Goal: Task Accomplishment & Management: Use online tool/utility

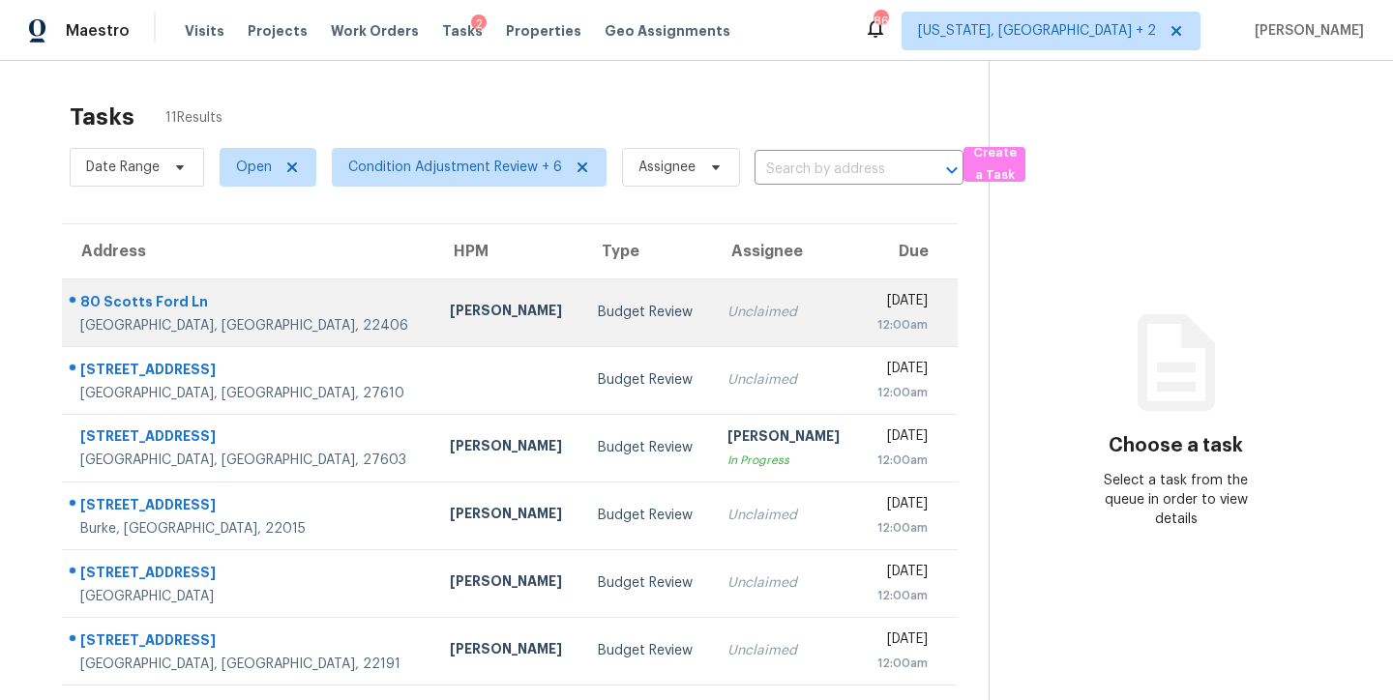
click at [598, 318] on div "Budget Review" at bounding box center [647, 312] width 99 height 19
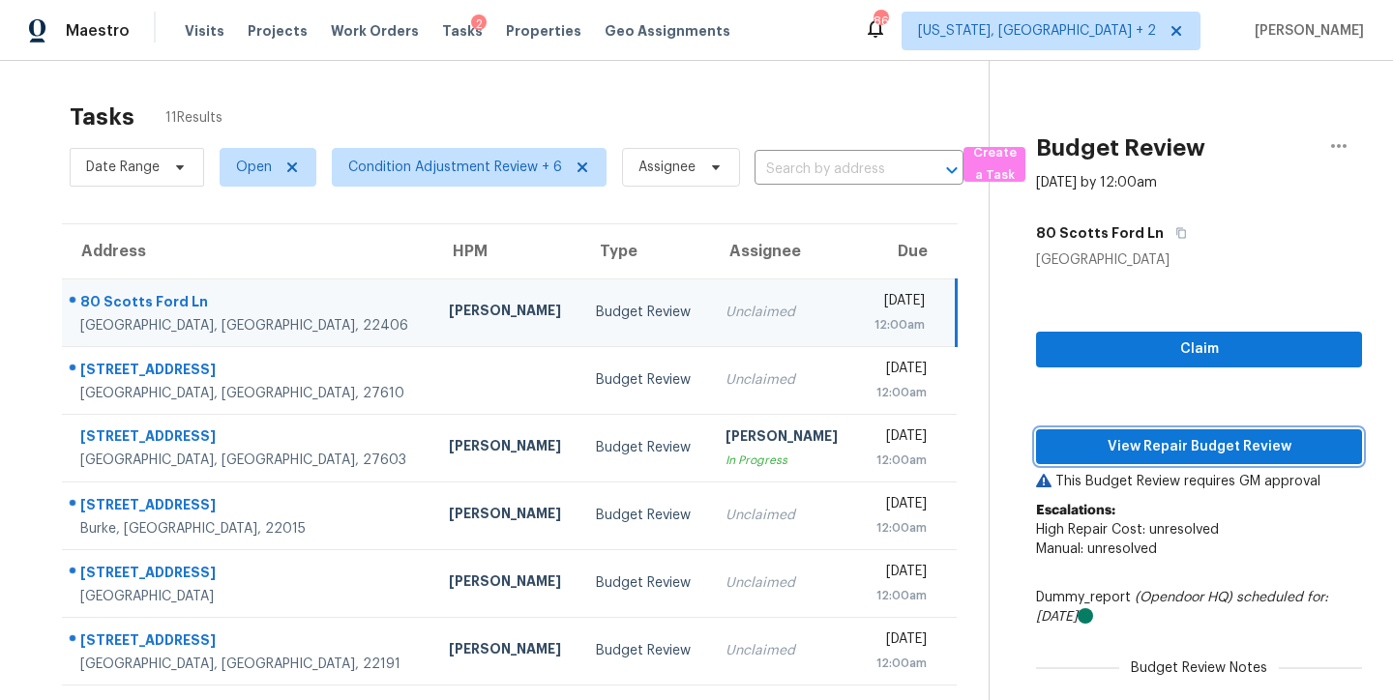
click at [1229, 444] on span "View Repair Budget Review" at bounding box center [1198, 447] width 295 height 24
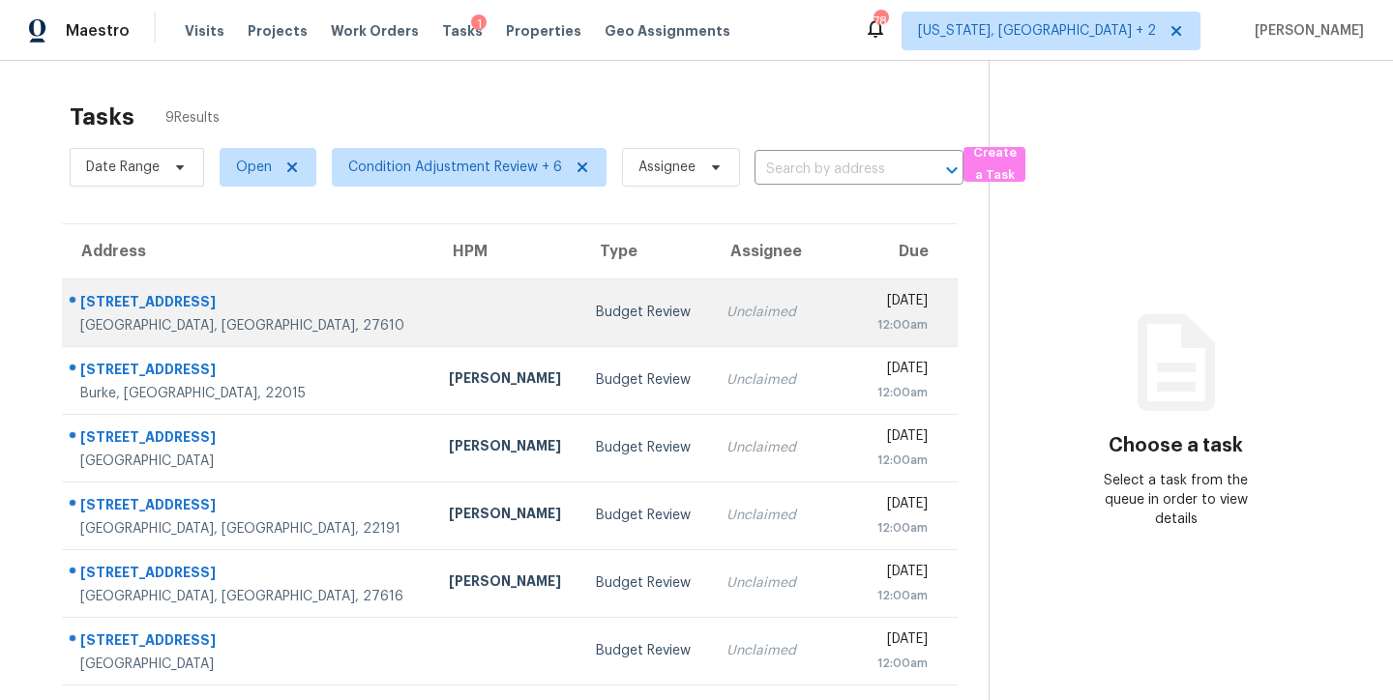
click at [726, 308] on div "Unclaimed" at bounding box center [784, 312] width 117 height 19
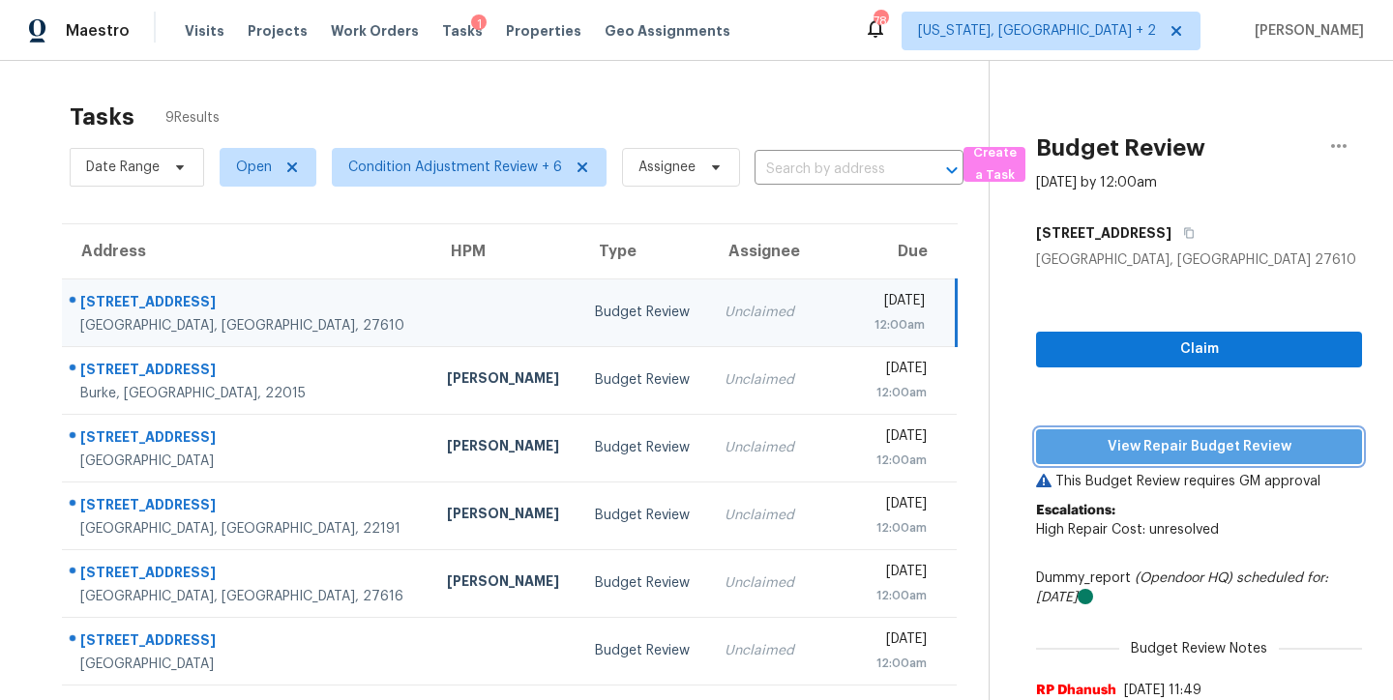
click at [1276, 455] on span "View Repair Budget Review" at bounding box center [1198, 447] width 295 height 24
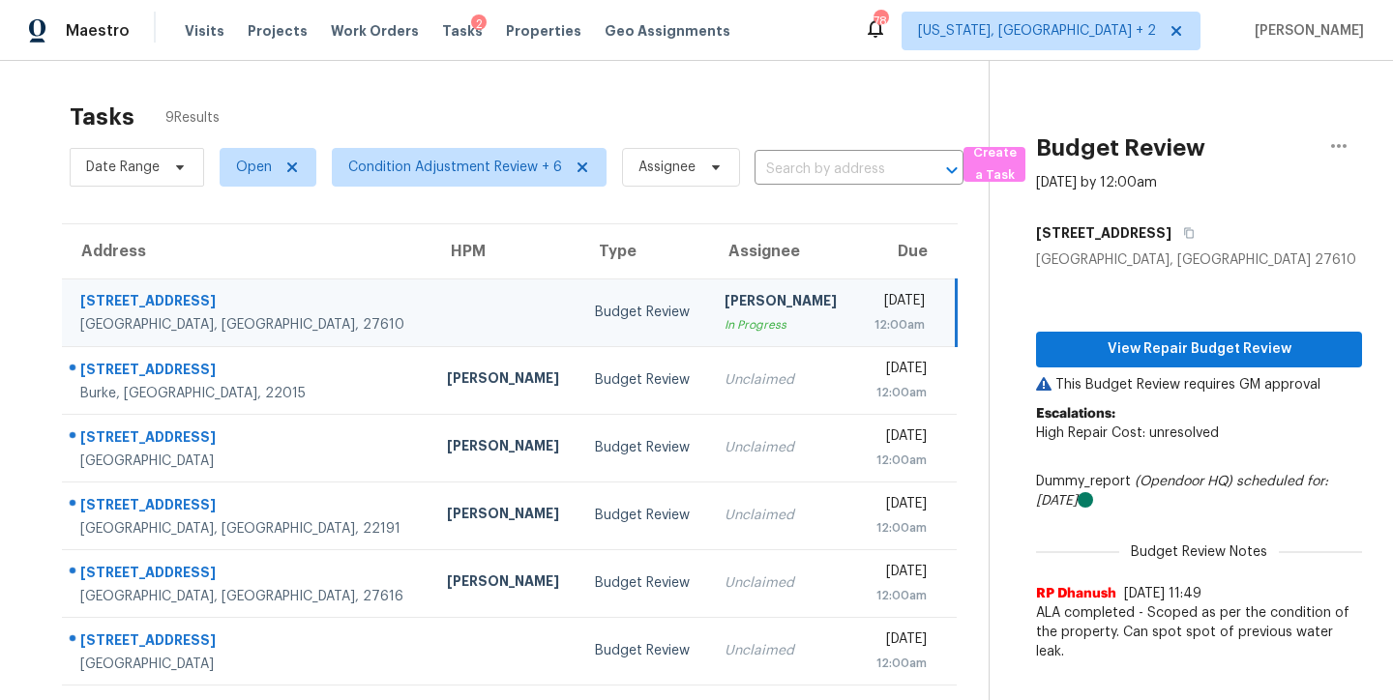
click at [888, 20] on div "Maestro Visits Projects Work Orders Tasks 2 Properties Geo Assignments 78 Washi…" at bounding box center [696, 30] width 1393 height 61
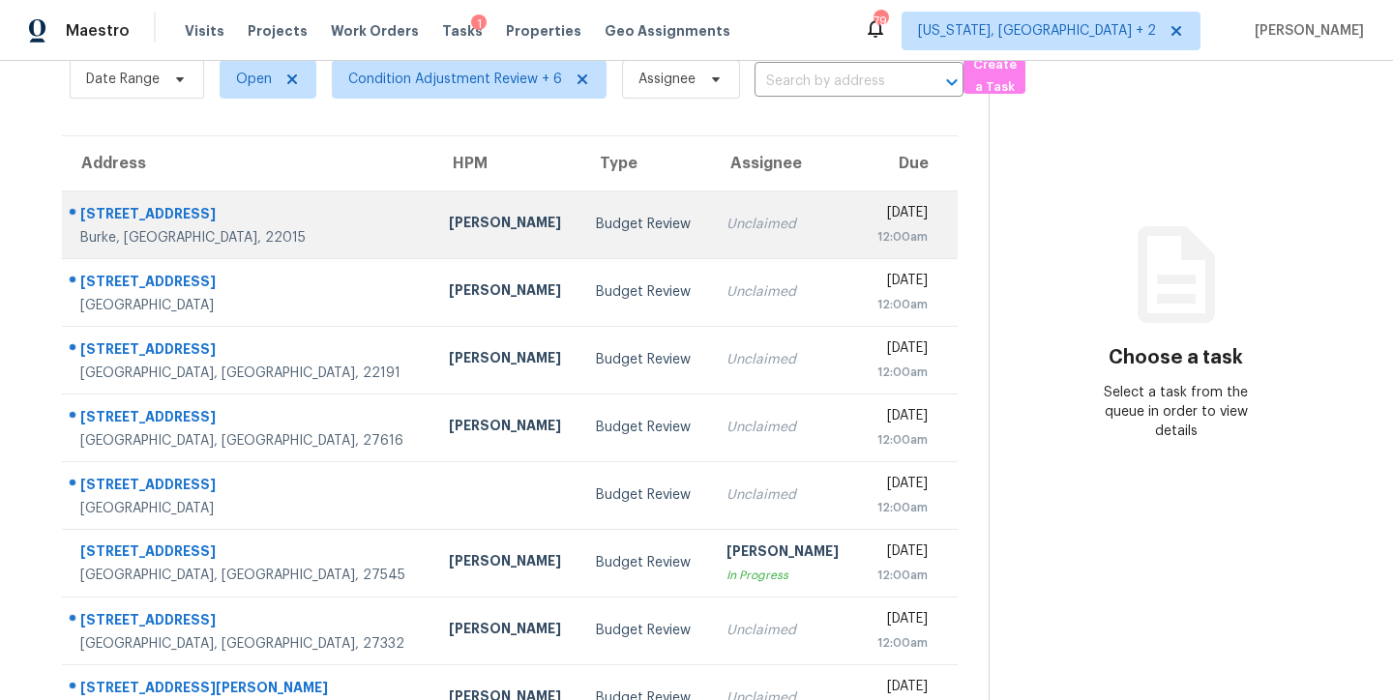
scroll to position [150, 0]
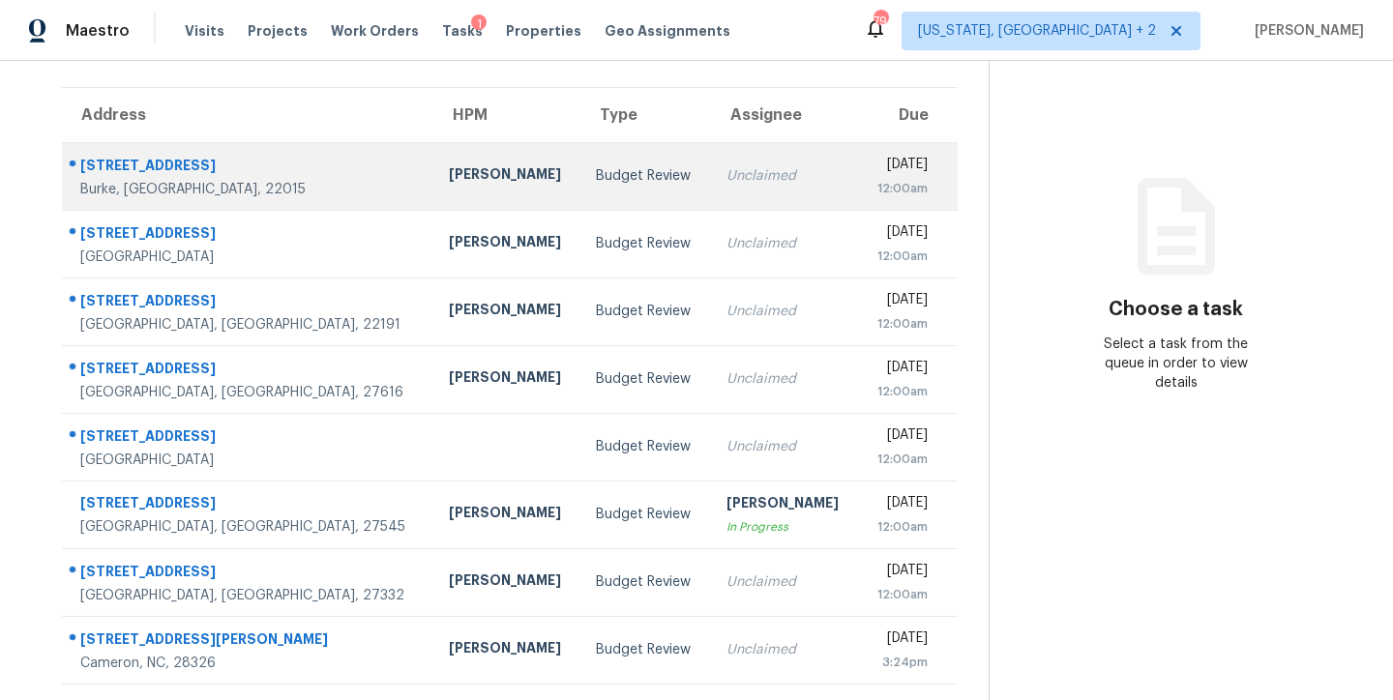
click at [596, 169] on div "Budget Review" at bounding box center [645, 175] width 99 height 19
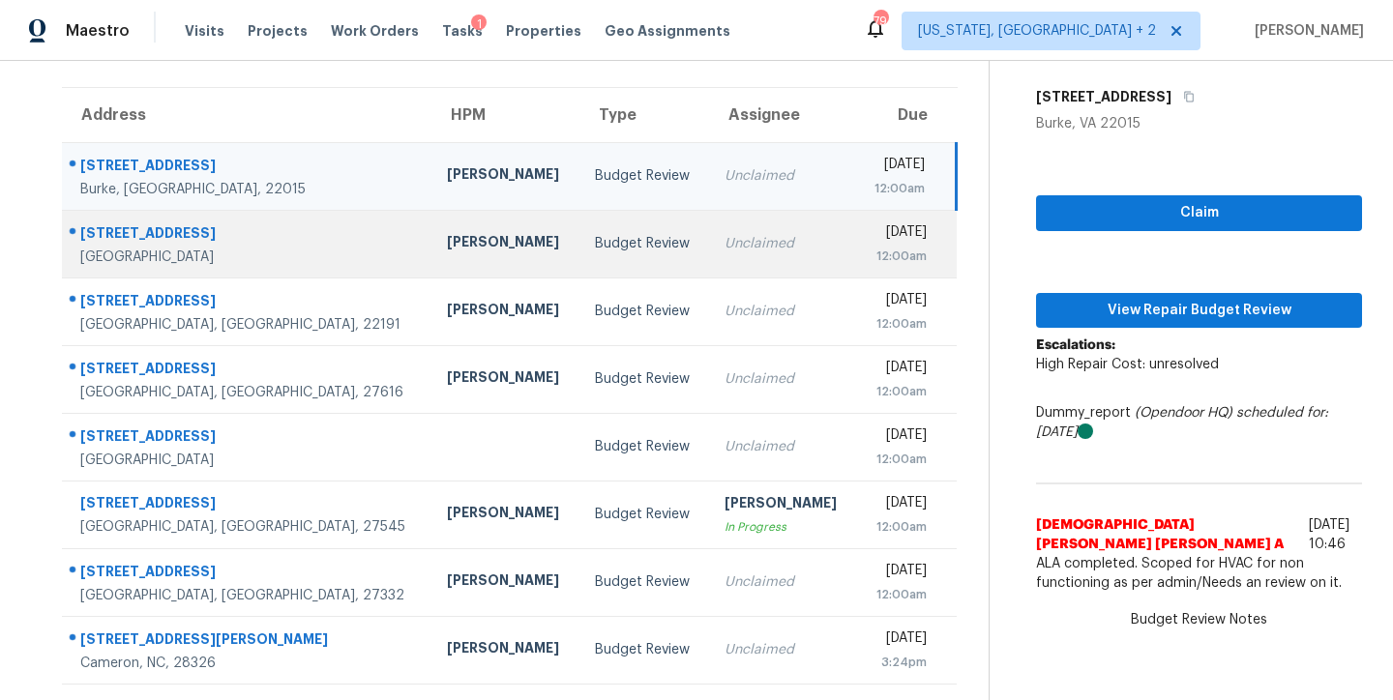
click at [431, 242] on td "[PERSON_NAME]" at bounding box center [504, 244] width 147 height 68
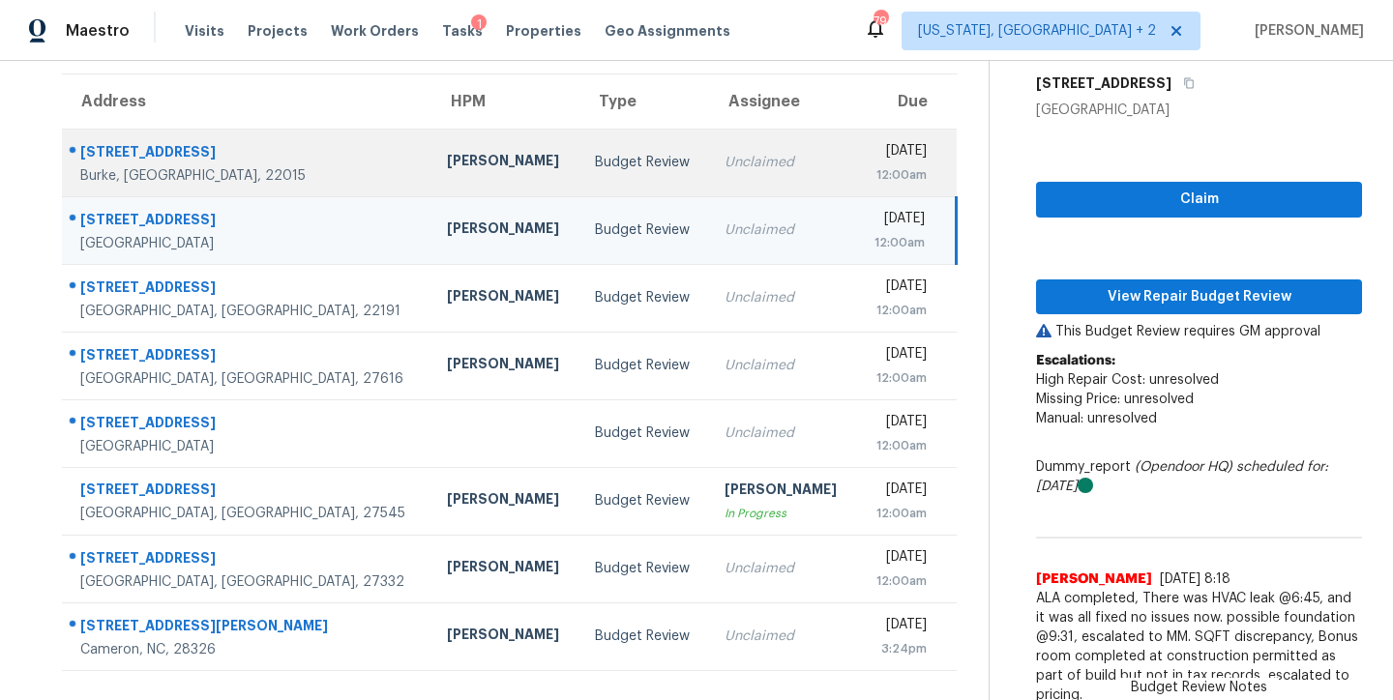
click at [579, 173] on td "Budget Review" at bounding box center [644, 163] width 130 height 68
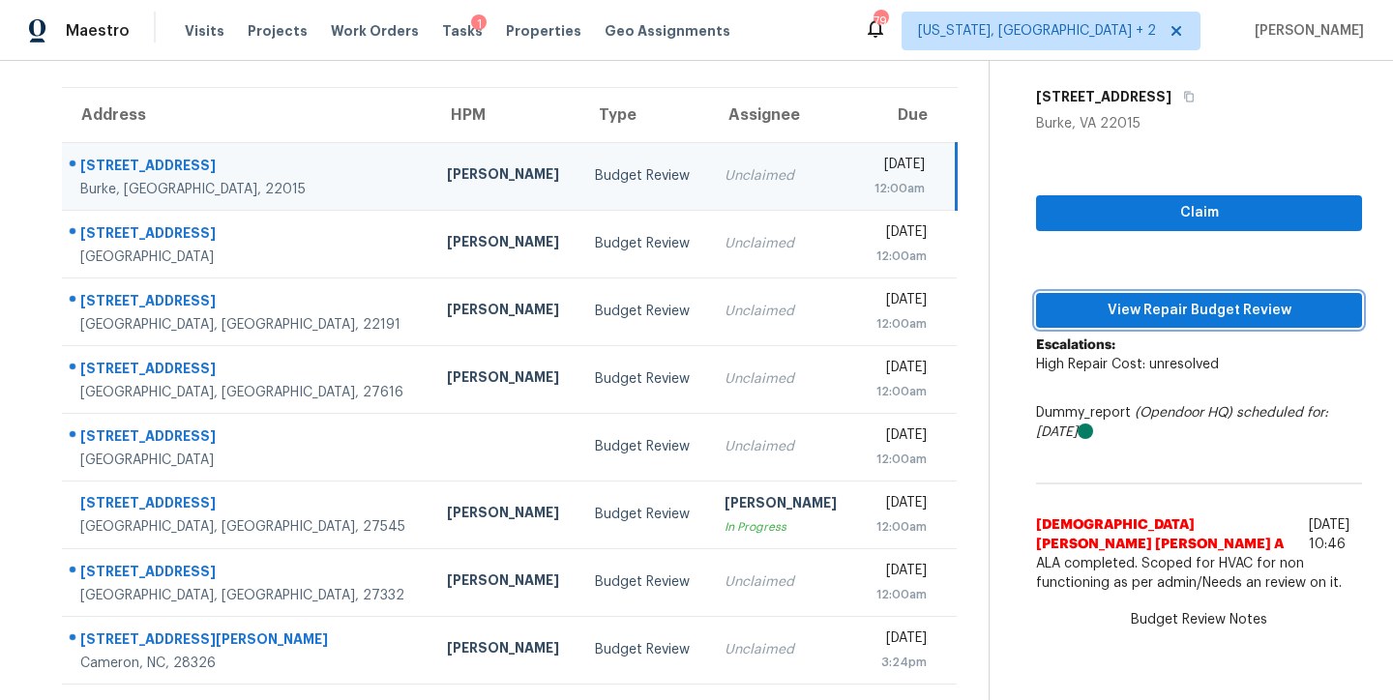
click at [1144, 299] on span "View Repair Budget Review" at bounding box center [1198, 311] width 295 height 24
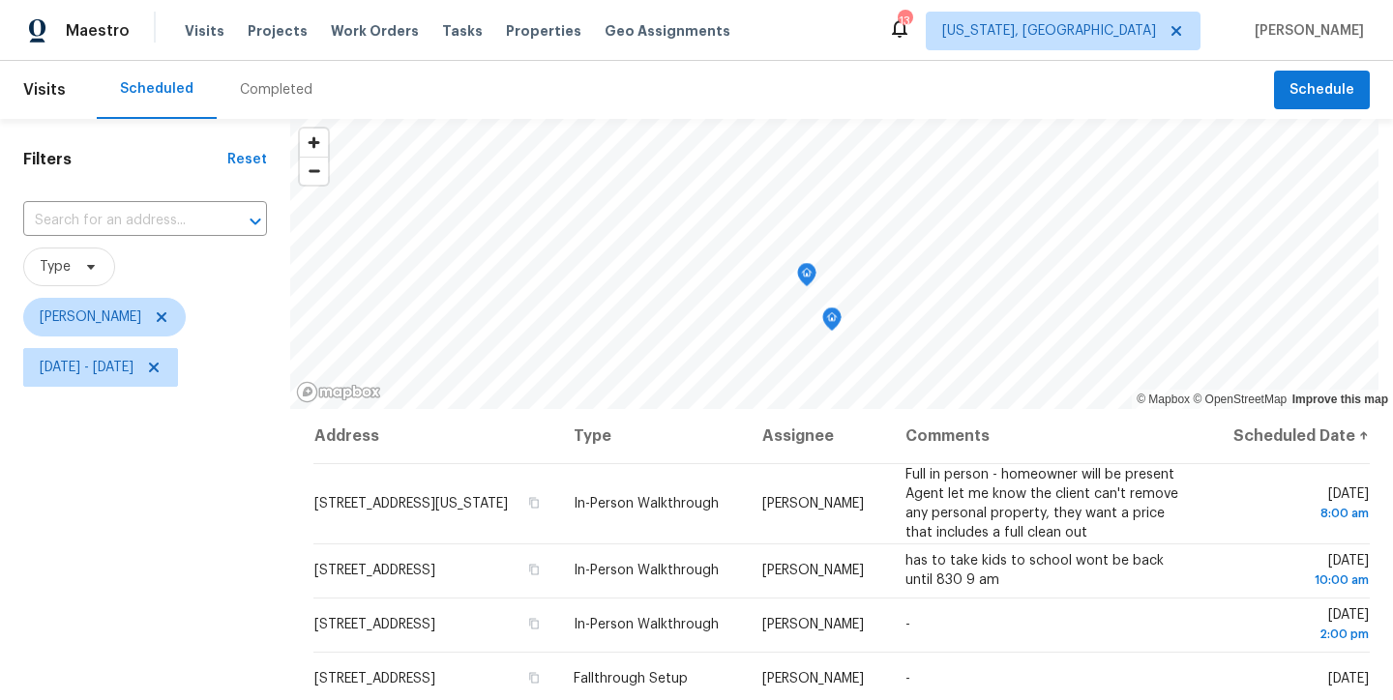
scroll to position [104, 0]
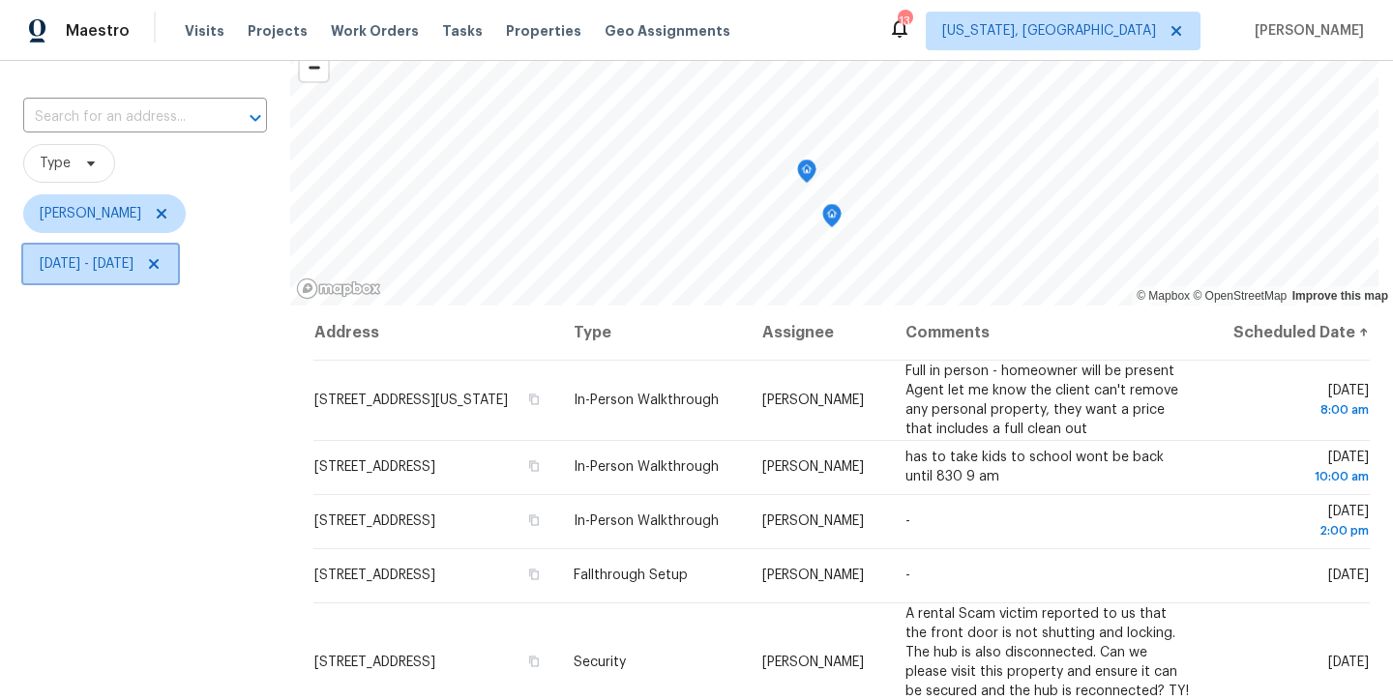
click at [162, 264] on icon at bounding box center [153, 263] width 15 height 15
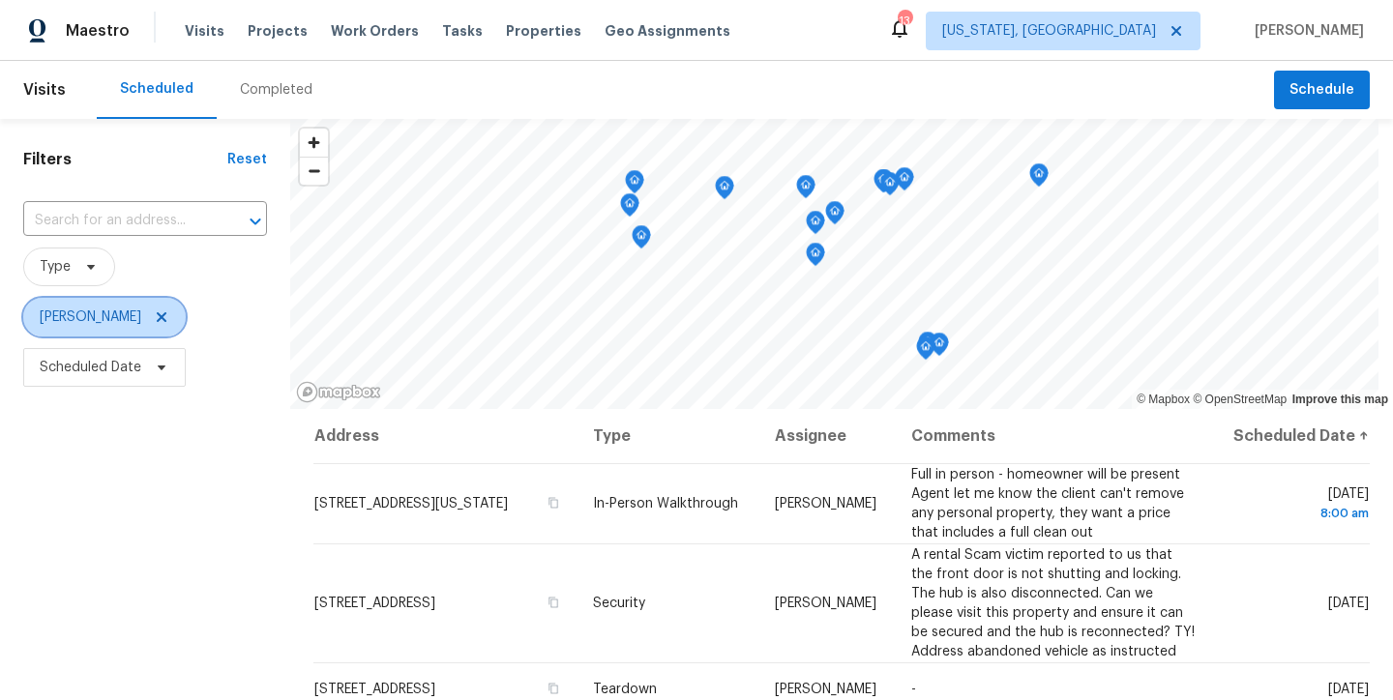
click at [154, 315] on icon at bounding box center [161, 317] width 15 height 15
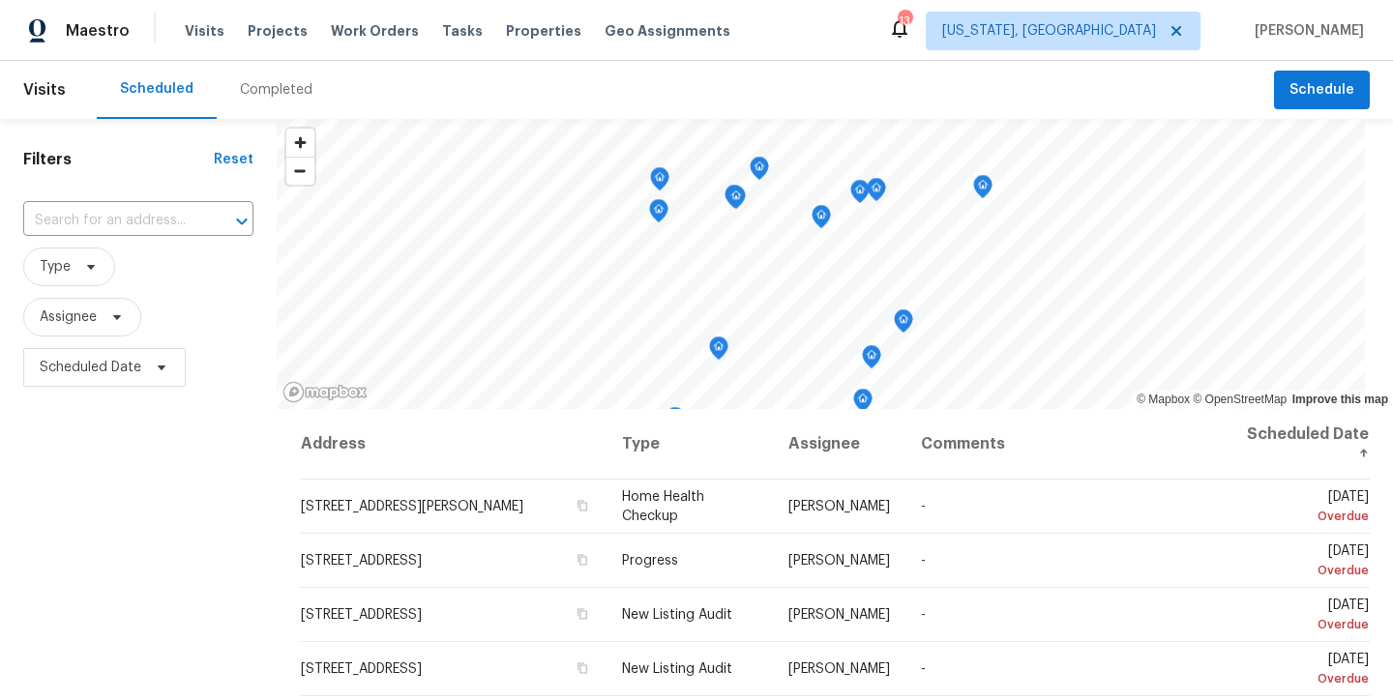
drag, startPoint x: 440, startPoint y: 96, endPoint x: 311, endPoint y: 56, distance: 135.6
click at [440, 96] on div "Scheduled Completed" at bounding box center [685, 90] width 1177 height 58
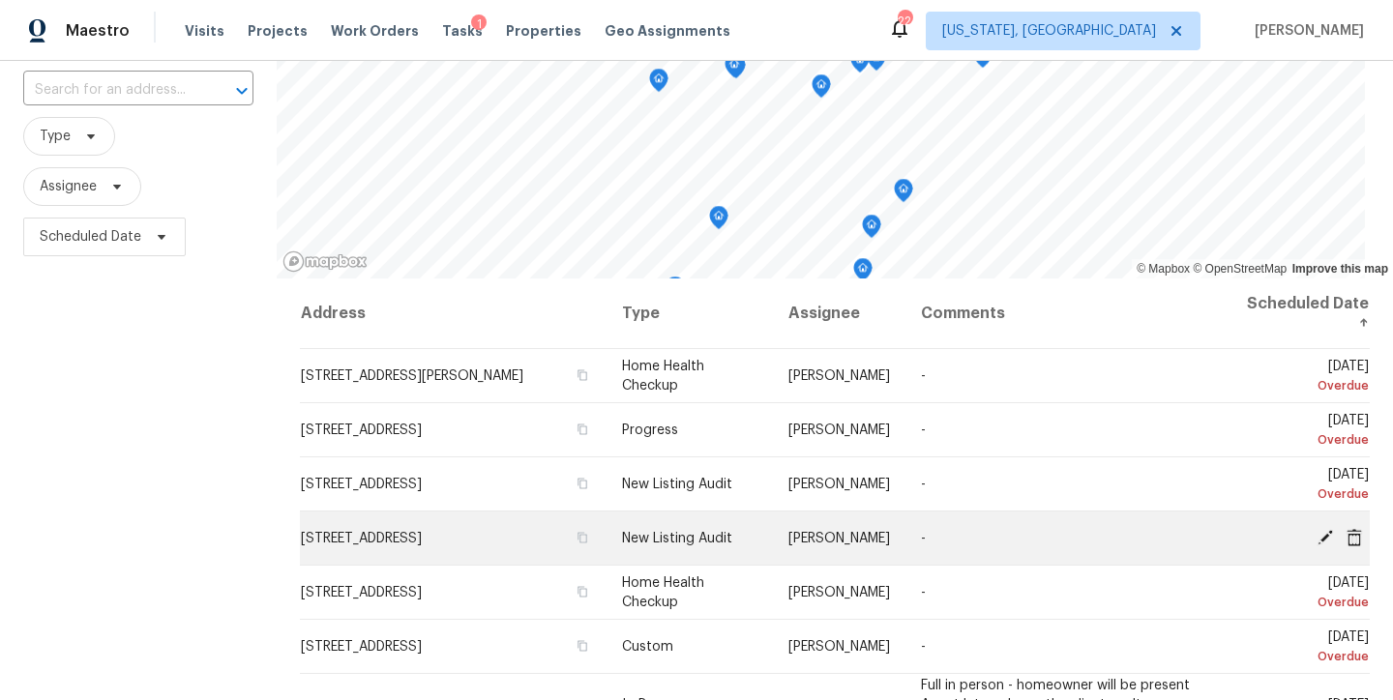
scroll to position [33, 0]
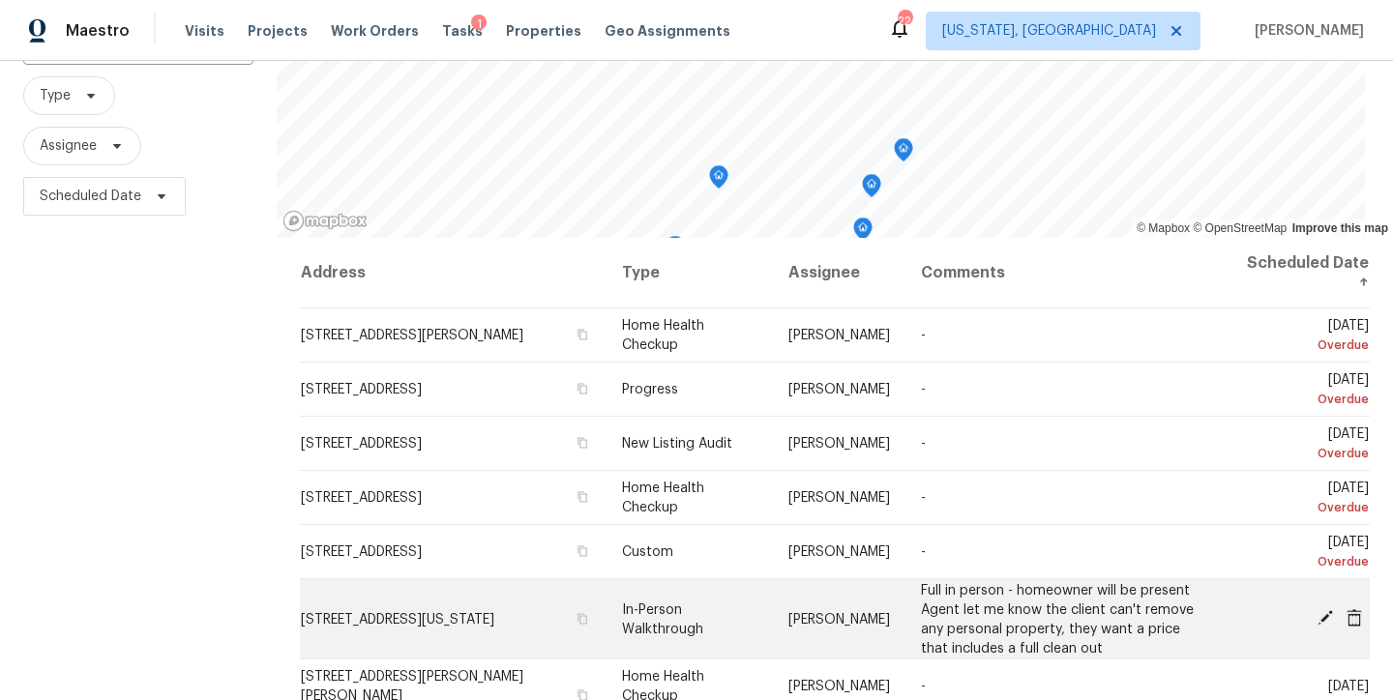
scroll to position [153, 0]
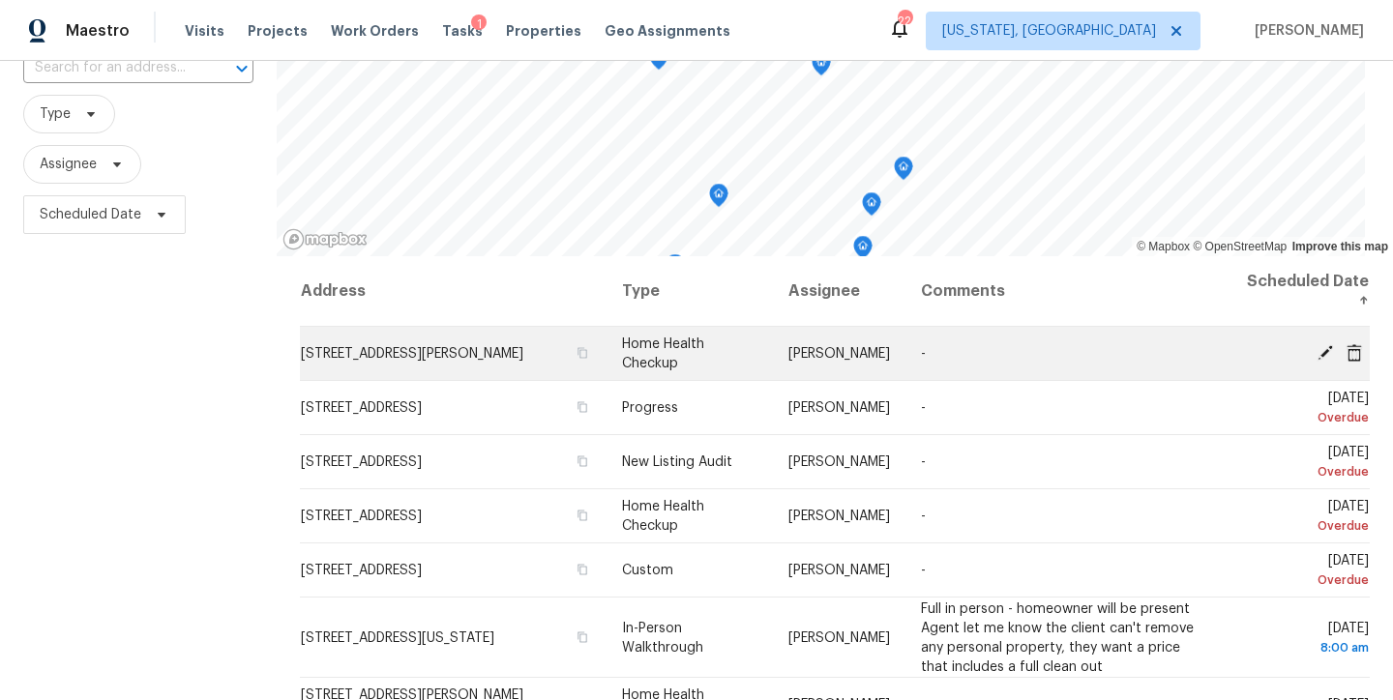
click at [1317, 355] on icon at bounding box center [1324, 351] width 15 height 15
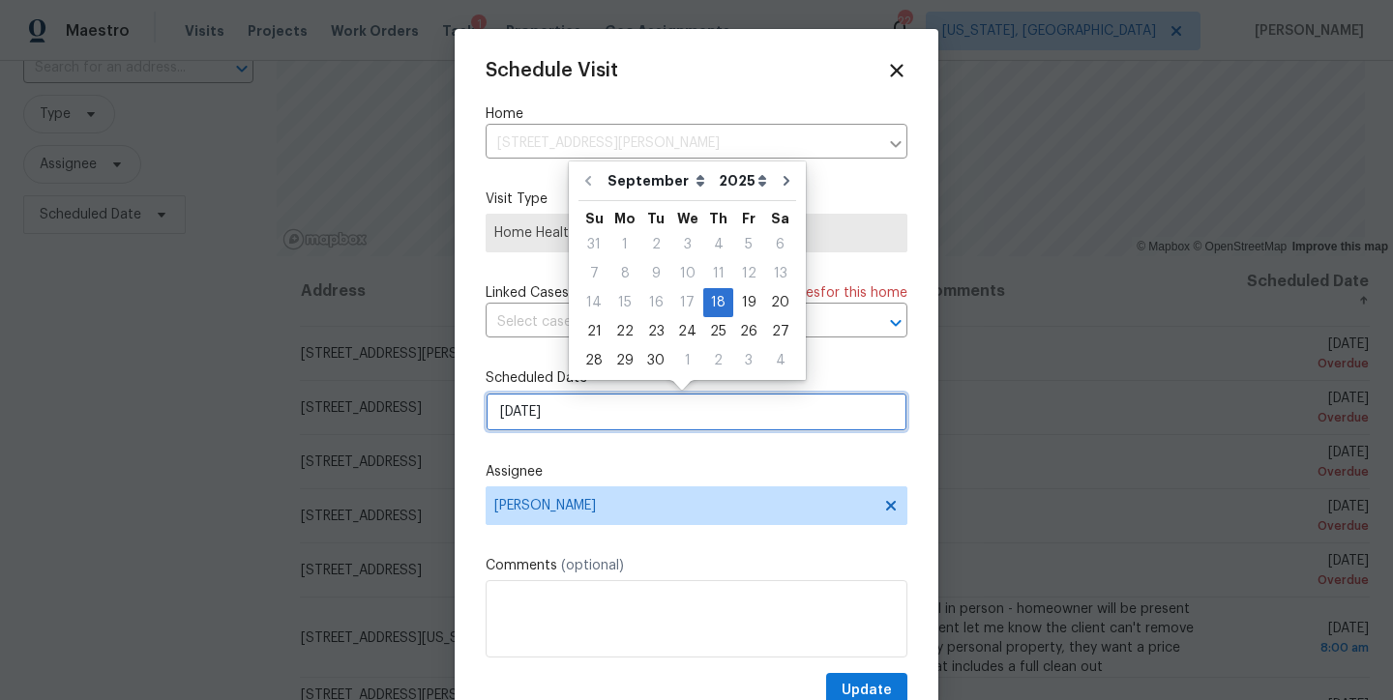
click at [583, 403] on input "9/18/2025" at bounding box center [697, 412] width 422 height 39
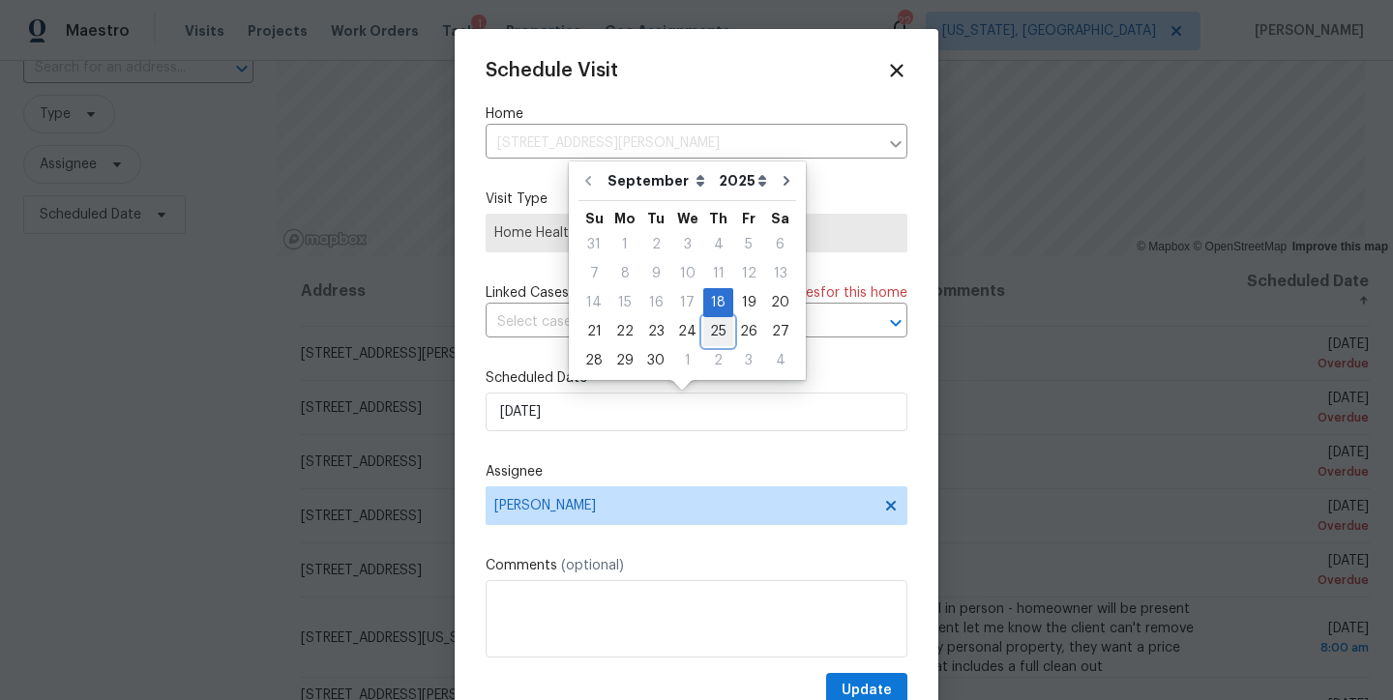
click at [704, 335] on div "25" at bounding box center [718, 331] width 30 height 27
type input "9/25/2025"
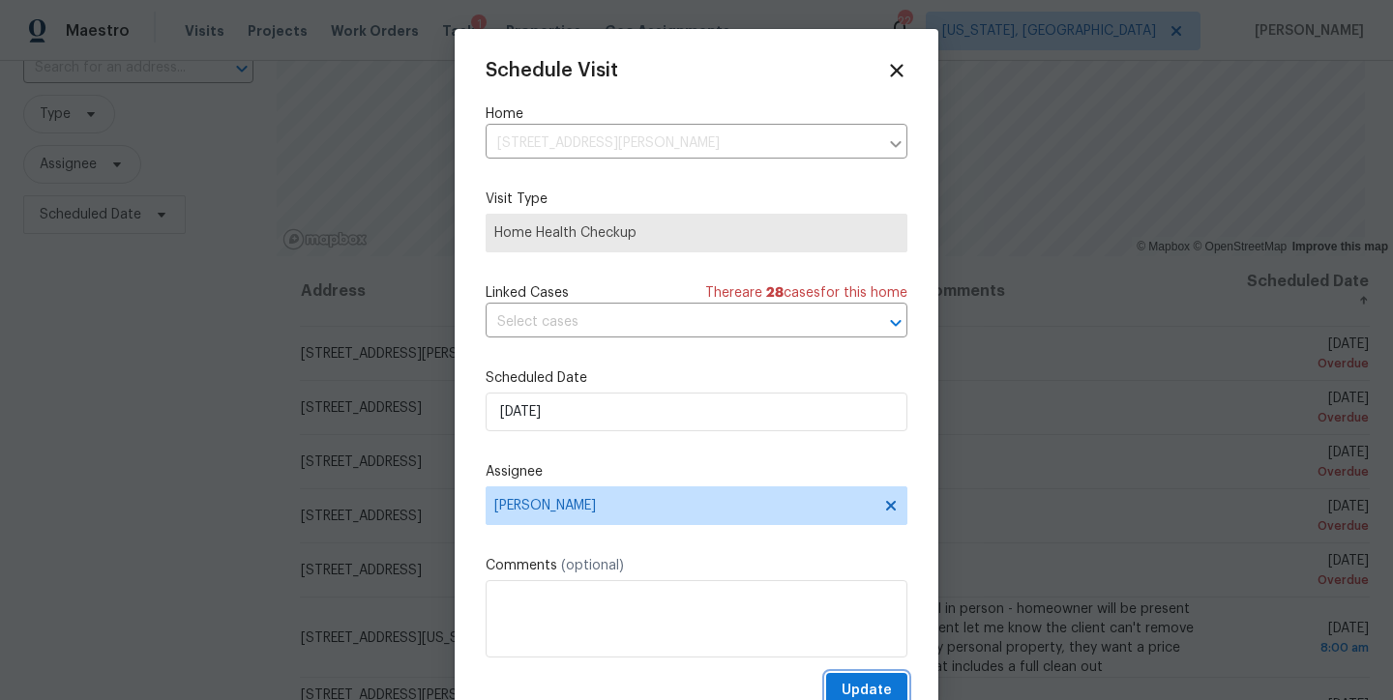
click at [846, 686] on span "Update" at bounding box center [867, 691] width 50 height 24
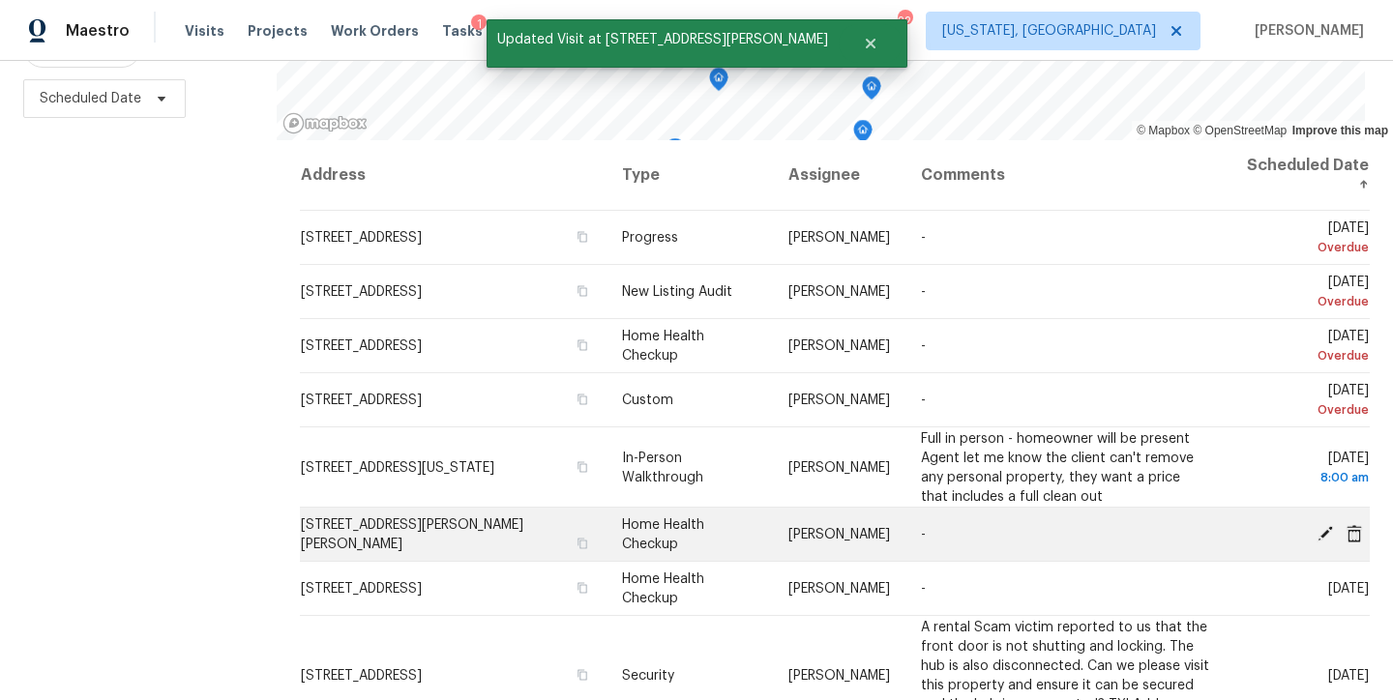
scroll to position [283, 0]
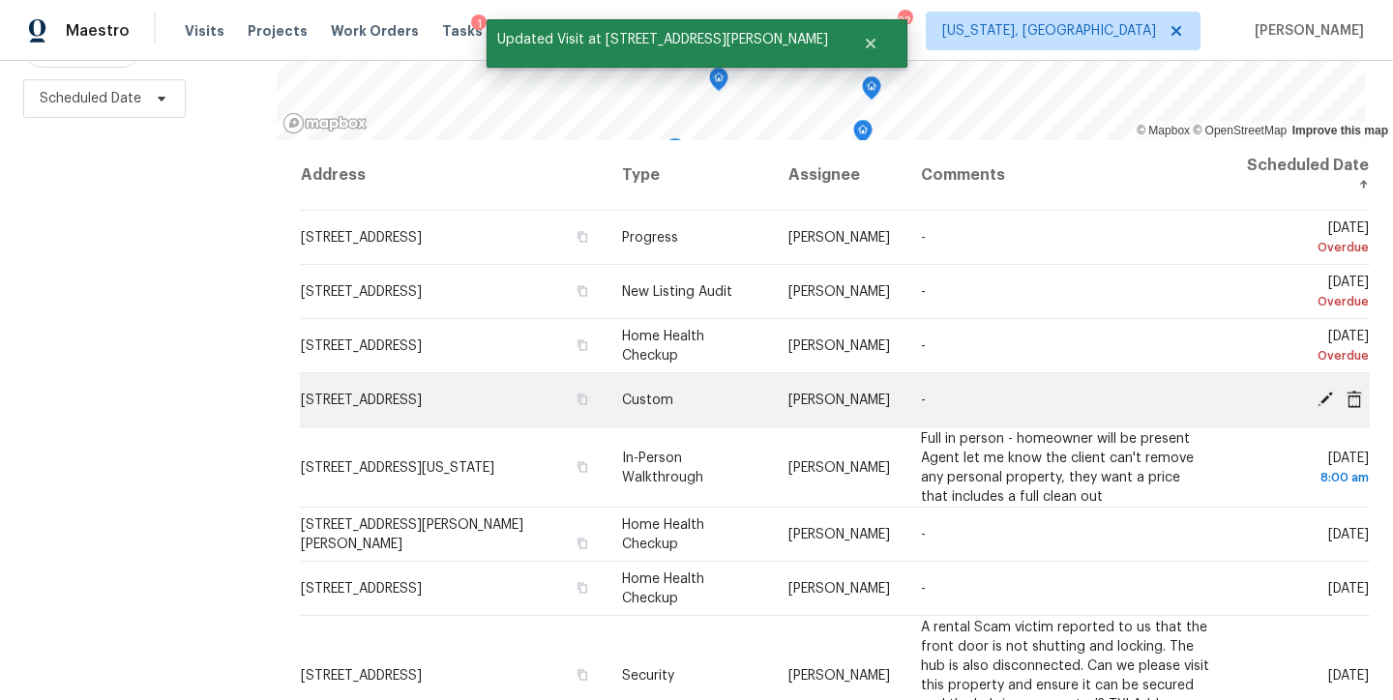
click at [1317, 391] on icon at bounding box center [1324, 398] width 15 height 15
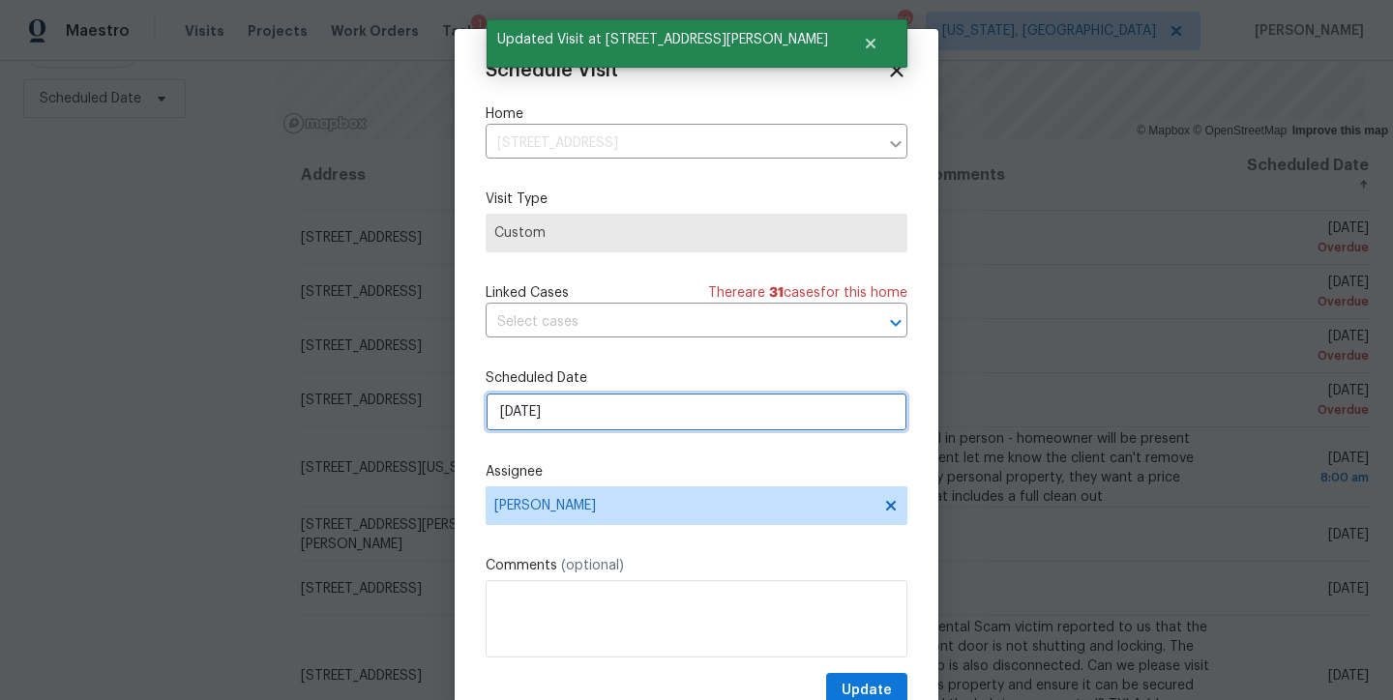
click at [595, 420] on input "9/22/2025" at bounding box center [697, 412] width 422 height 39
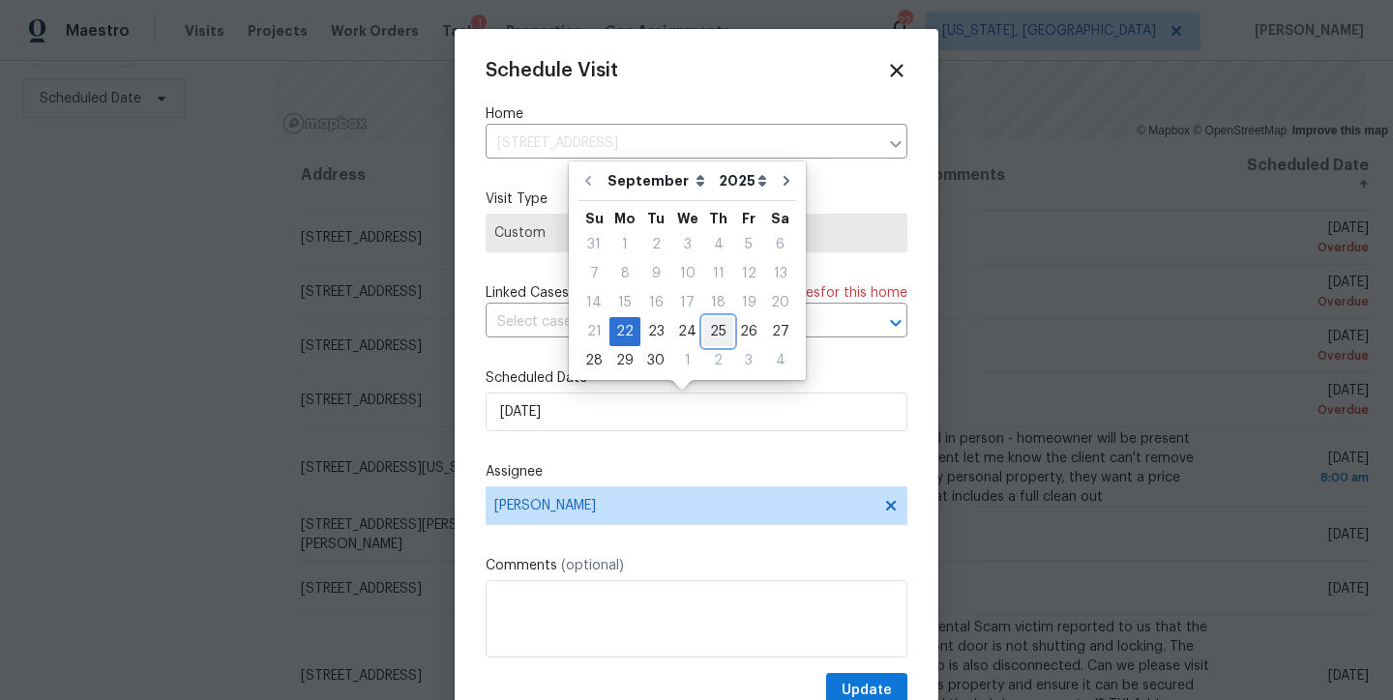
click at [719, 329] on div "25" at bounding box center [718, 331] width 30 height 27
type input "9/25/2025"
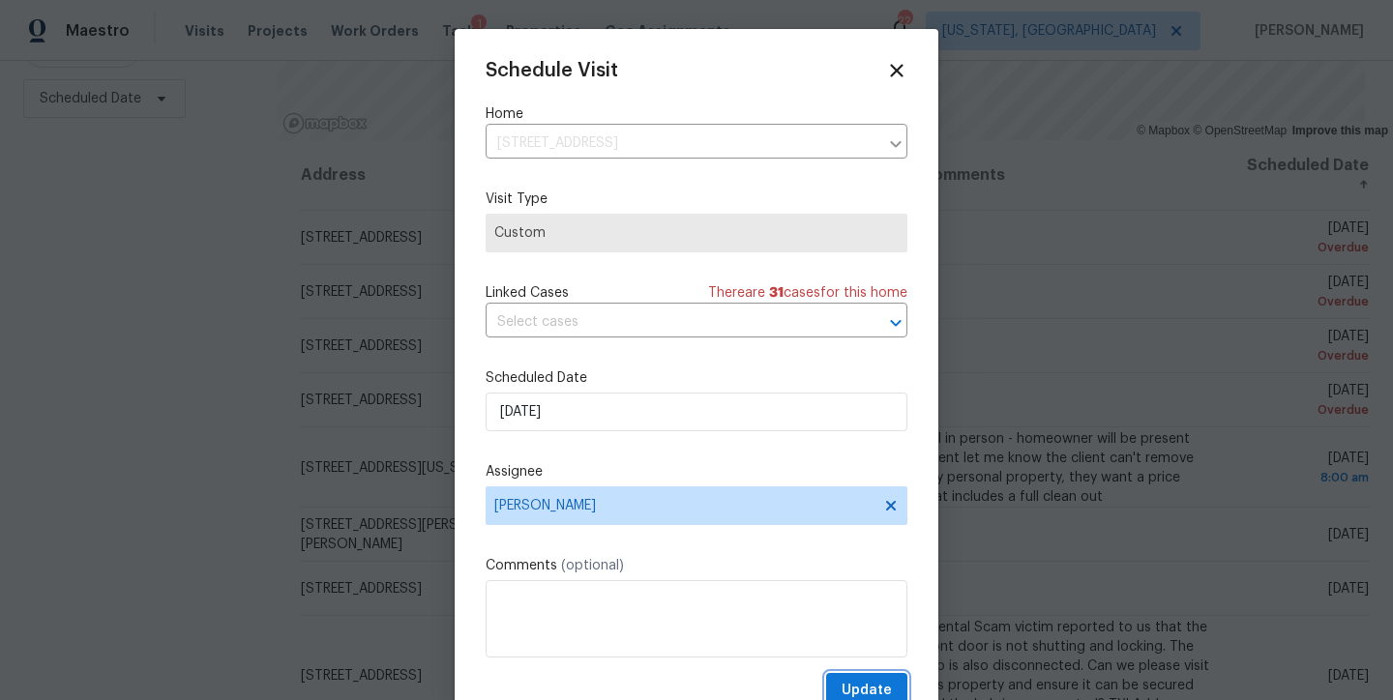
click at [859, 685] on span "Update" at bounding box center [867, 691] width 50 height 24
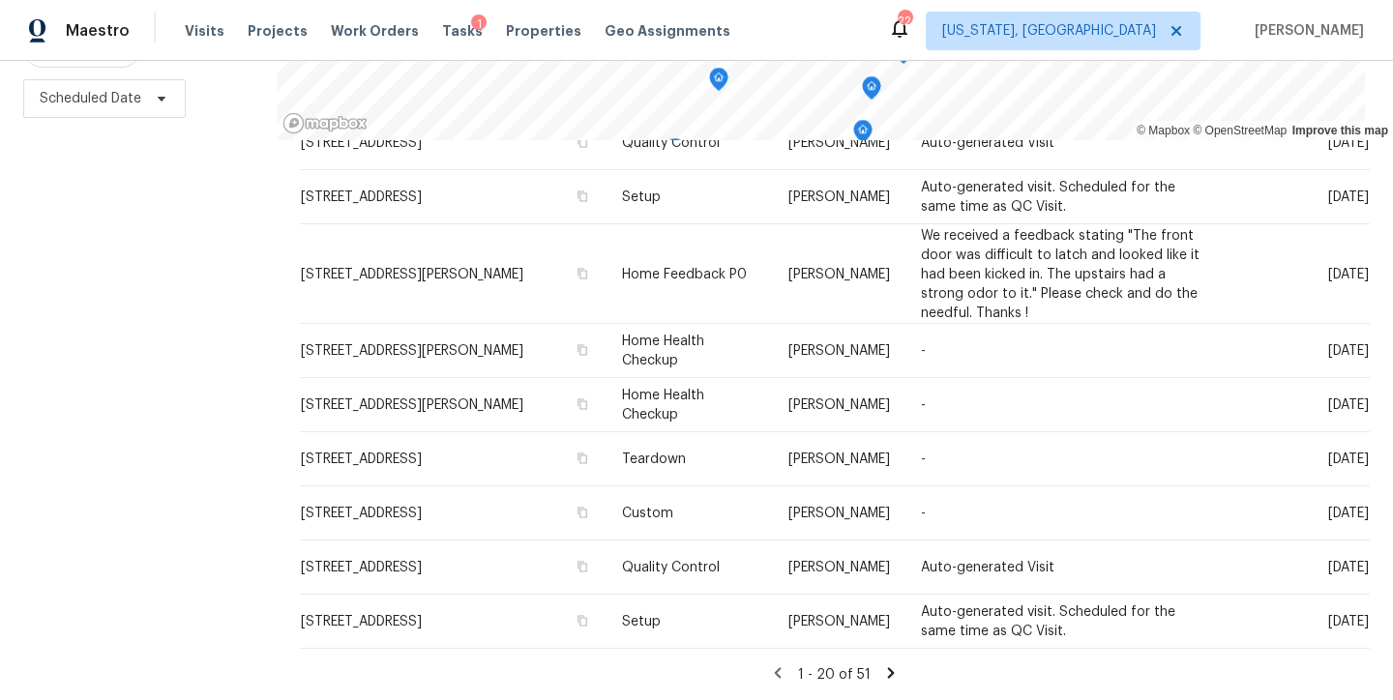
click at [882, 665] on icon at bounding box center [890, 673] width 17 height 17
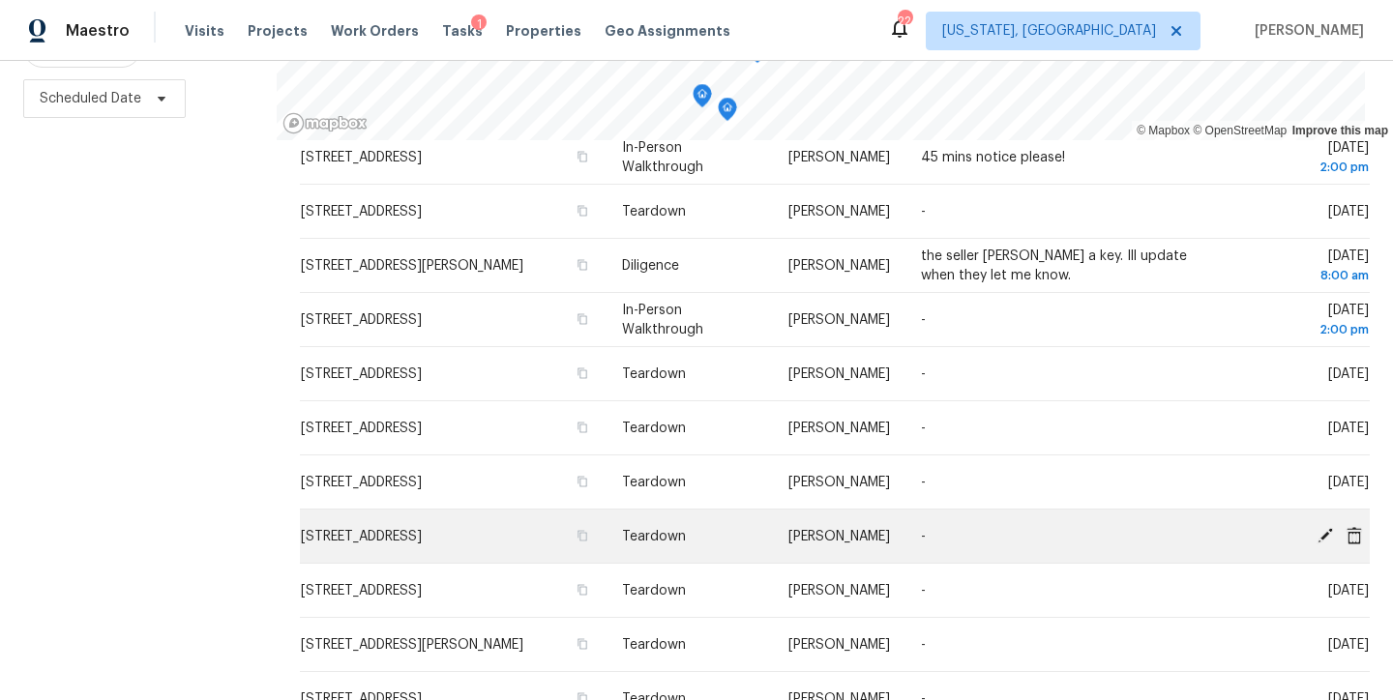
scroll to position [701, 0]
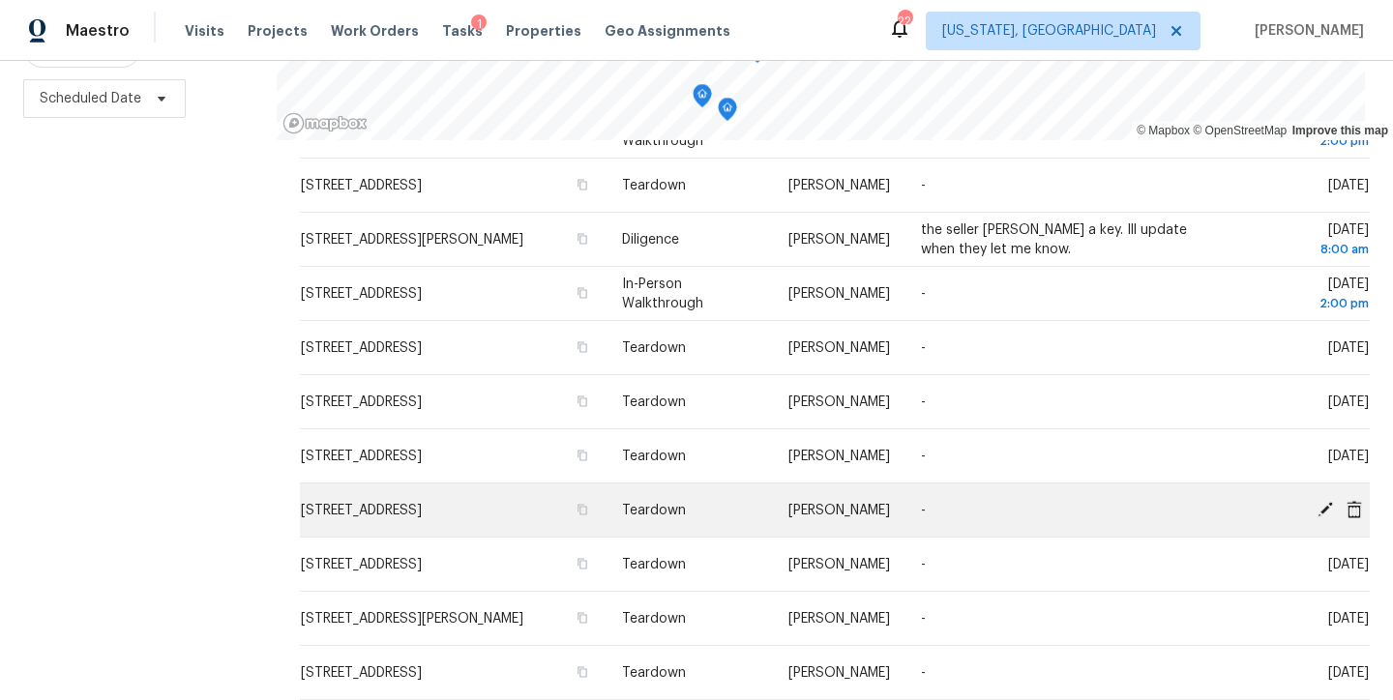
click at [1317, 501] on icon at bounding box center [1324, 508] width 15 height 15
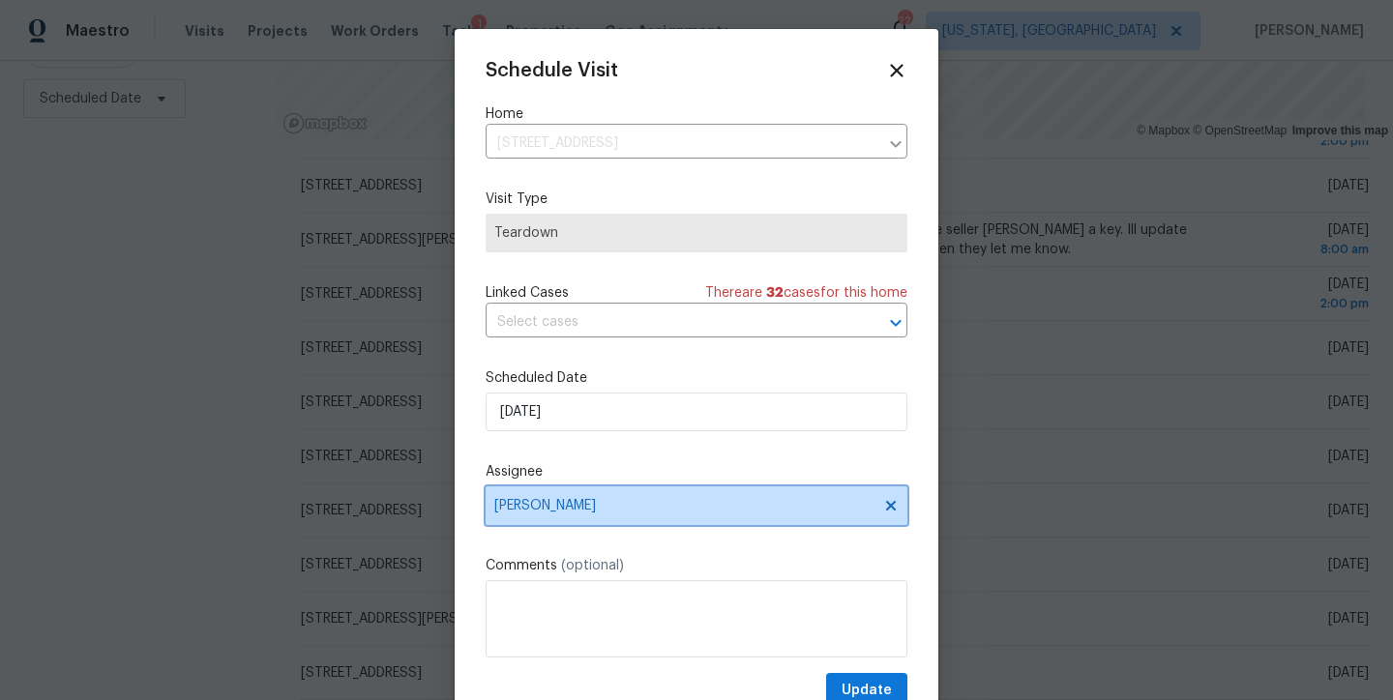
click at [565, 502] on span "Anthony Andreala" at bounding box center [683, 505] width 379 height 15
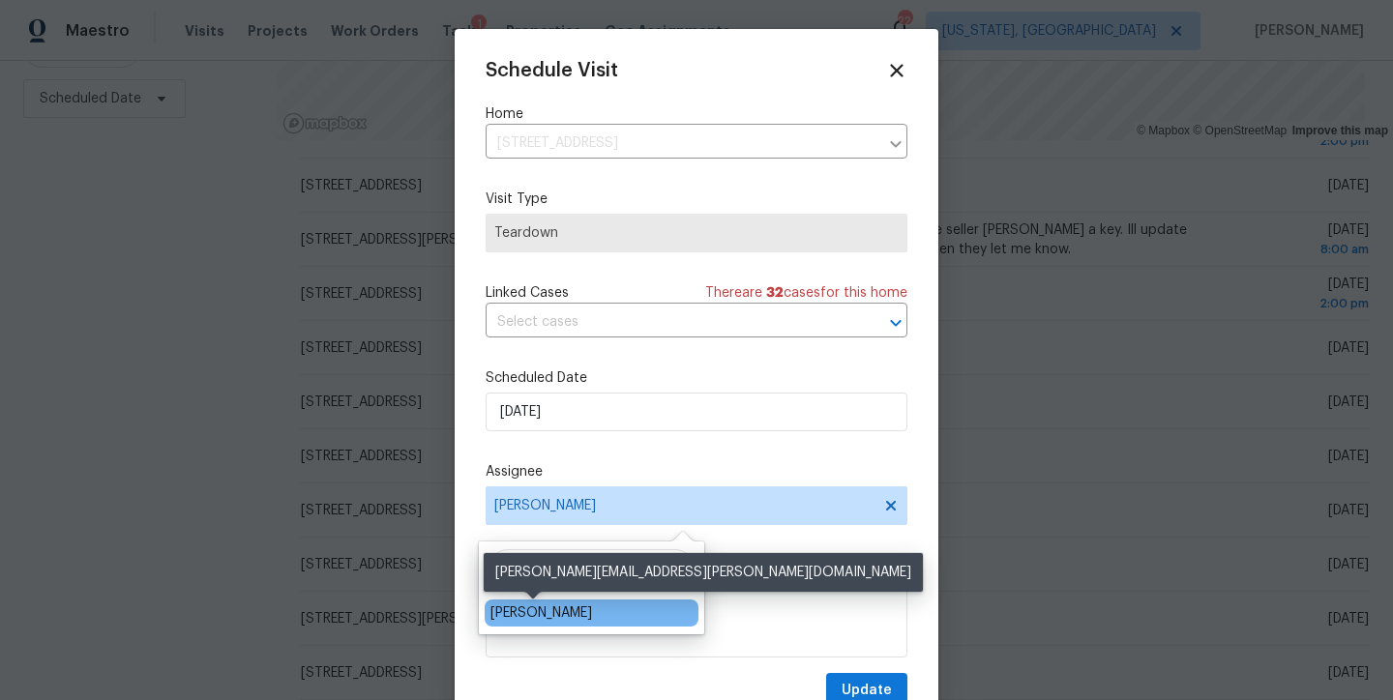
type input "nelson"
click at [531, 614] on div "[PERSON_NAME]" at bounding box center [541, 613] width 102 height 19
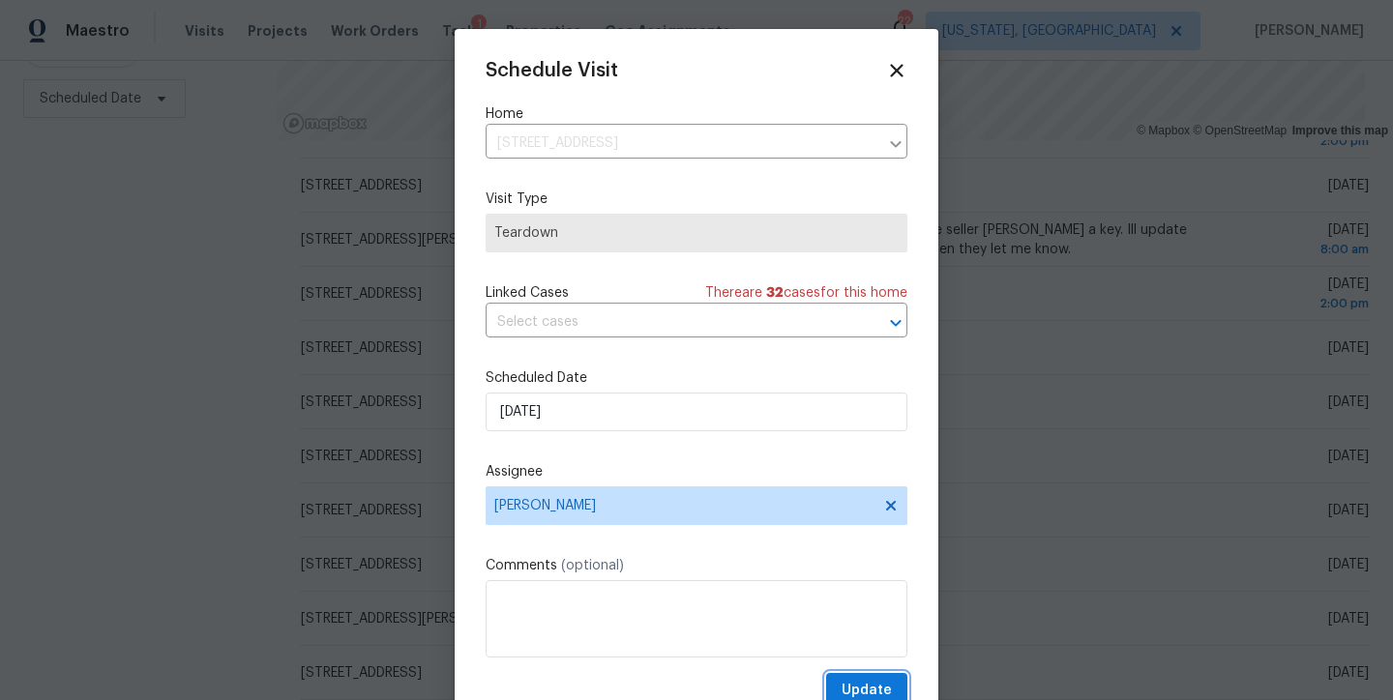
drag, startPoint x: 834, startPoint y: 689, endPoint x: 735, endPoint y: 676, distance: 99.5
click at [842, 689] on span "Update" at bounding box center [867, 691] width 50 height 24
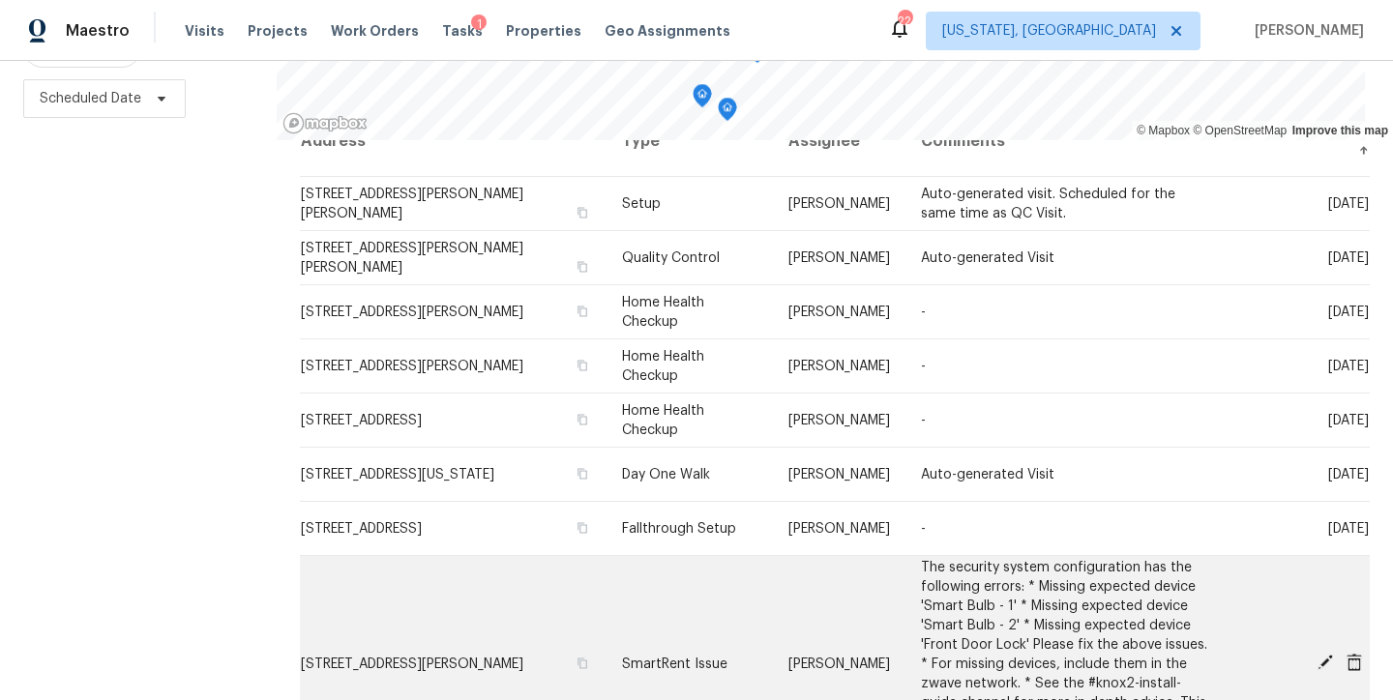
scroll to position [0, 0]
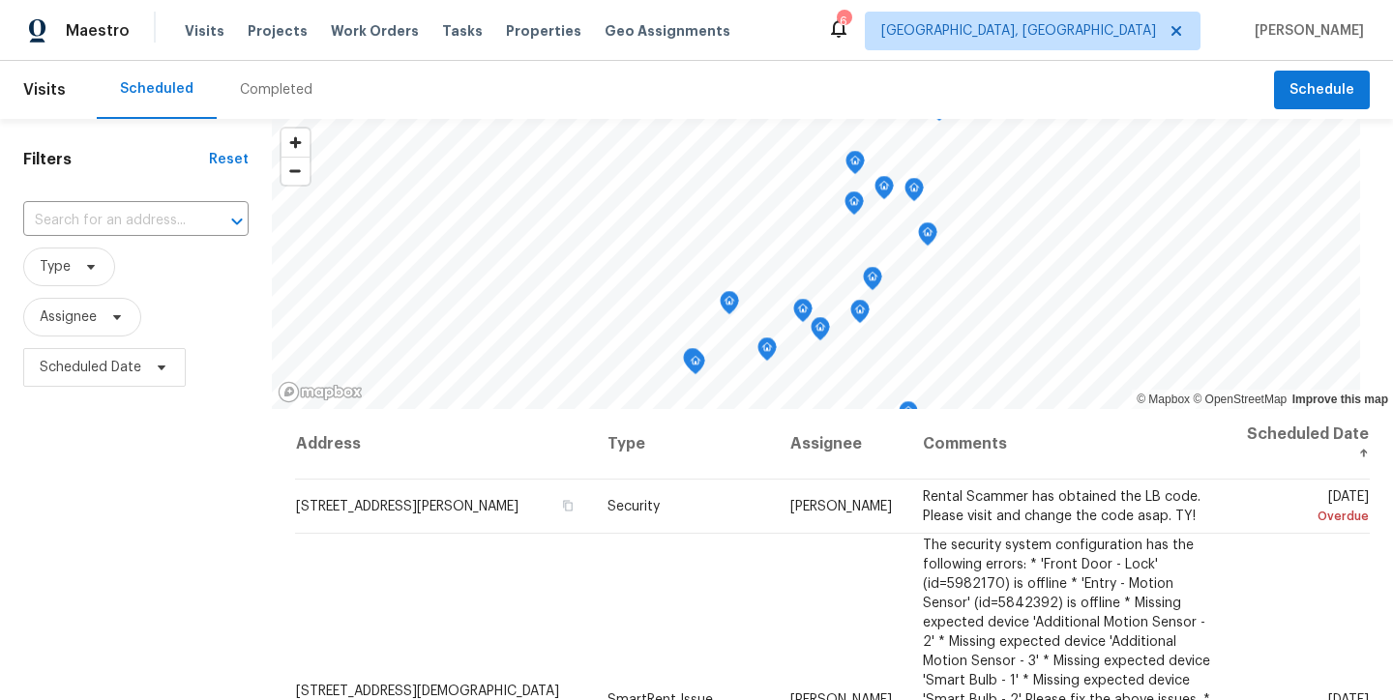
click at [172, 540] on div "Filters Reset ​ Type Assignee Scheduled Date" at bounding box center [136, 544] width 272 height 850
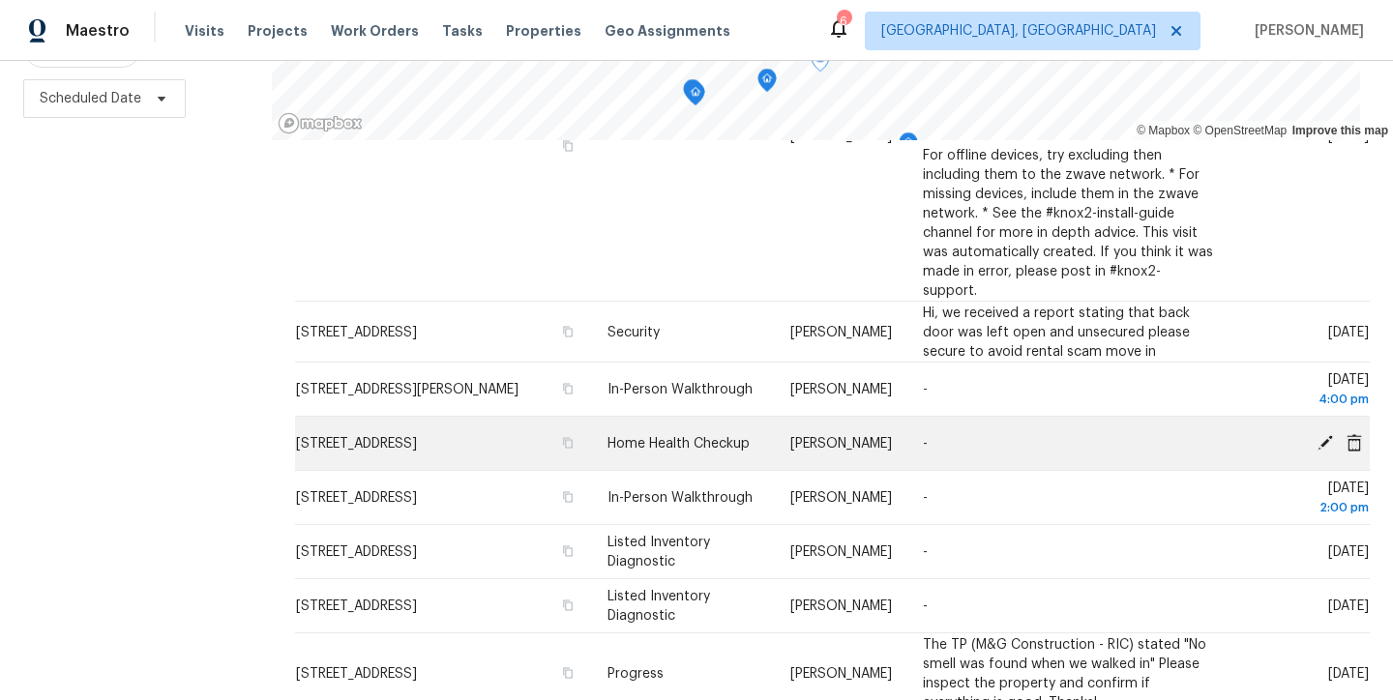
scroll to position [307, 0]
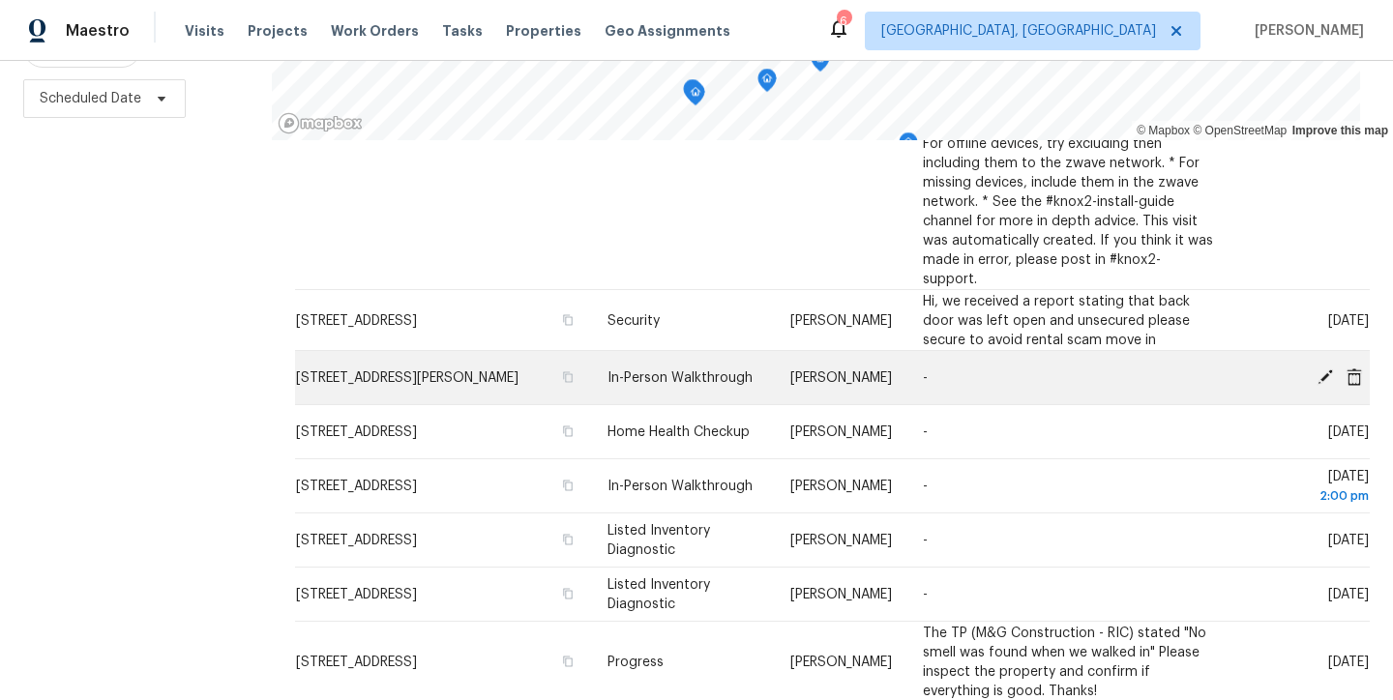
click at [1317, 368] on icon at bounding box center [1325, 376] width 17 height 17
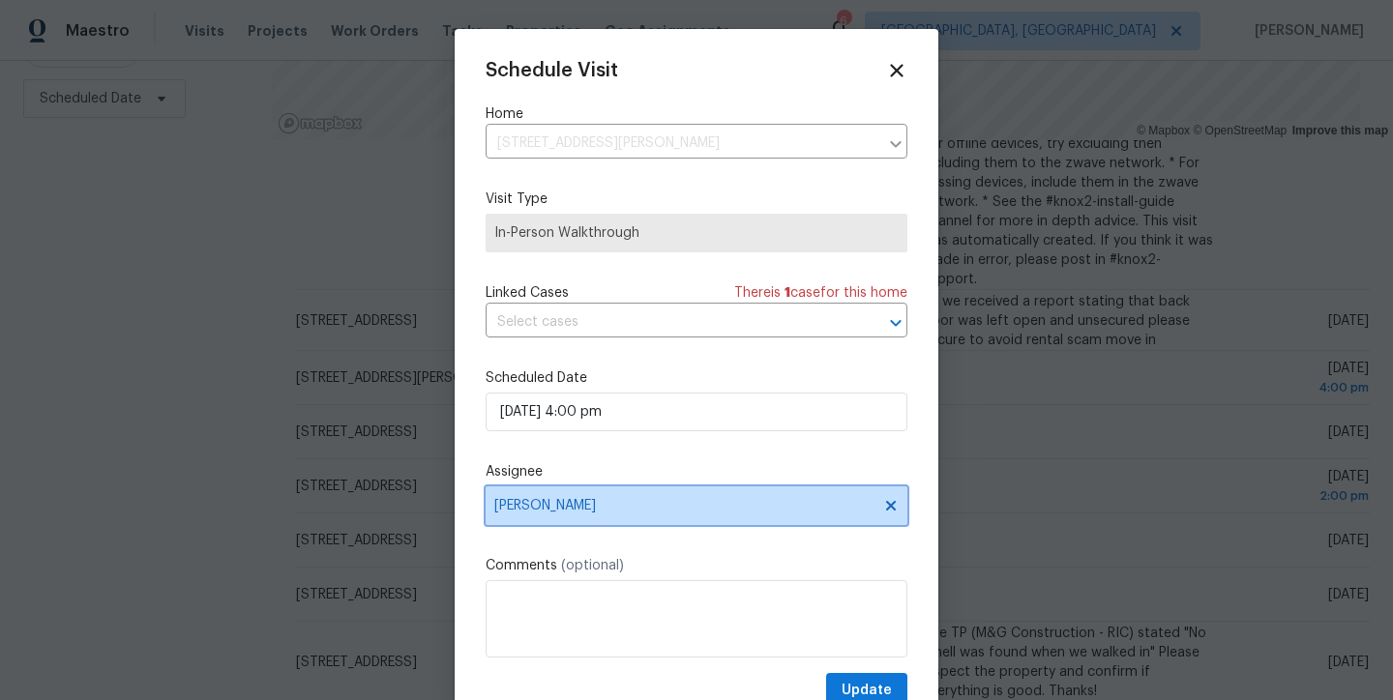
click at [563, 505] on span "[PERSON_NAME]" at bounding box center [683, 505] width 379 height 15
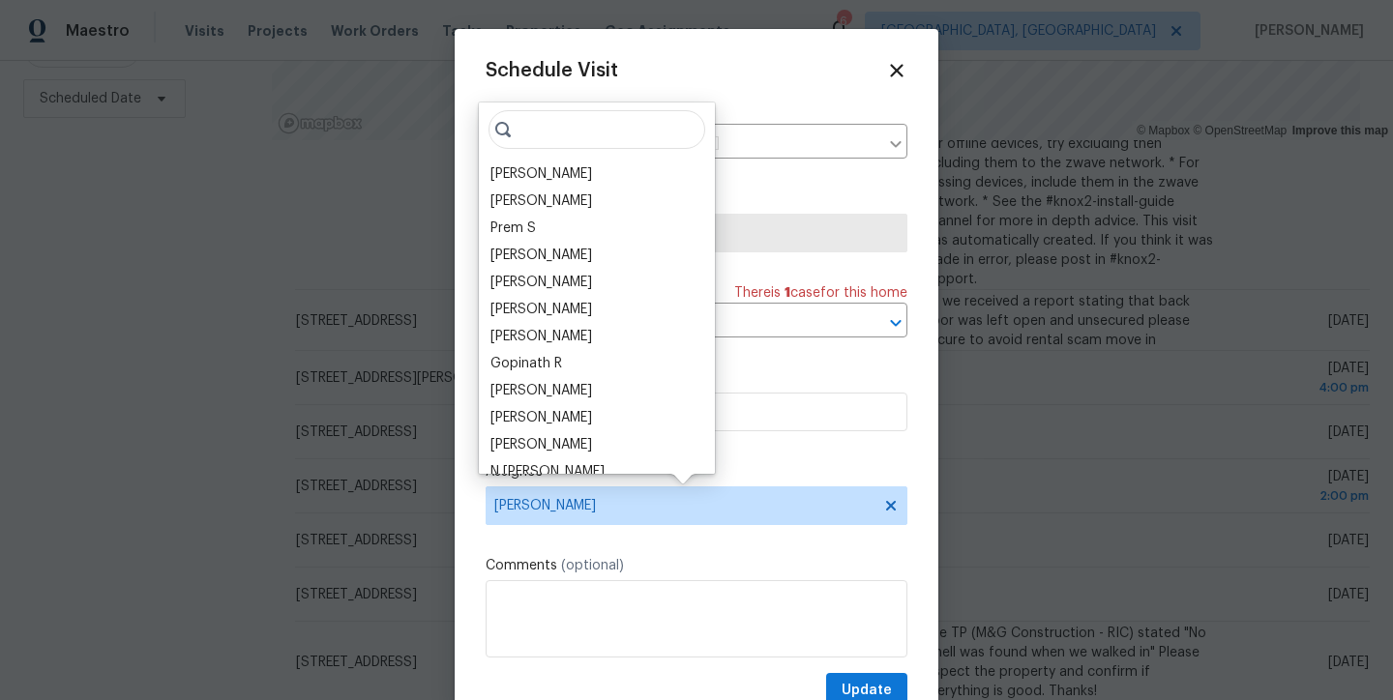
type input "n"
click at [885, 74] on icon at bounding box center [896, 70] width 22 height 22
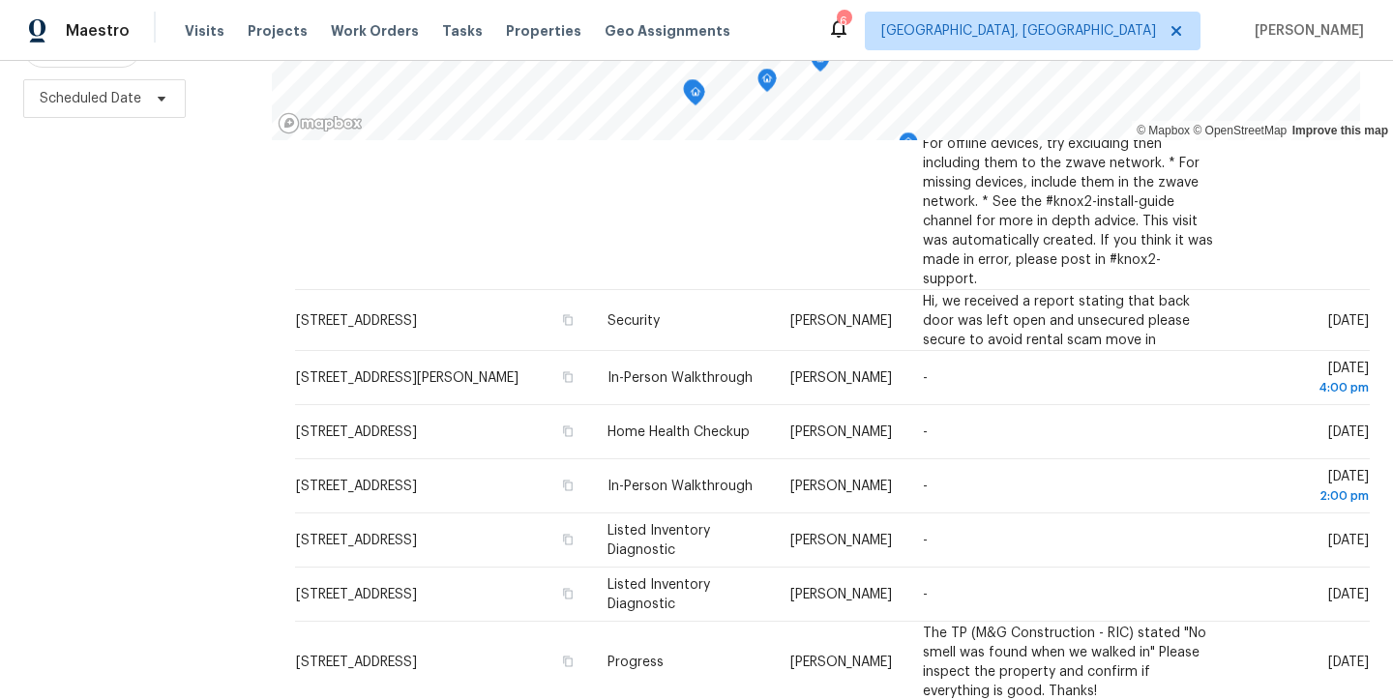
click at [65, 355] on div "Filters Reset ​ Type Assignee Scheduled Date" at bounding box center [136, 275] width 272 height 850
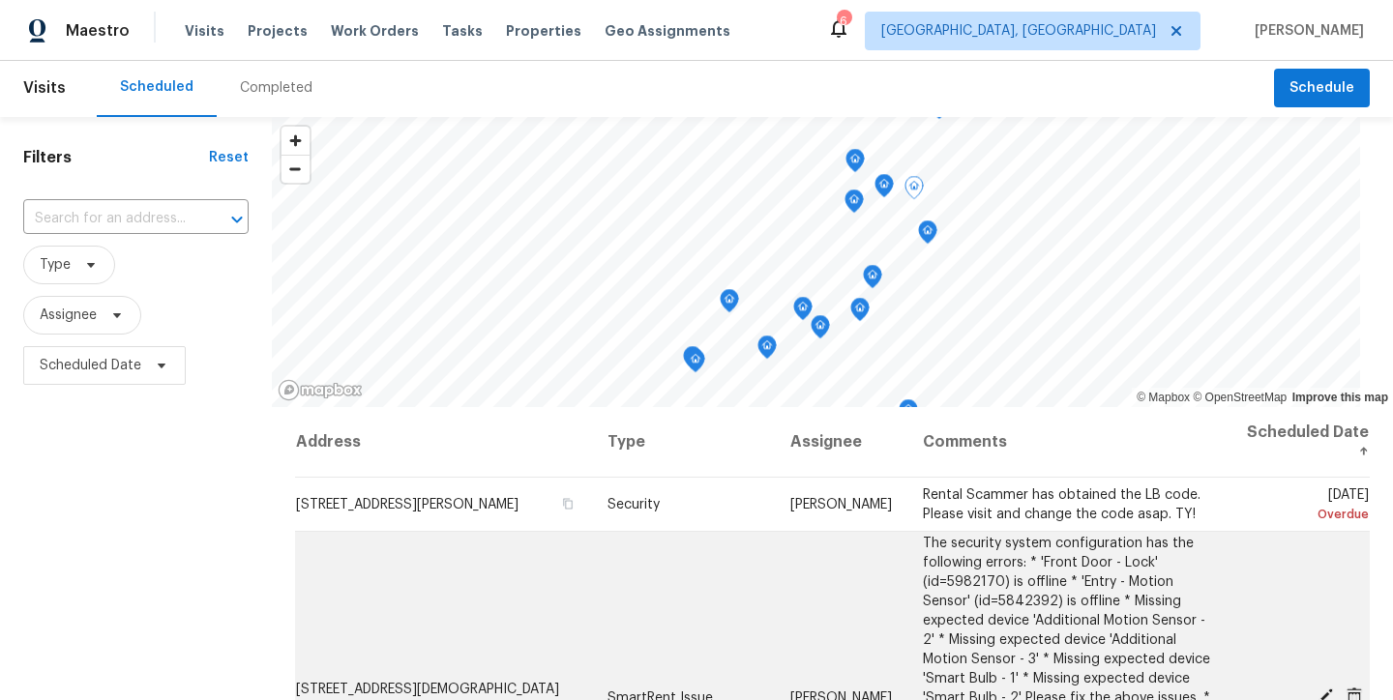
scroll to position [0, 0]
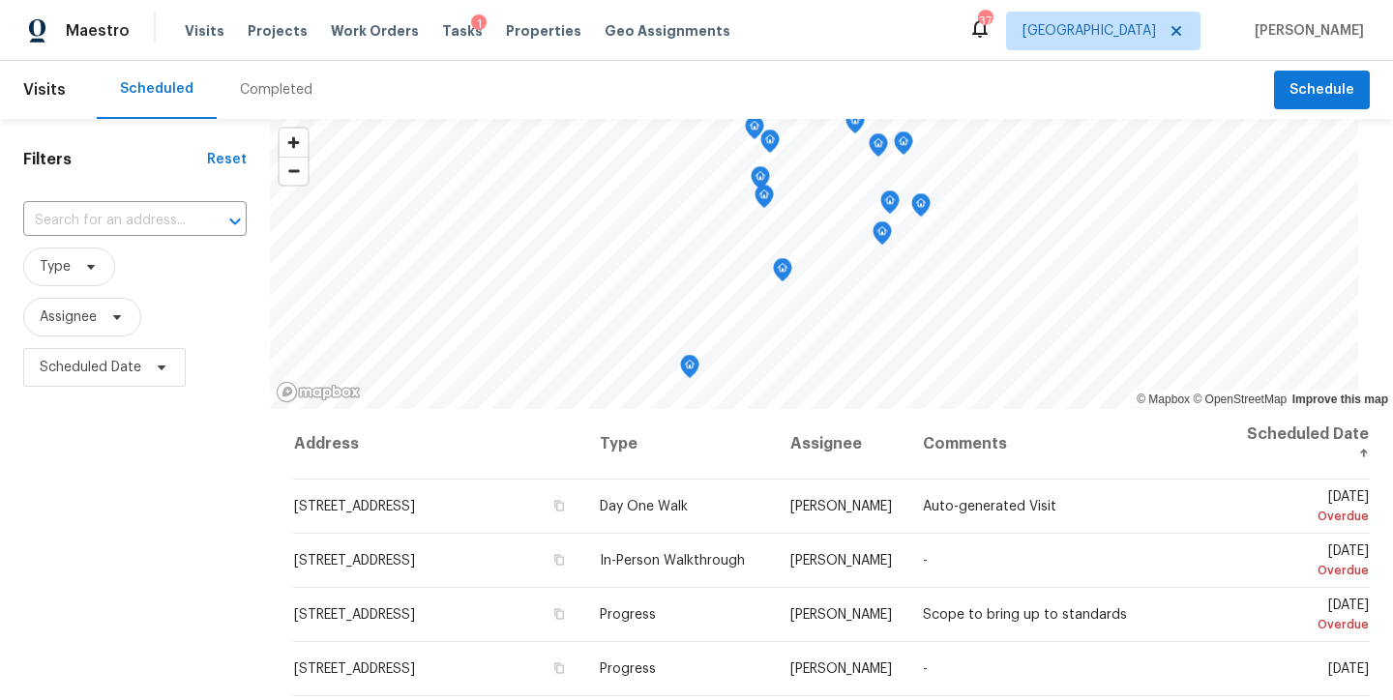
scroll to position [1710, 0]
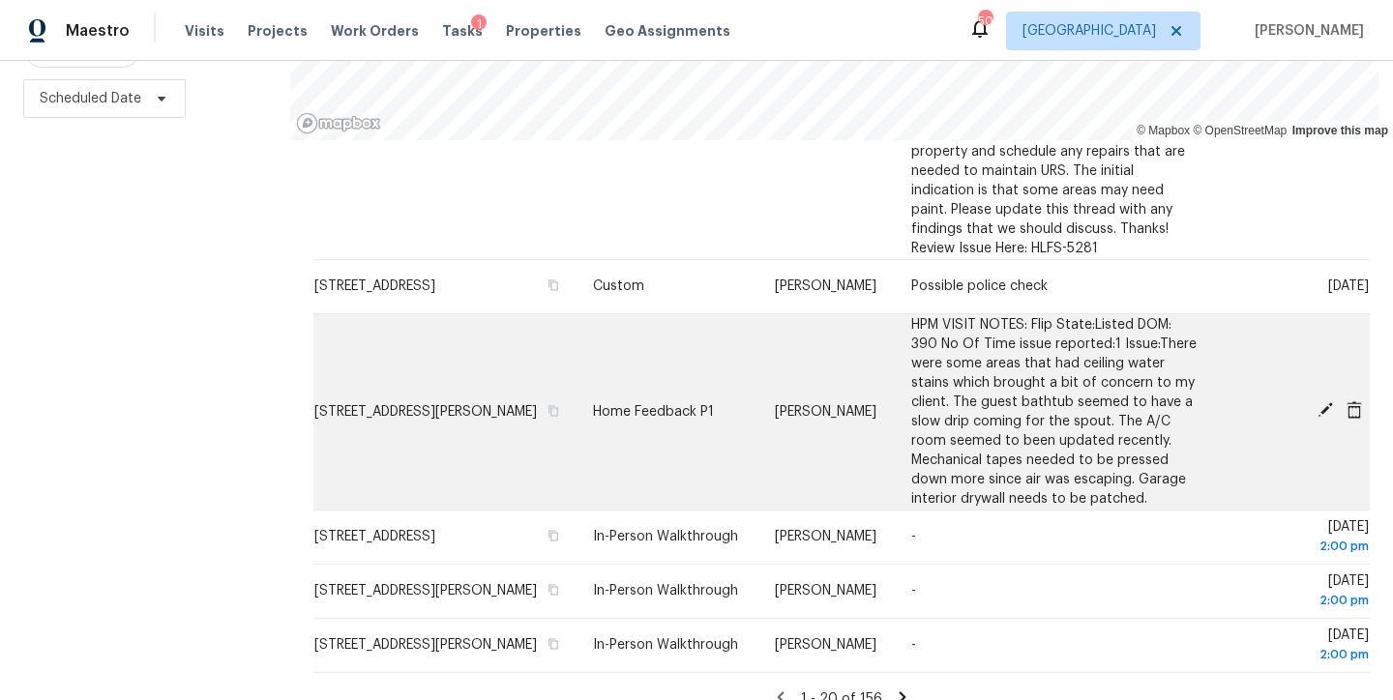
scroll to position [1717, 0]
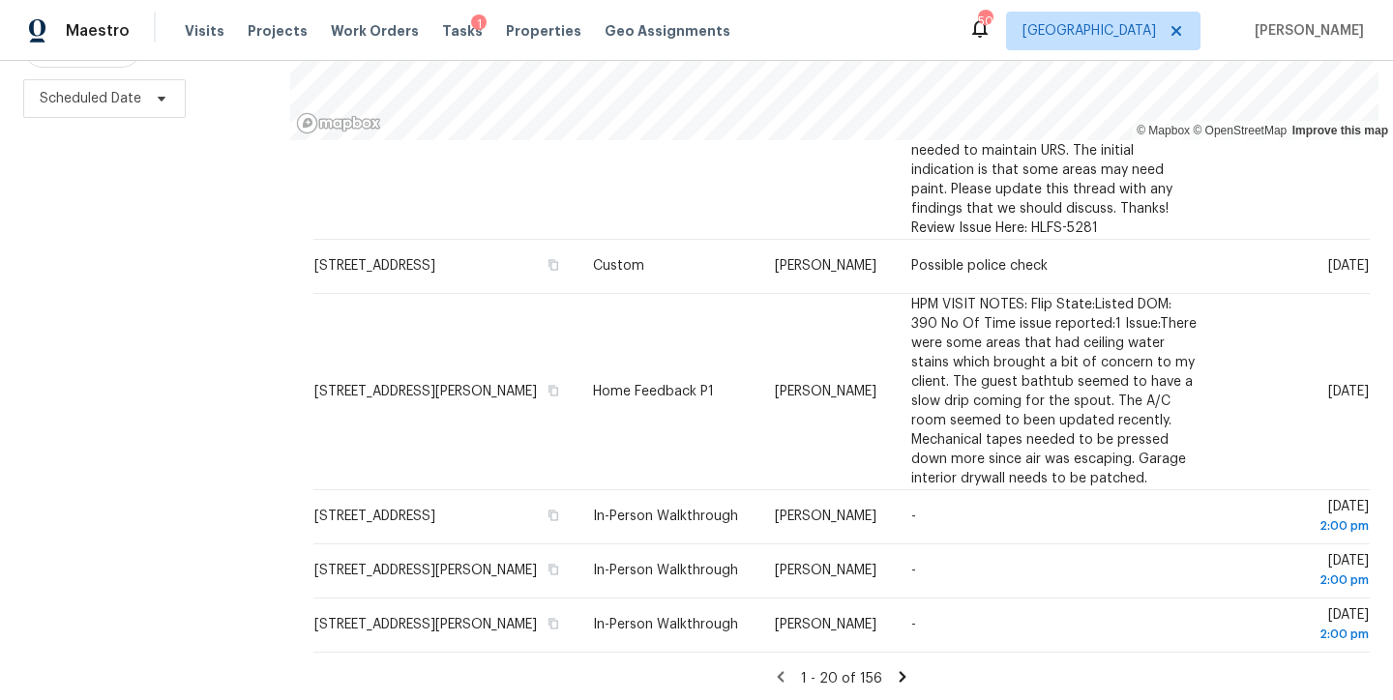
click at [894, 668] on icon at bounding box center [902, 676] width 17 height 17
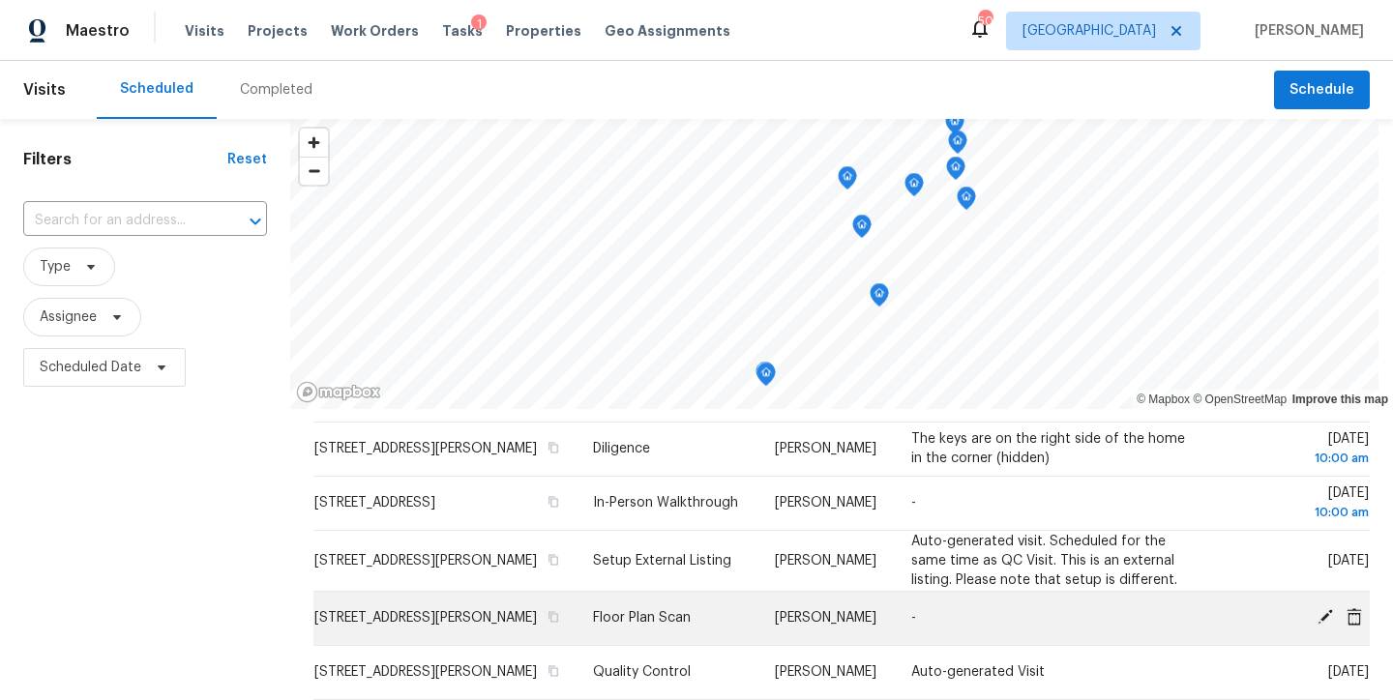
scroll to position [635, 0]
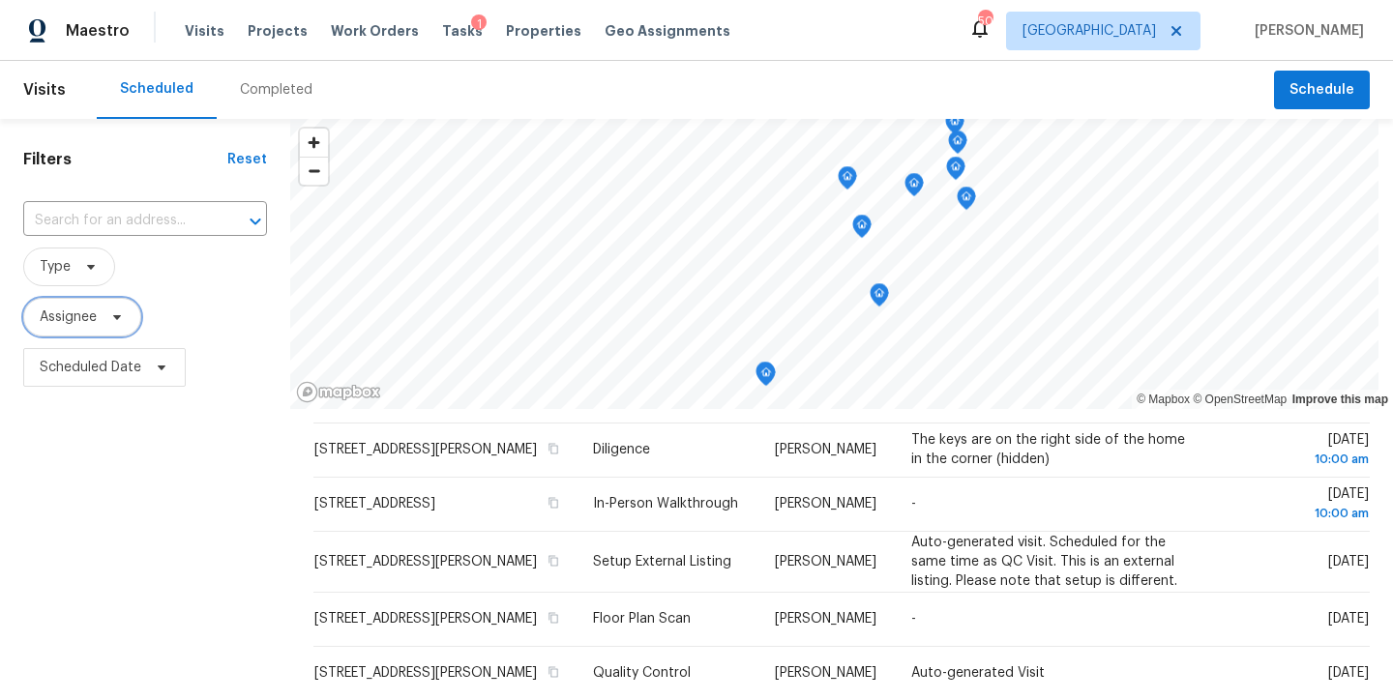
click at [78, 313] on span "Assignee" at bounding box center [68, 317] width 57 height 19
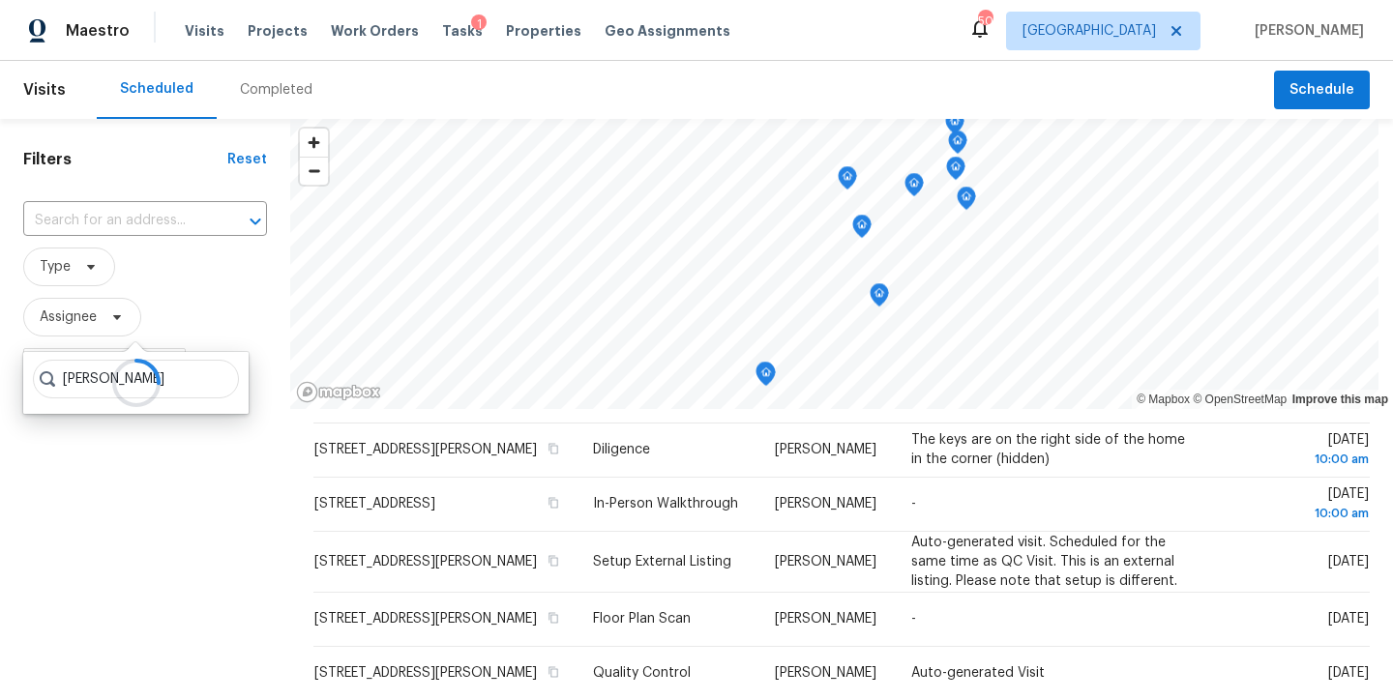
type input "preston sexton"
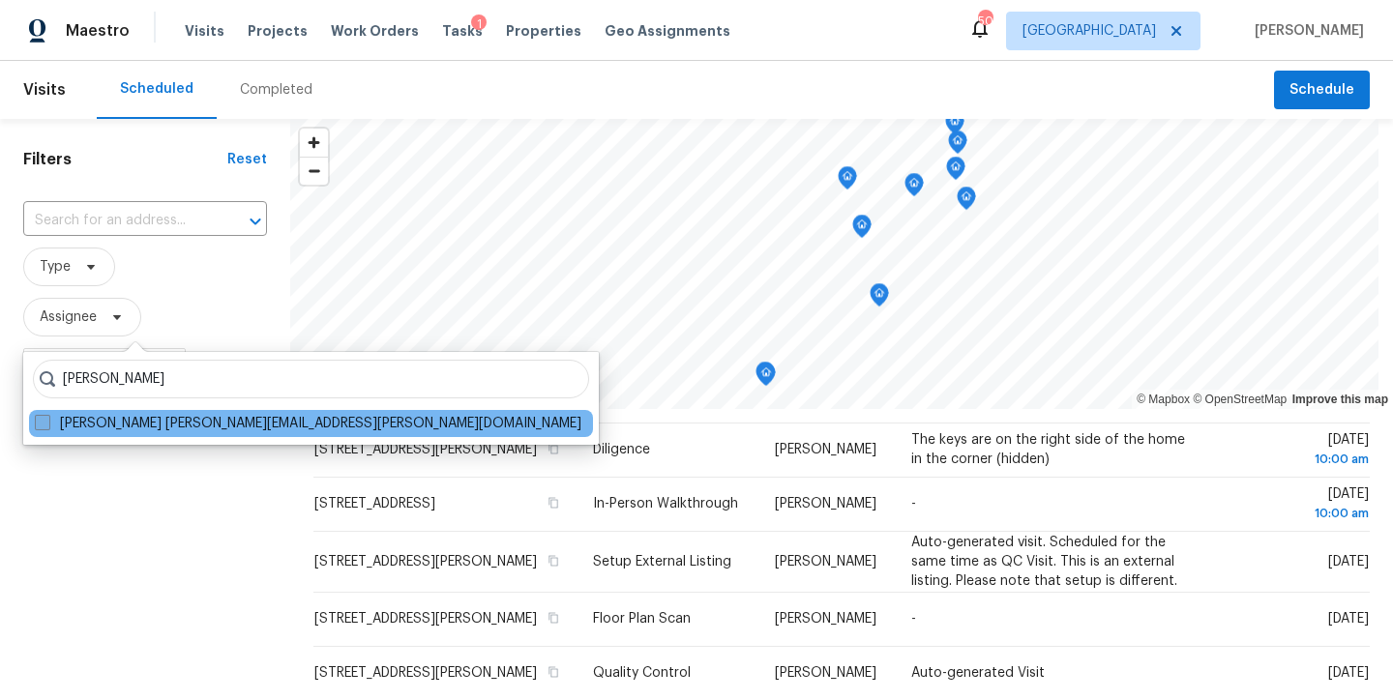
click at [42, 424] on span at bounding box center [42, 422] width 15 height 15
click at [42, 424] on input "Preston Sexton preston.sexton@opendoor.com" at bounding box center [41, 420] width 13 height 13
checkbox input "true"
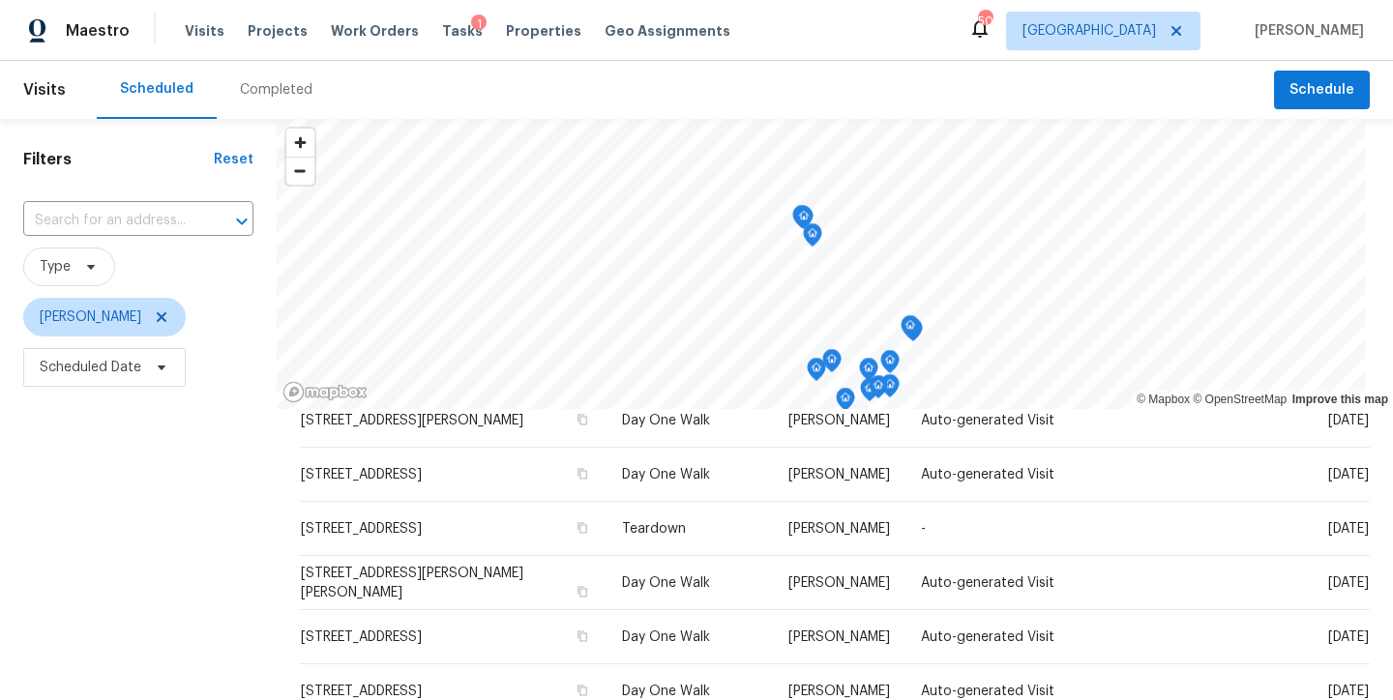
click at [92, 593] on div "Filters Reset ​ Type Preston Sexton Scheduled Date" at bounding box center [138, 544] width 277 height 850
click at [63, 384] on span "Scheduled Date" at bounding box center [104, 367] width 163 height 39
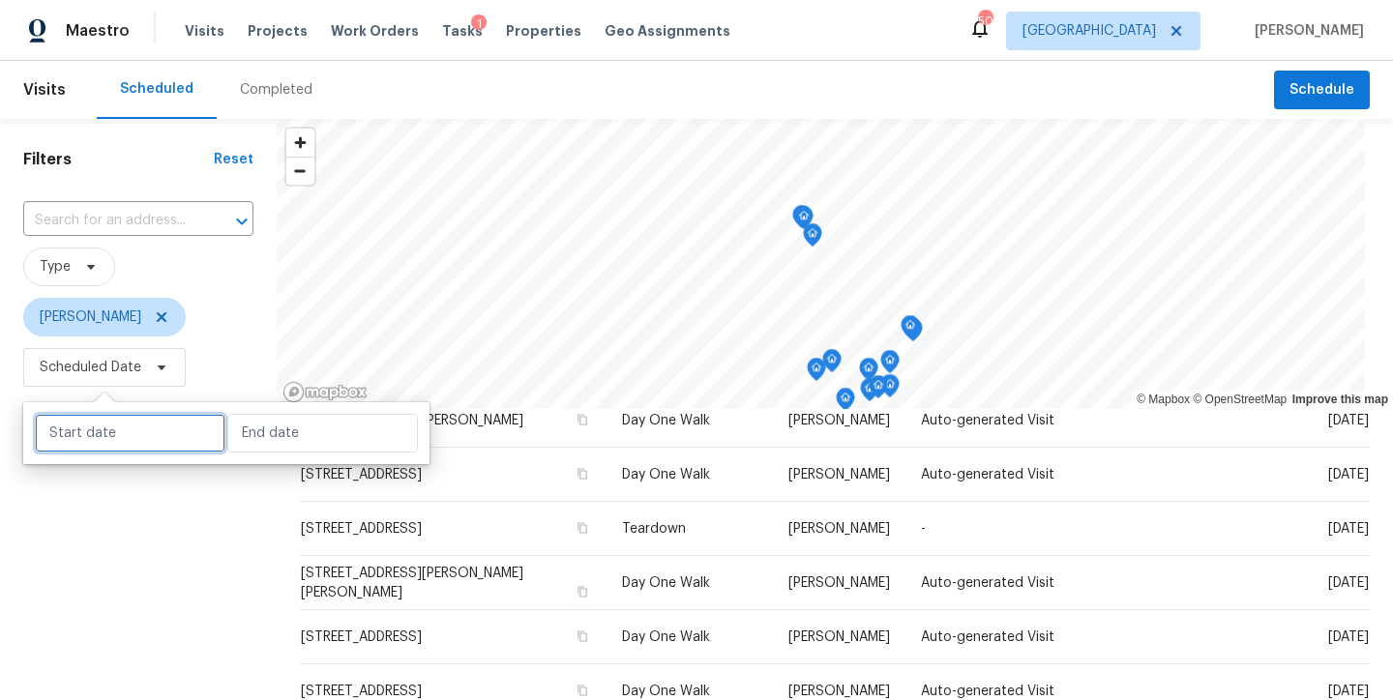
select select "8"
select select "2025"
select select "9"
select select "2025"
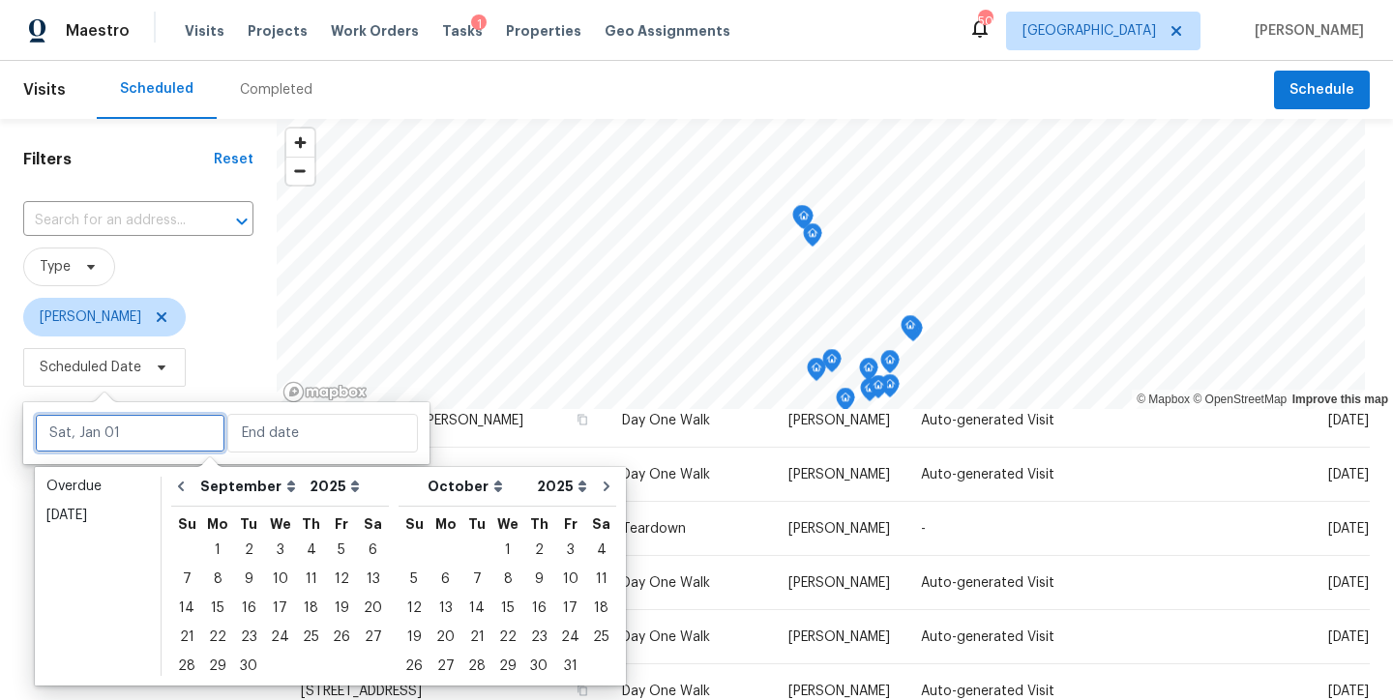
click at [75, 435] on input "text" at bounding box center [130, 433] width 191 height 39
click at [281, 636] on div "24" at bounding box center [280, 637] width 32 height 27
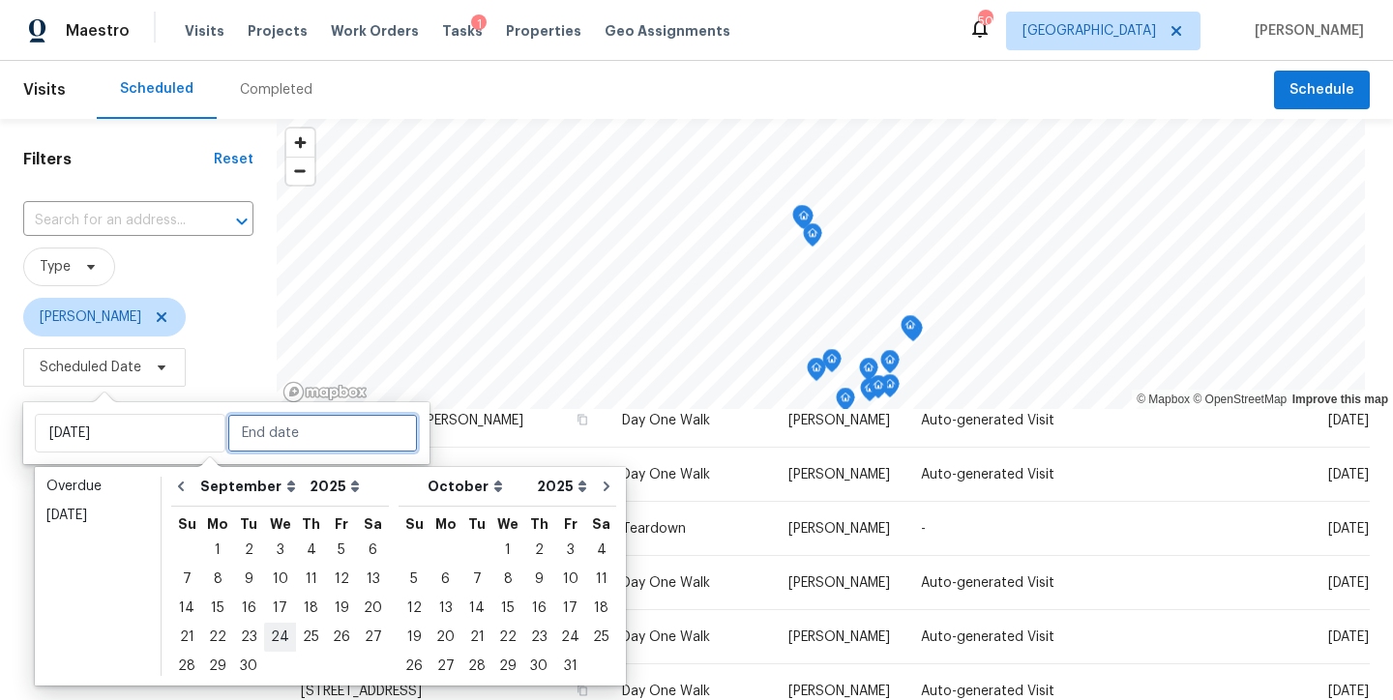
type input "Wed, Sep 24"
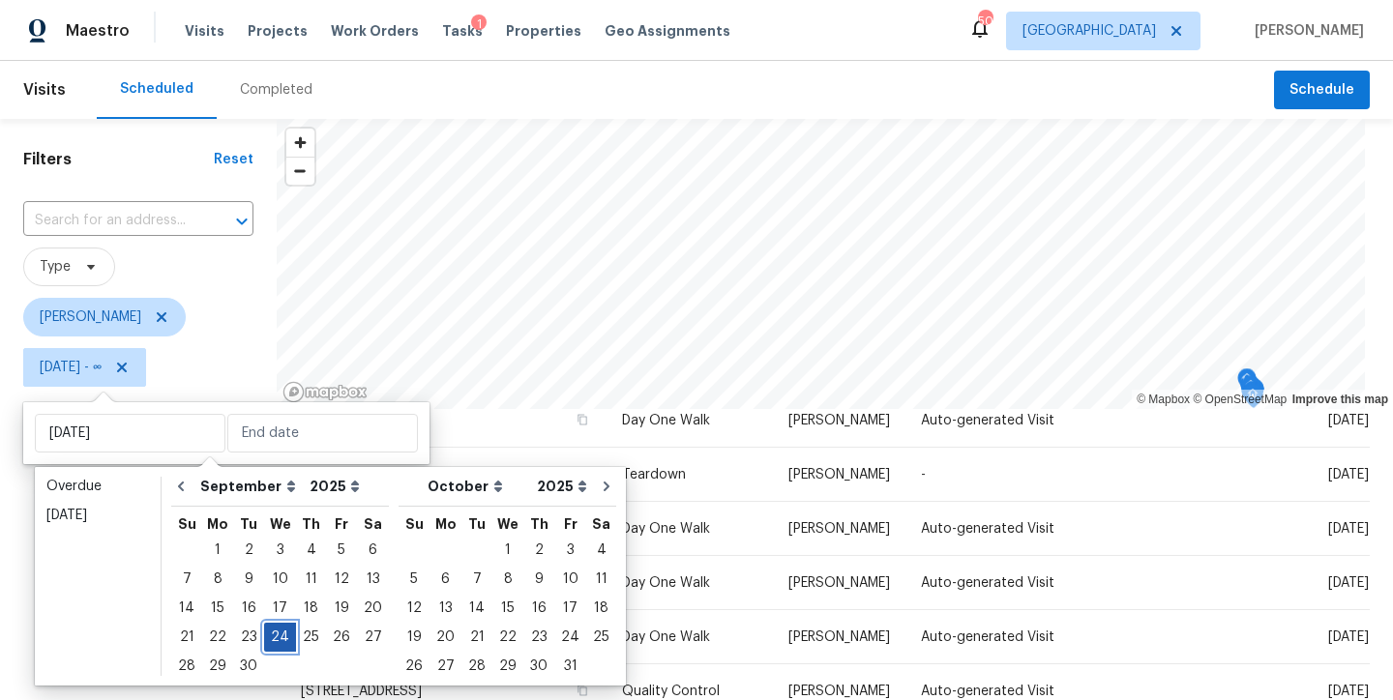
click at [272, 636] on div "24" at bounding box center [280, 637] width 32 height 27
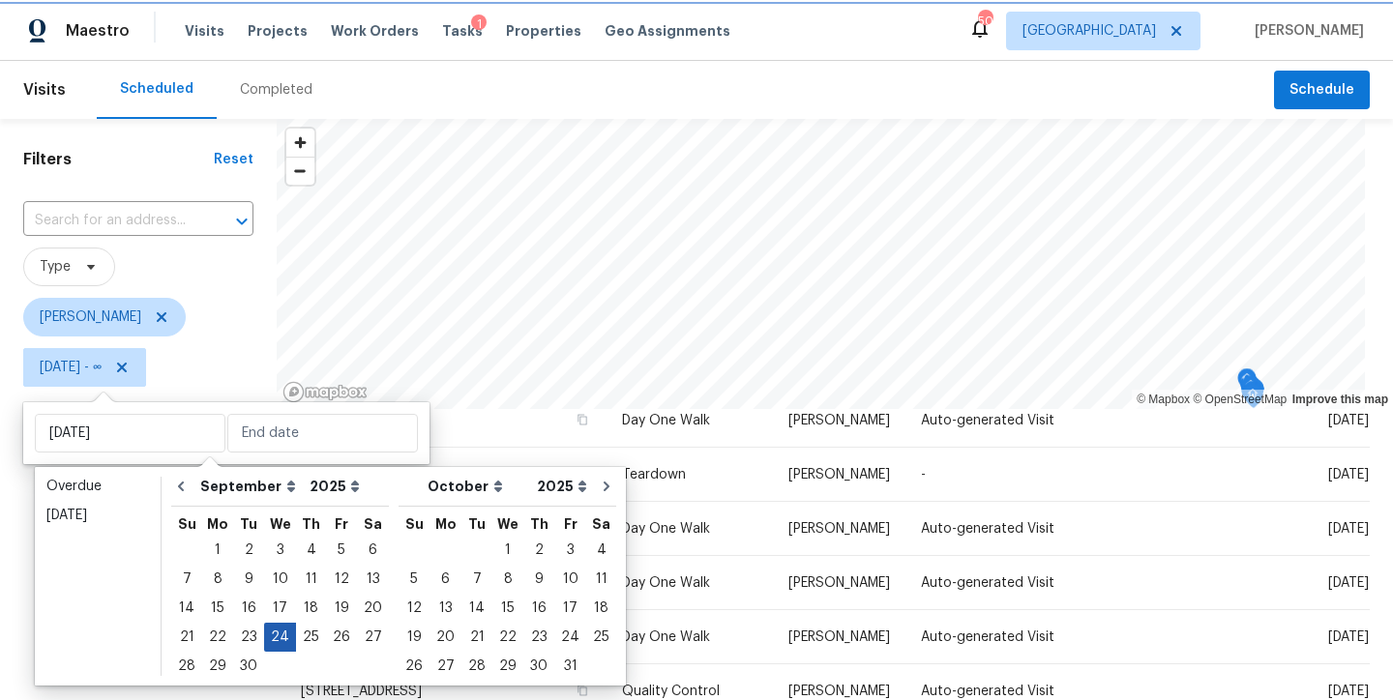
type input "Wed, Sep 24"
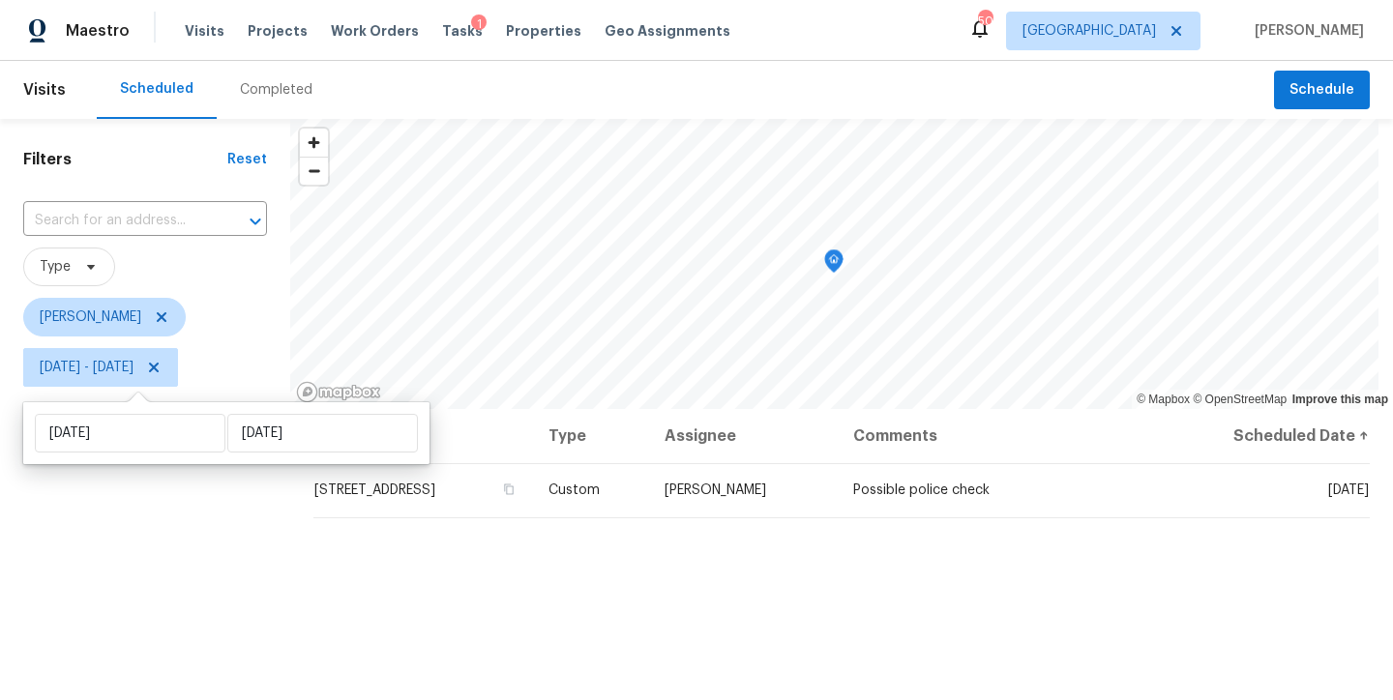
click at [71, 564] on div "Filters Reset ​ Type Preston Sexton Wed, Sep 24 - Wed, Sep 24" at bounding box center [145, 544] width 290 height 850
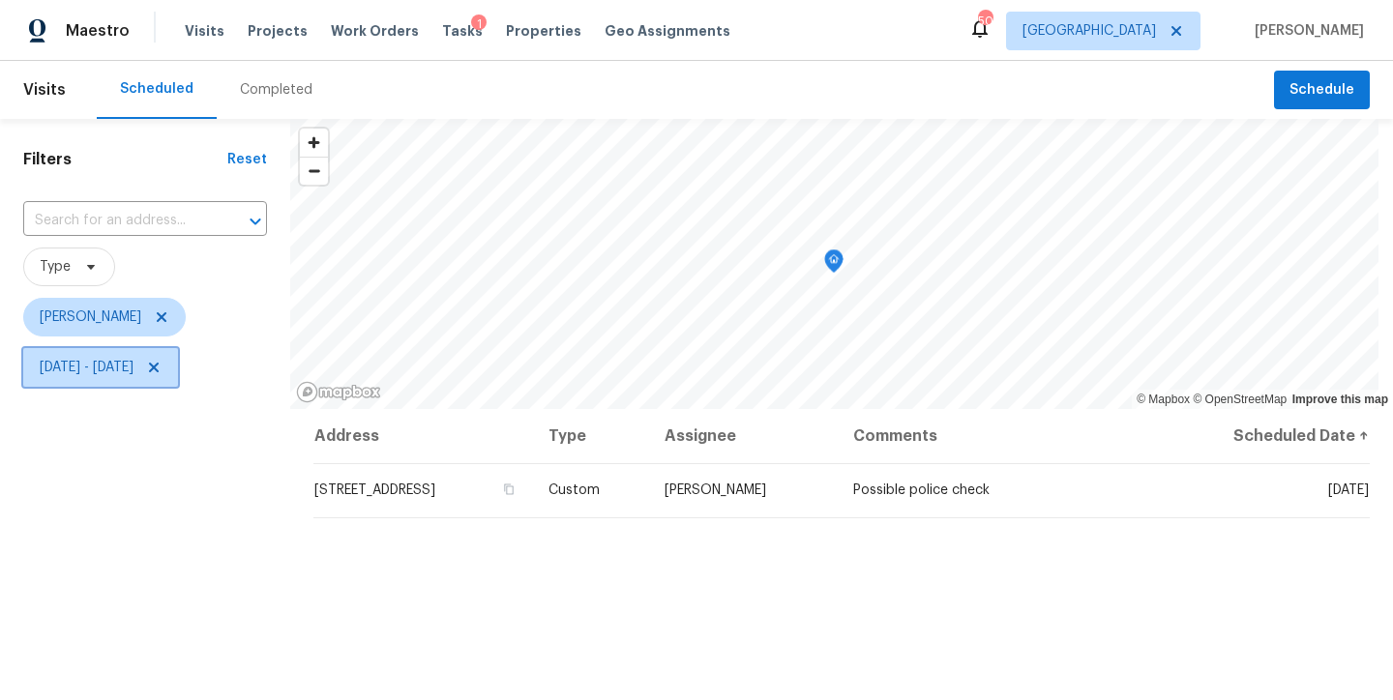
click at [159, 367] on icon at bounding box center [154, 368] width 10 height 10
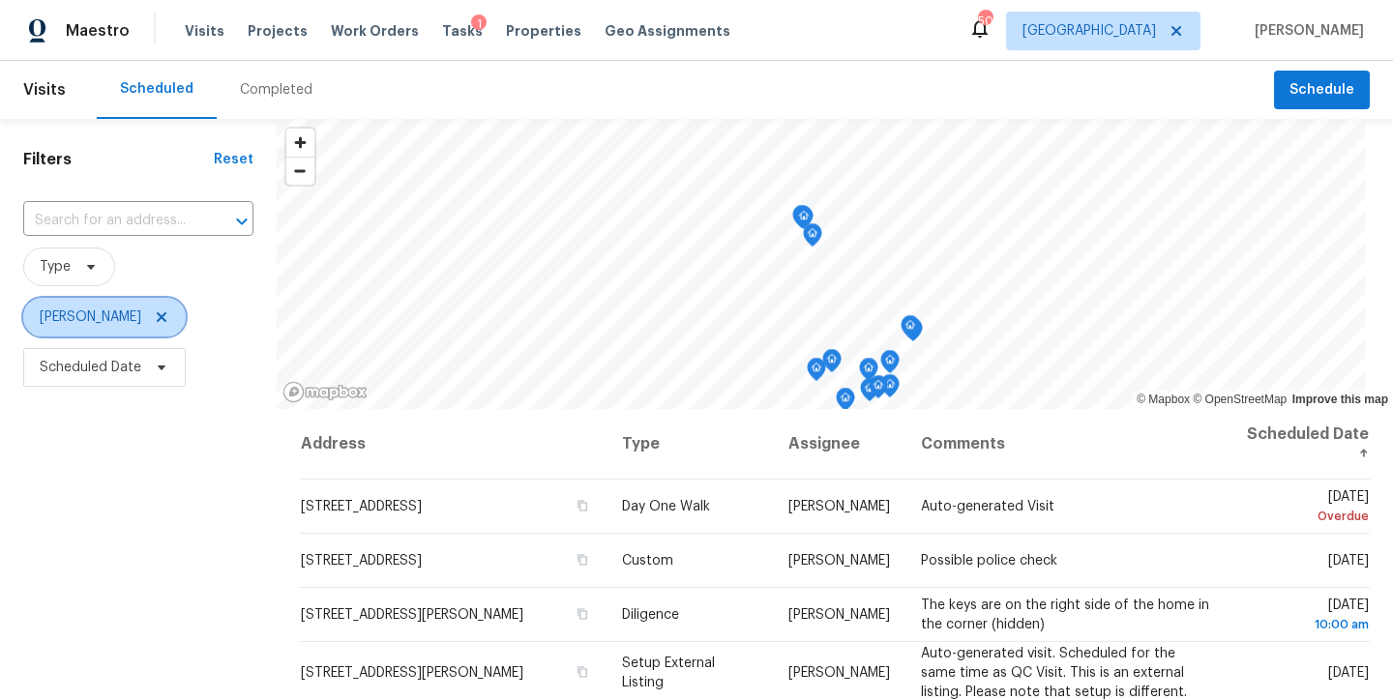
click at [157, 317] on icon at bounding box center [162, 317] width 10 height 10
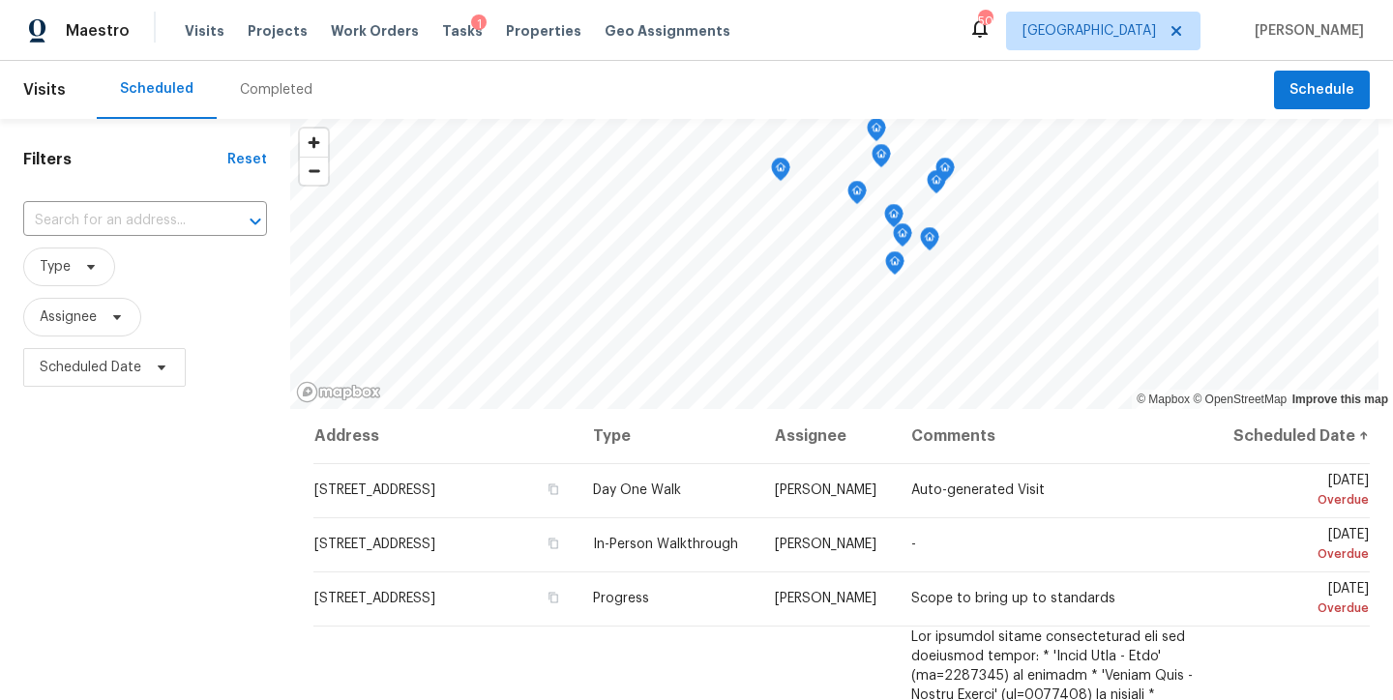
click at [93, 515] on div "Filters Reset ​ Type Assignee Scheduled Date" at bounding box center [145, 544] width 290 height 850
click at [89, 349] on span "Scheduled Date" at bounding box center [104, 367] width 163 height 39
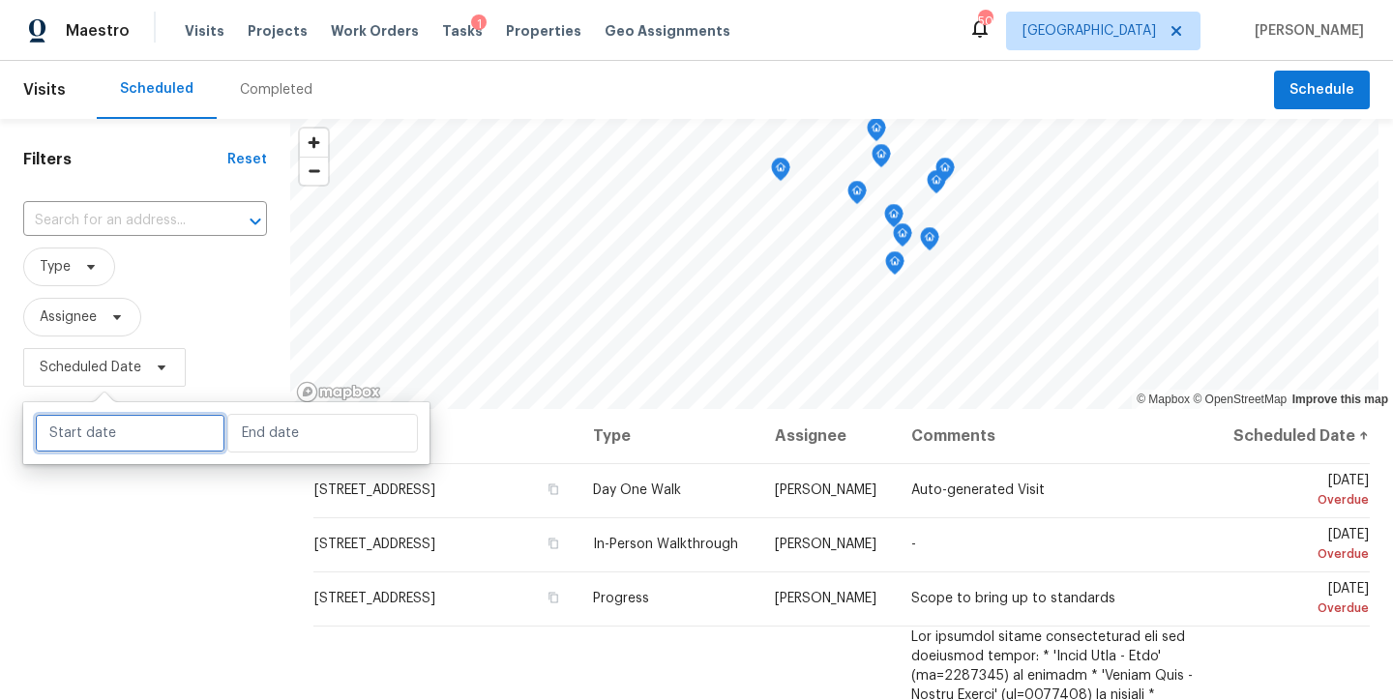
click at [89, 429] on input "text" at bounding box center [130, 433] width 191 height 39
select select "8"
select select "2025"
select select "9"
select select "2025"
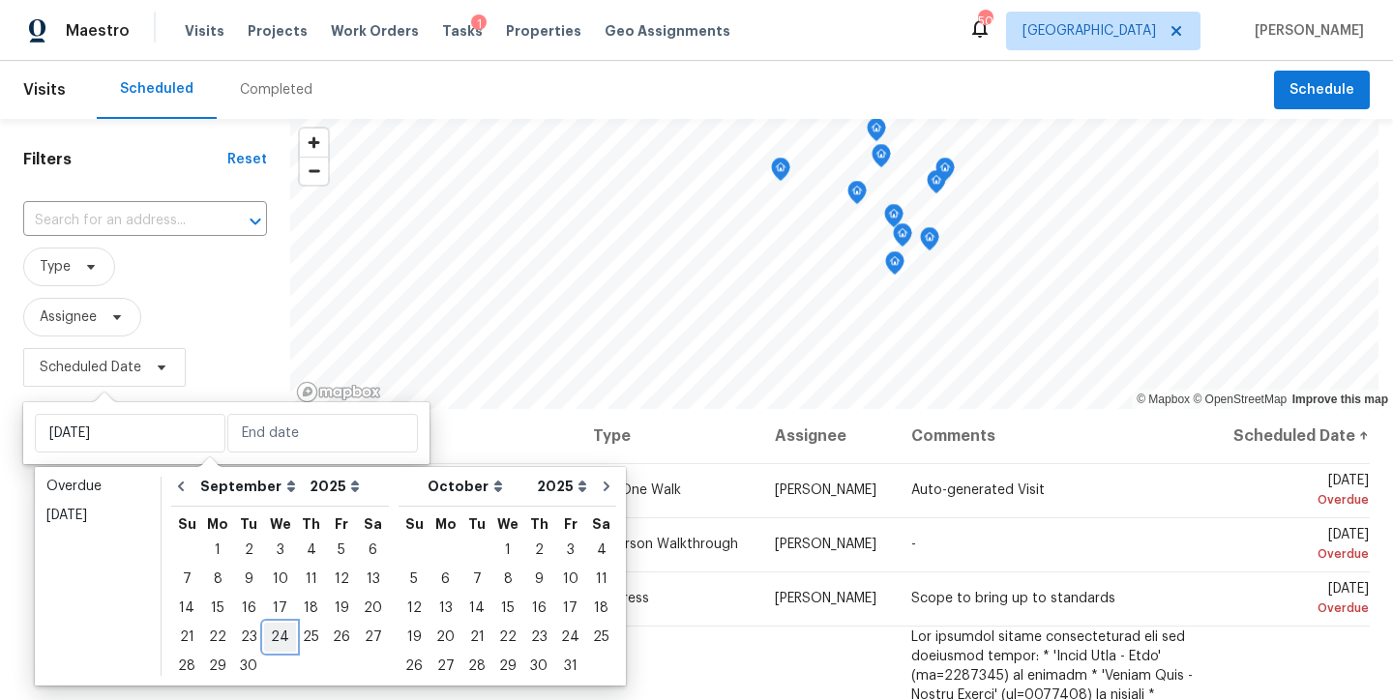
click at [273, 633] on div "24" at bounding box center [280, 637] width 32 height 27
type input "Wed, Sep 24"
click at [273, 633] on div "24" at bounding box center [280, 637] width 32 height 27
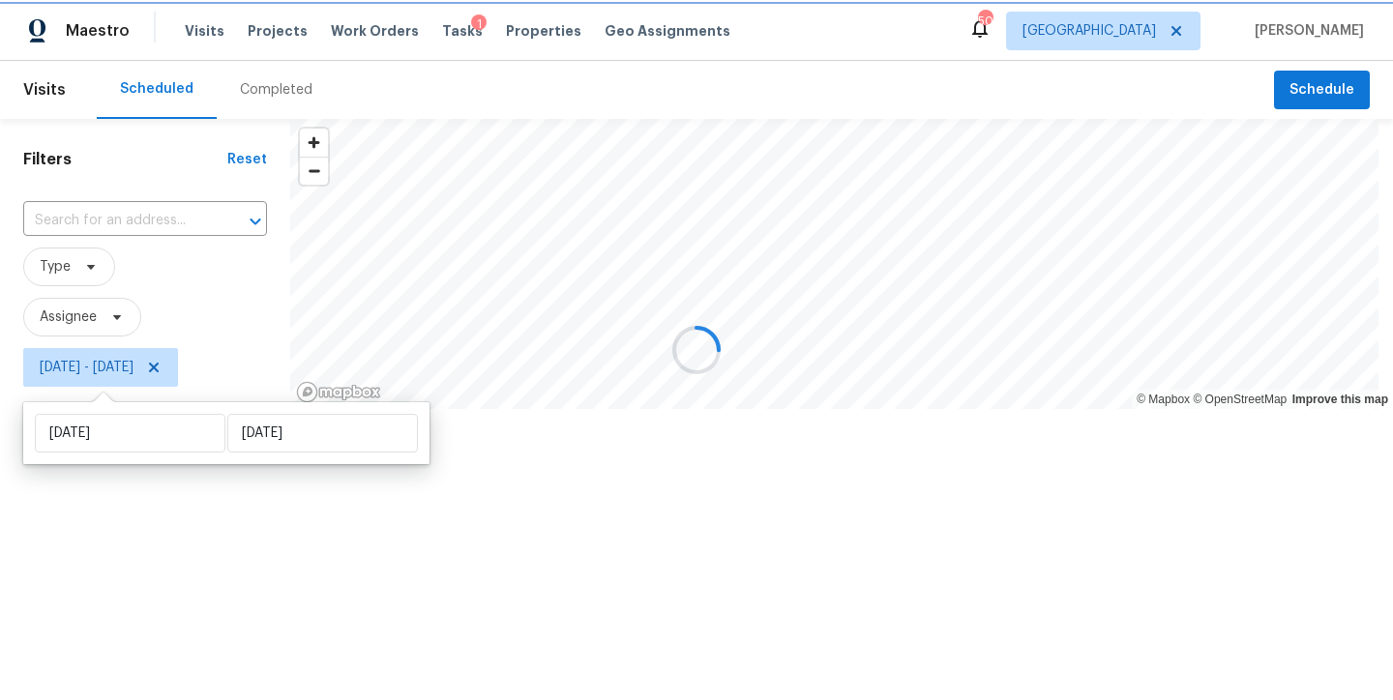
type input "Wed, Sep 24"
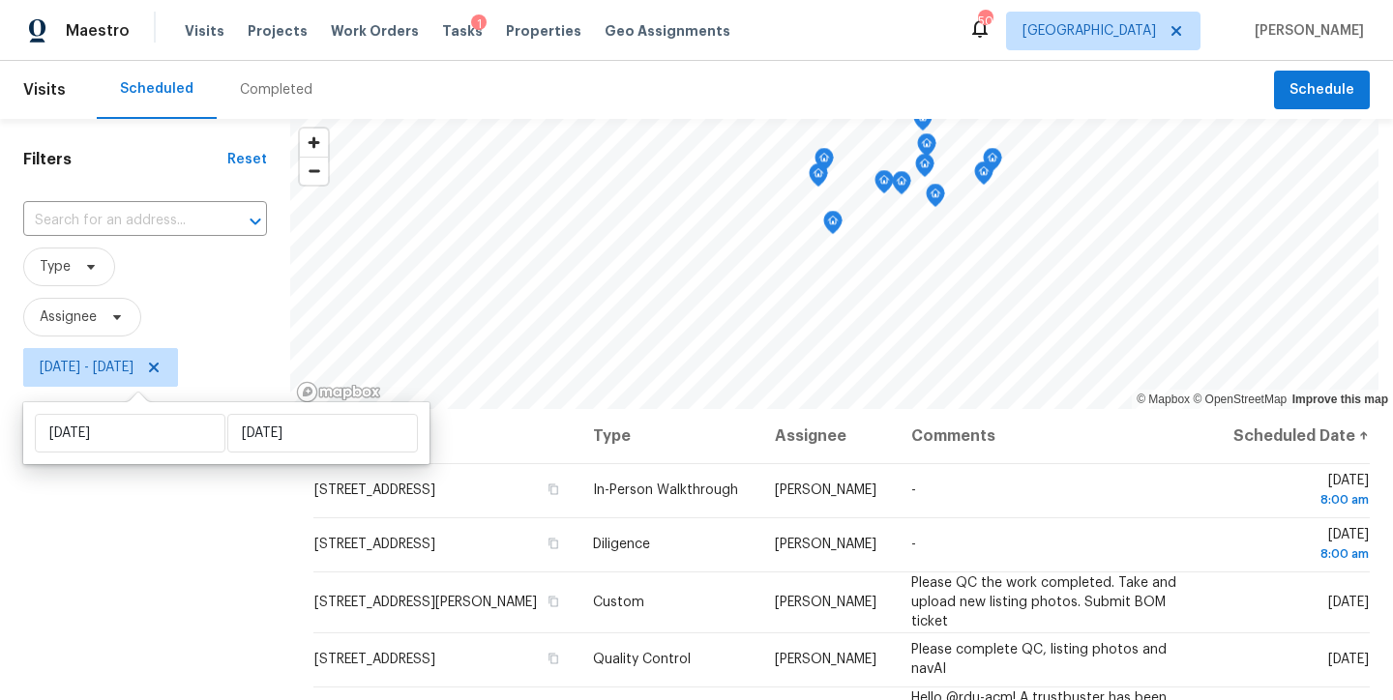
click at [72, 578] on div "Filters Reset ​ Type Assignee Wed, Sep 24 - Wed, Sep 24" at bounding box center [145, 544] width 290 height 850
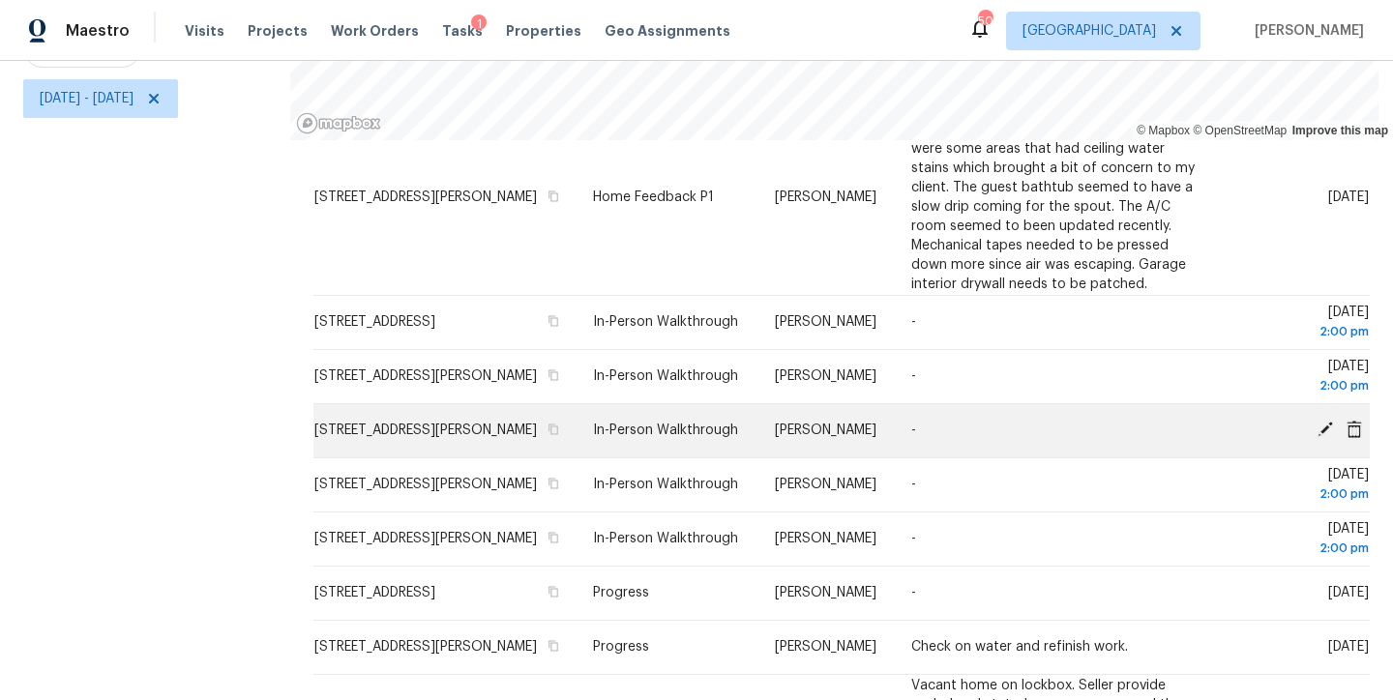
scroll to position [763, 0]
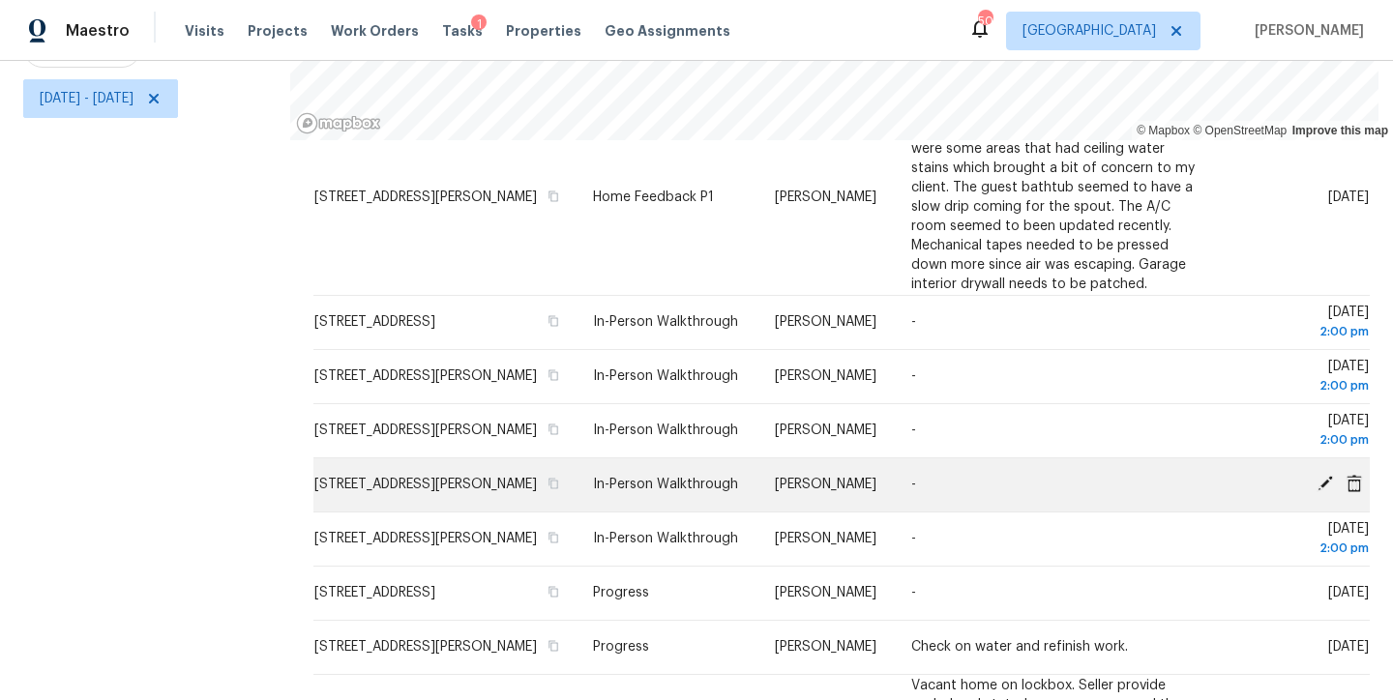
click at [1311, 480] on span at bounding box center [1325, 483] width 29 height 17
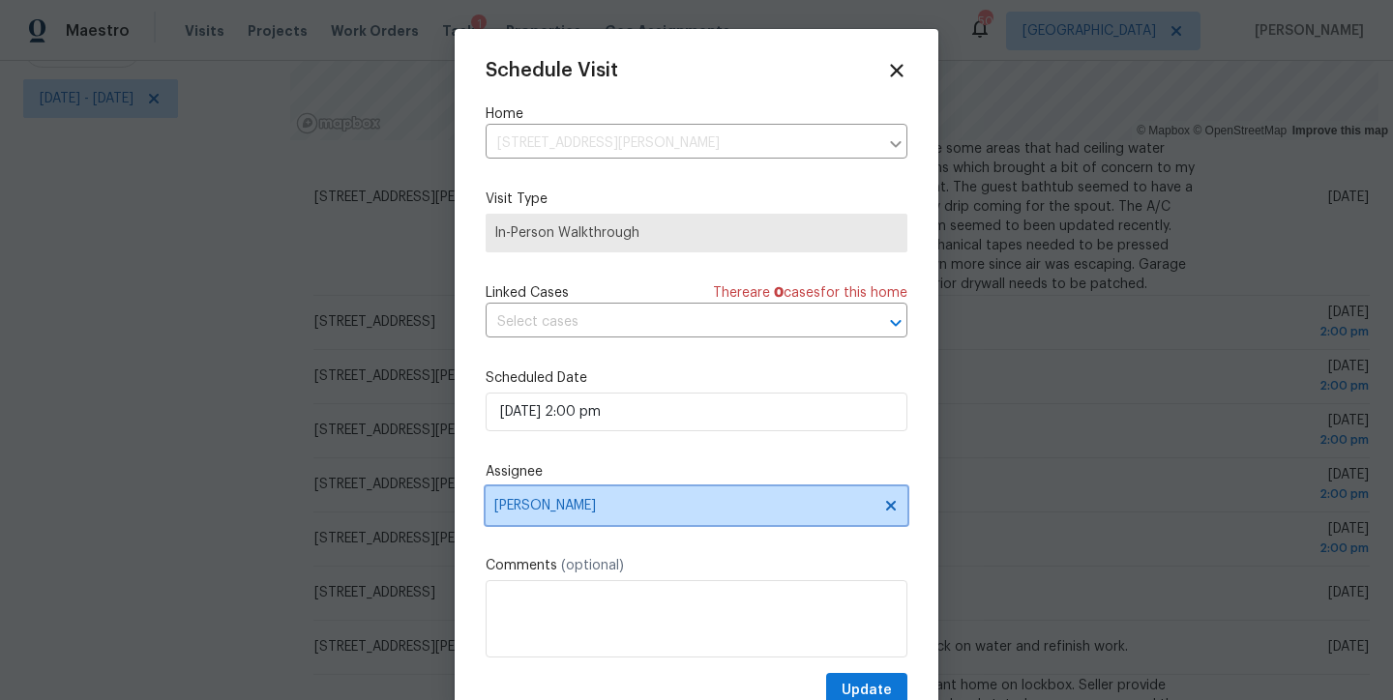
click at [544, 499] on span "Lee Privette" at bounding box center [683, 505] width 379 height 15
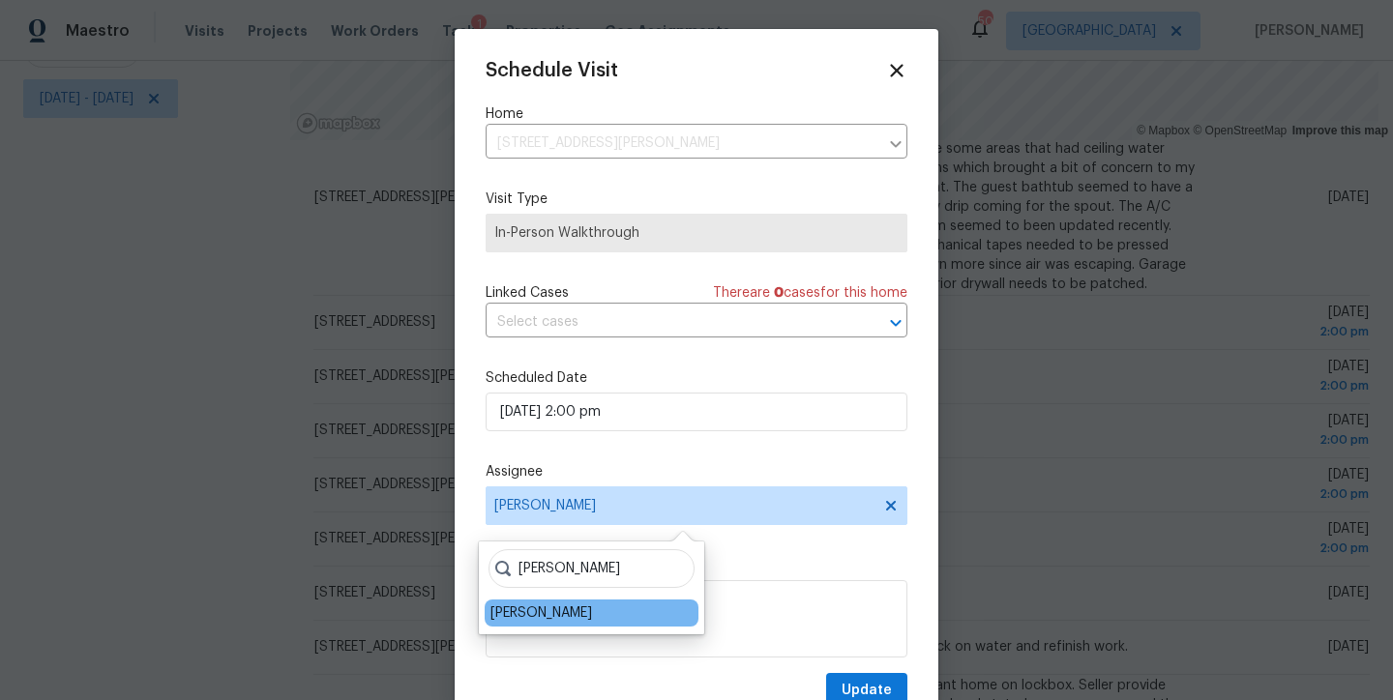
type input "preston"
click at [506, 624] on div "[PERSON_NAME]" at bounding box center [592, 613] width 214 height 27
click at [535, 598] on div "preston Preston Sexton" at bounding box center [591, 588] width 225 height 93
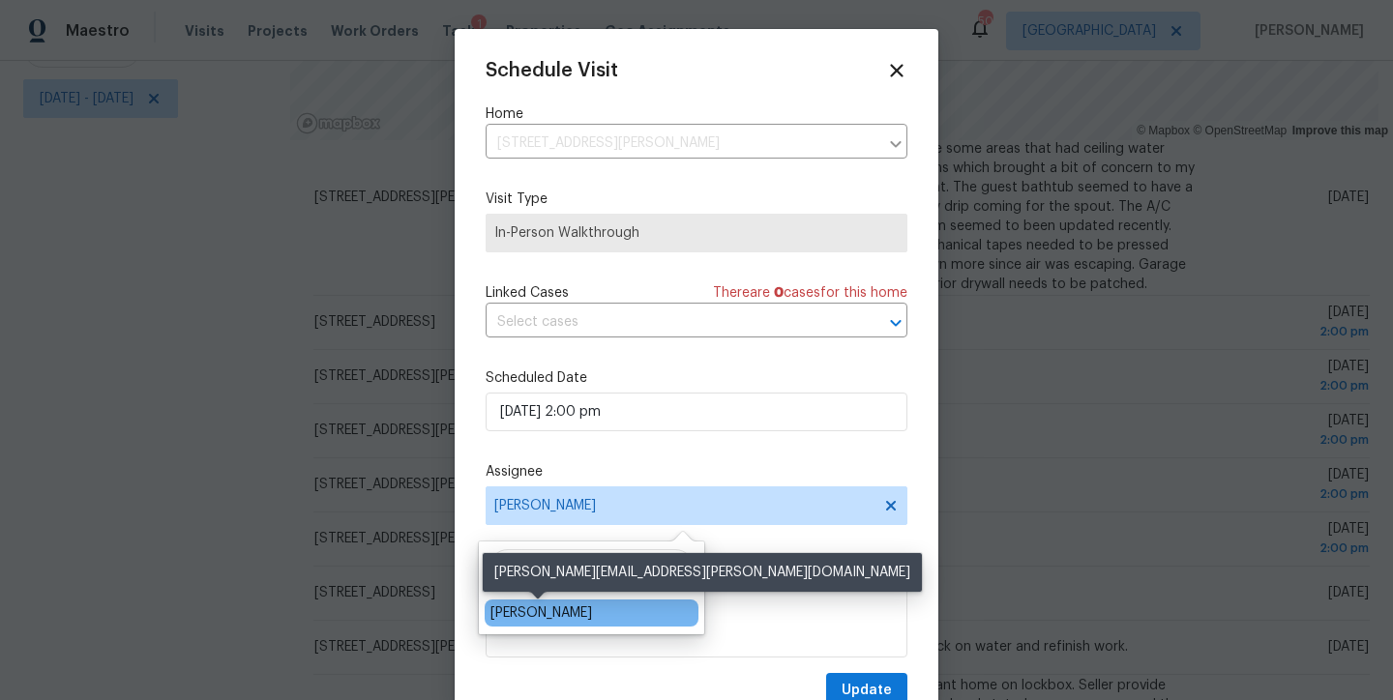
click at [532, 609] on div "[PERSON_NAME]" at bounding box center [541, 613] width 102 height 19
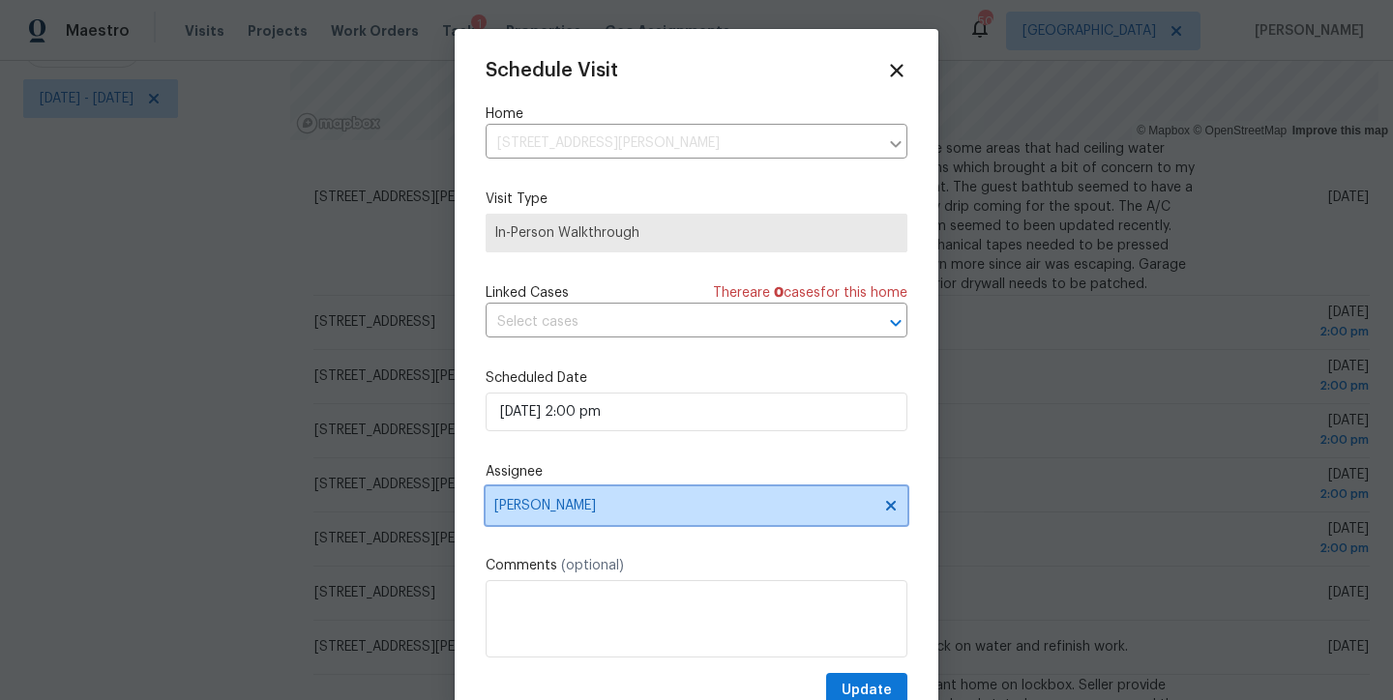
click at [722, 500] on span "[PERSON_NAME]" at bounding box center [683, 505] width 379 height 15
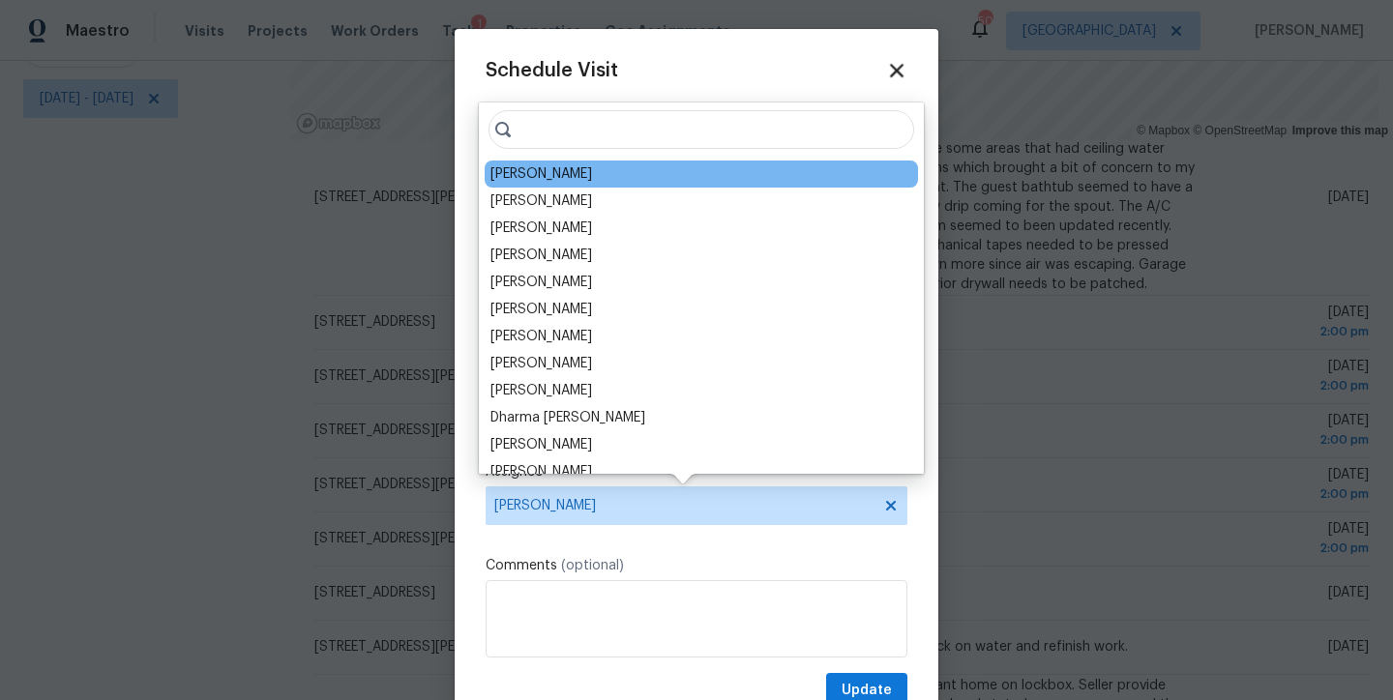
click at [890, 69] on icon at bounding box center [897, 71] width 14 height 14
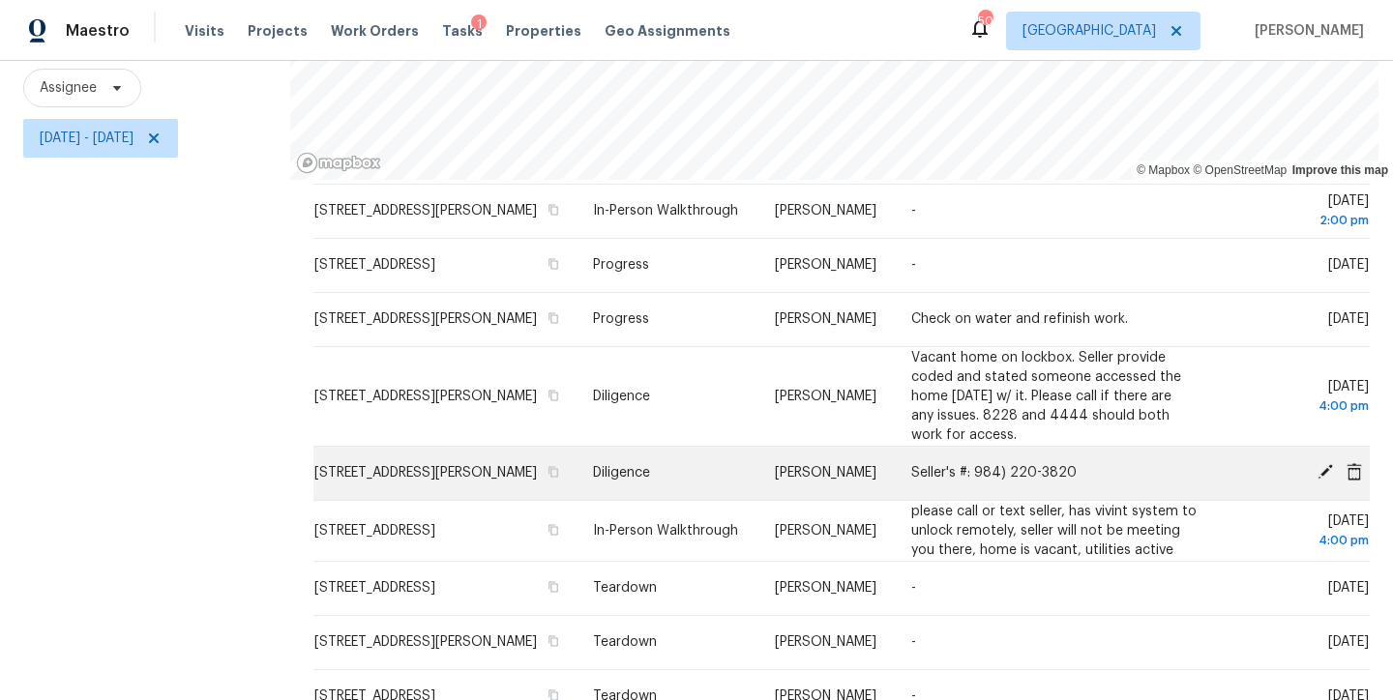
scroll to position [283, 0]
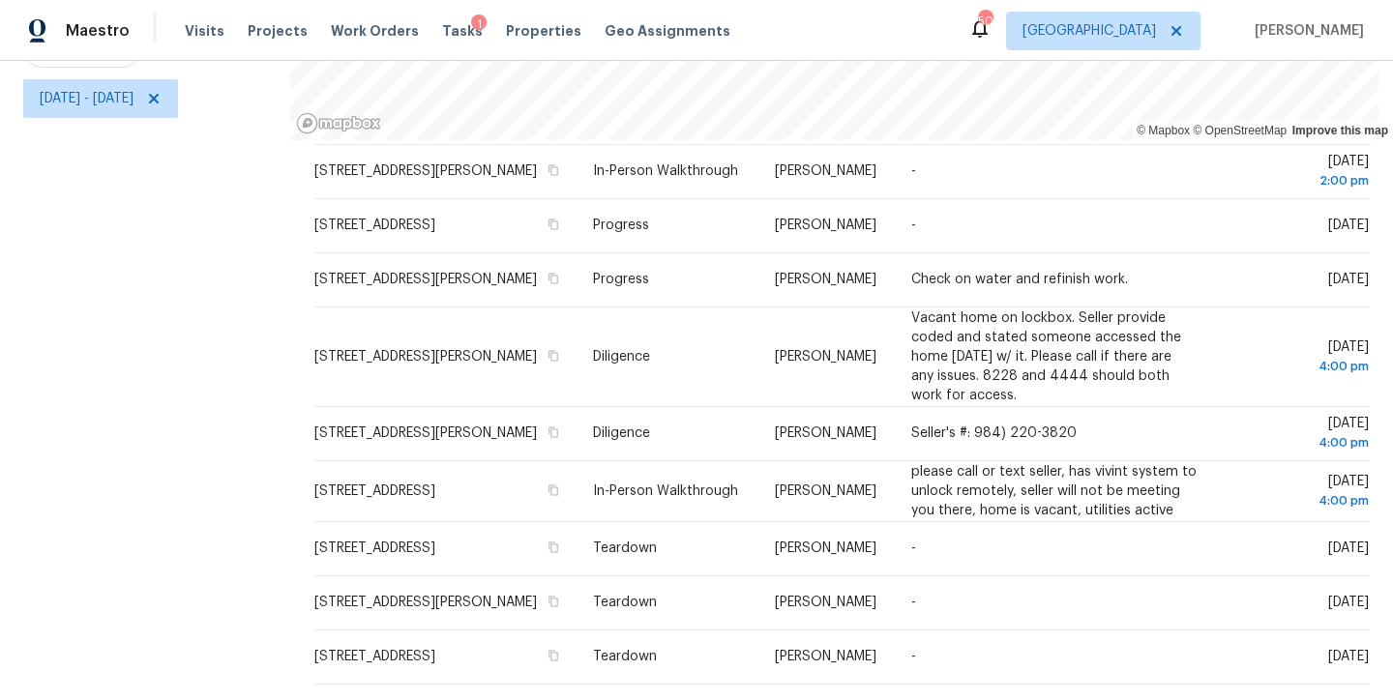
click at [226, 473] on div "Filters Reset ​ Type Assignee Wed, Sep 24 - Wed, Sep 24" at bounding box center [145, 275] width 290 height 850
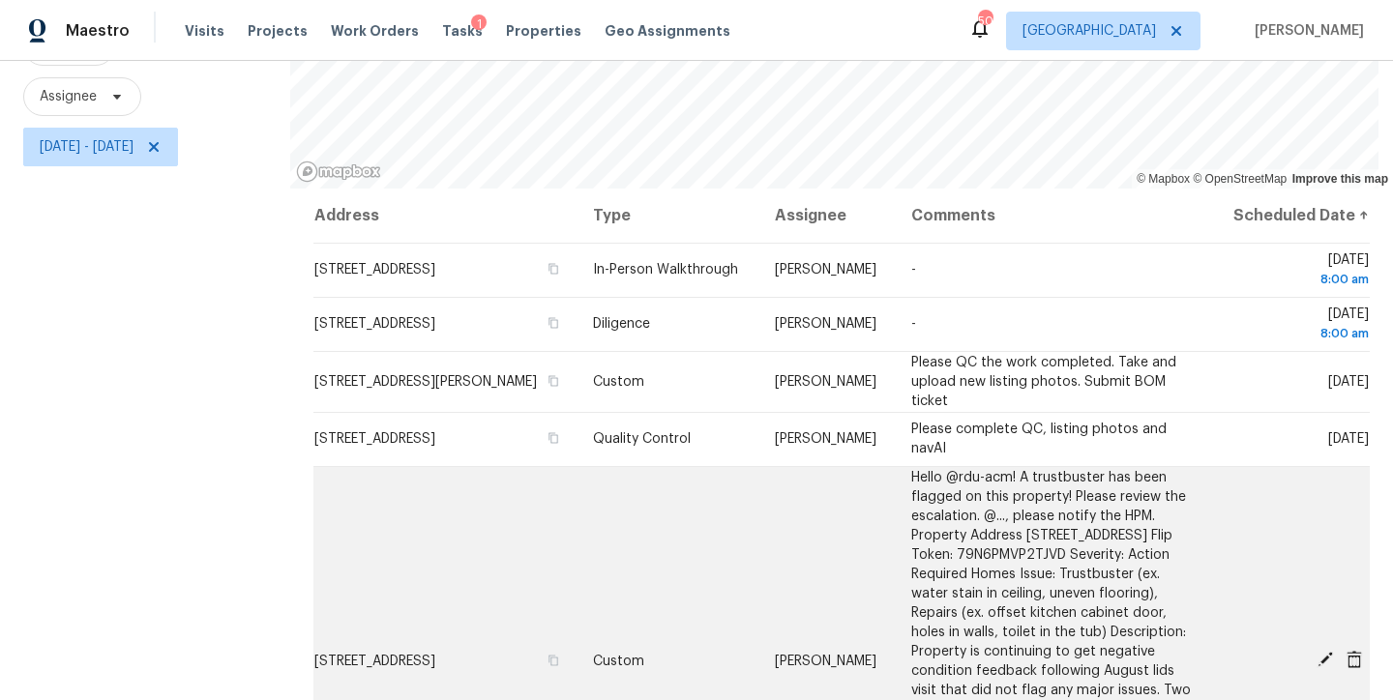
scroll to position [0, 0]
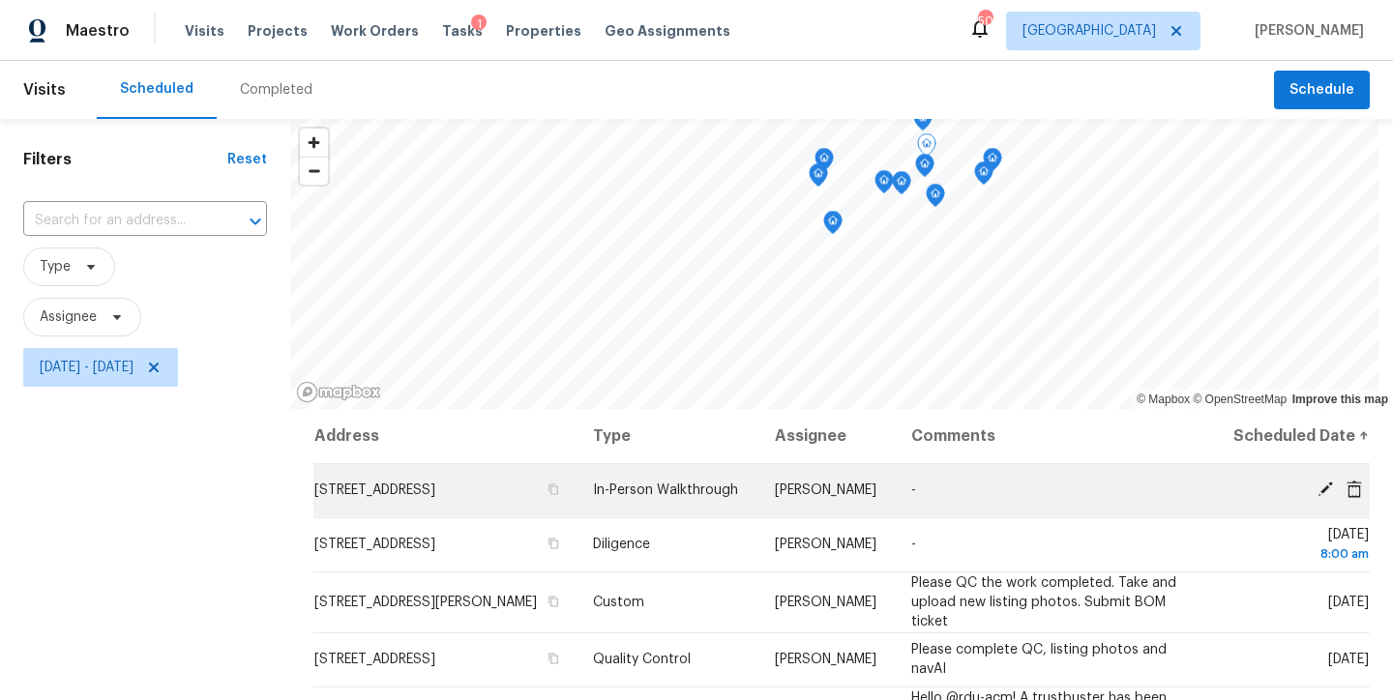
click at [1317, 498] on icon at bounding box center [1325, 489] width 17 height 17
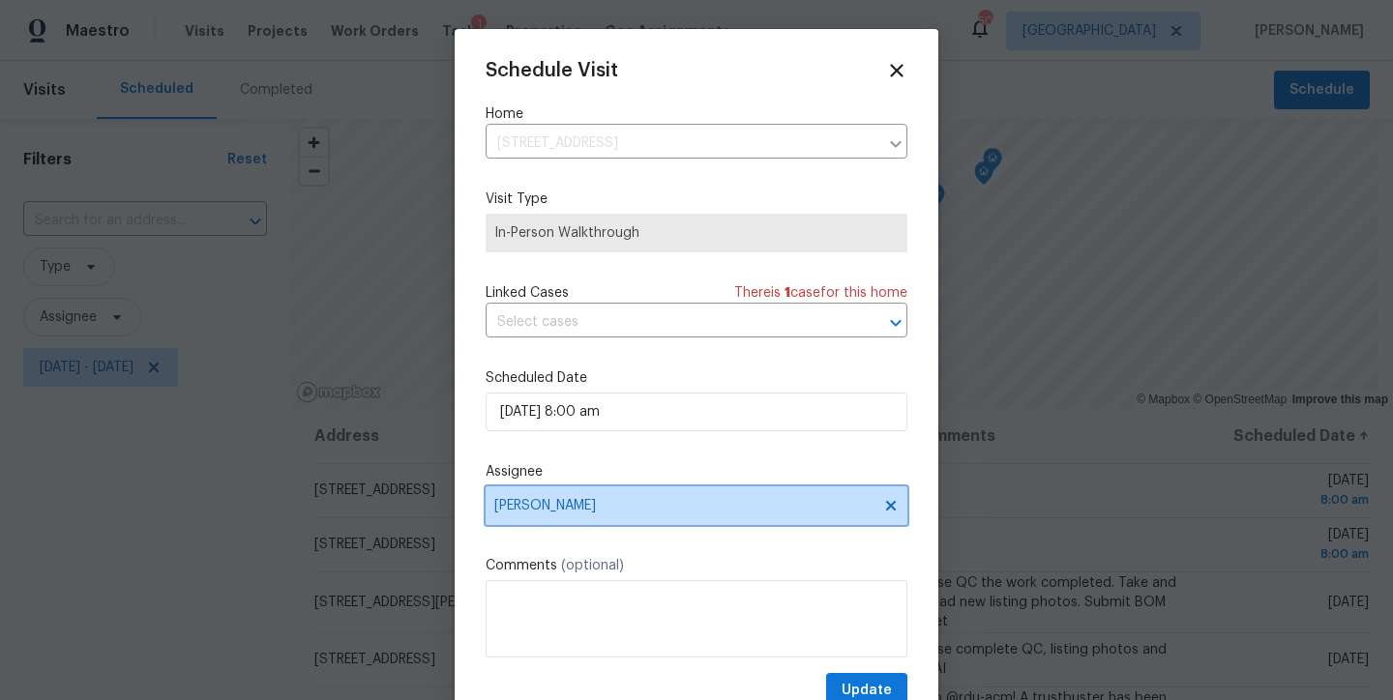
click at [553, 505] on span "Joseph White" at bounding box center [683, 505] width 379 height 15
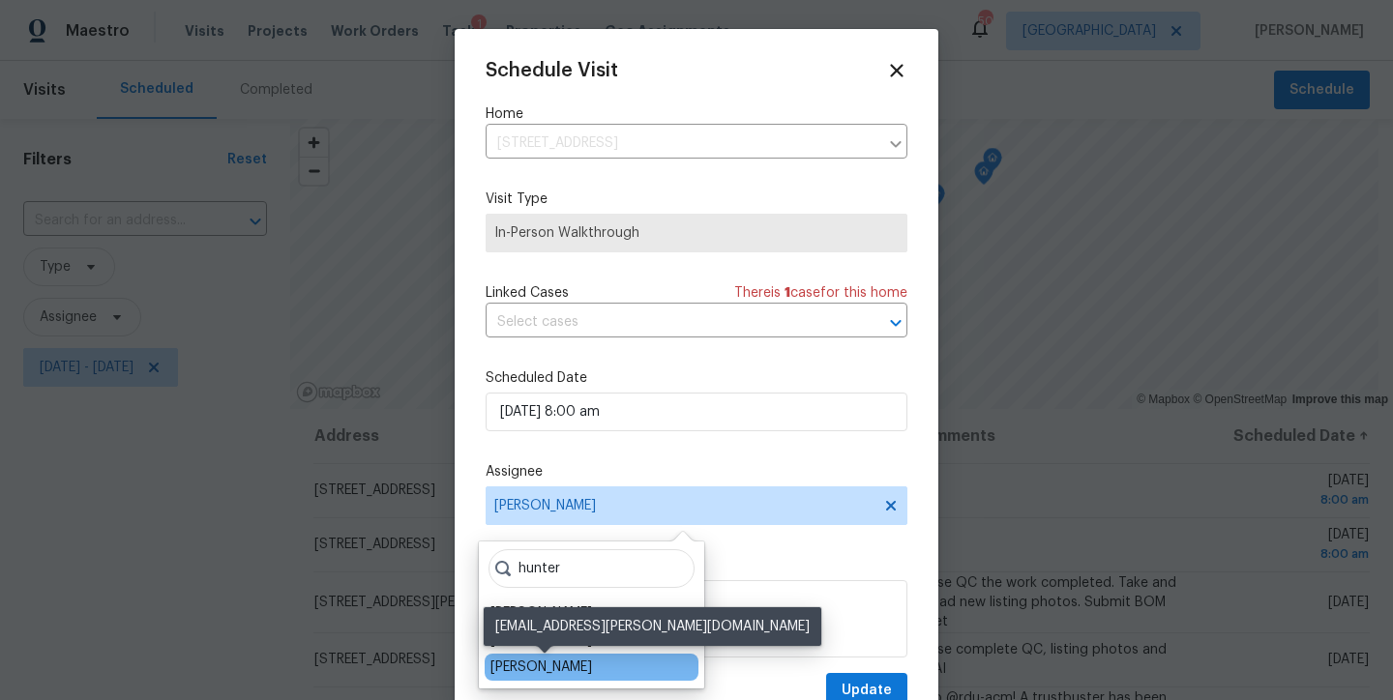
type input "hunter"
click at [570, 661] on div "Hunter Anderson" at bounding box center [541, 667] width 102 height 19
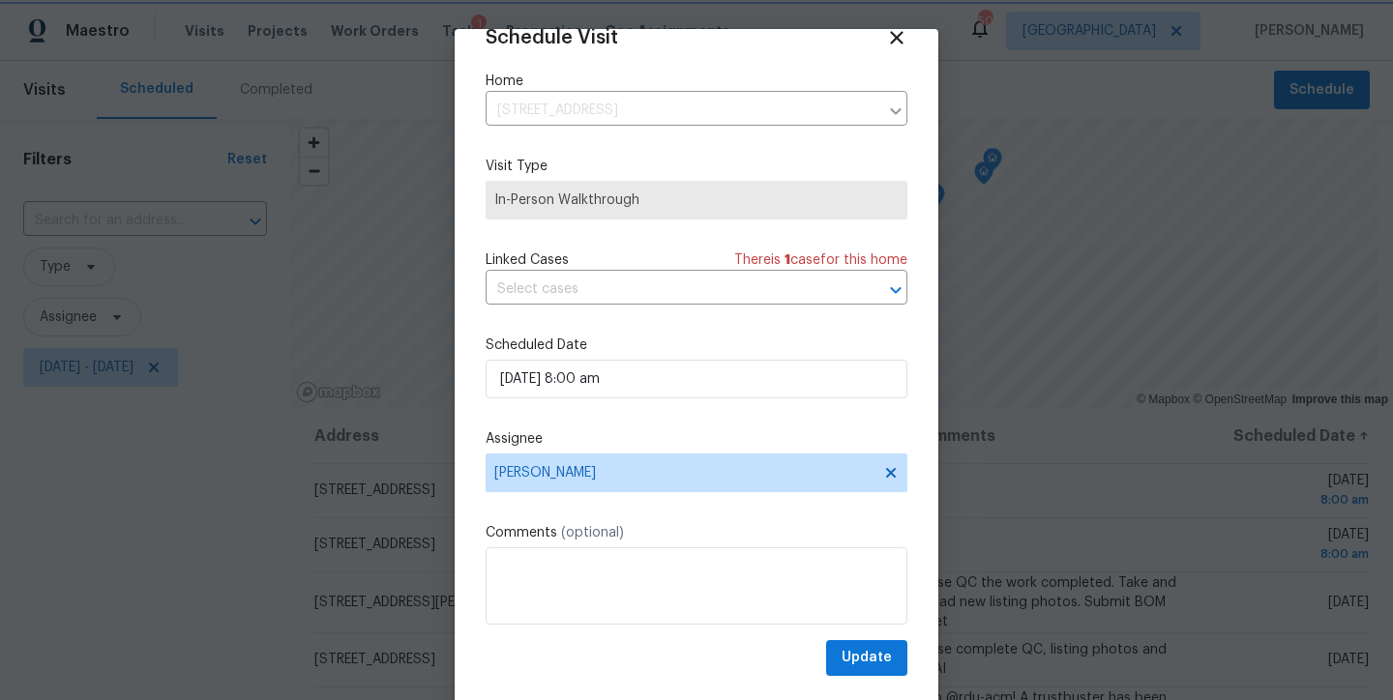
scroll to position [35, 0]
click at [860, 654] on span "Update" at bounding box center [867, 657] width 50 height 24
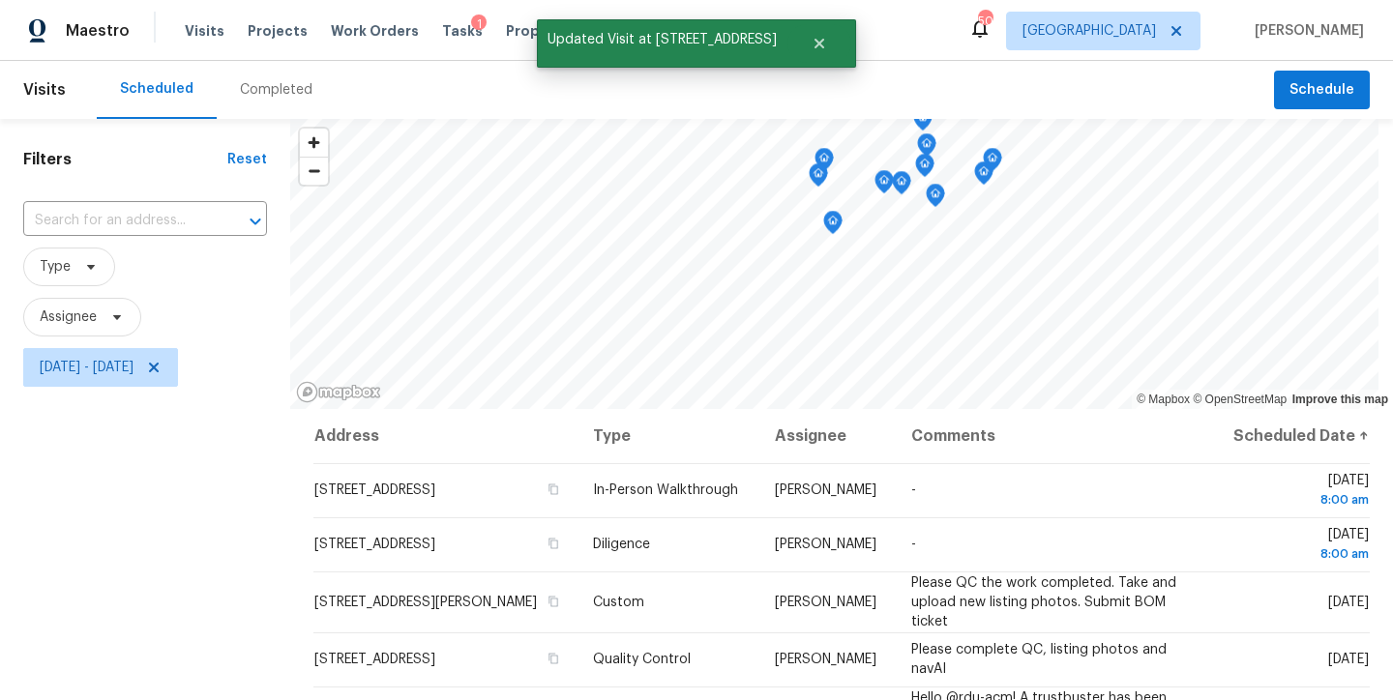
click at [177, 562] on div "Filters Reset ​ Type Assignee Wed, Sep 24 - Wed, Sep 24" at bounding box center [145, 544] width 290 height 850
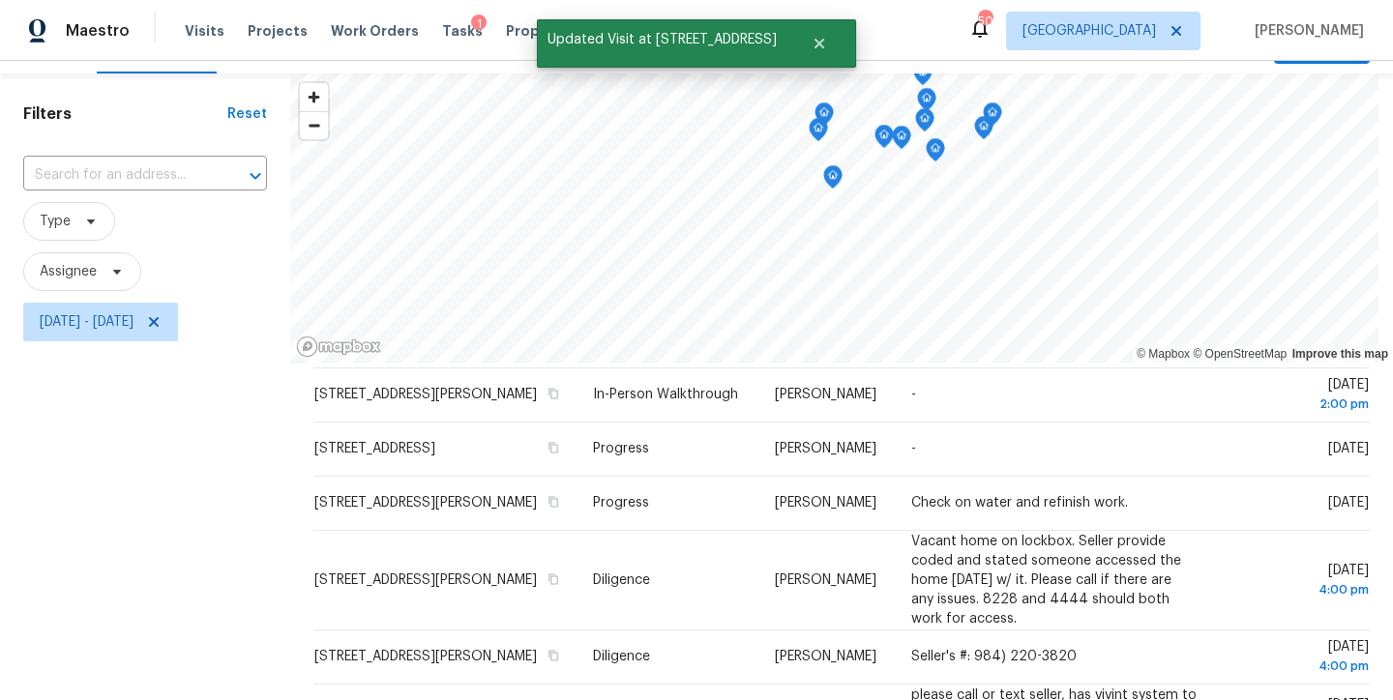
scroll to position [0, 0]
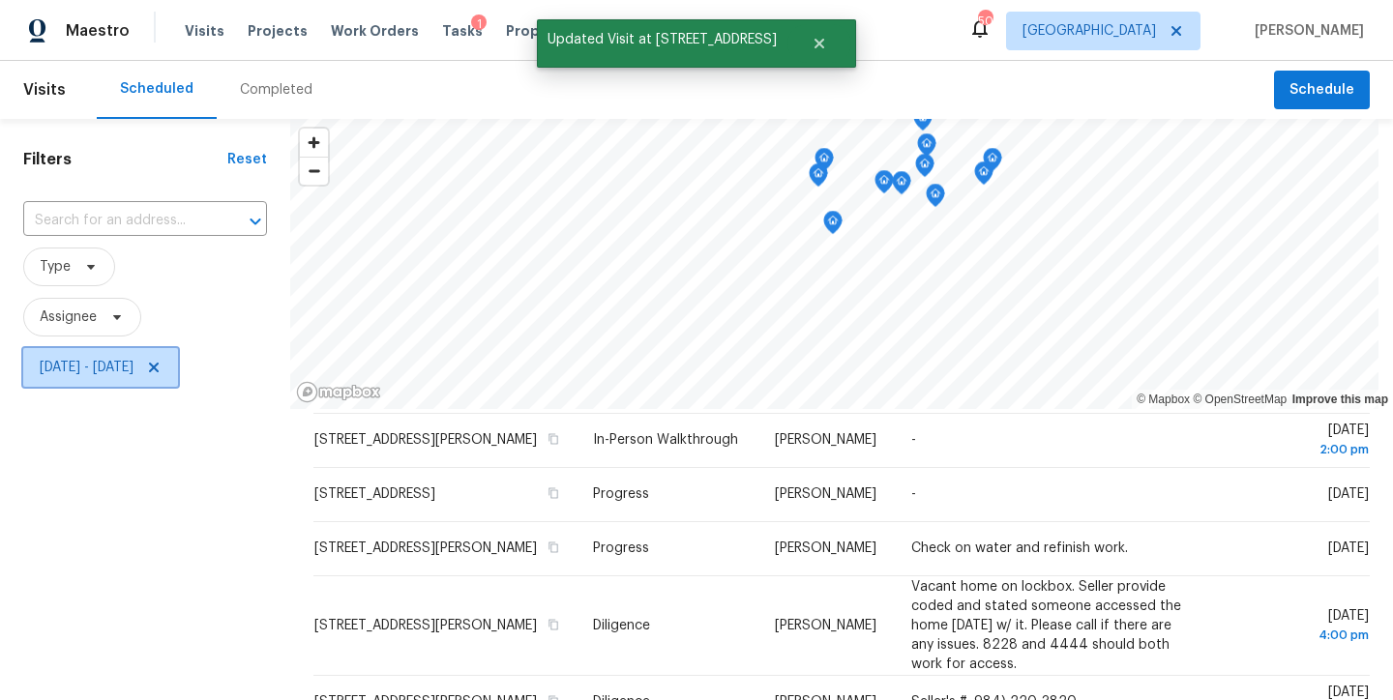
click at [159, 369] on icon at bounding box center [154, 368] width 10 height 10
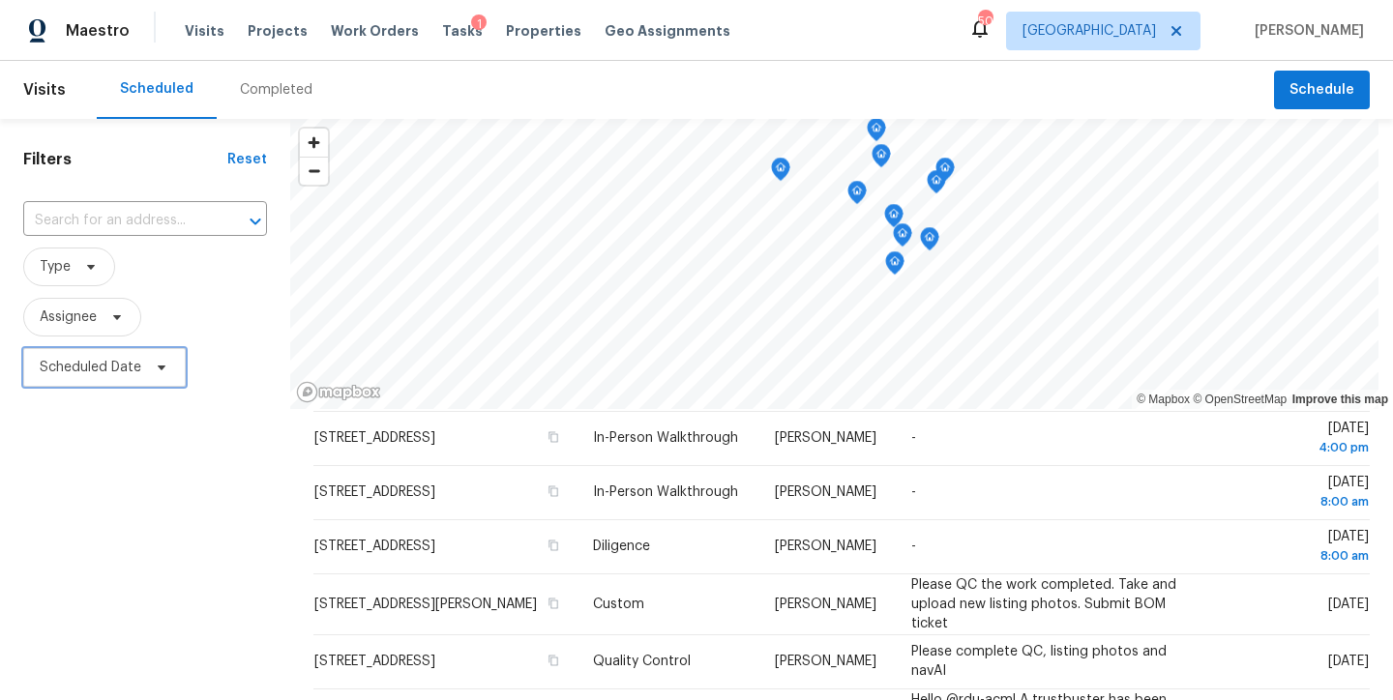
click at [93, 376] on span "Scheduled Date" at bounding box center [91, 367] width 102 height 19
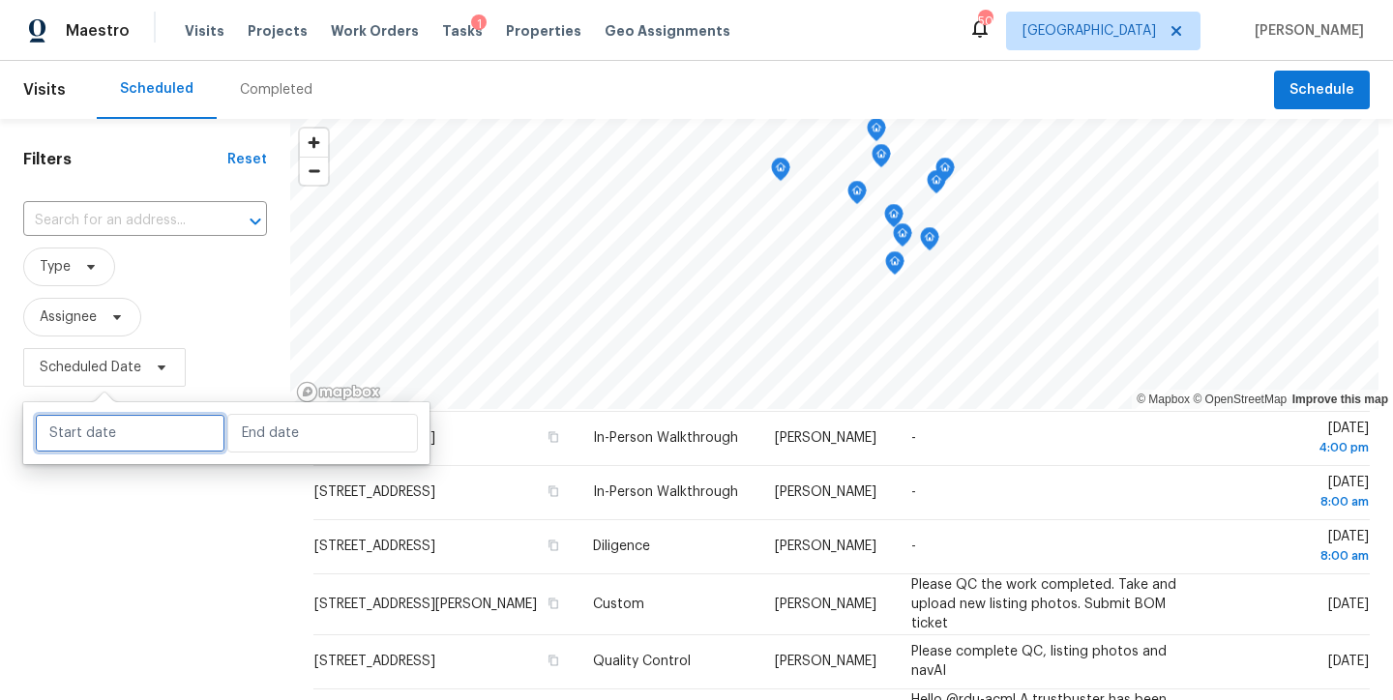
click at [130, 445] on input "text" at bounding box center [130, 433] width 191 height 39
select select "8"
select select "2025"
select select "9"
select select "2025"
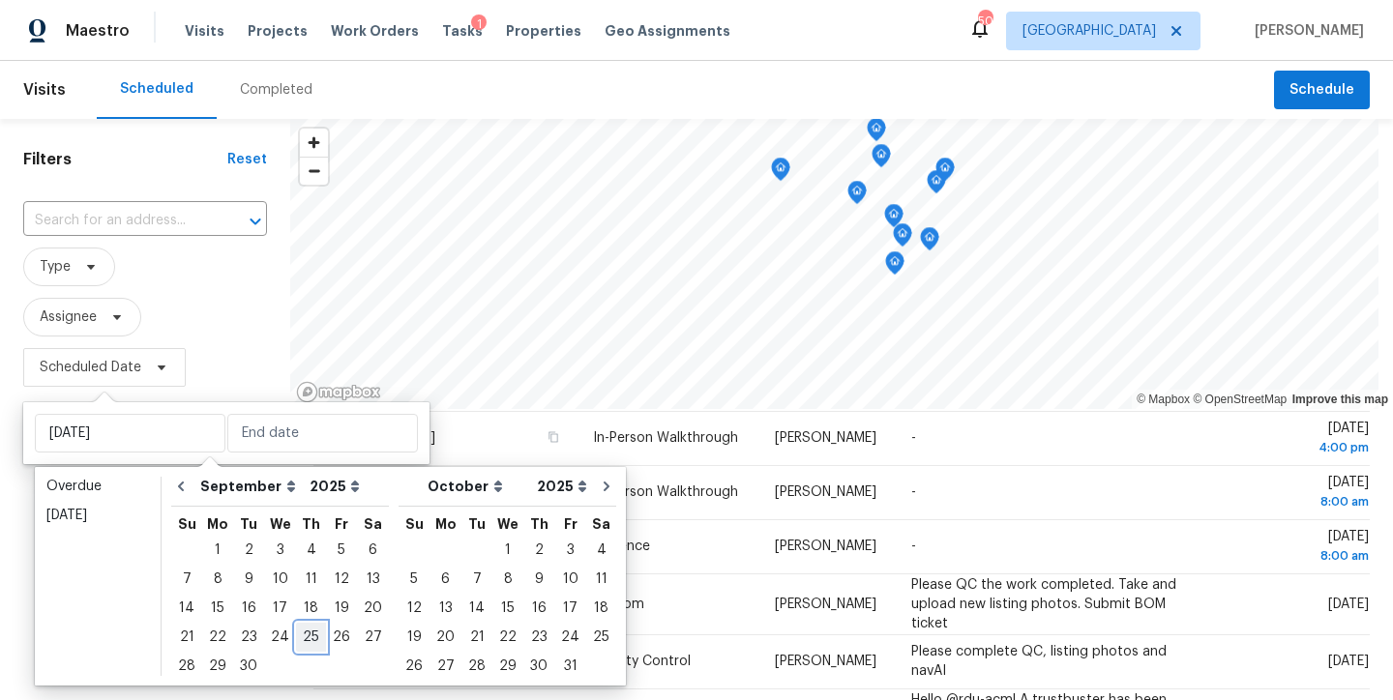
click at [310, 642] on div "25" at bounding box center [311, 637] width 30 height 27
type input "Thu, Sep 25"
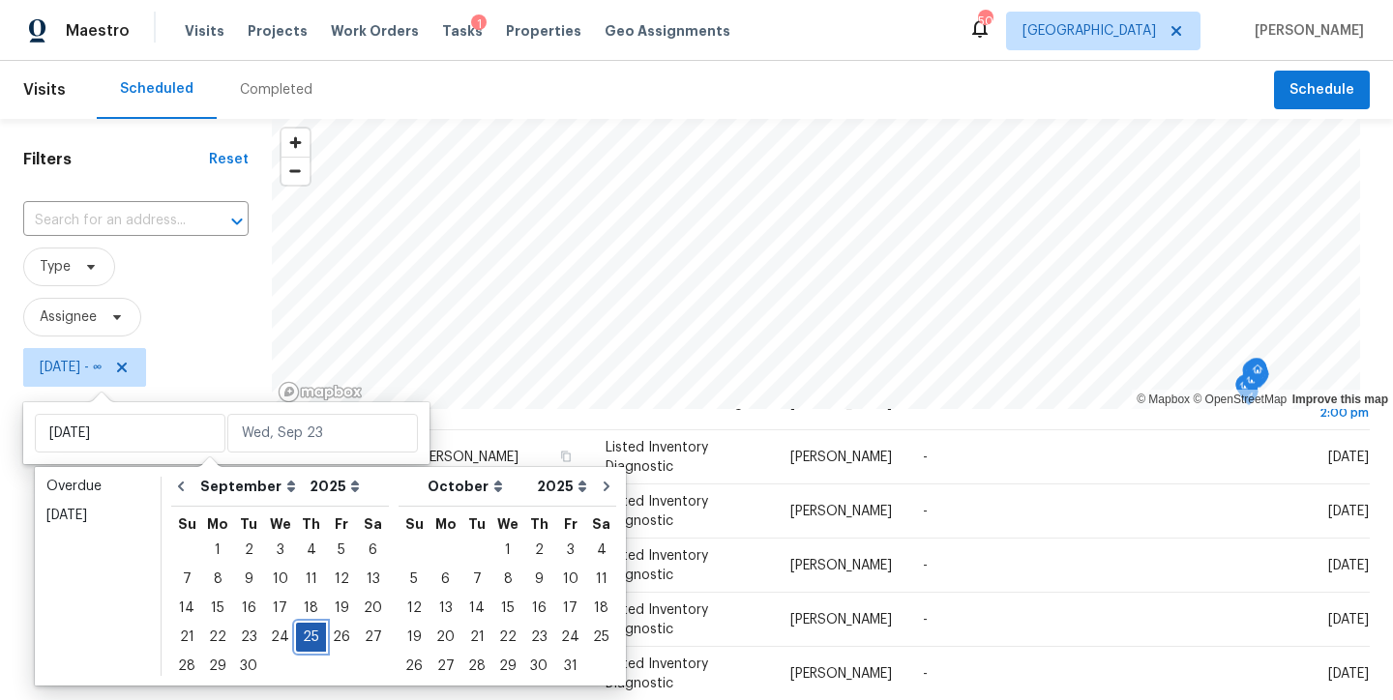
click at [309, 640] on div "25" at bounding box center [311, 637] width 30 height 27
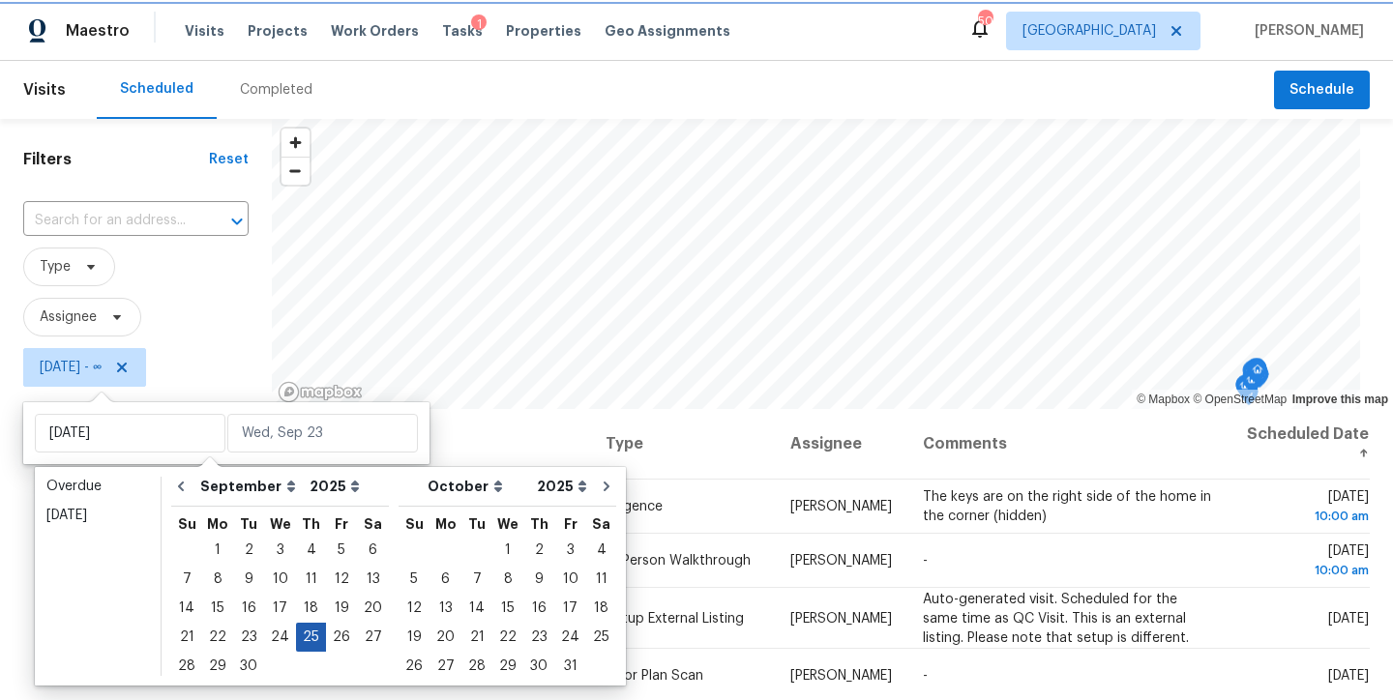
type input "Thu, Sep 25"
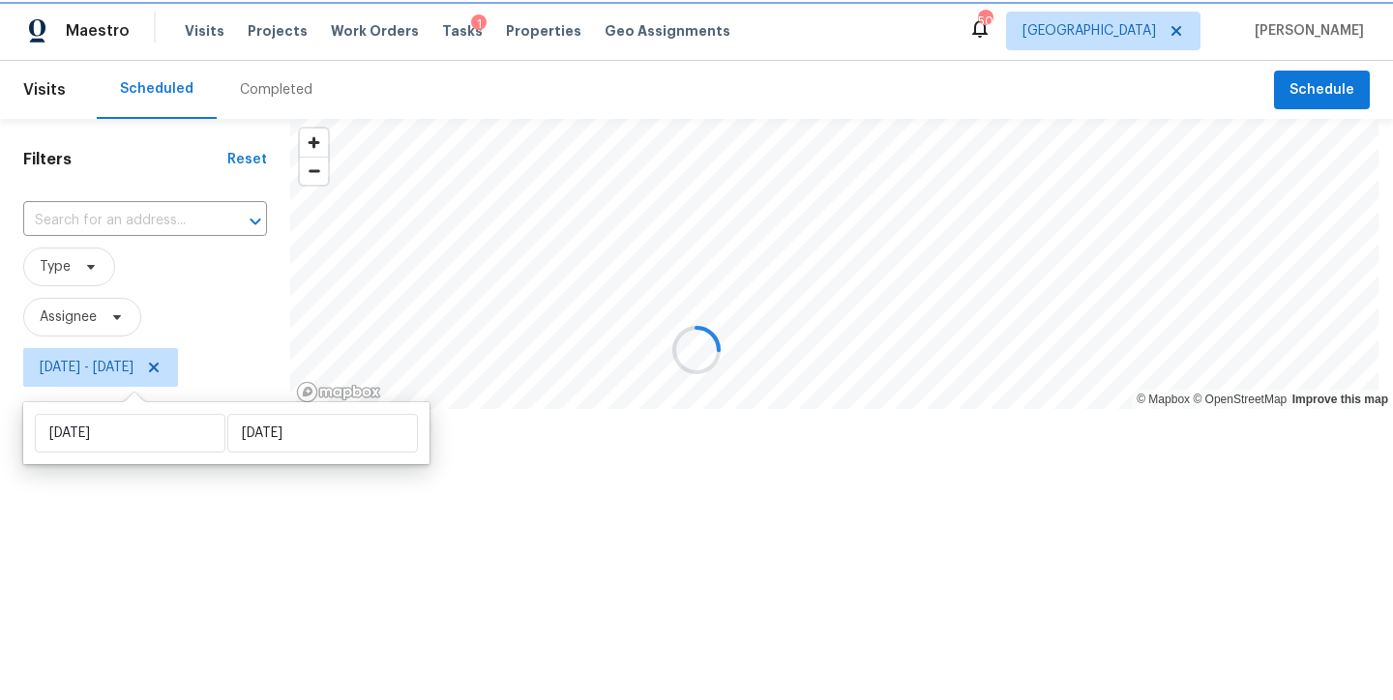
scroll to position [616, 0]
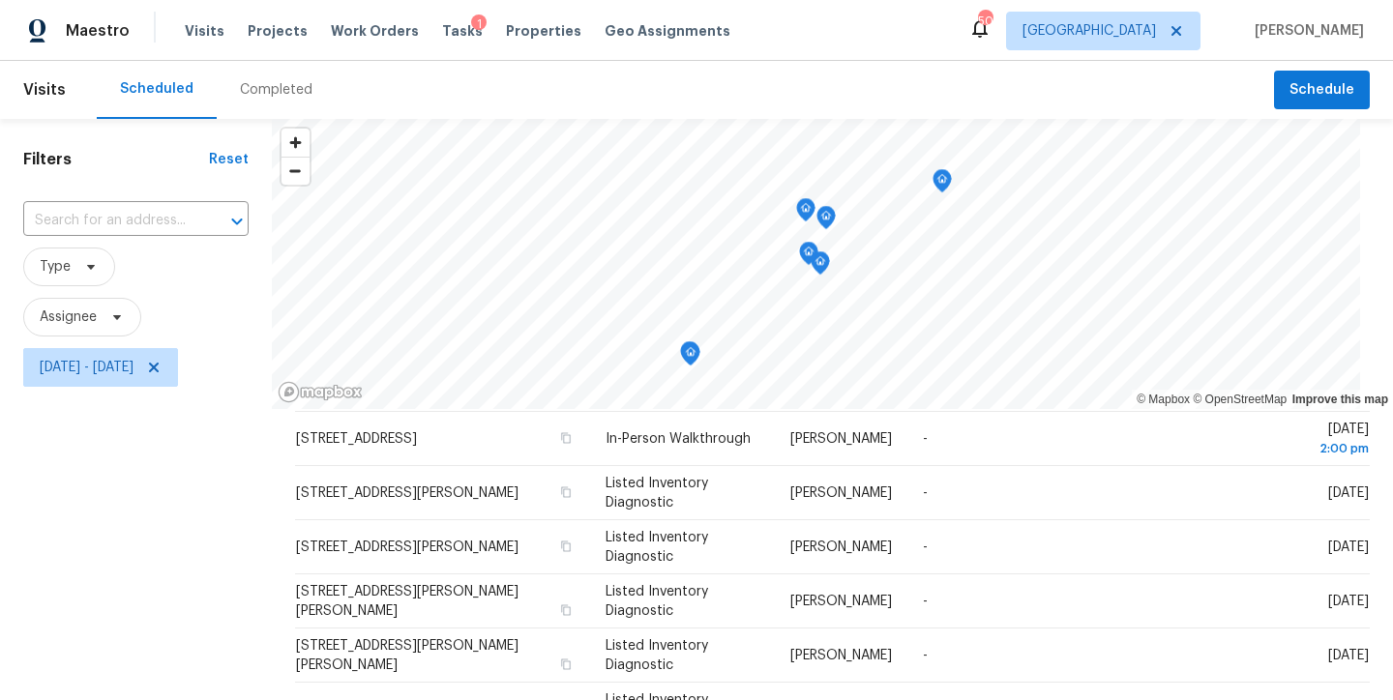
click at [120, 612] on div "Filters Reset ​ Type Assignee Thu, Sep 25 - Thu, Sep 25" at bounding box center [136, 544] width 272 height 850
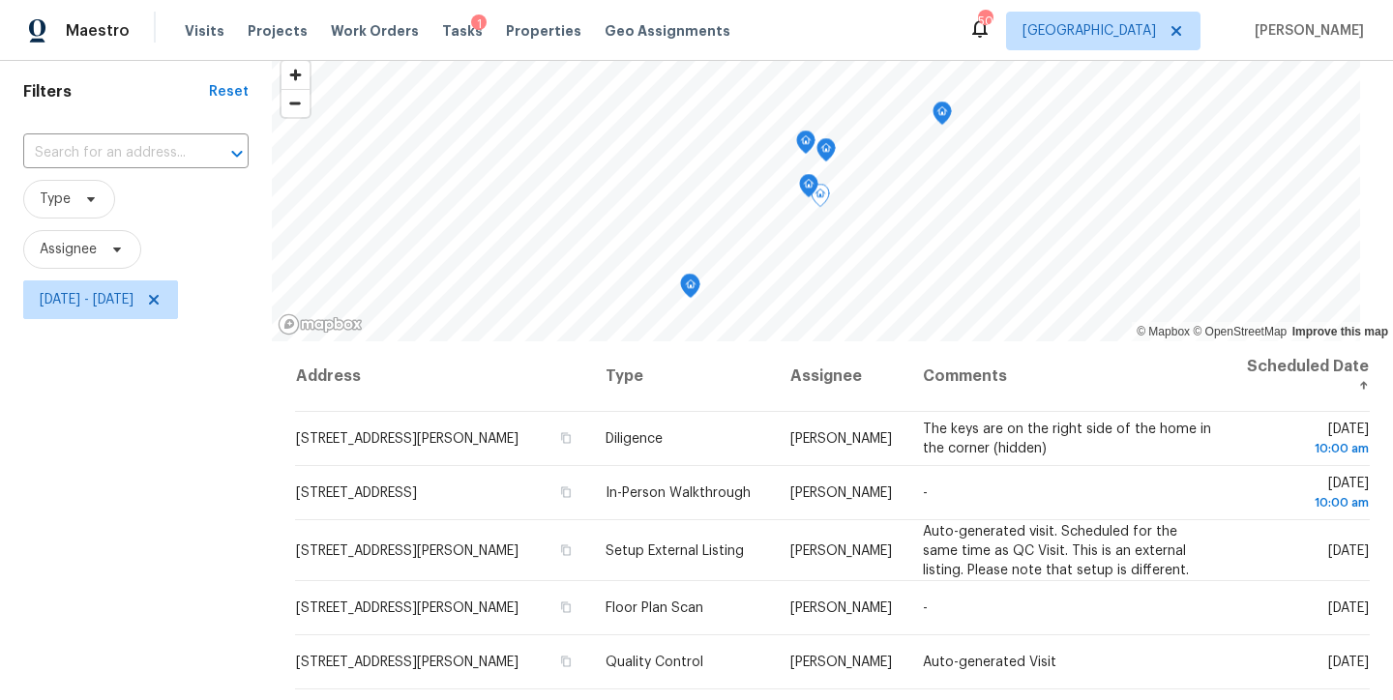
scroll to position [0, 0]
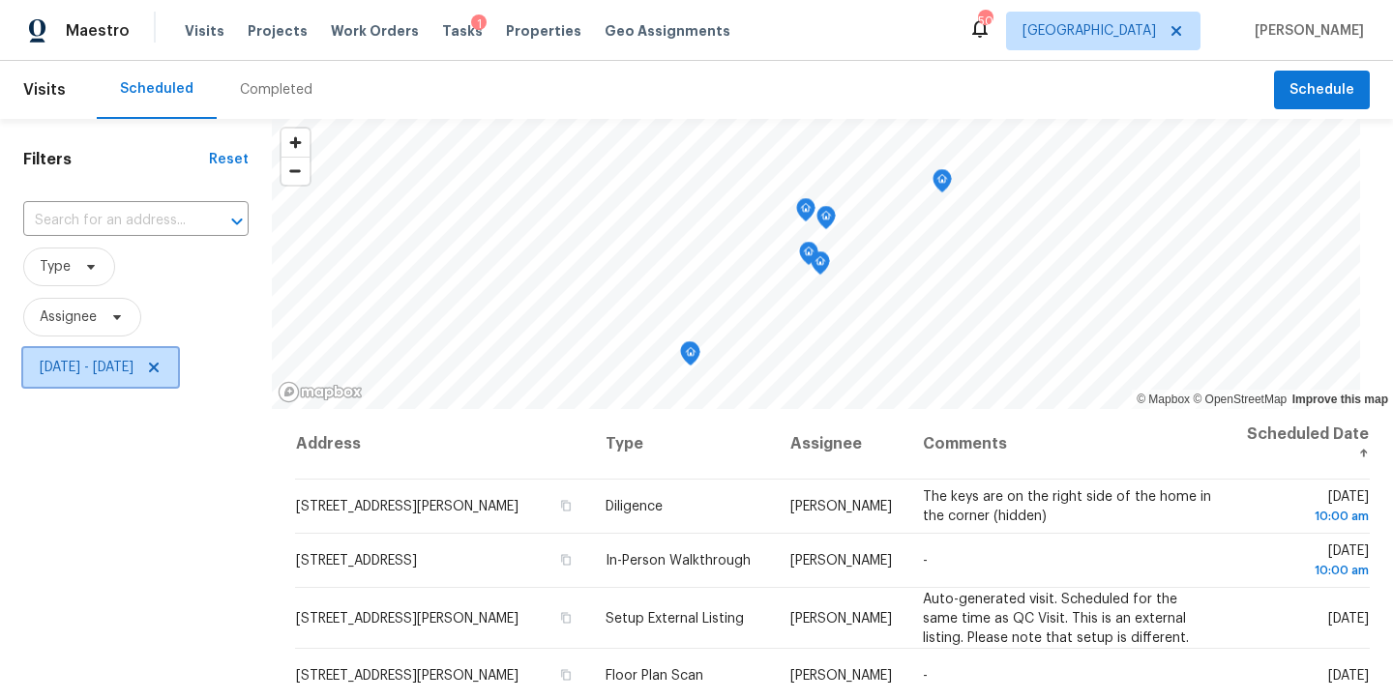
click at [124, 377] on span "Thu, Sep 25 - Thu, Sep 25" at bounding box center [87, 367] width 94 height 19
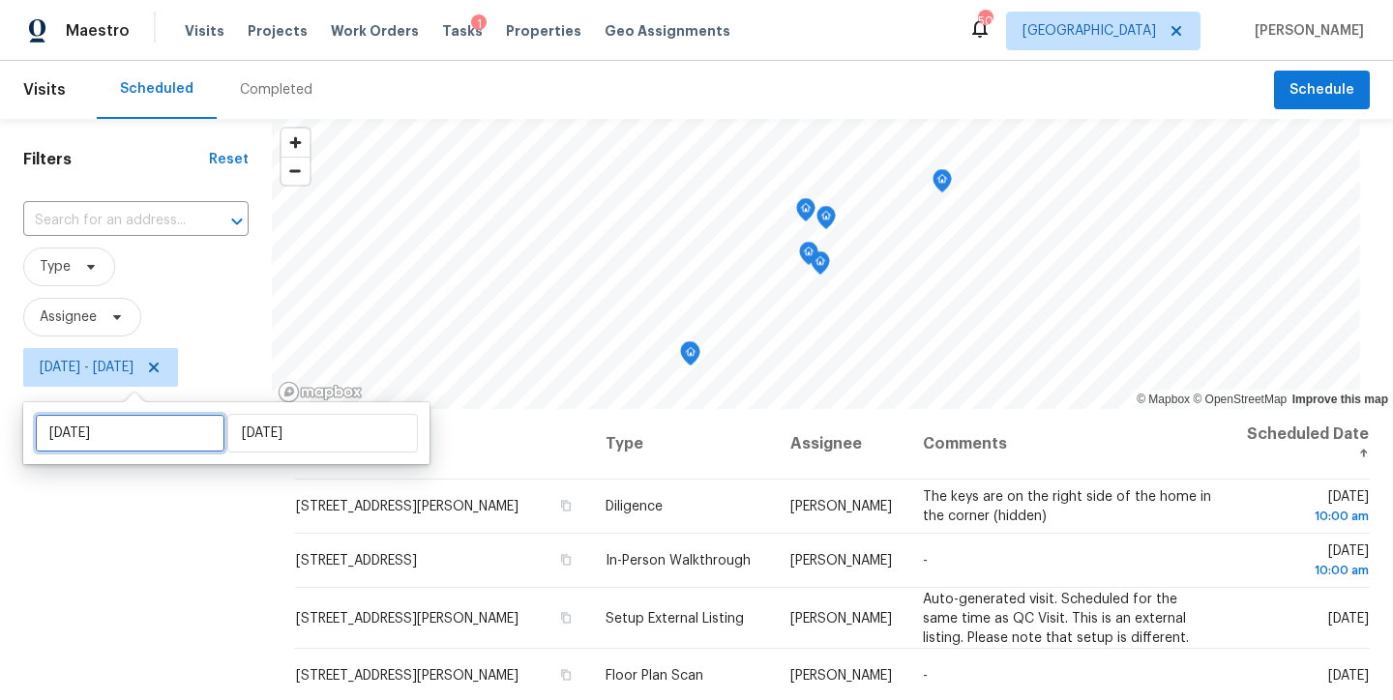
click at [138, 438] on input "Thu, Sep 25" at bounding box center [130, 433] width 191 height 39
select select "8"
select select "2025"
select select "9"
select select "2025"
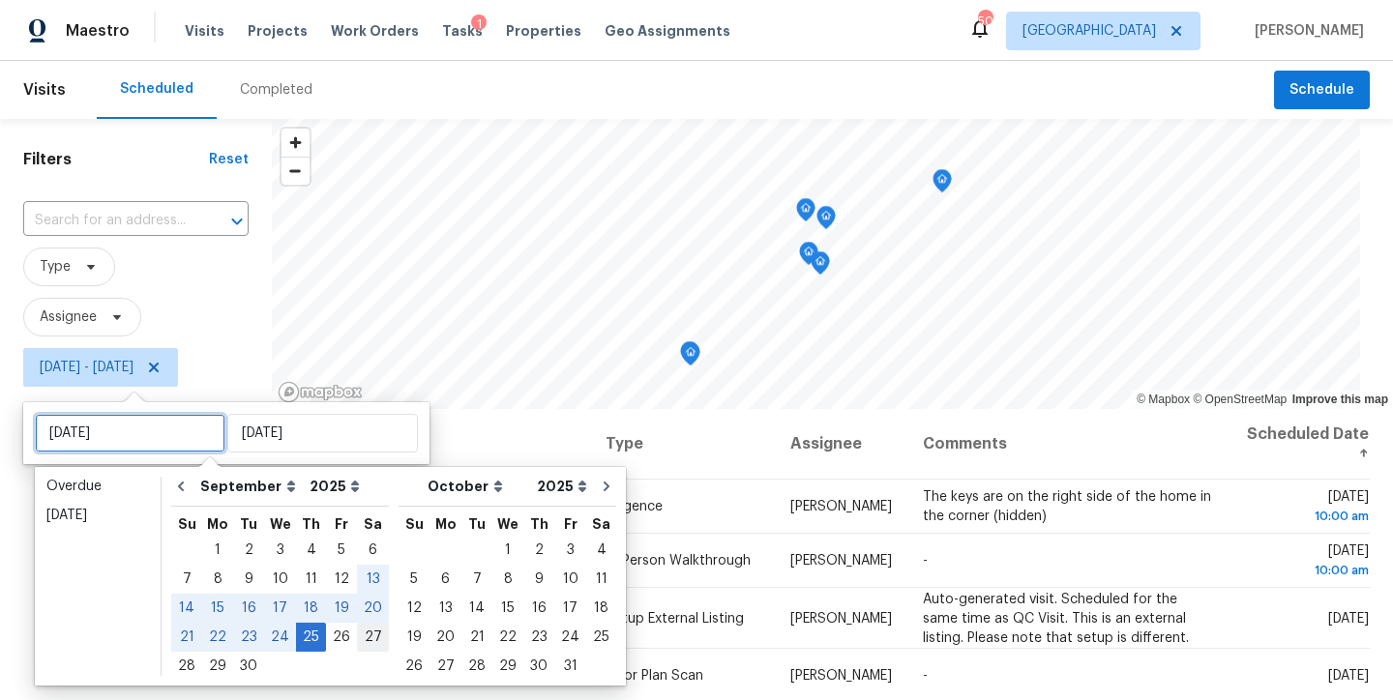
type input "Fri, Sep 26"
type input "Thu, Sep 25"
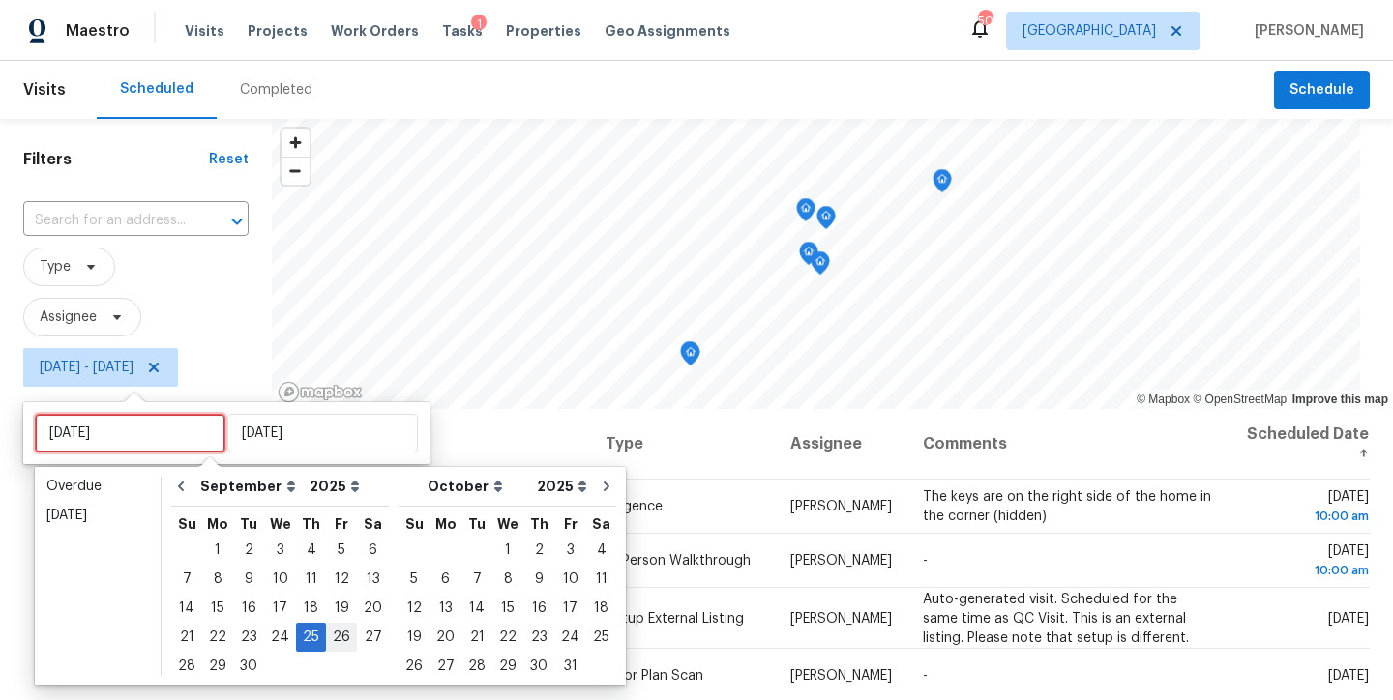
type input "Fri, Sep 26"
click at [331, 630] on div "26" at bounding box center [341, 637] width 31 height 27
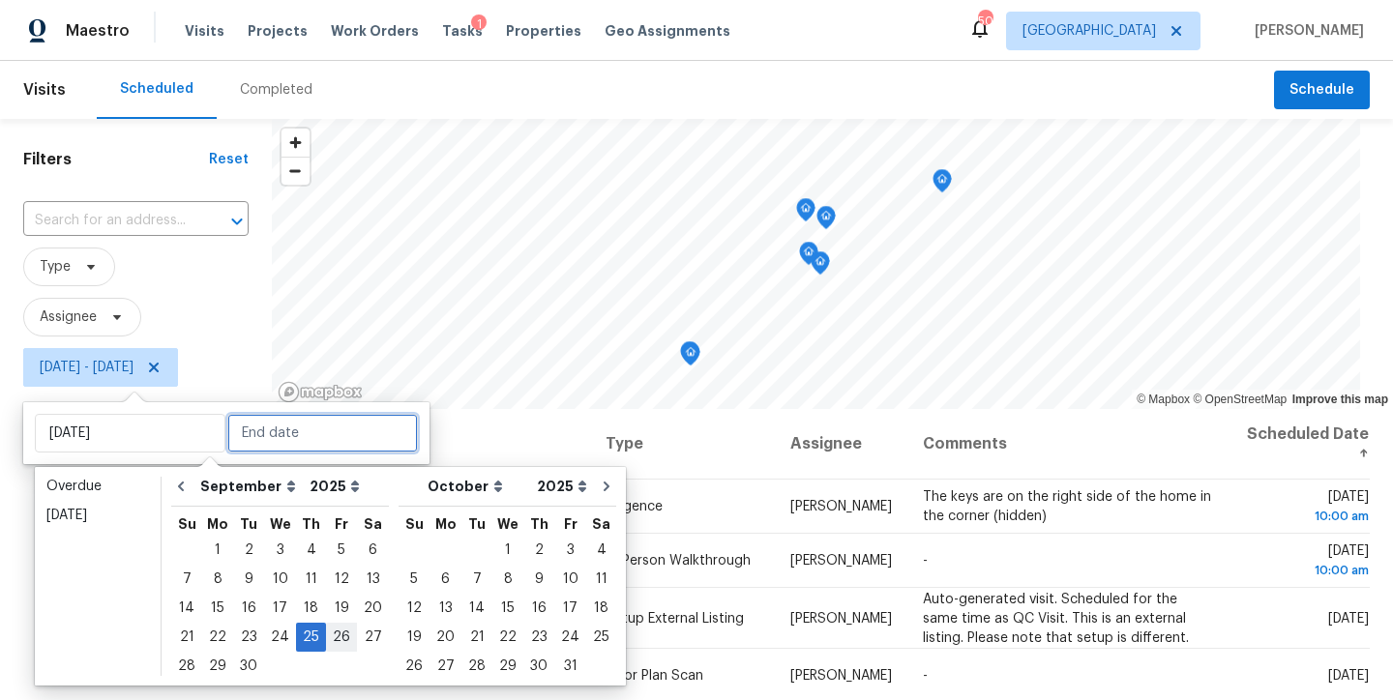
type input "Fri, Sep 26"
type input "Thu, Sep 25"
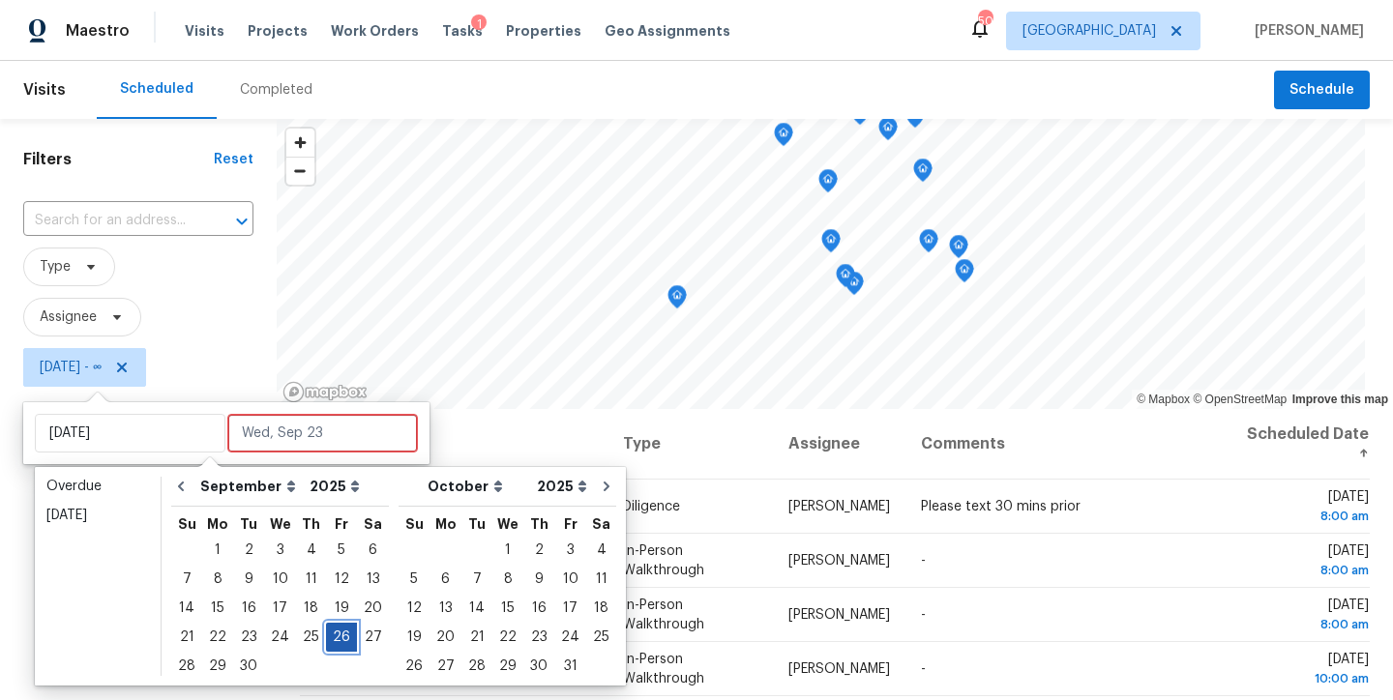
click at [332, 636] on div "26" at bounding box center [341, 637] width 31 height 27
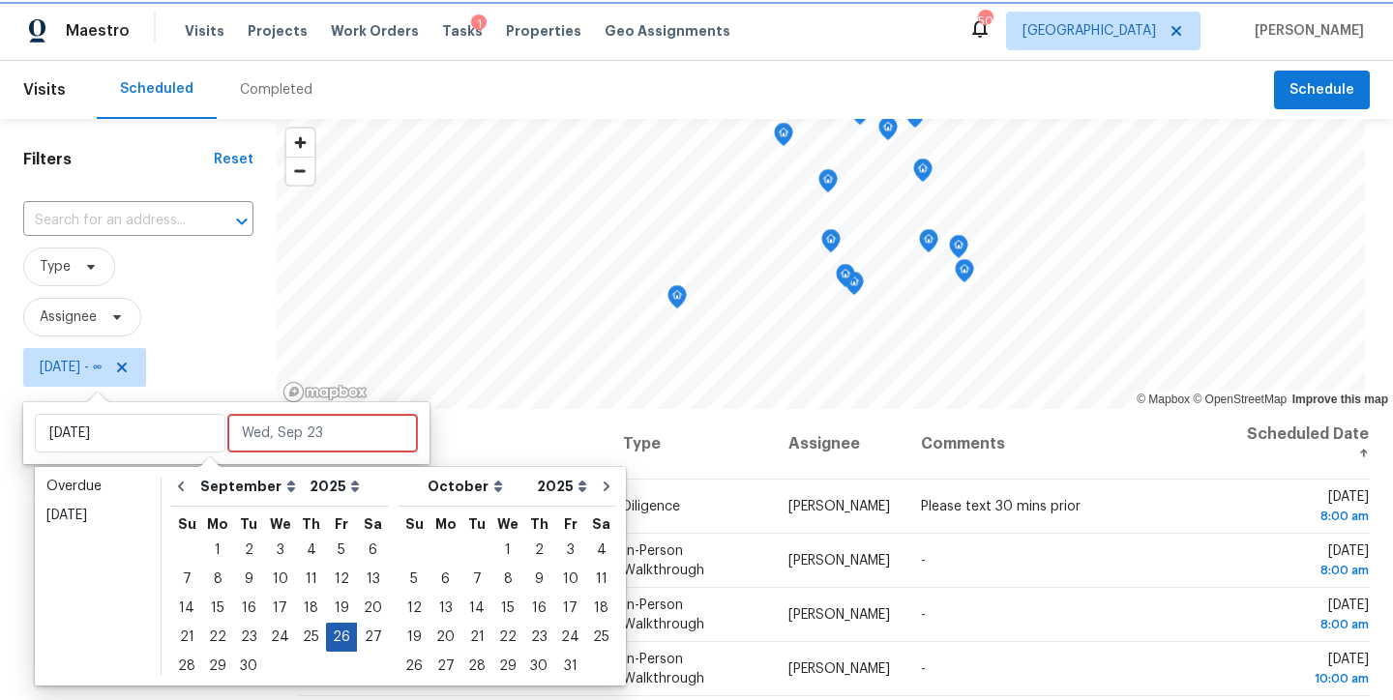
type input "Fri, Sep 26"
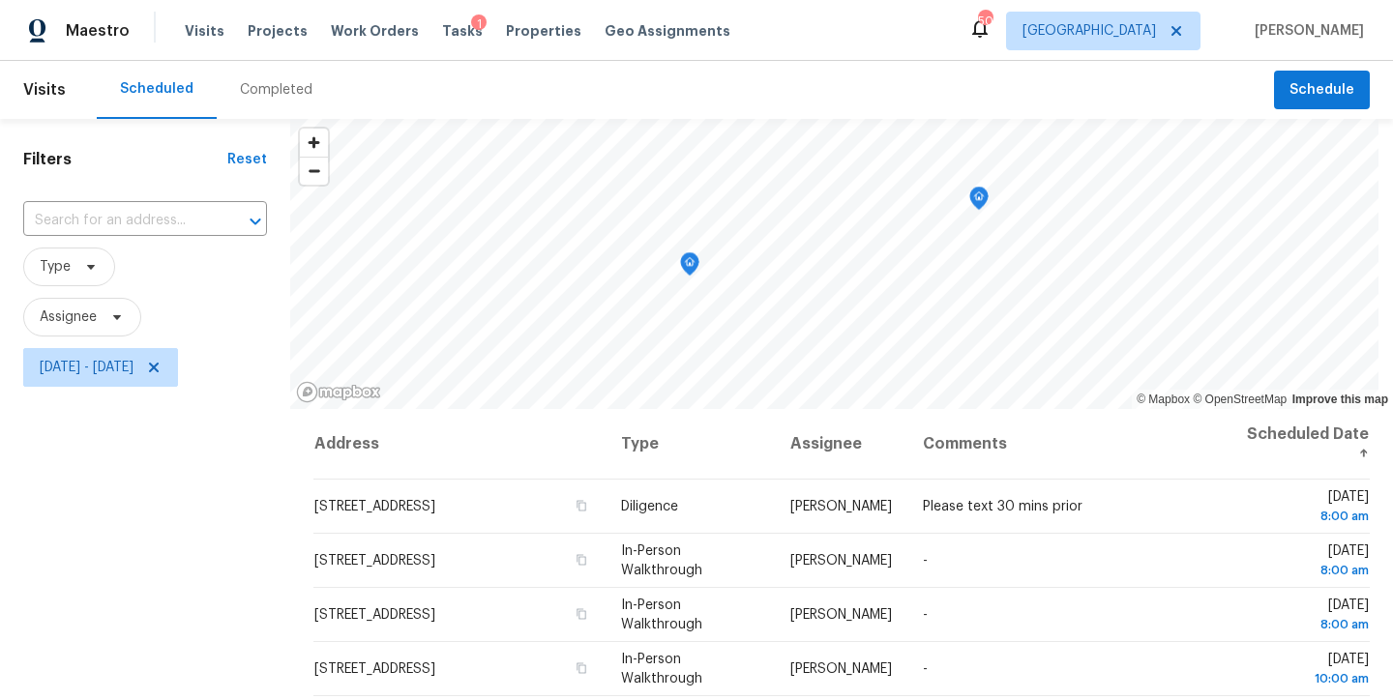
click at [19, 610] on div "Filters Reset ​ Type Assignee Fri, Sep 26 - Fri, Sep 26" at bounding box center [145, 544] width 290 height 850
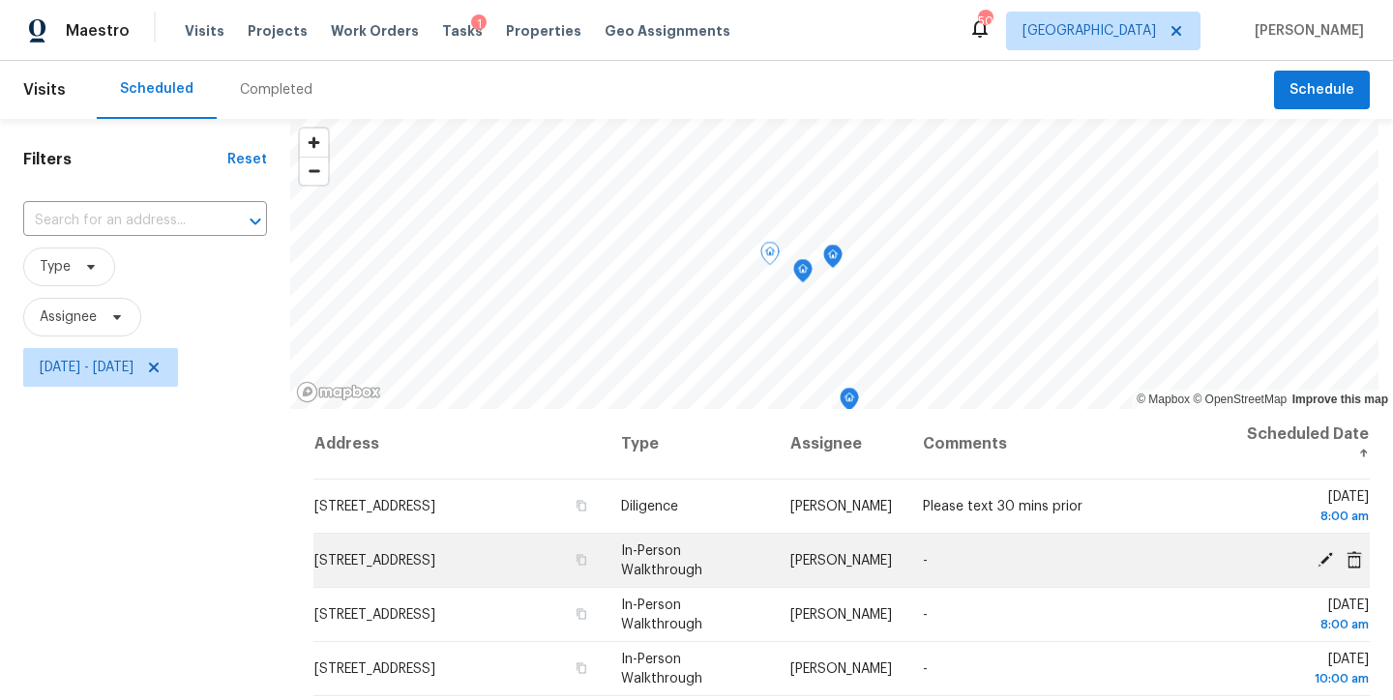
click at [1317, 554] on icon at bounding box center [1325, 558] width 17 height 17
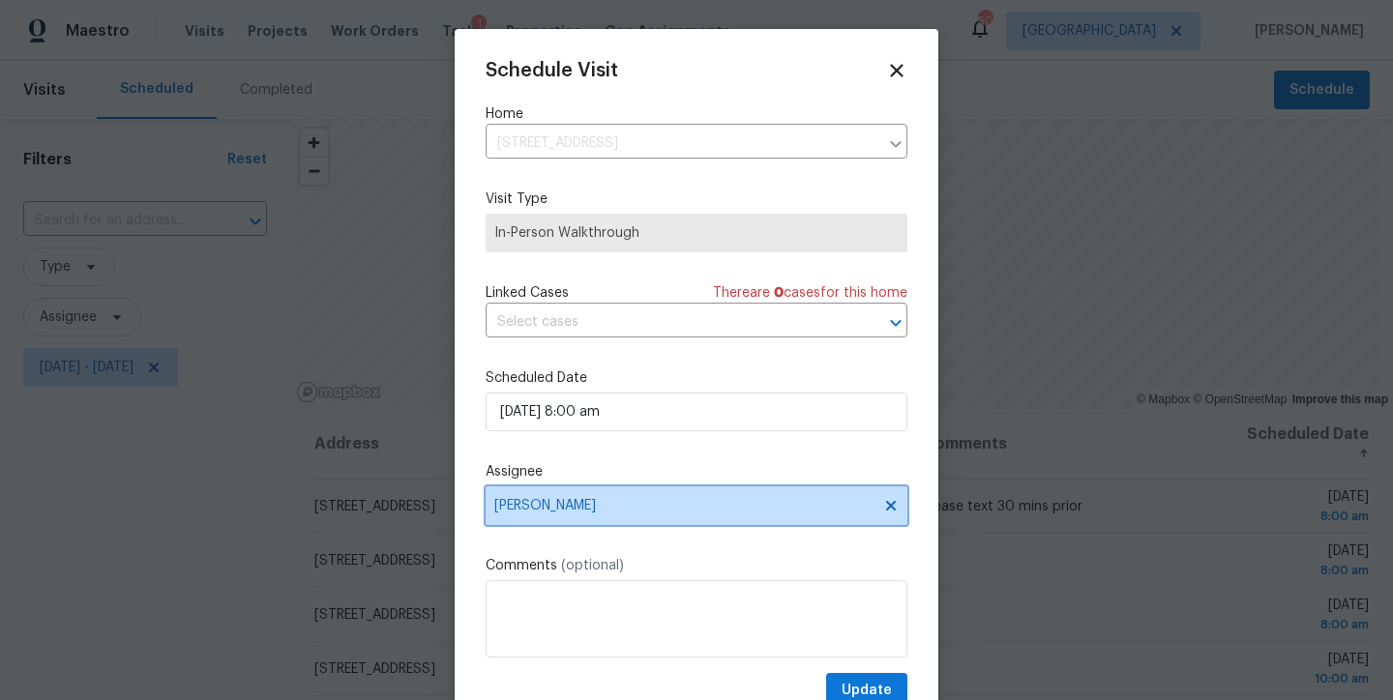
click at [573, 501] on span "Lee Privette" at bounding box center [683, 505] width 379 height 15
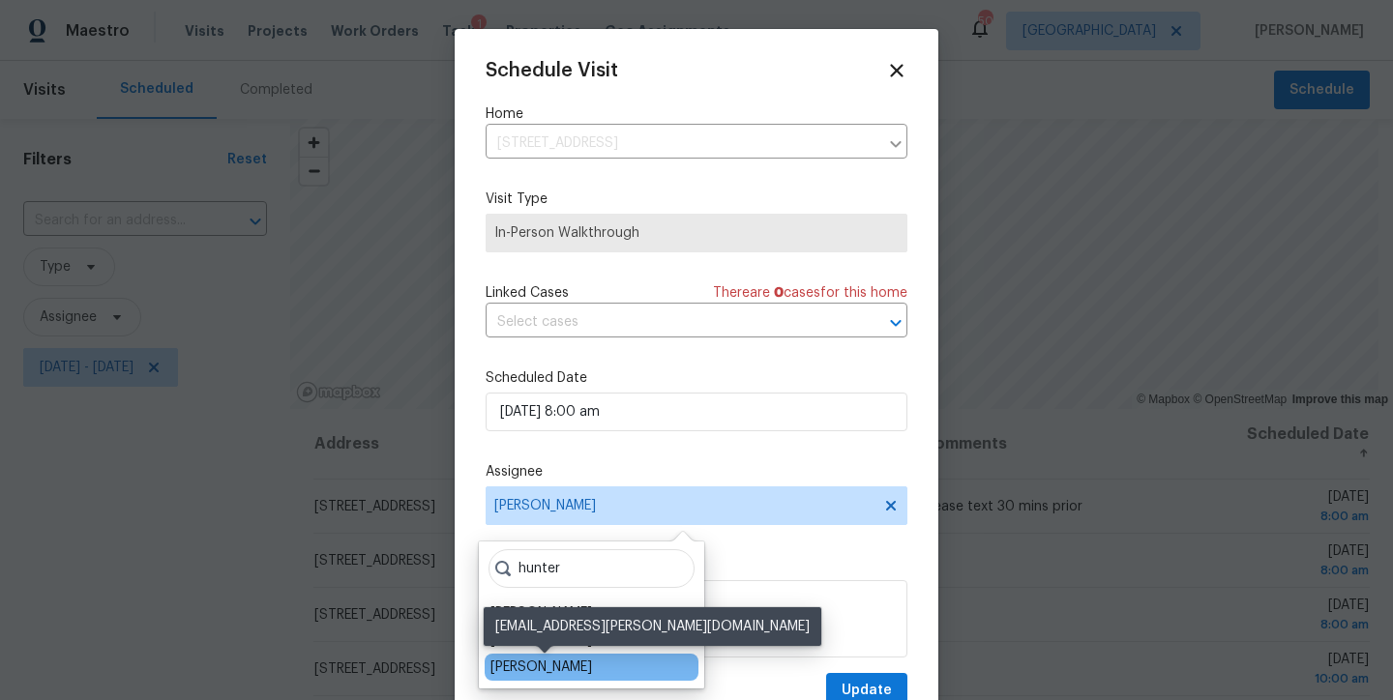
type input "hunter"
click at [560, 666] on div "Hunter Anderson" at bounding box center [541, 667] width 102 height 19
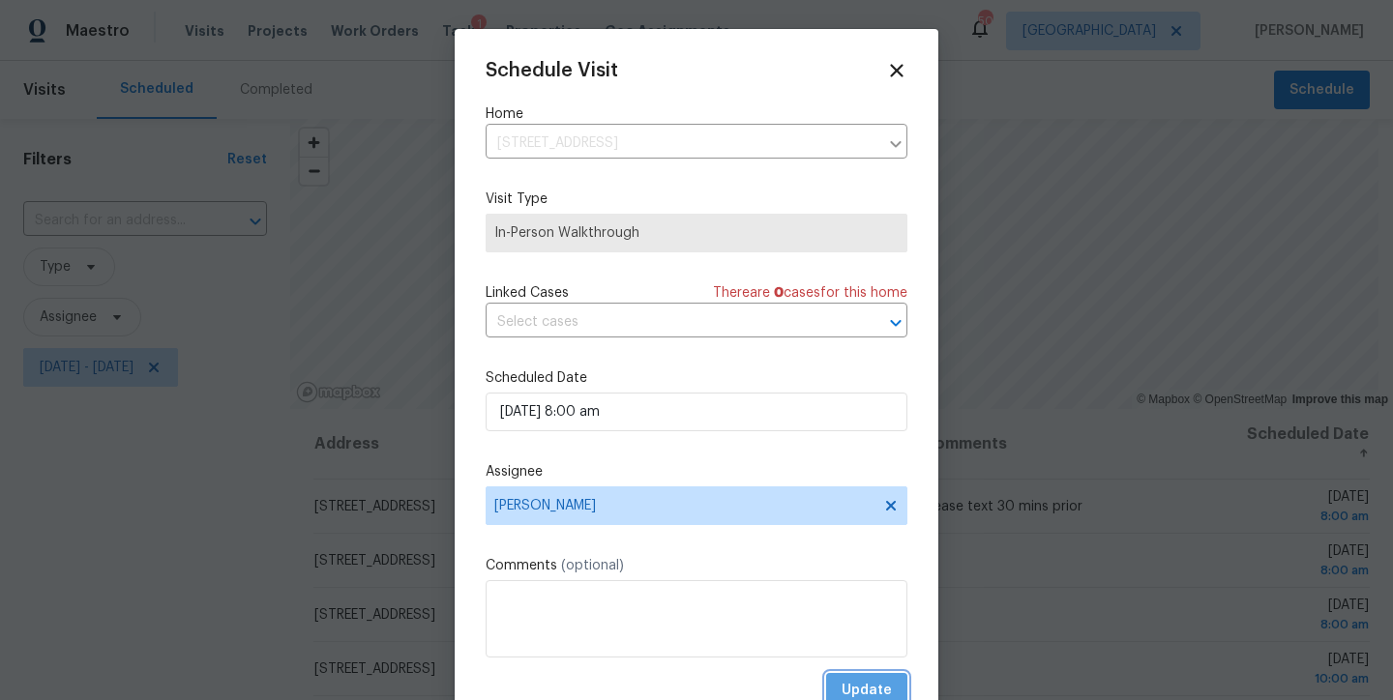
click at [843, 686] on span "Update" at bounding box center [867, 691] width 50 height 24
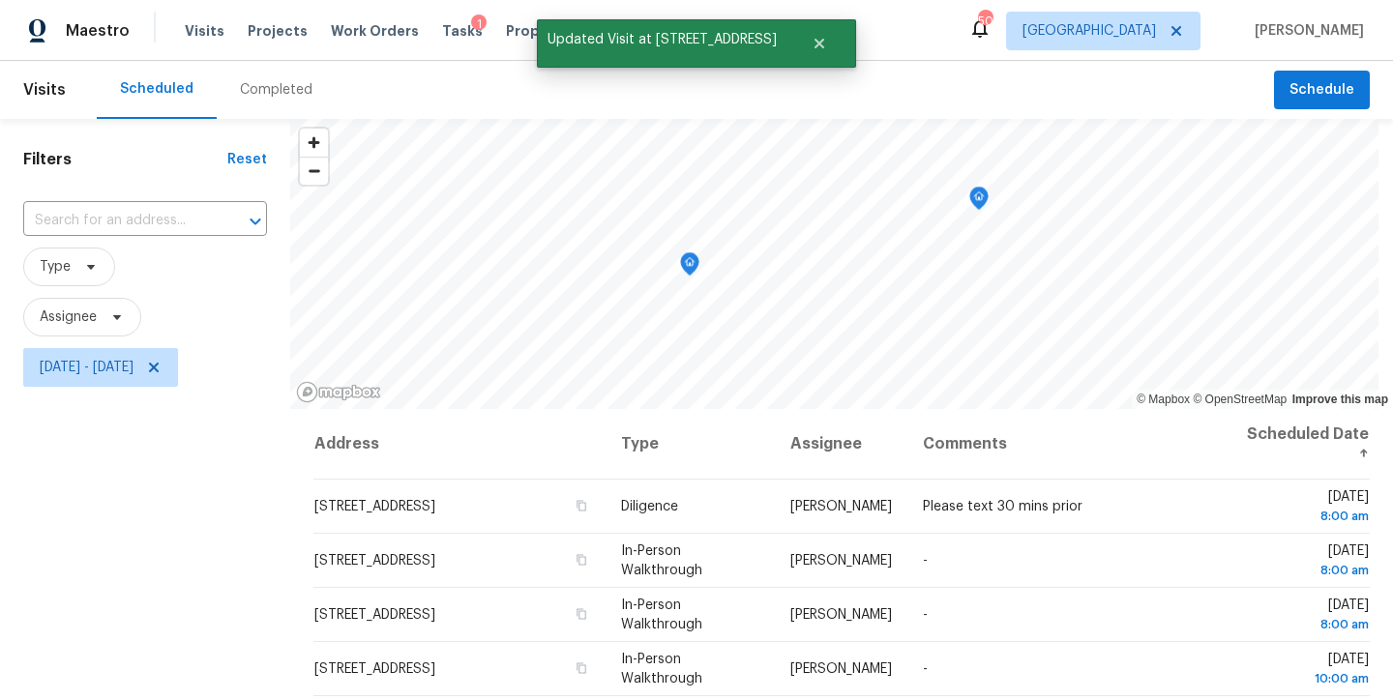
click at [152, 529] on div "Filters Reset ​ Type Assignee Fri, Sep 26 - Fri, Sep 26" at bounding box center [145, 544] width 290 height 850
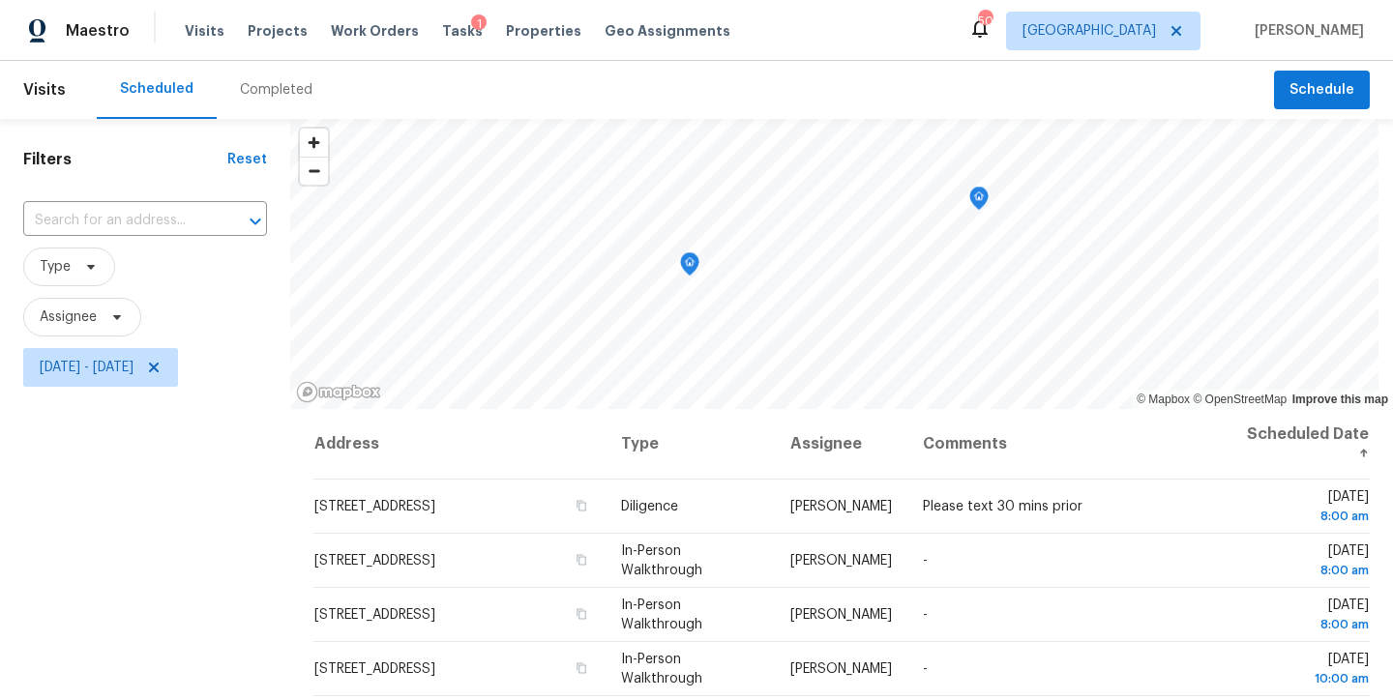
click at [140, 513] on div "Filters Reset ​ Type Assignee Fri, Sep 26 - Fri, Sep 26" at bounding box center [145, 544] width 290 height 850
click at [133, 367] on span "Fri, Sep 26 - Fri, Sep 26" at bounding box center [87, 367] width 94 height 19
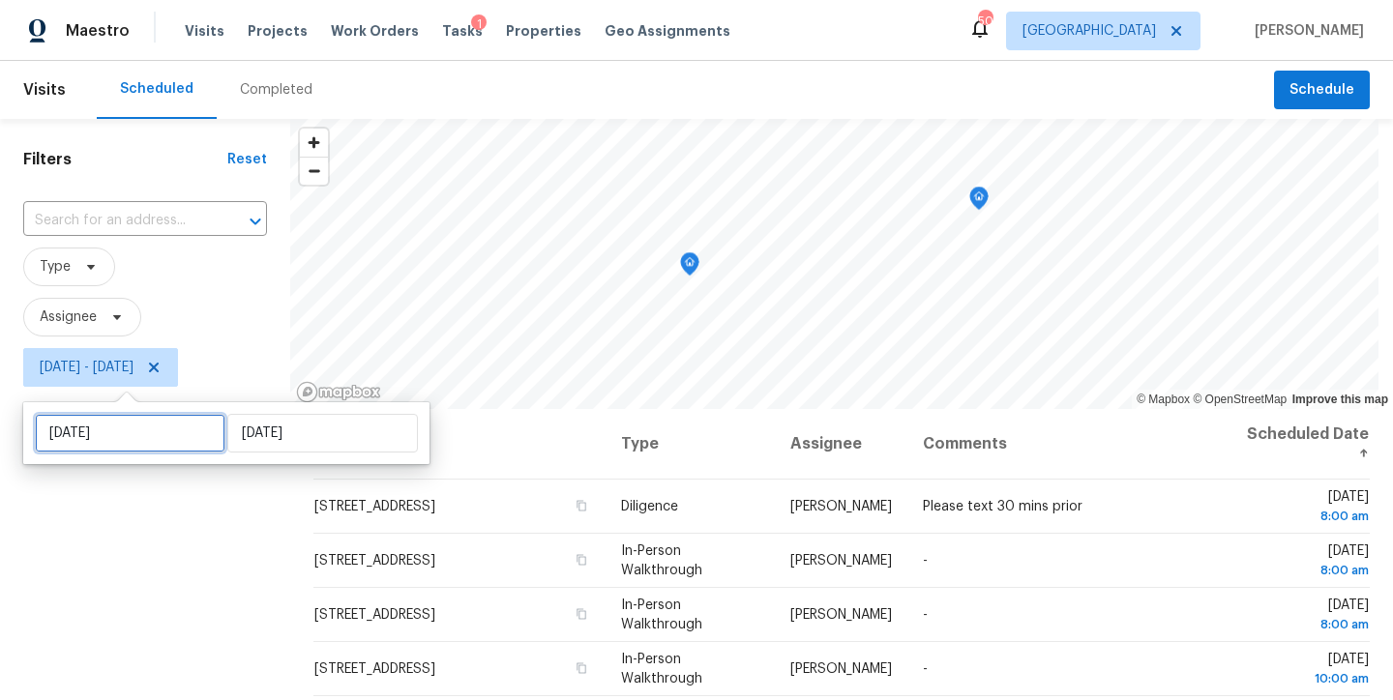
click at [90, 439] on input "Fri, Sep 26" at bounding box center [130, 433] width 191 height 39
select select "8"
select select "2025"
select select "9"
select select "2025"
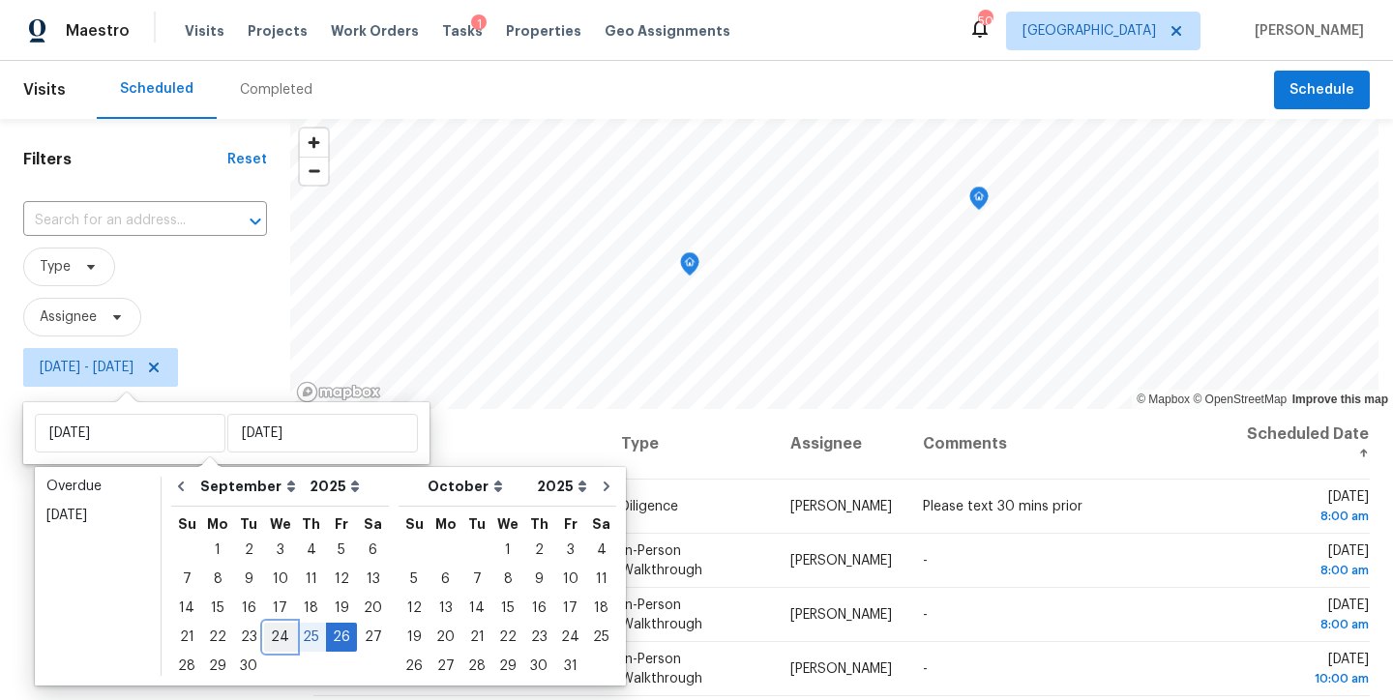
click at [271, 642] on div "24" at bounding box center [280, 637] width 32 height 27
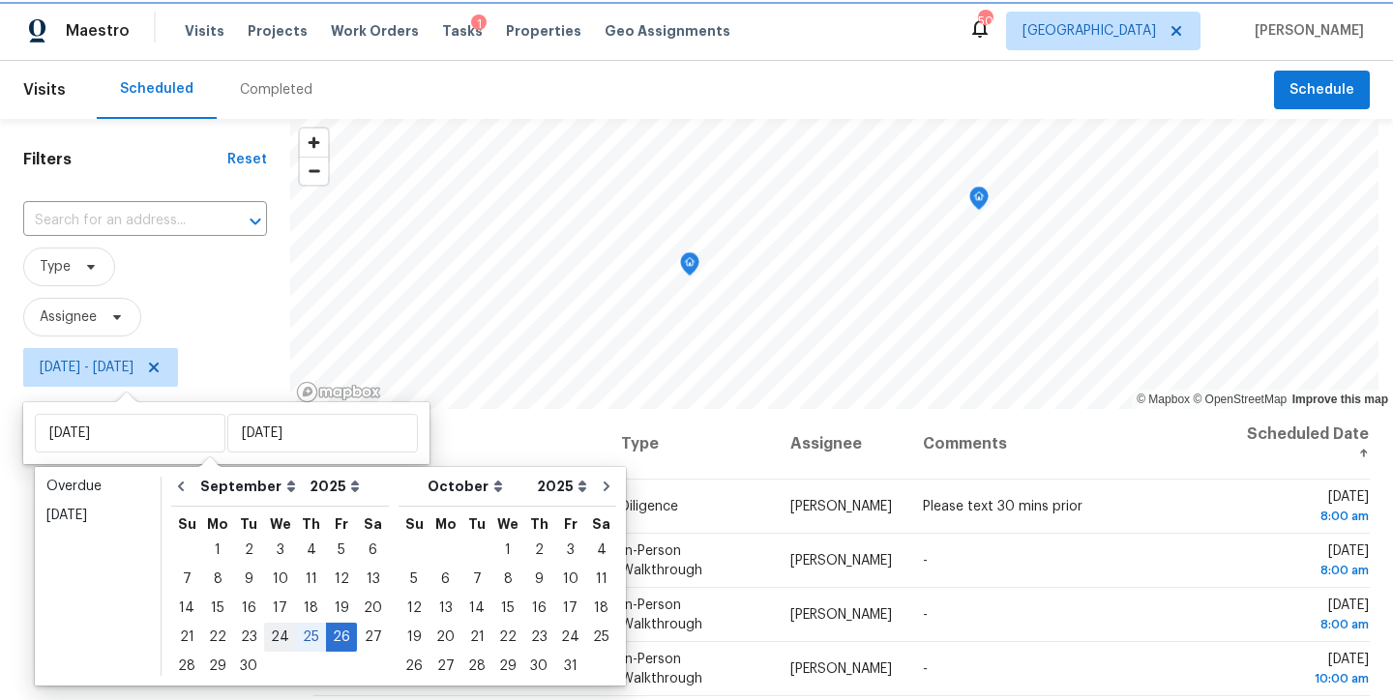
type input "Wed, Sep 24"
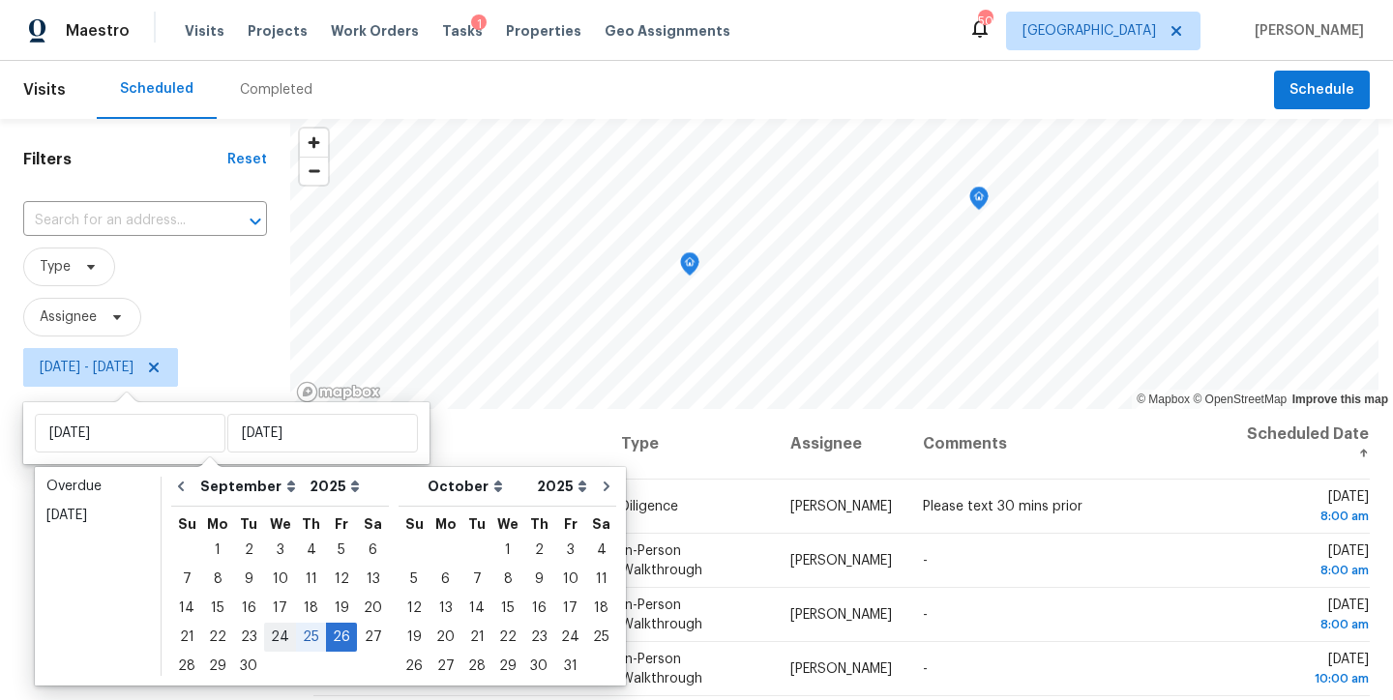
click at [290, 638] on div "Address Type Assignee Comments Scheduled Date ↑ 8113 Greywinds Dr, Raleigh, NC …" at bounding box center [841, 689] width 1103 height 560
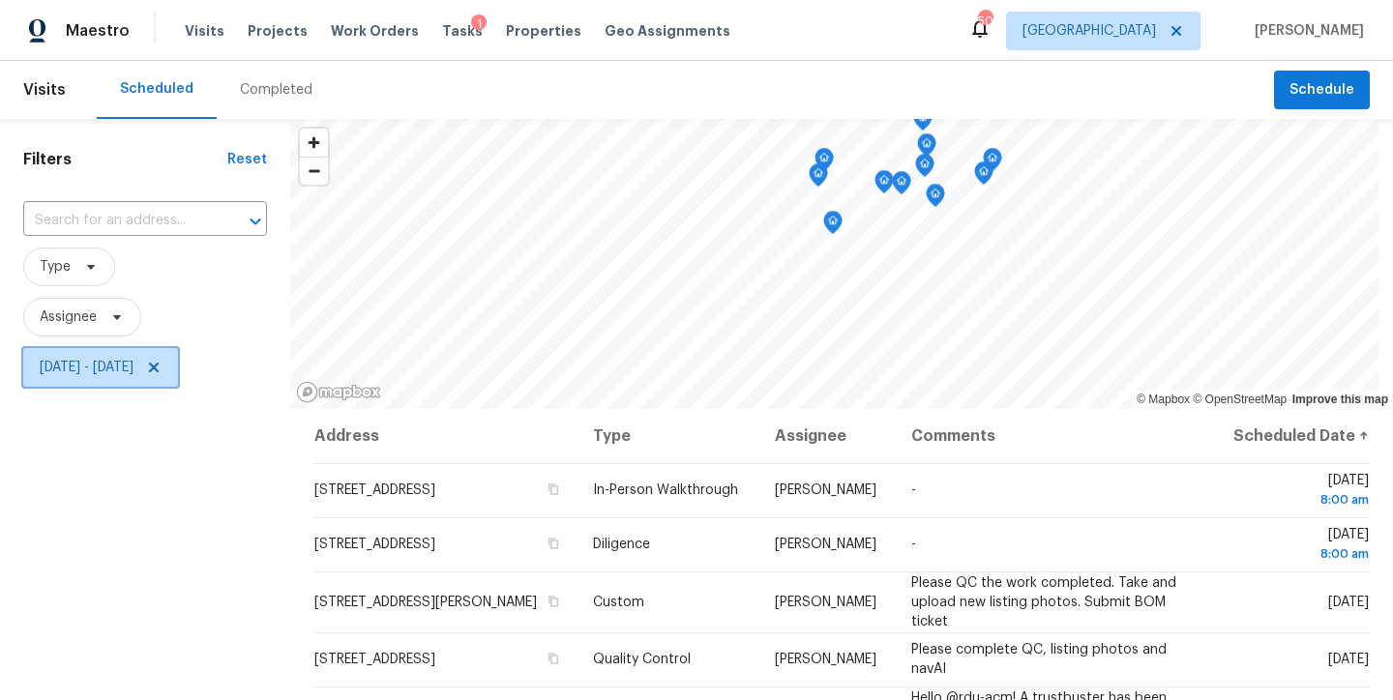
click at [133, 359] on span "Wed, Sep 24 - Fri, Sep 26" at bounding box center [87, 367] width 94 height 19
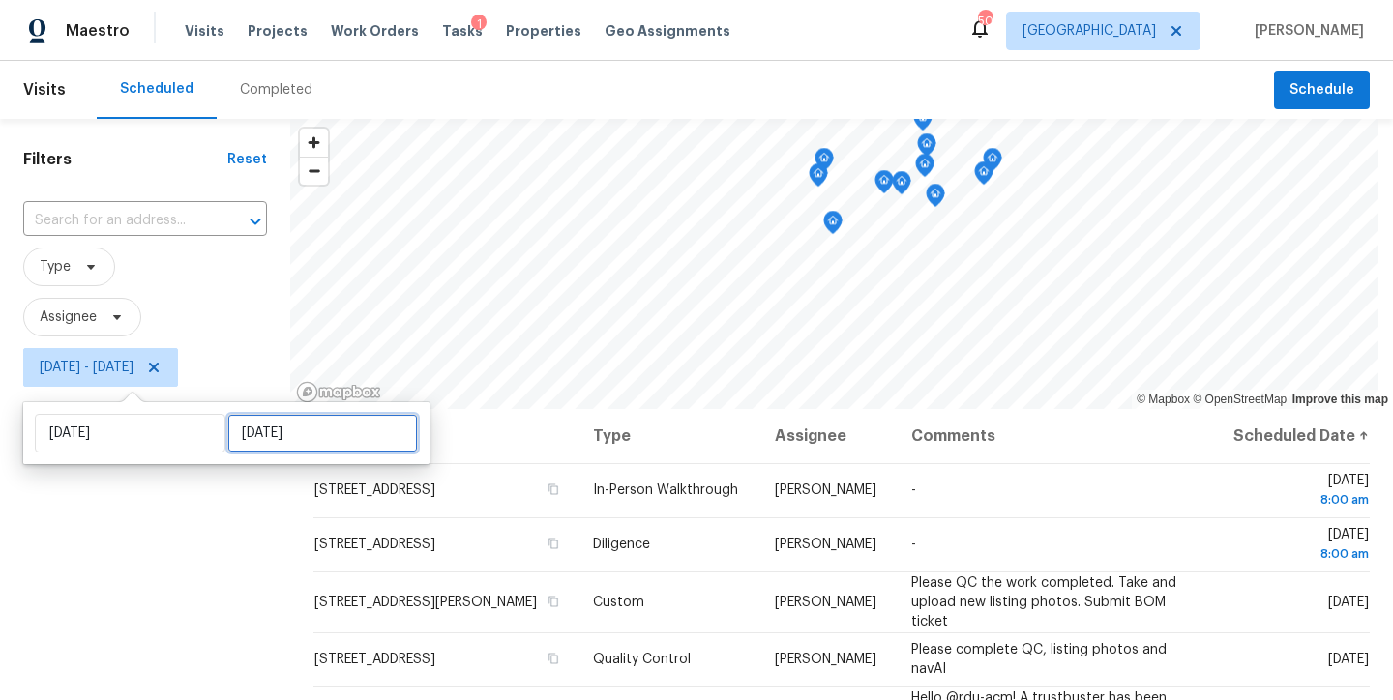
click at [249, 431] on input "Fri, Sep 26" at bounding box center [322, 433] width 191 height 39
select select "8"
select select "2025"
select select "9"
select select "2025"
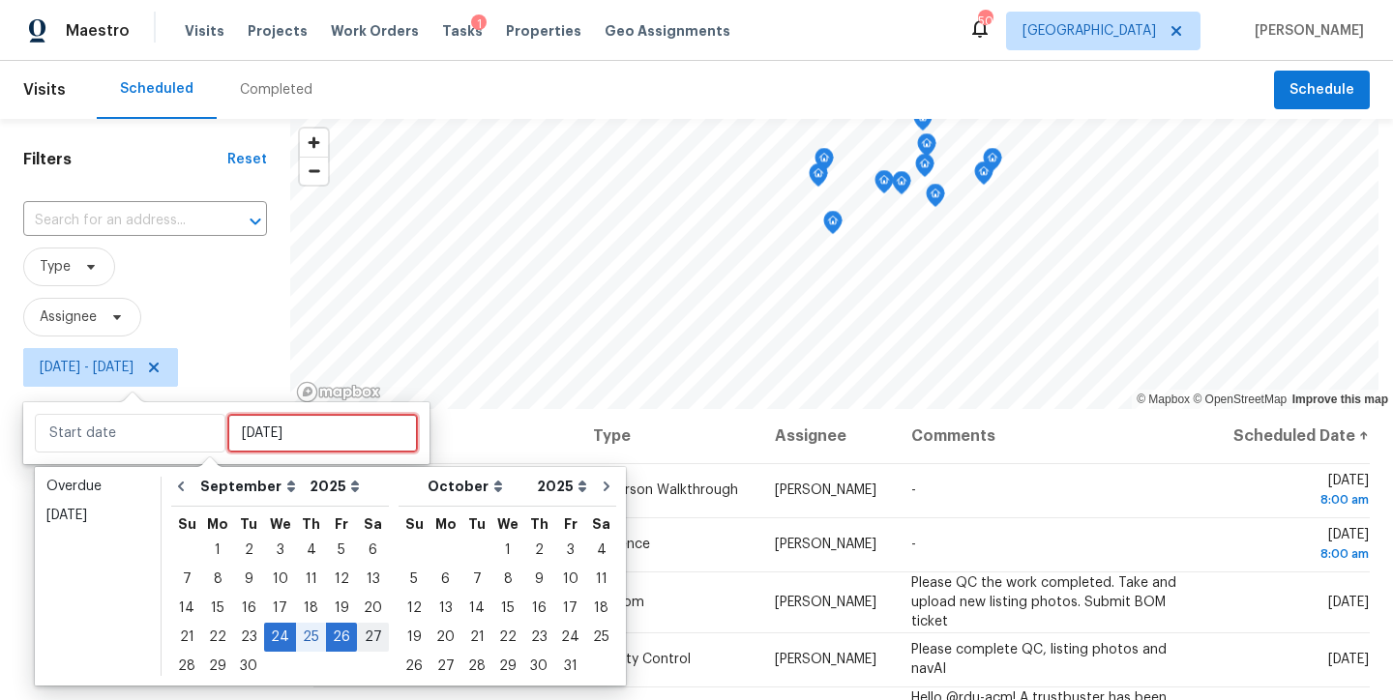
type input "Sat, Sep 20"
type input "Wed, Sep 24"
type input "Fri, Sep 26"
click at [275, 638] on div "24" at bounding box center [280, 637] width 32 height 27
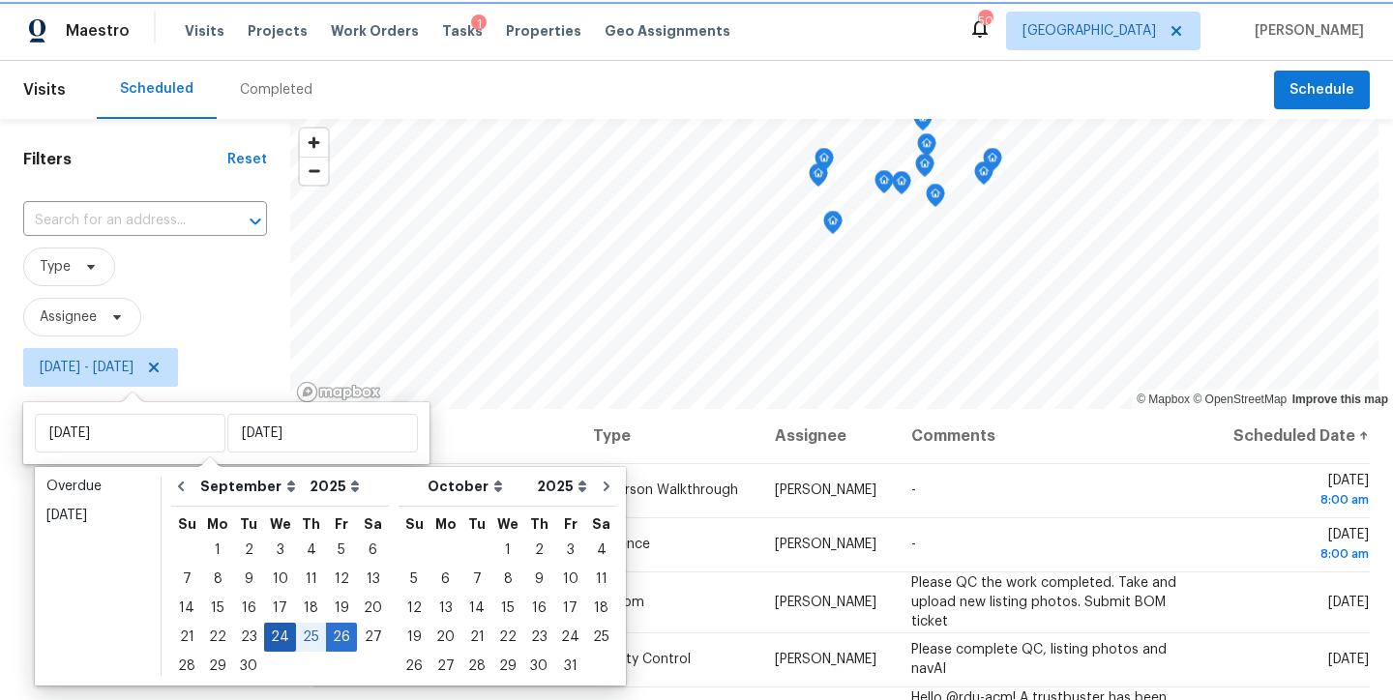
type input "Wed, Sep 24"
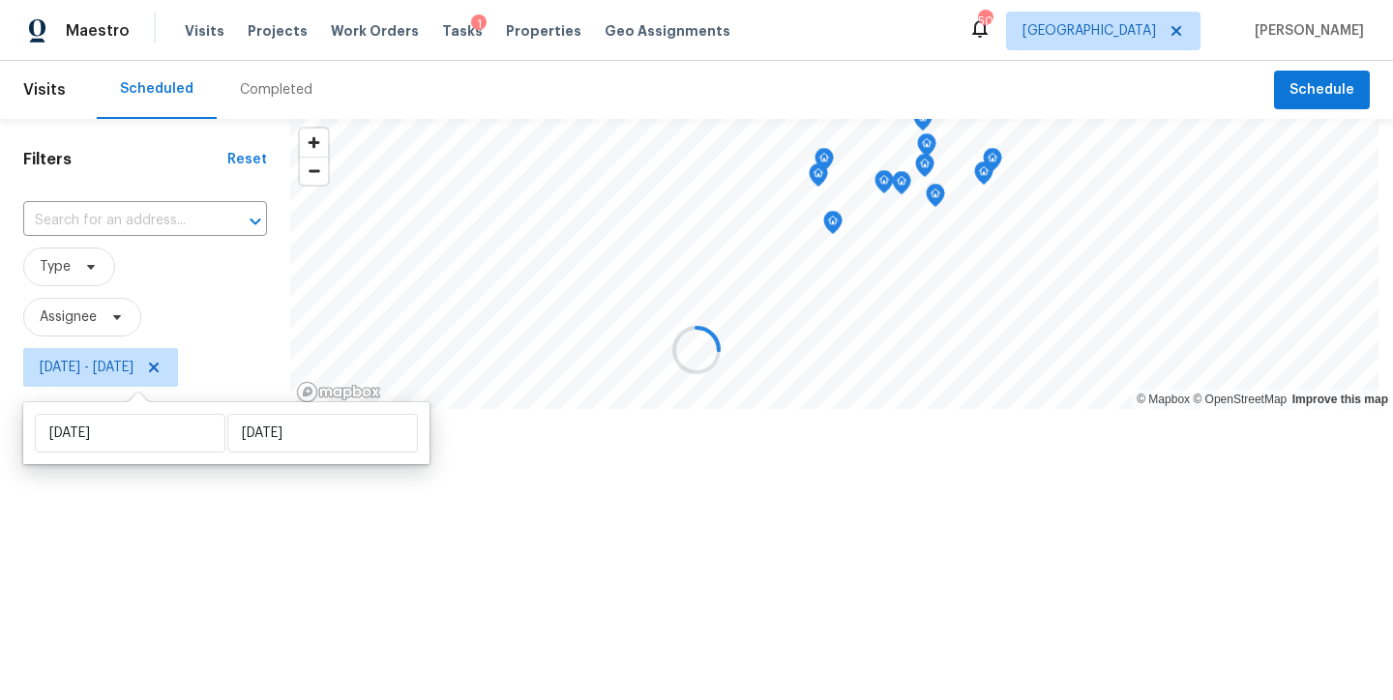
click at [127, 533] on div "Filters Reset ​ Type Assignee Wed, Sep 24 - Wed, Sep 24" at bounding box center [145, 326] width 290 height 414
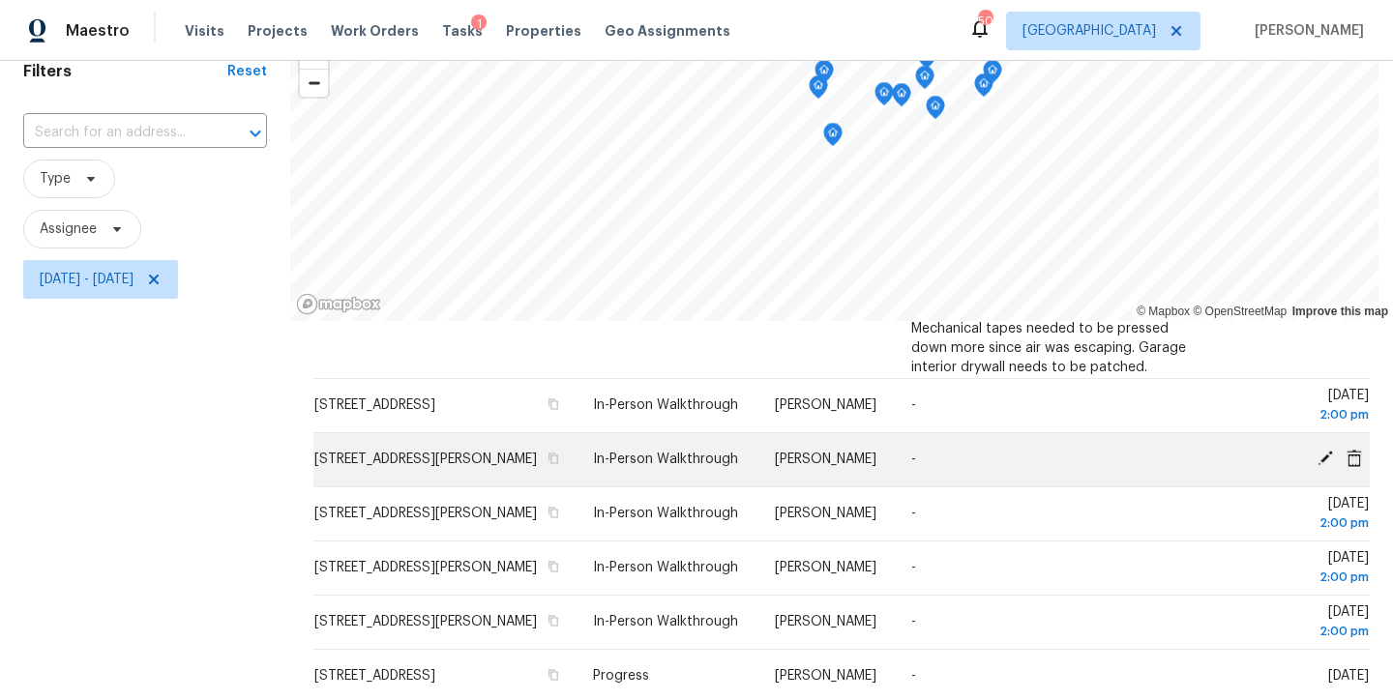
scroll to position [904, 0]
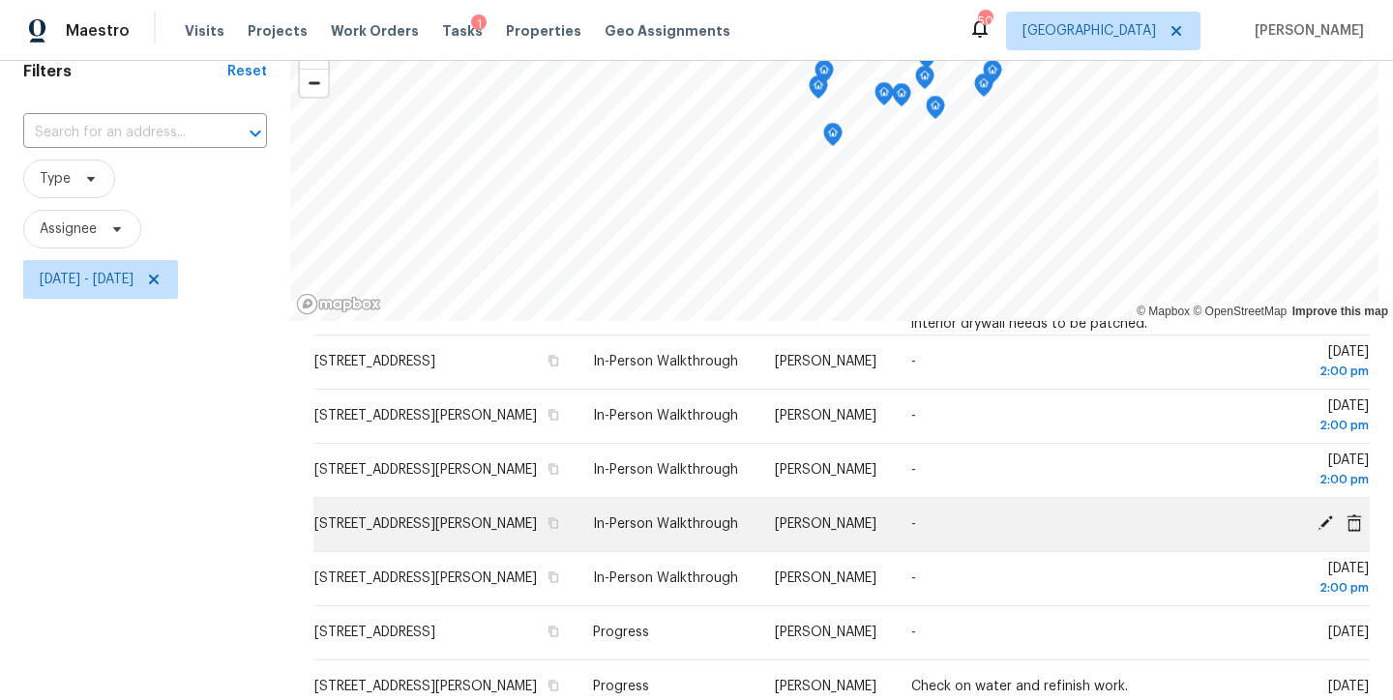
click at [1317, 531] on icon at bounding box center [1324, 523] width 15 height 15
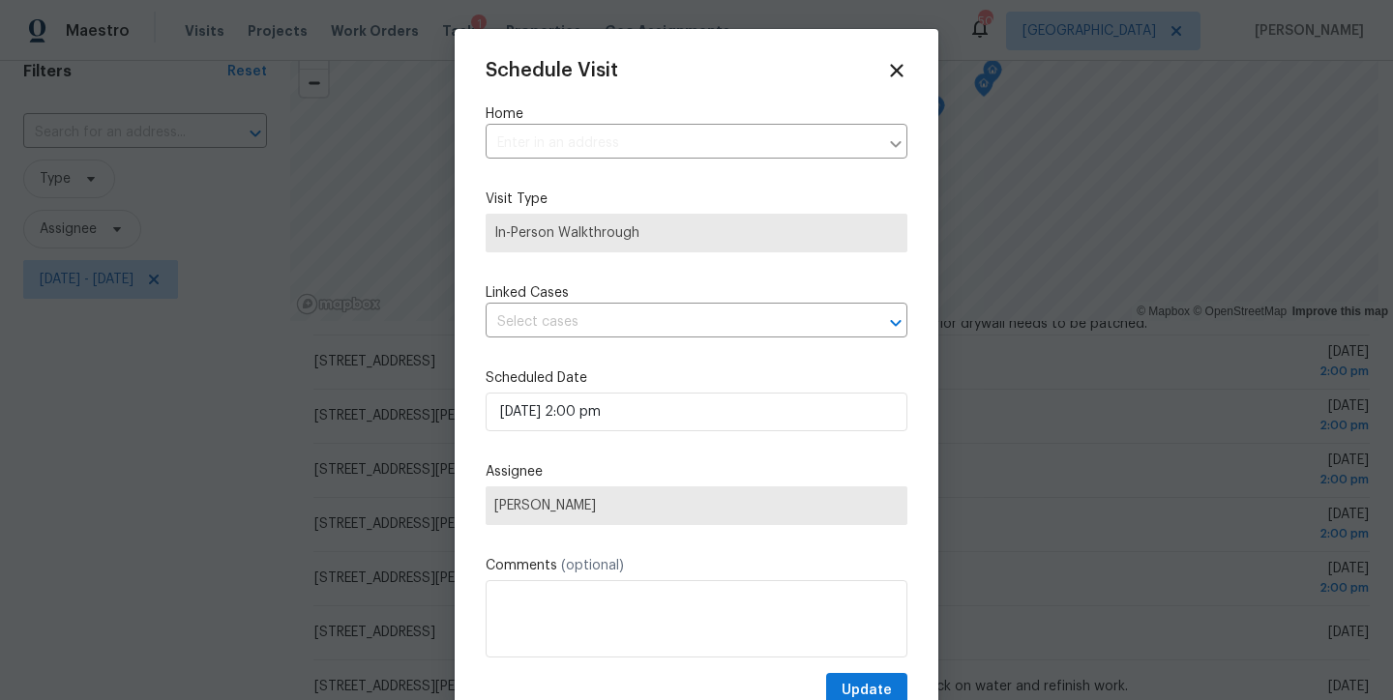
type input "507 S McPherson Church Rd, Fayetteville, NC 28303"
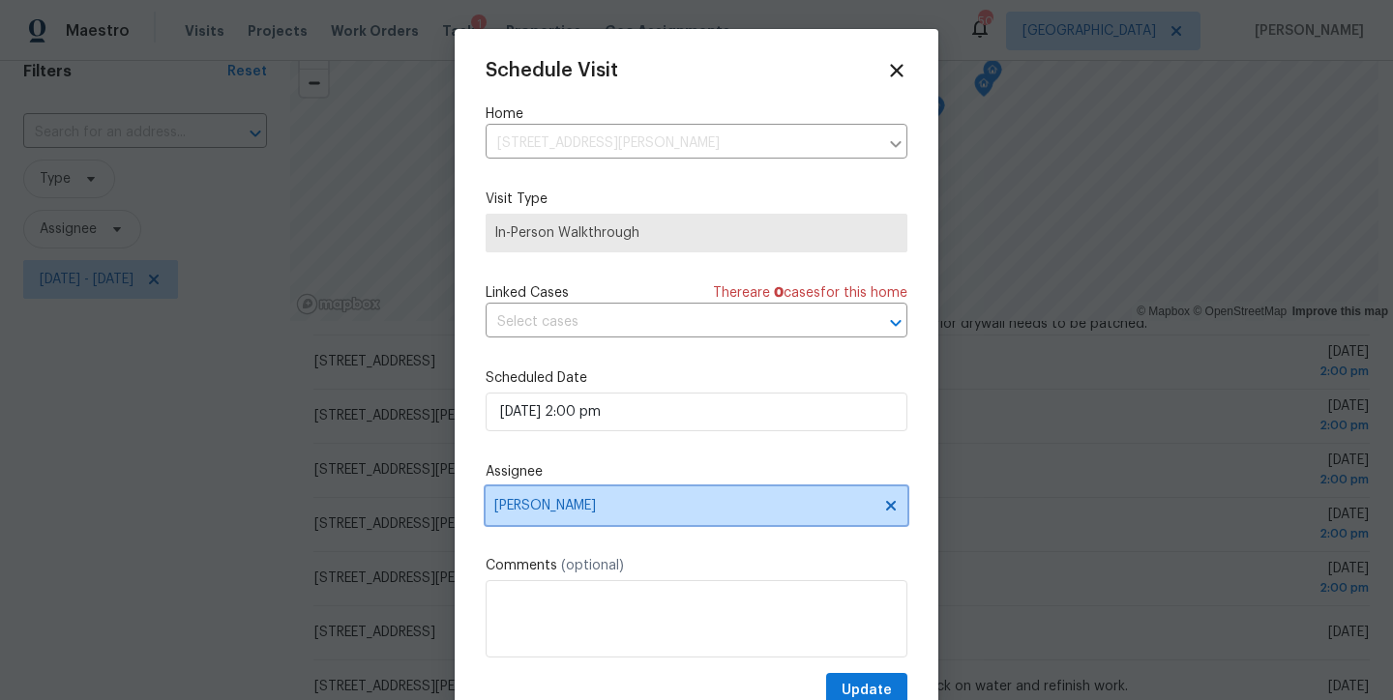
click at [547, 504] on span "Lee Privette" at bounding box center [683, 505] width 379 height 15
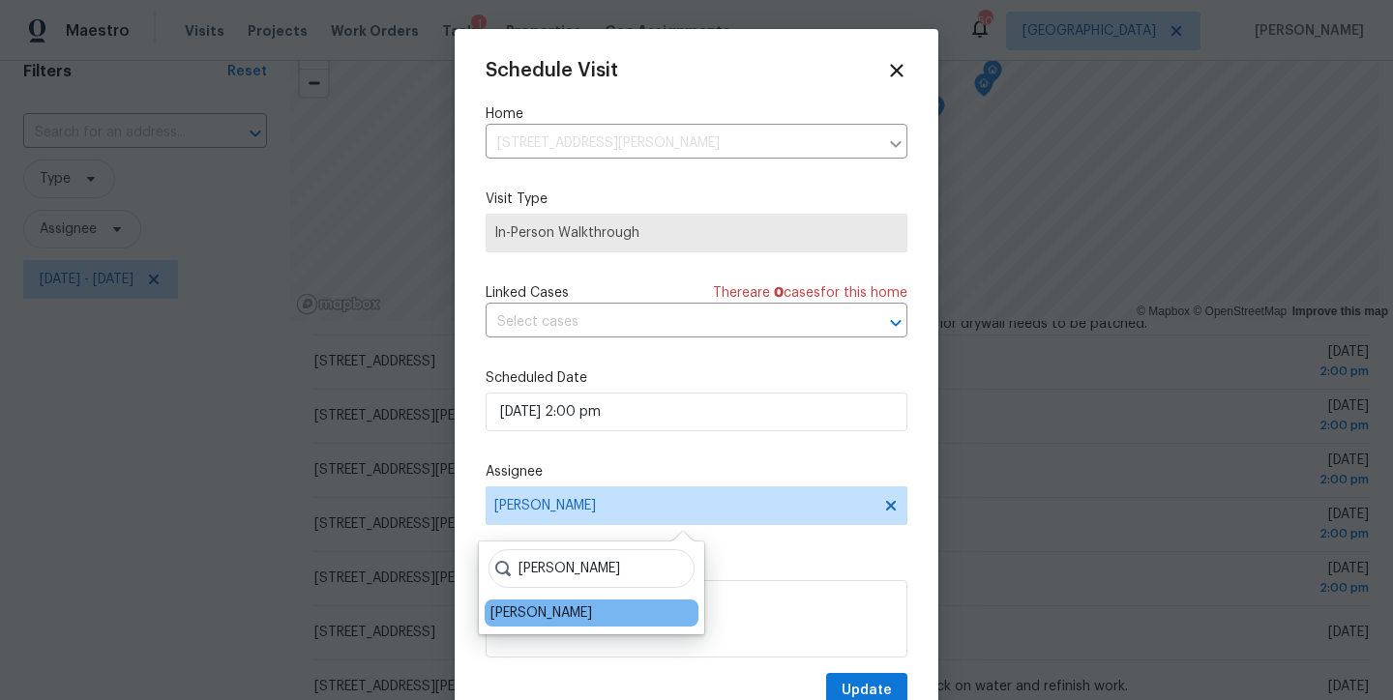
type input "shawn"
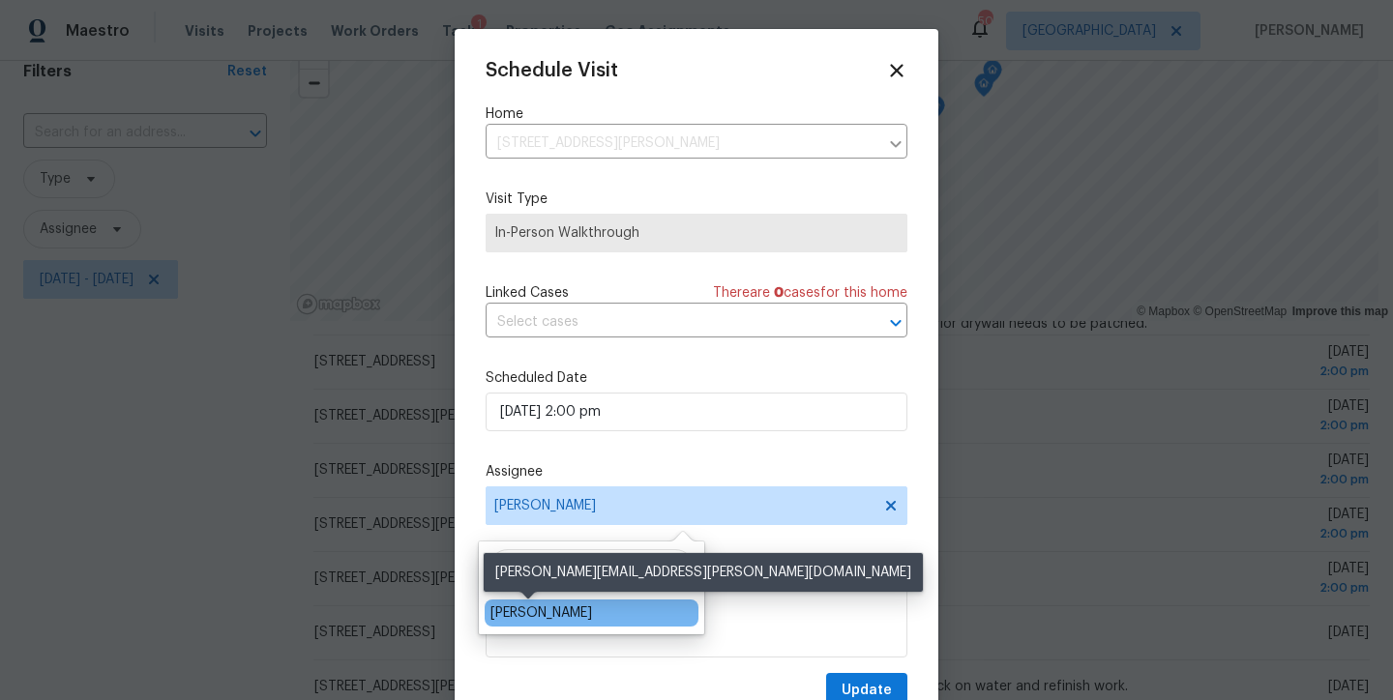
click at [506, 618] on div "Shawn Wise" at bounding box center [541, 613] width 102 height 19
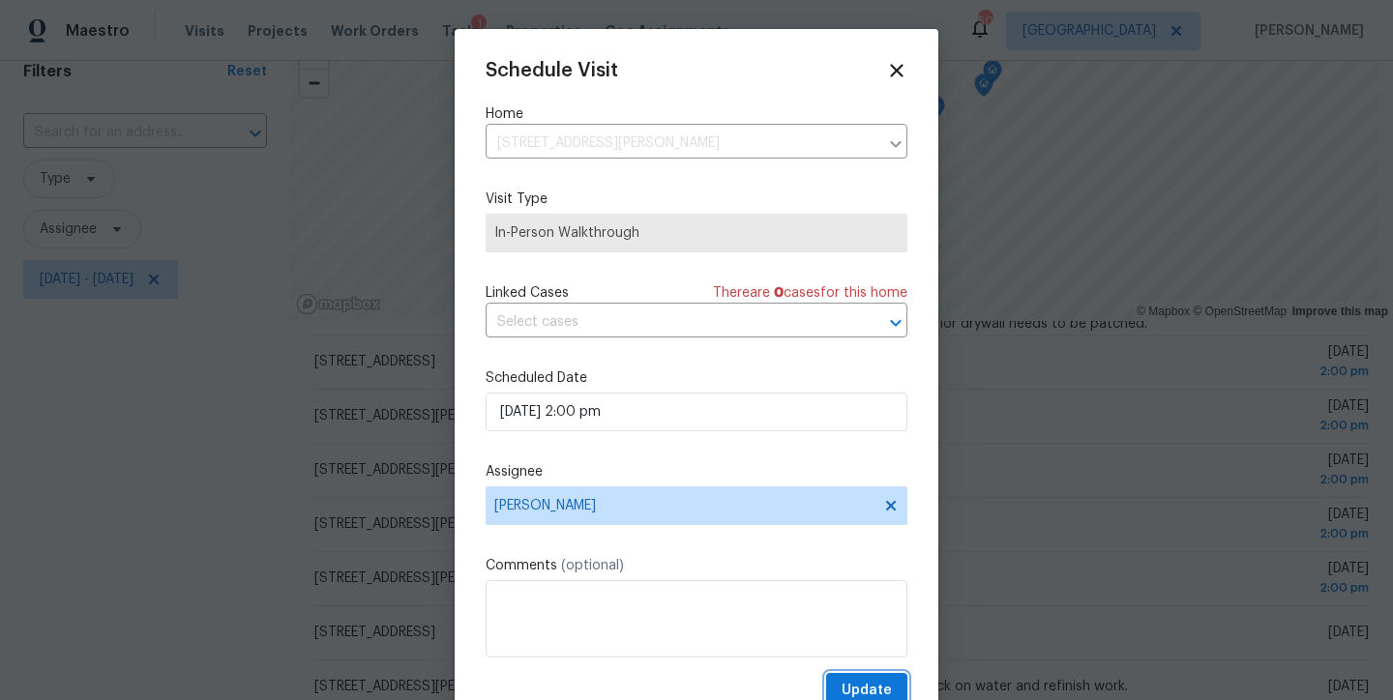
click at [850, 692] on span "Update" at bounding box center [867, 691] width 50 height 24
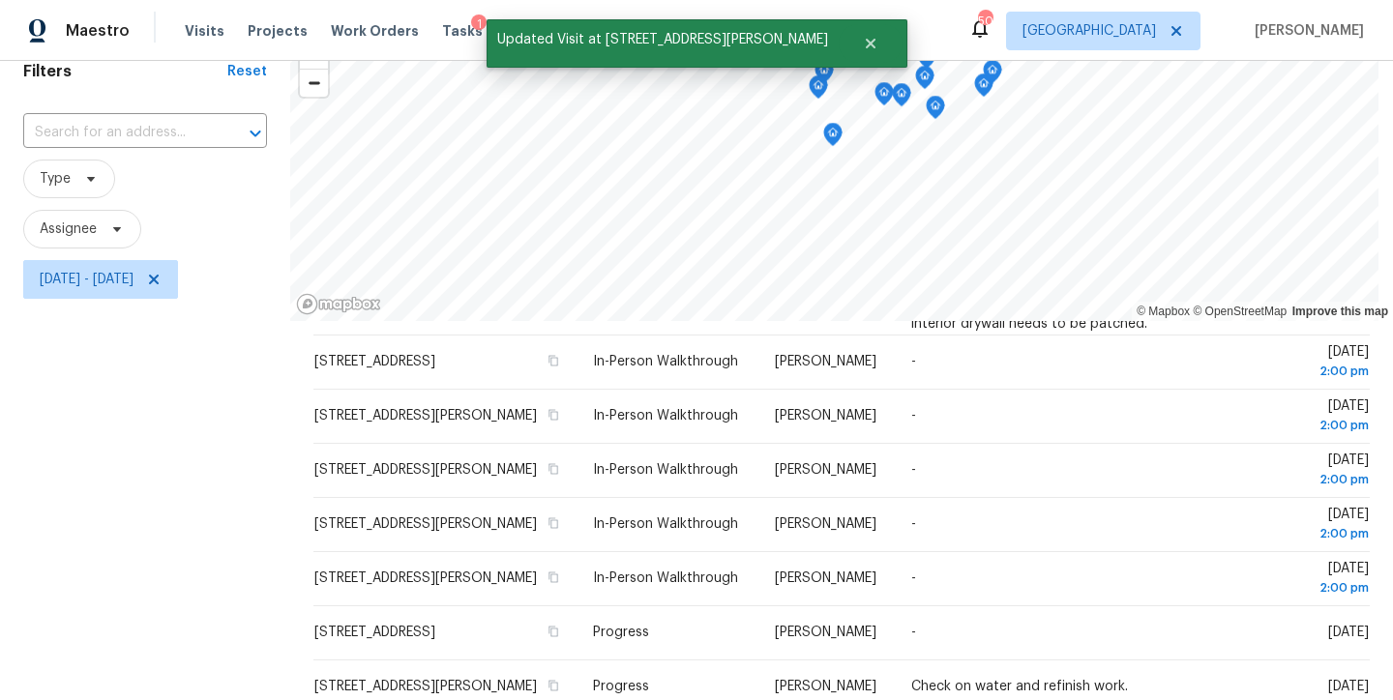
click at [159, 532] on div "Filters Reset ​ Type Assignee Wed, Sep 24 - Wed, Sep 24" at bounding box center [145, 456] width 290 height 850
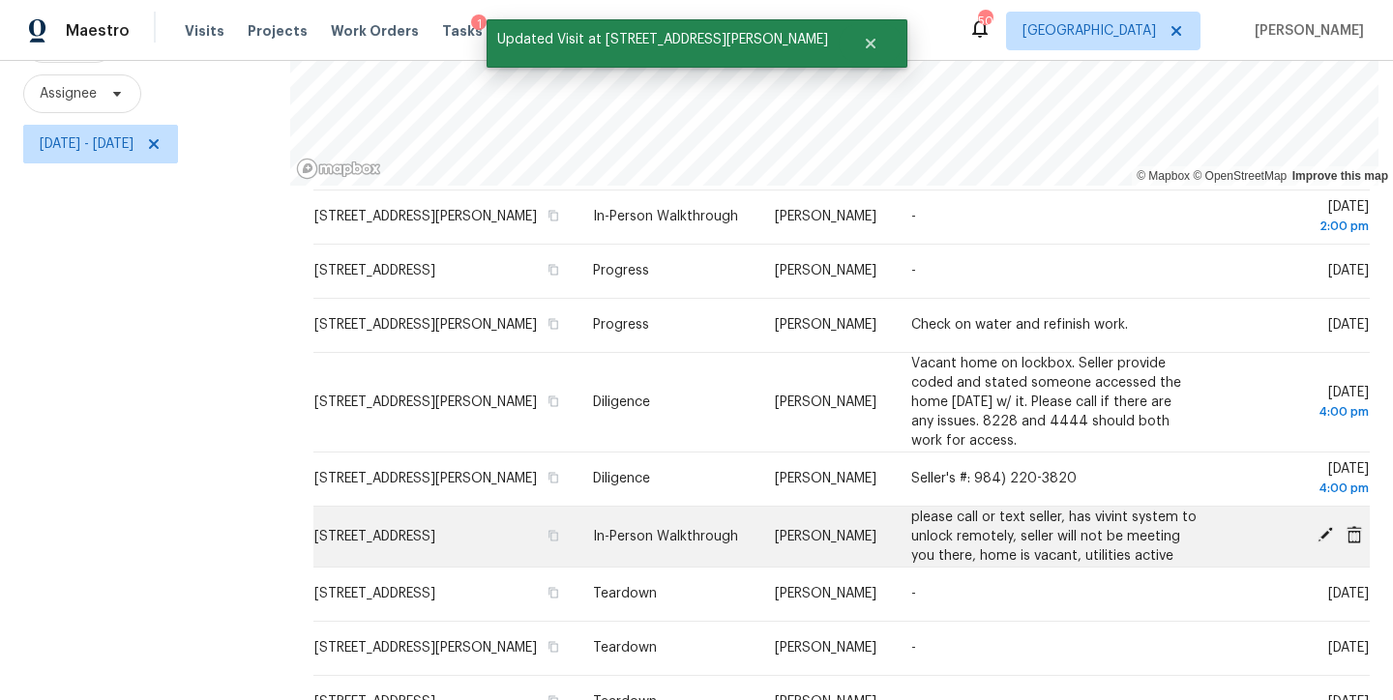
scroll to position [258, 0]
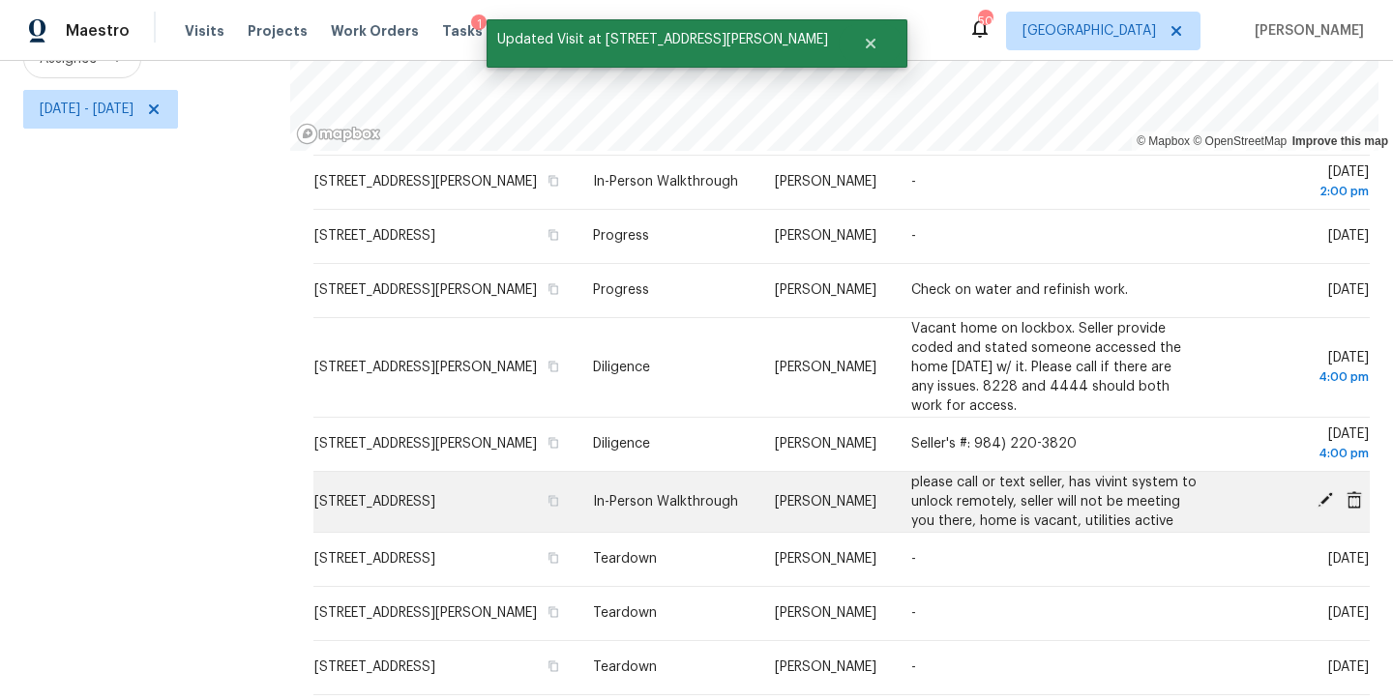
click at [1317, 500] on icon at bounding box center [1325, 499] width 17 height 17
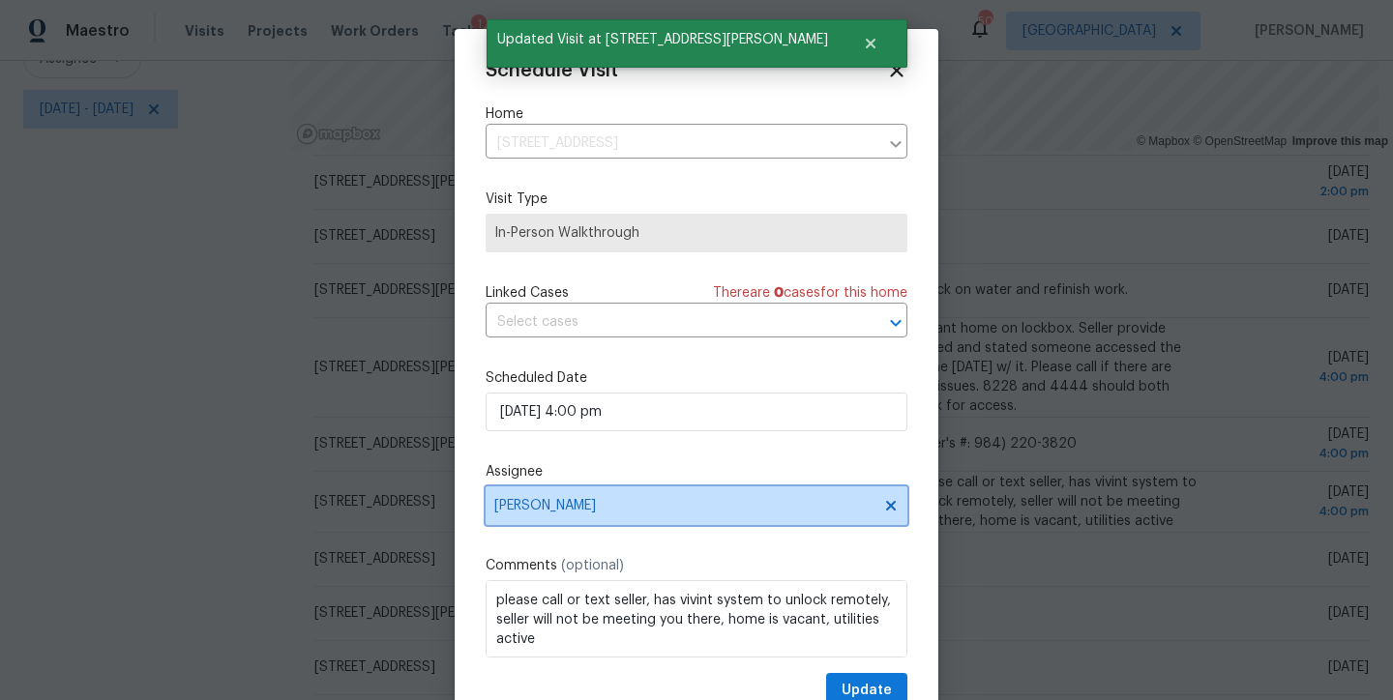
click at [532, 505] on span "Lee Privette" at bounding box center [683, 505] width 379 height 15
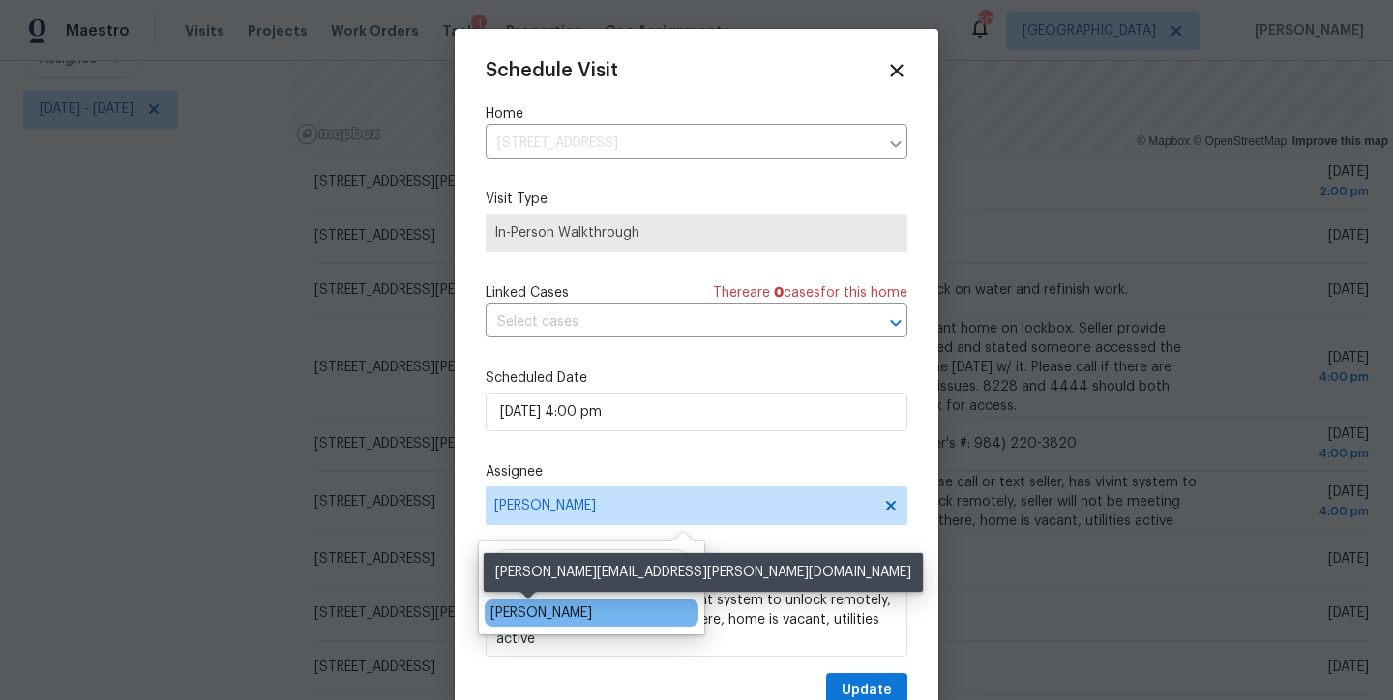
type input "shawn"
drag, startPoint x: 516, startPoint y: 618, endPoint x: 855, endPoint y: 694, distance: 347.8
click at [516, 618] on div "Shawn Wise" at bounding box center [541, 613] width 102 height 19
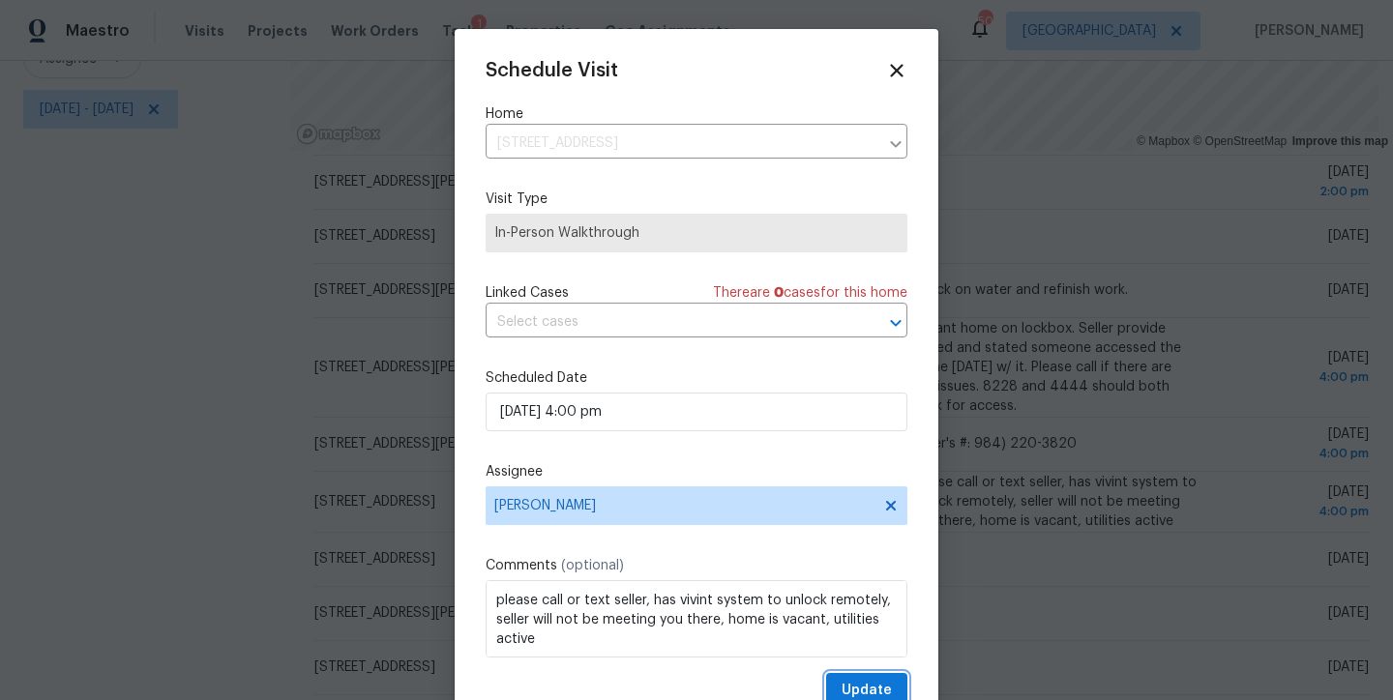
click at [858, 688] on span "Update" at bounding box center [867, 691] width 50 height 24
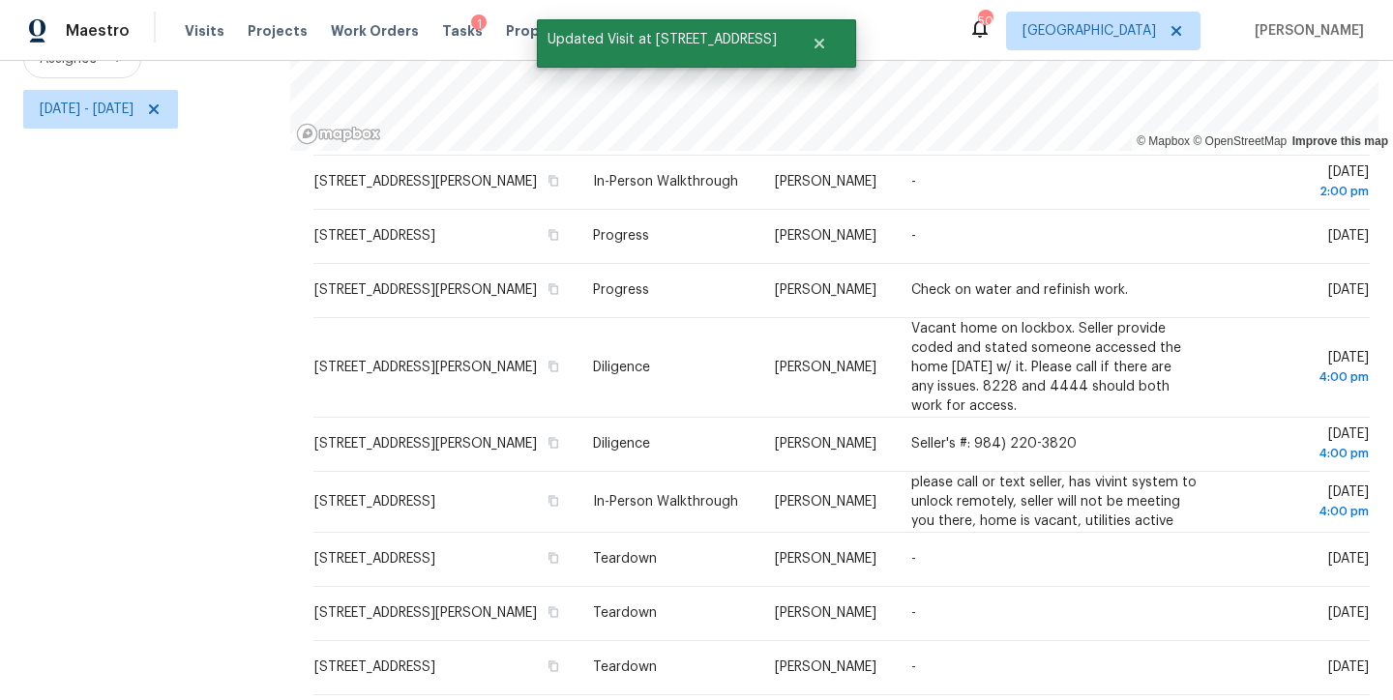
click at [124, 499] on div "Filters Reset ​ Type Assignee Wed, Sep 24 - Wed, Sep 24" at bounding box center [145, 286] width 290 height 850
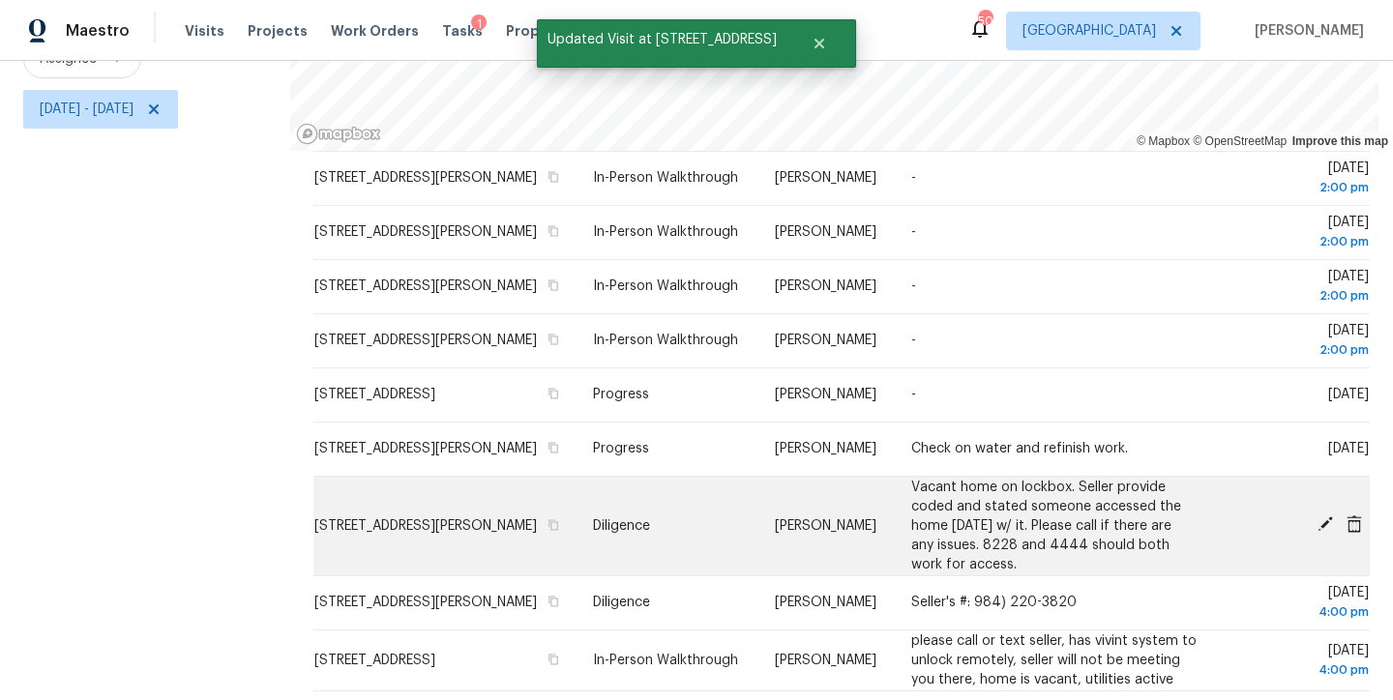
scroll to position [971, 0]
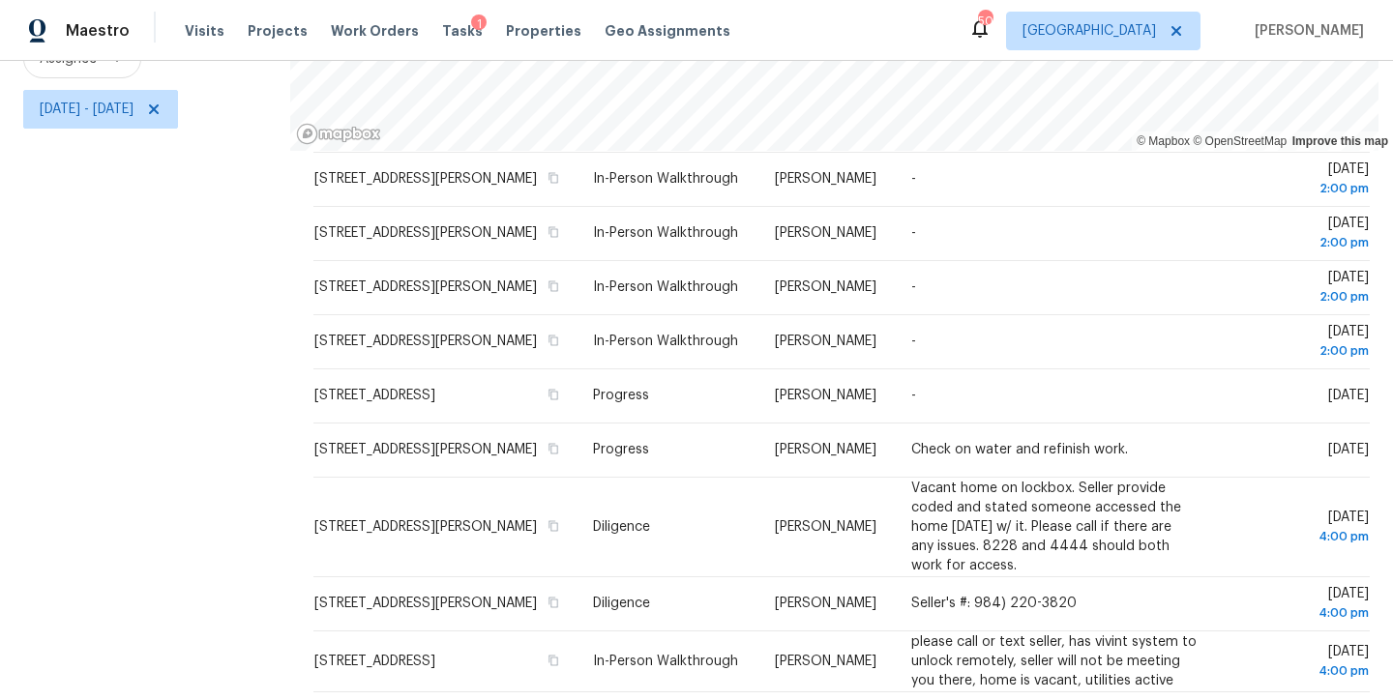
click at [167, 467] on div "Filters Reset ​ Type Assignee Wed, Sep 24 - Wed, Sep 24" at bounding box center [145, 286] width 290 height 850
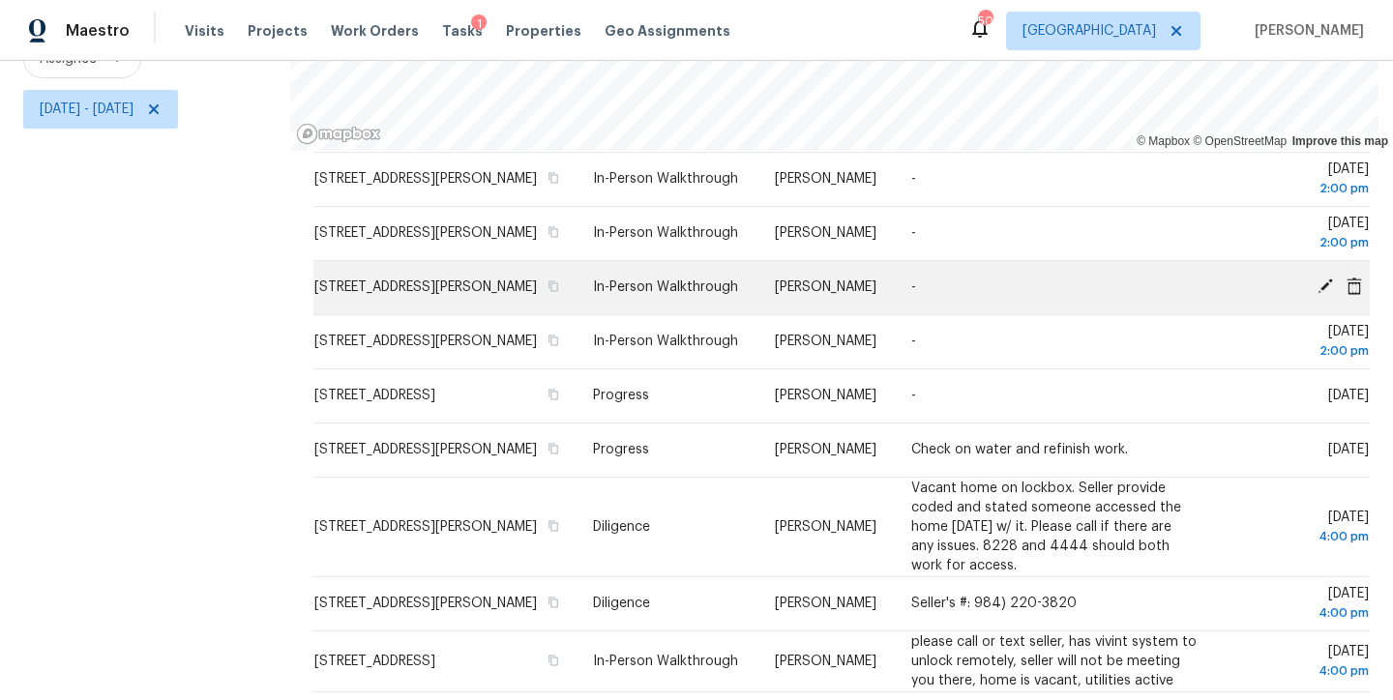
click at [1317, 295] on icon at bounding box center [1325, 286] width 17 height 17
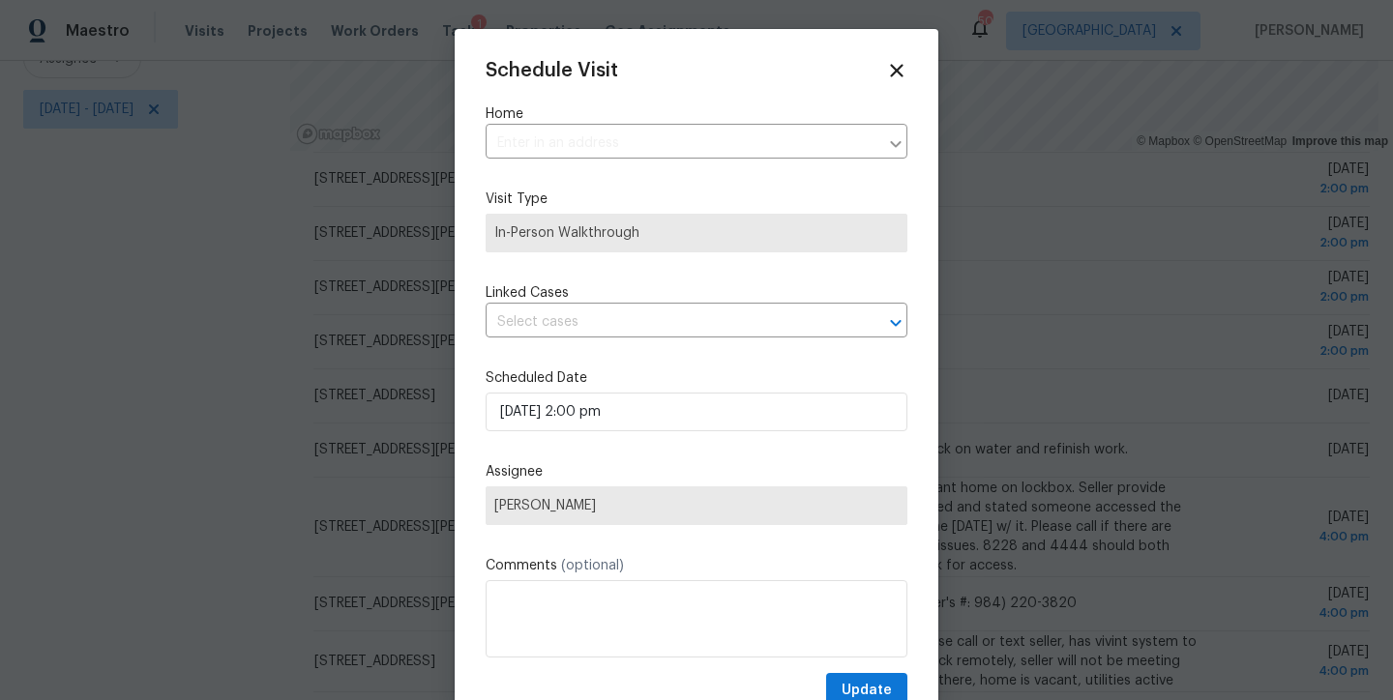
type input "507 S McPherson Church Rd, Fayetteville, NC 28303"
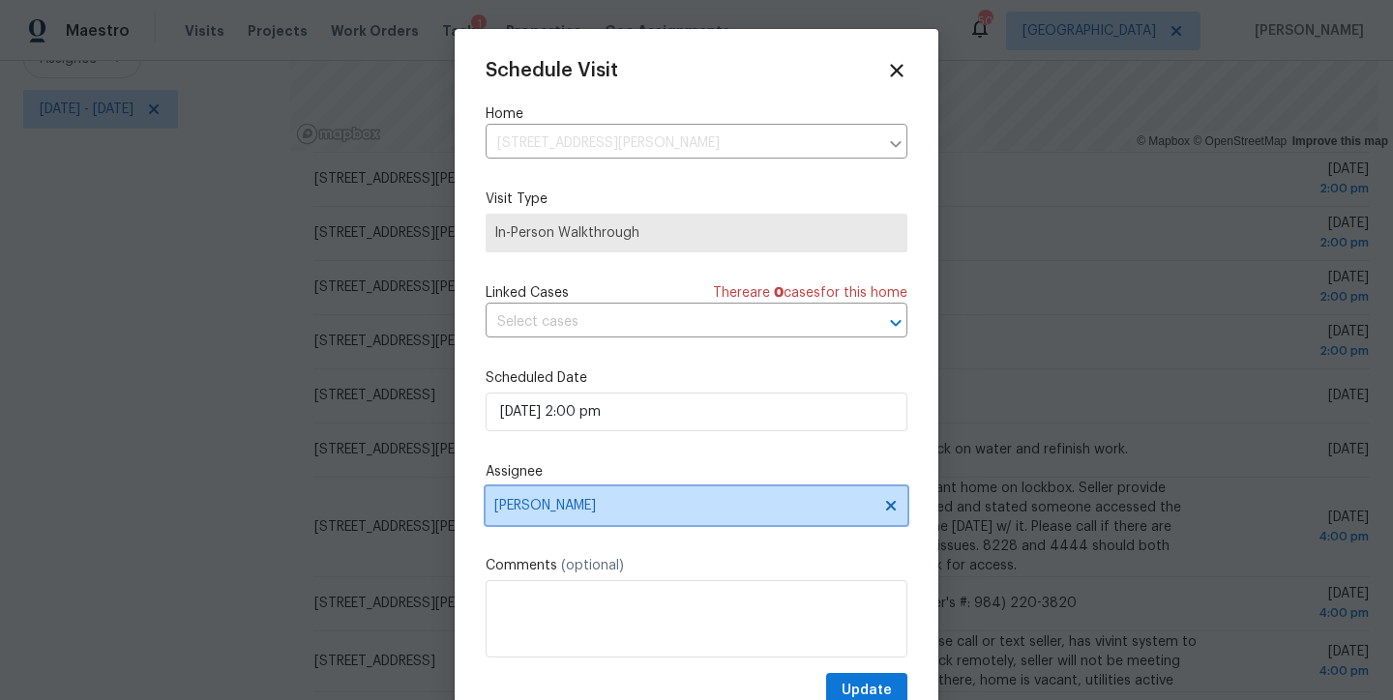
click at [565, 506] on span "Shawn Wise" at bounding box center [683, 505] width 379 height 15
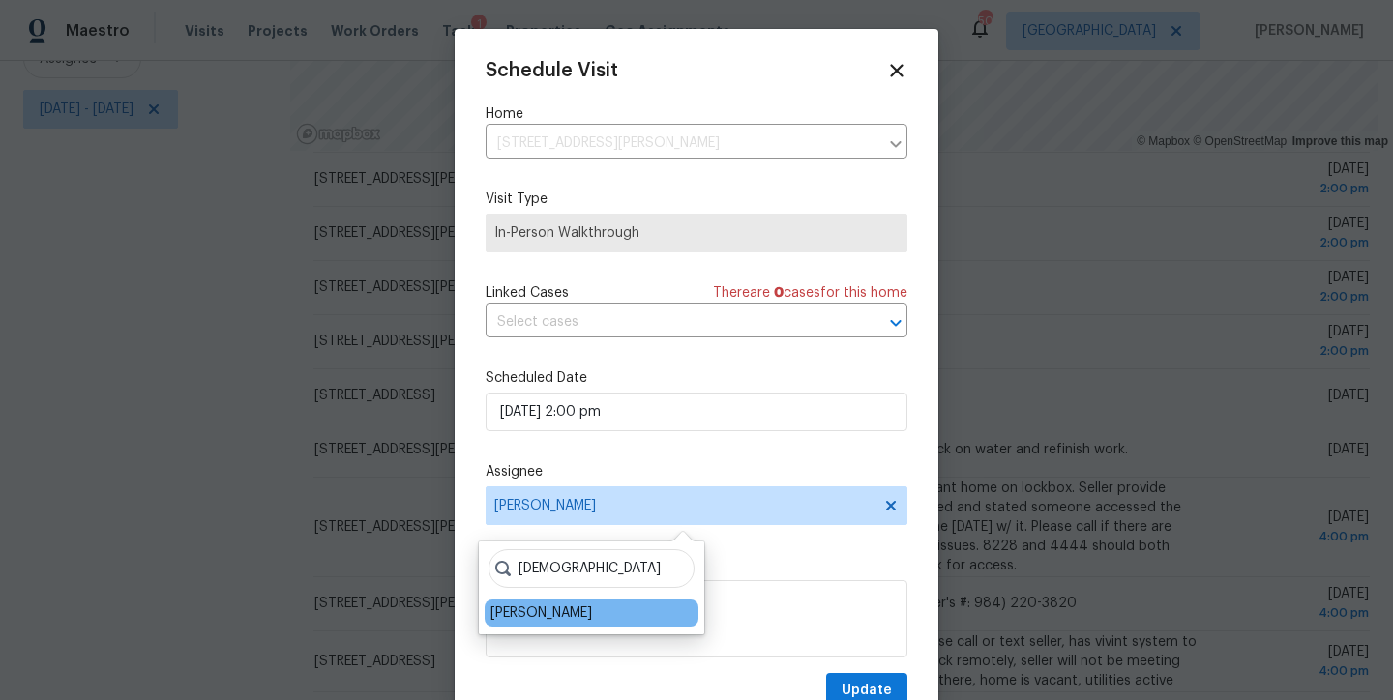
type input "prest"
click at [551, 620] on div "[PERSON_NAME]" at bounding box center [541, 613] width 102 height 19
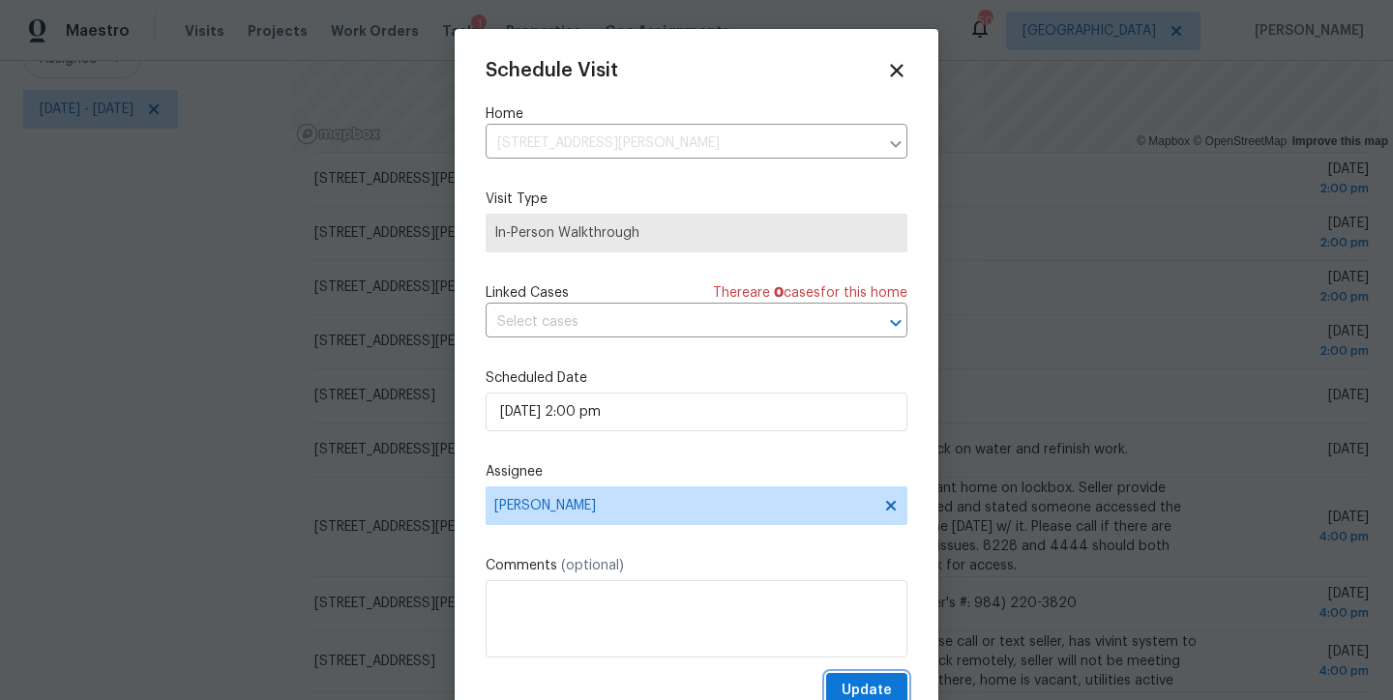
click at [848, 683] on span "Update" at bounding box center [867, 691] width 50 height 24
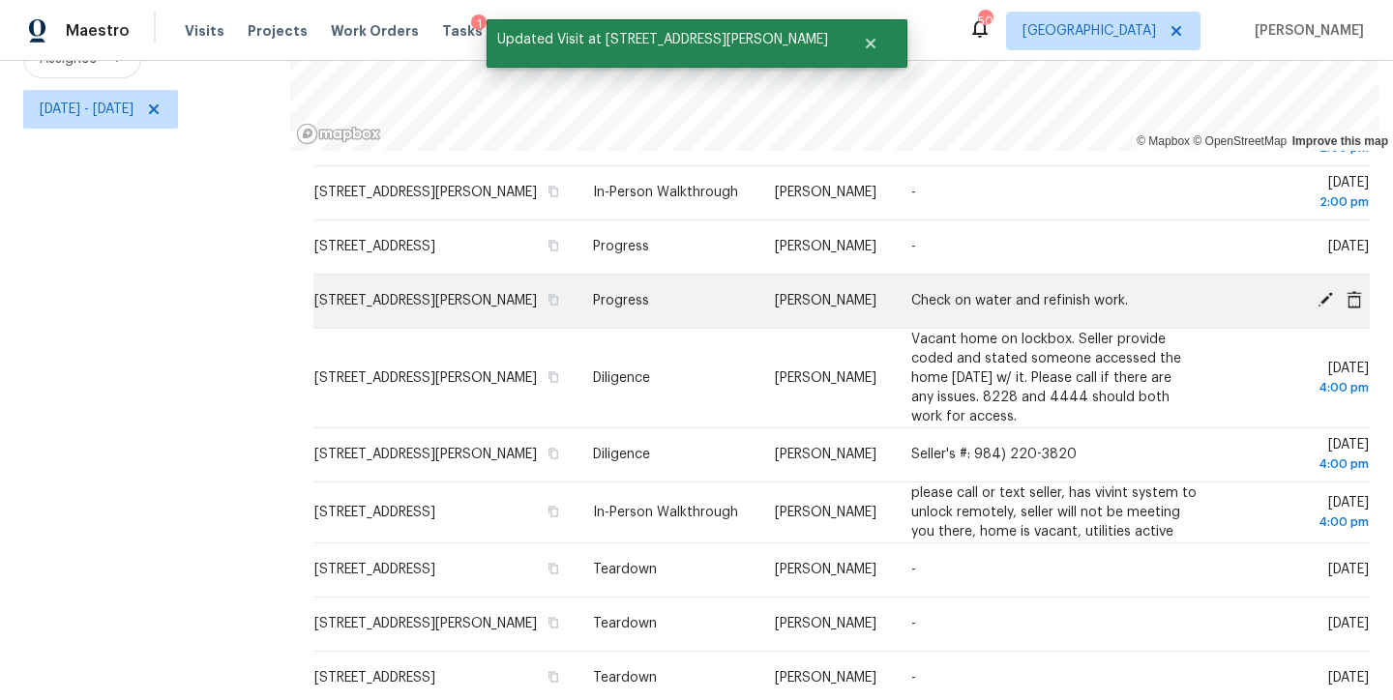
scroll to position [1133, 0]
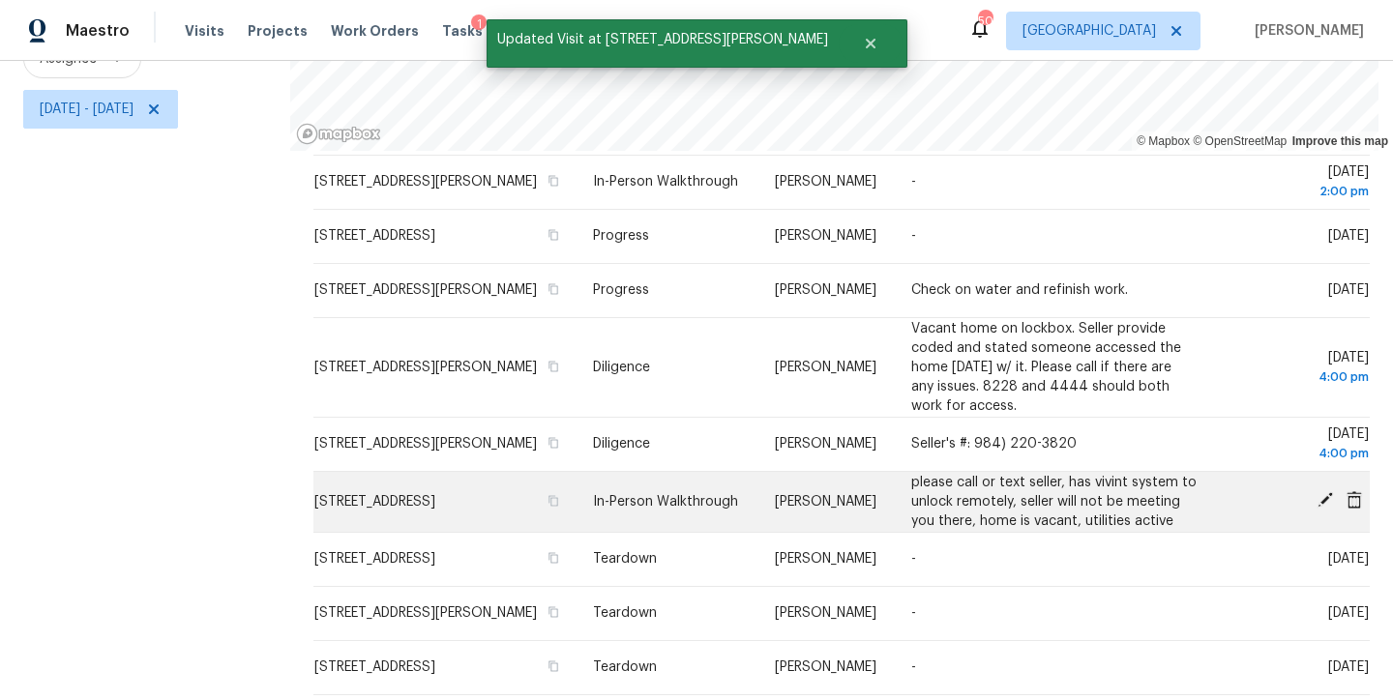
click at [1317, 509] on icon at bounding box center [1325, 499] width 17 height 17
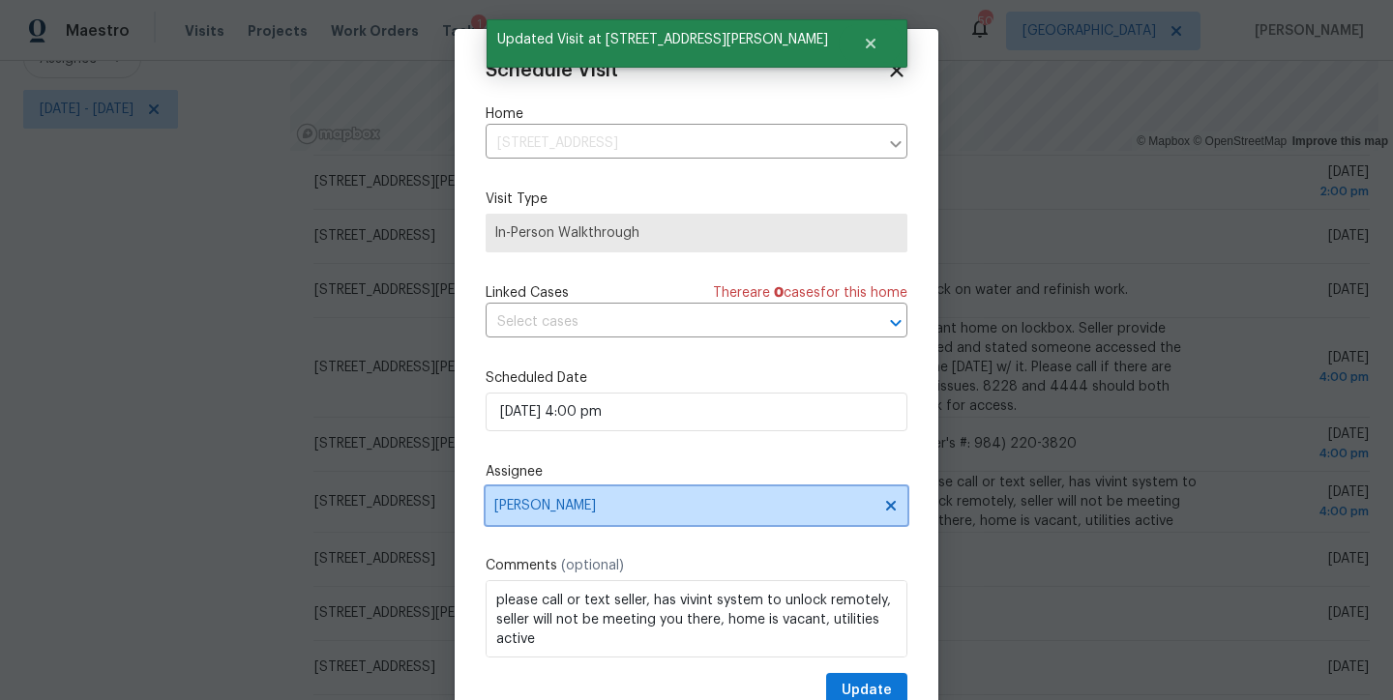
click at [601, 502] on span "Shawn Wise" at bounding box center [683, 505] width 379 height 15
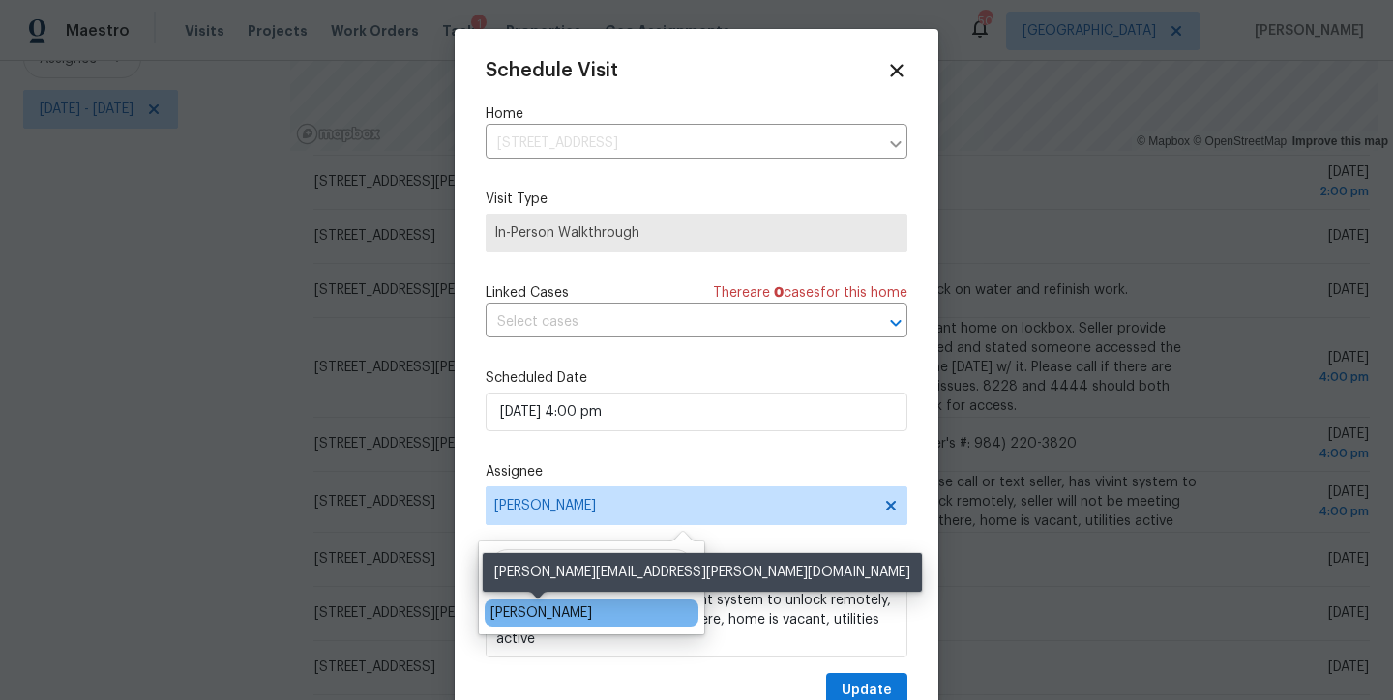
type input "preston"
click at [558, 618] on div "[PERSON_NAME]" at bounding box center [541, 613] width 102 height 19
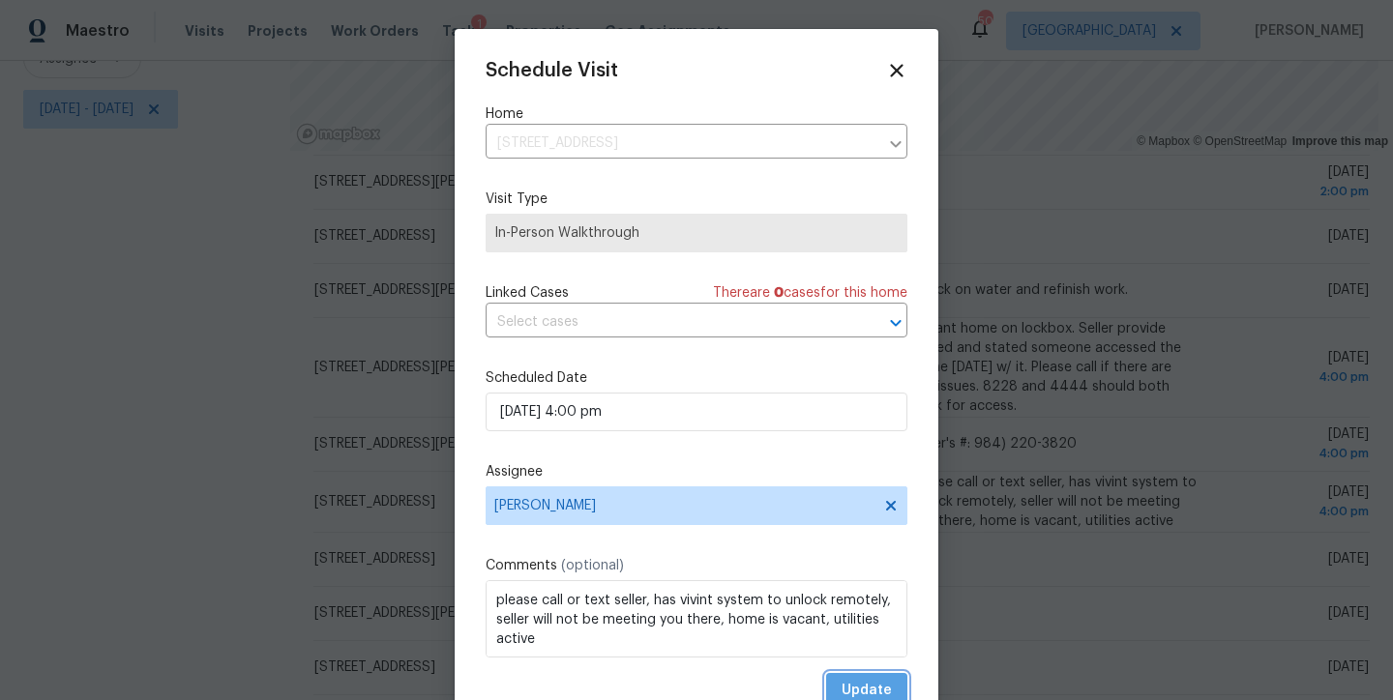
click at [842, 687] on span "Update" at bounding box center [867, 691] width 50 height 24
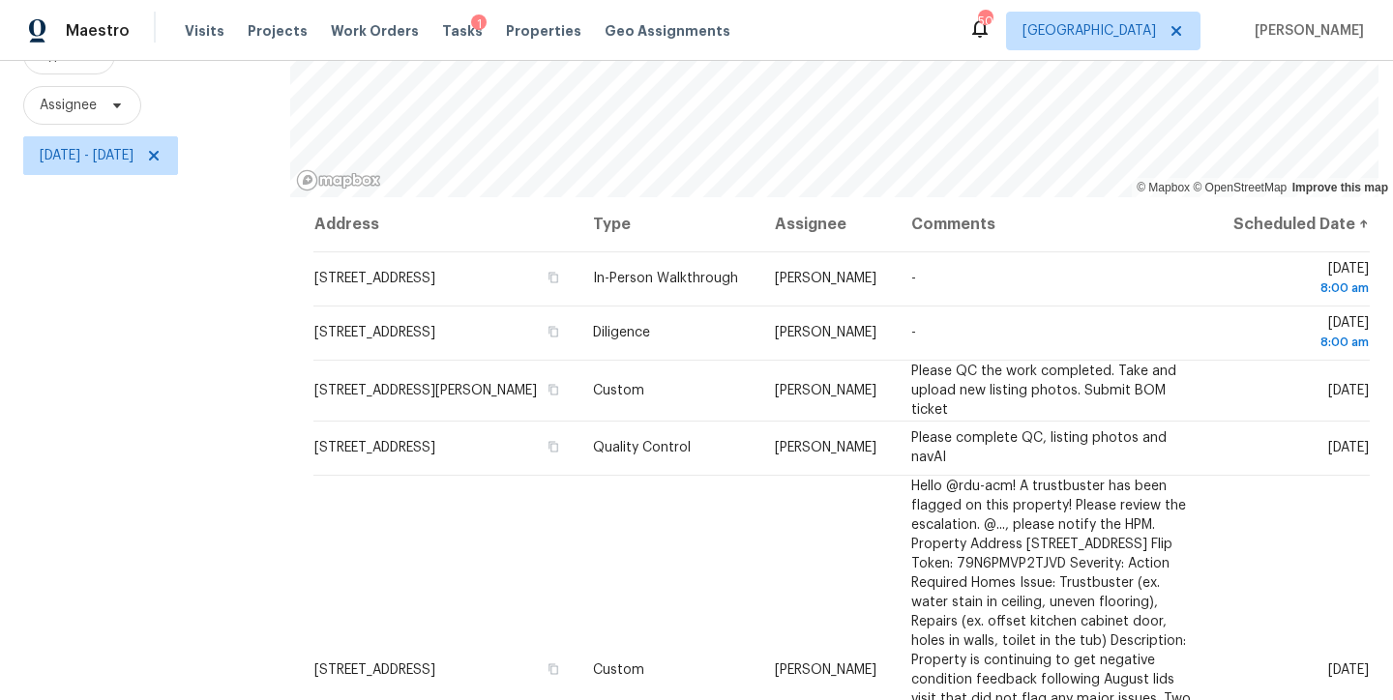
scroll to position [112, 0]
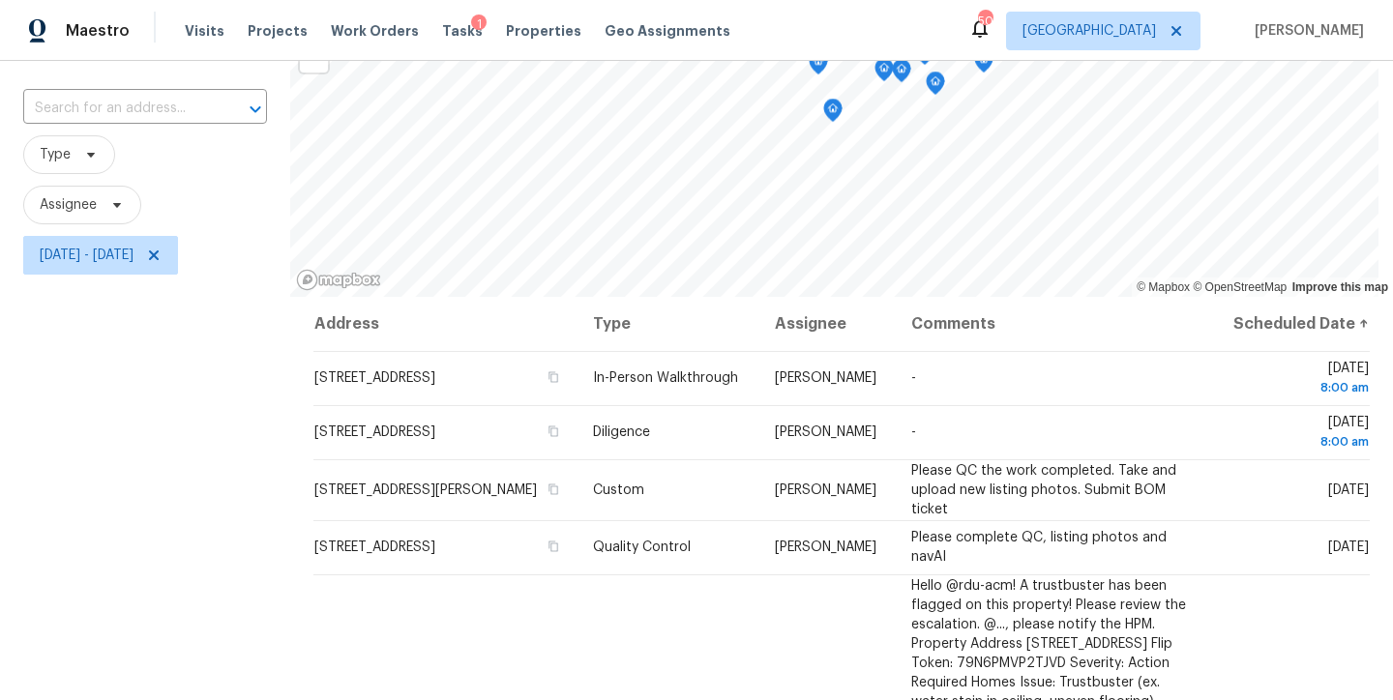
click at [195, 400] on div "Filters Reset ​ Type Assignee Wed, Sep 24 - Wed, Sep 24" at bounding box center [145, 432] width 290 height 850
click at [200, 414] on div "Filters Reset ​ Type Assignee Wed, Sep 24 - Wed, Sep 24" at bounding box center [145, 432] width 290 height 850
click at [229, 167] on span "Type" at bounding box center [145, 154] width 244 height 39
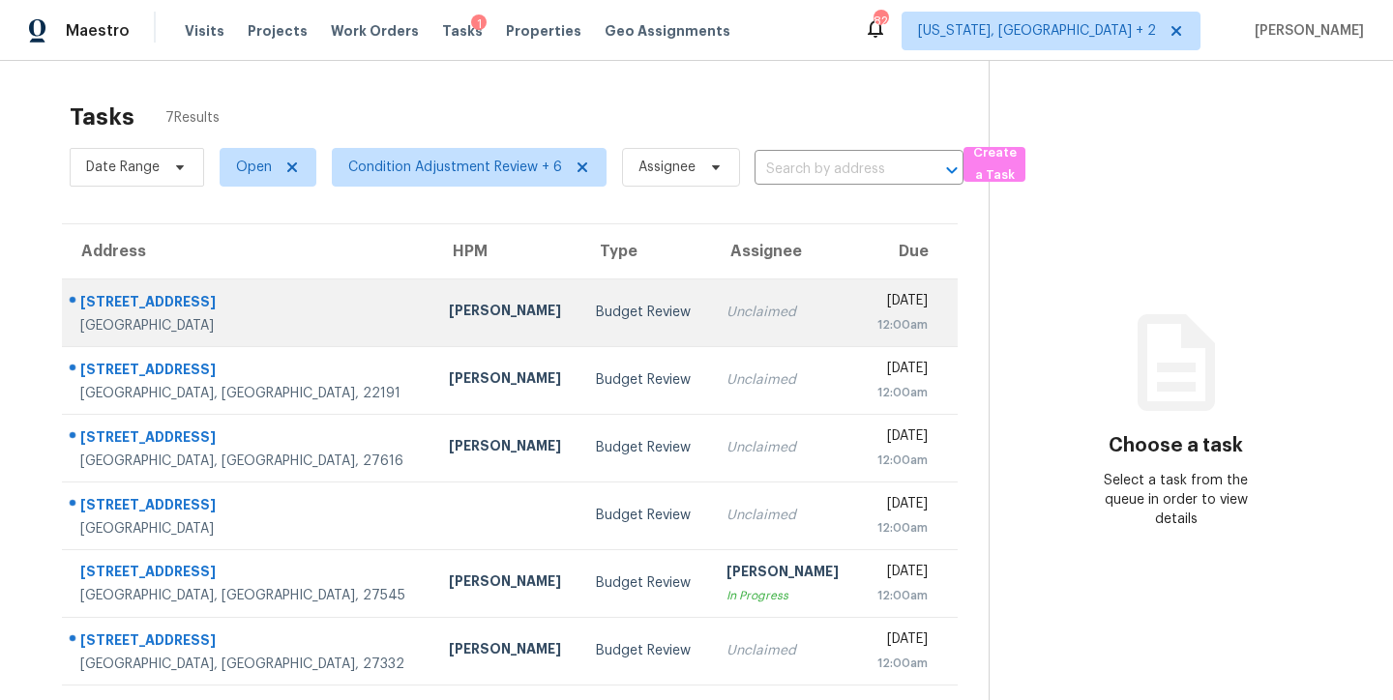
click at [580, 327] on td "Budget Review" at bounding box center [645, 313] width 130 height 68
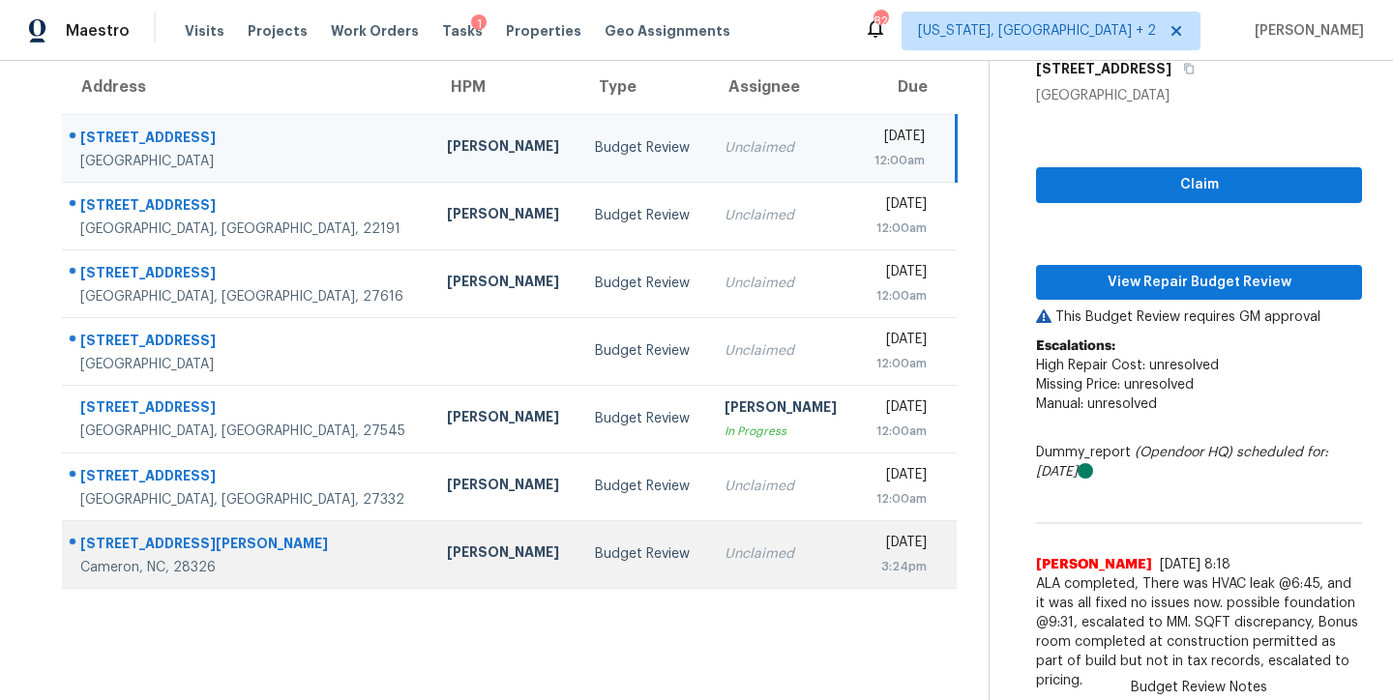
click at [595, 545] on div "Budget Review" at bounding box center [644, 554] width 99 height 19
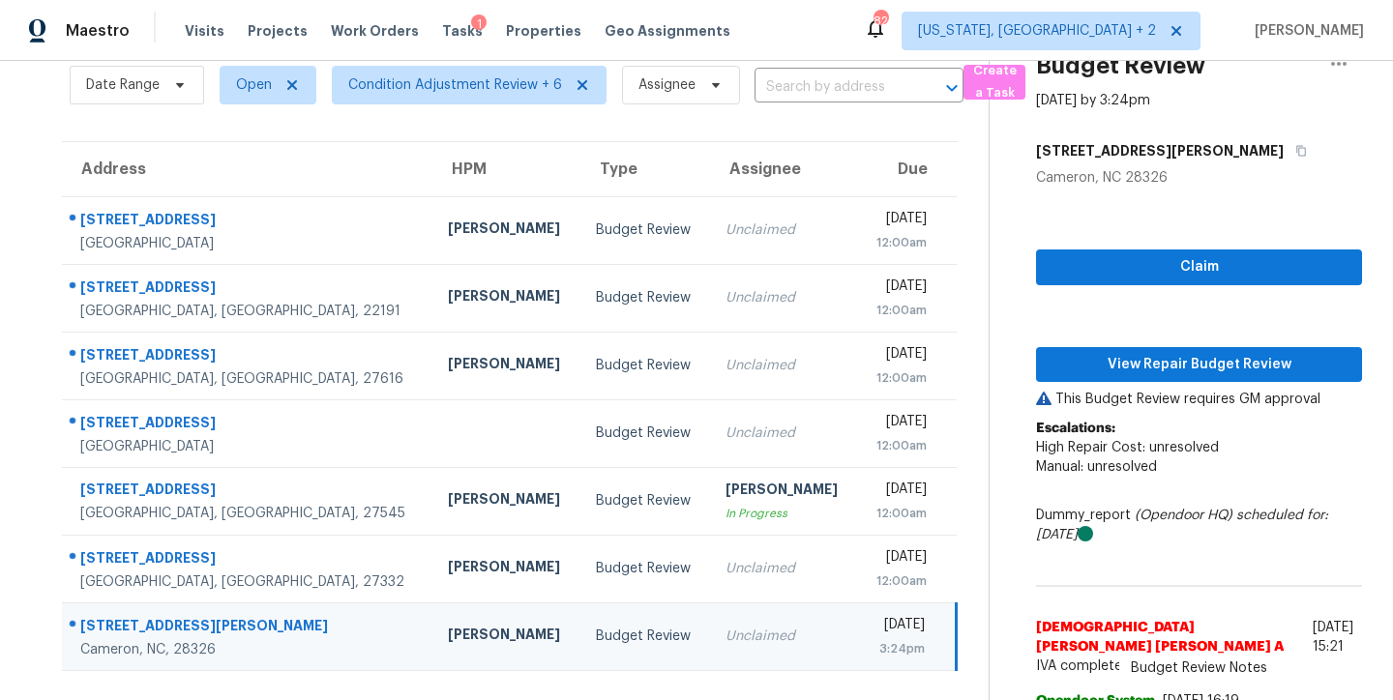
scroll to position [156, 0]
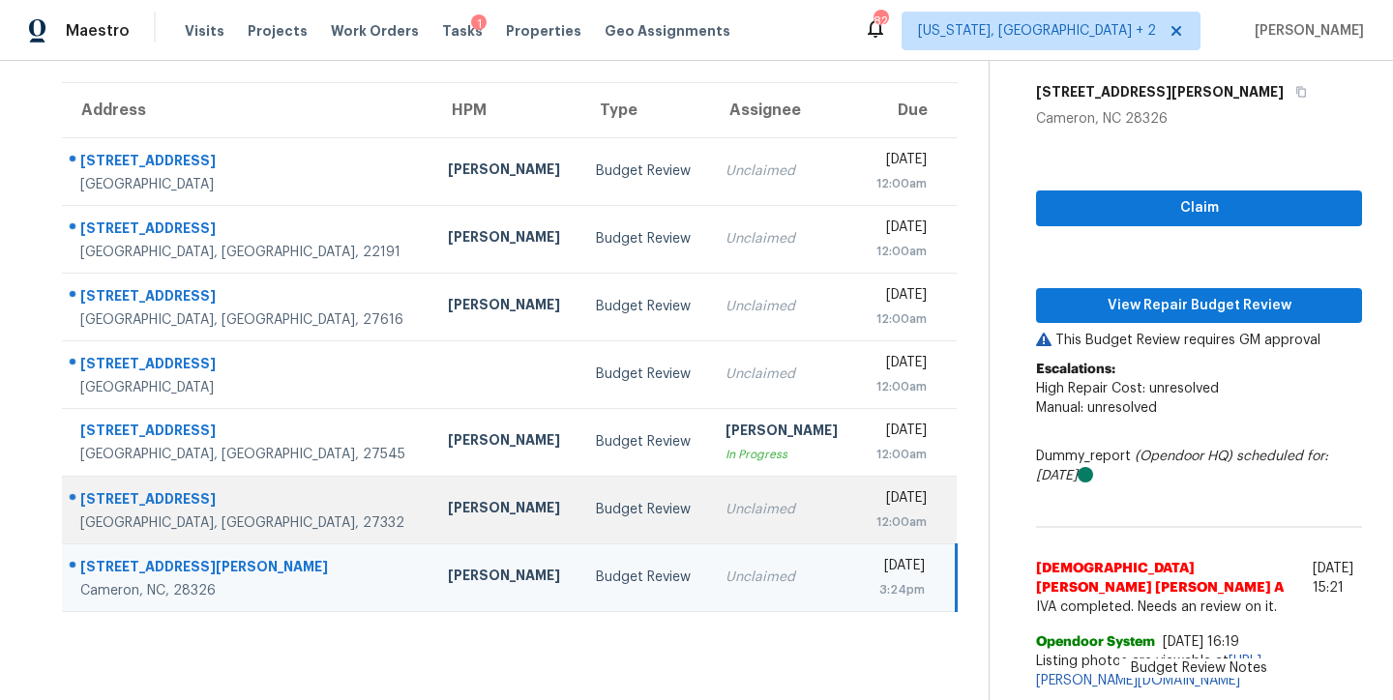
click at [596, 500] on div "Budget Review" at bounding box center [645, 509] width 99 height 19
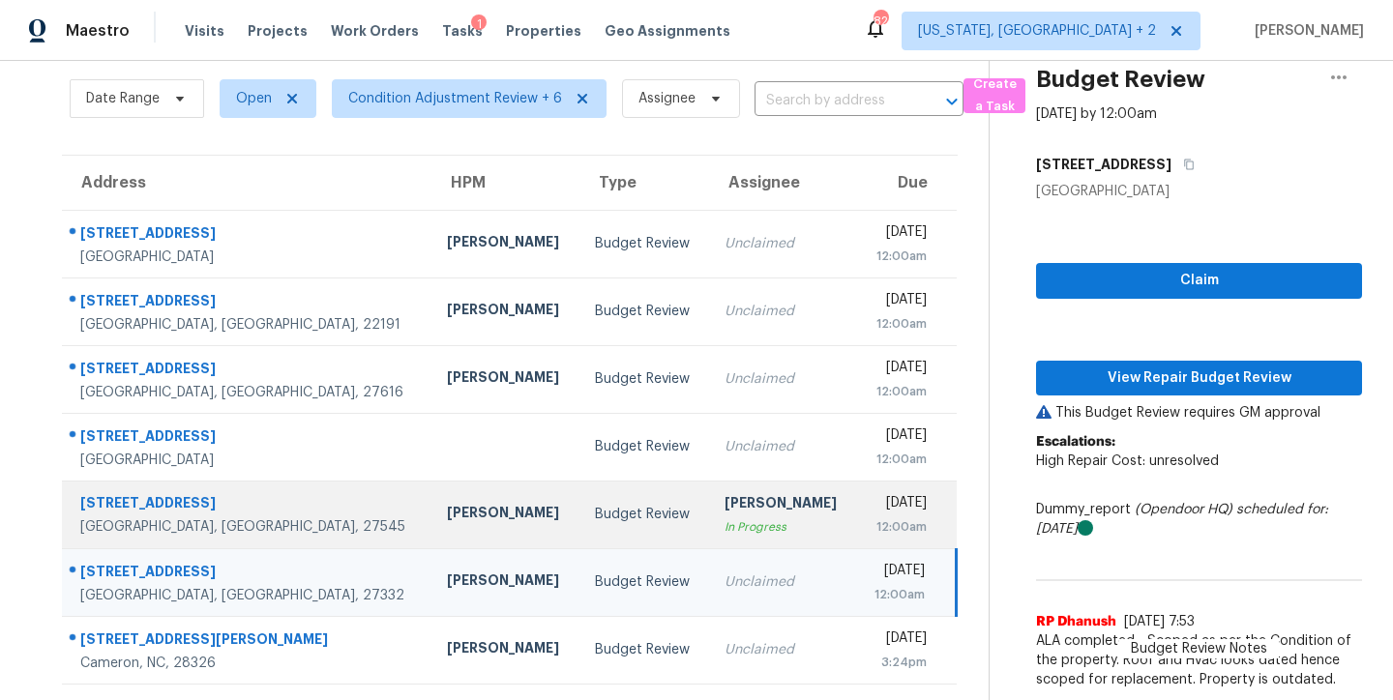
click at [579, 509] on td "Budget Review" at bounding box center [644, 515] width 130 height 68
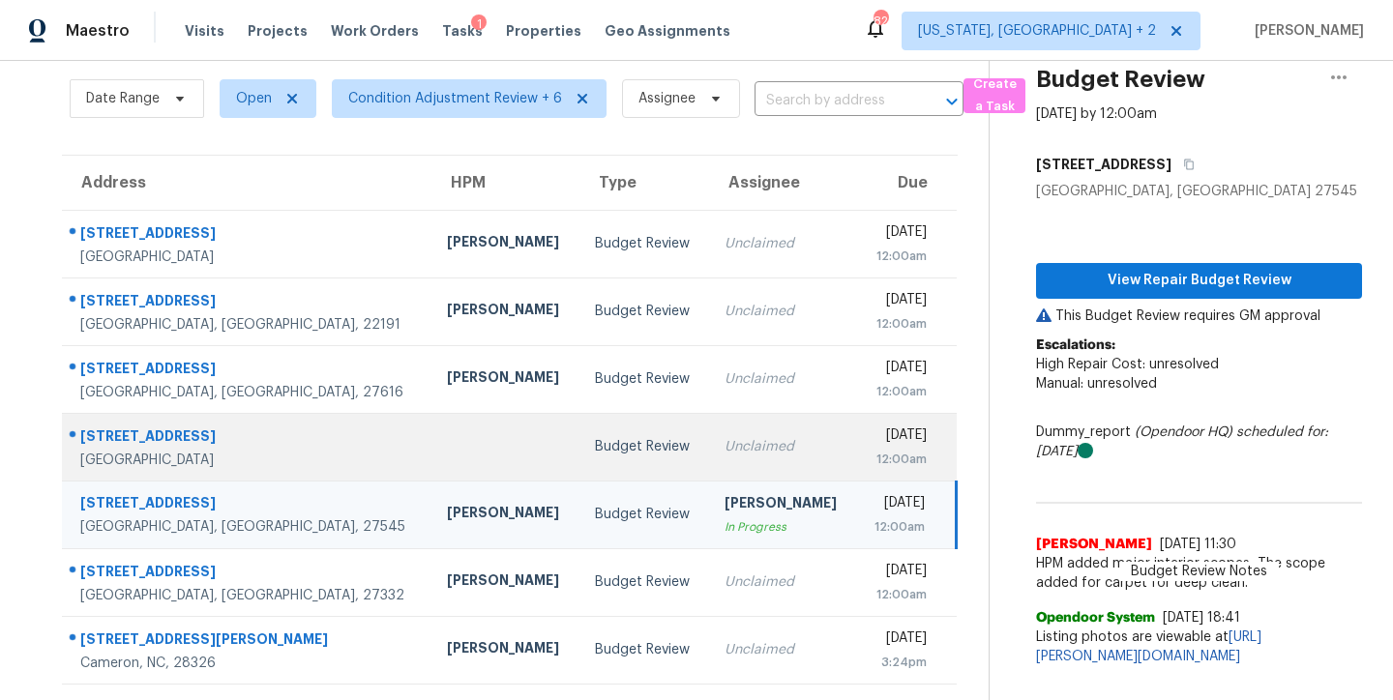
click at [431, 448] on td at bounding box center [504, 447] width 147 height 68
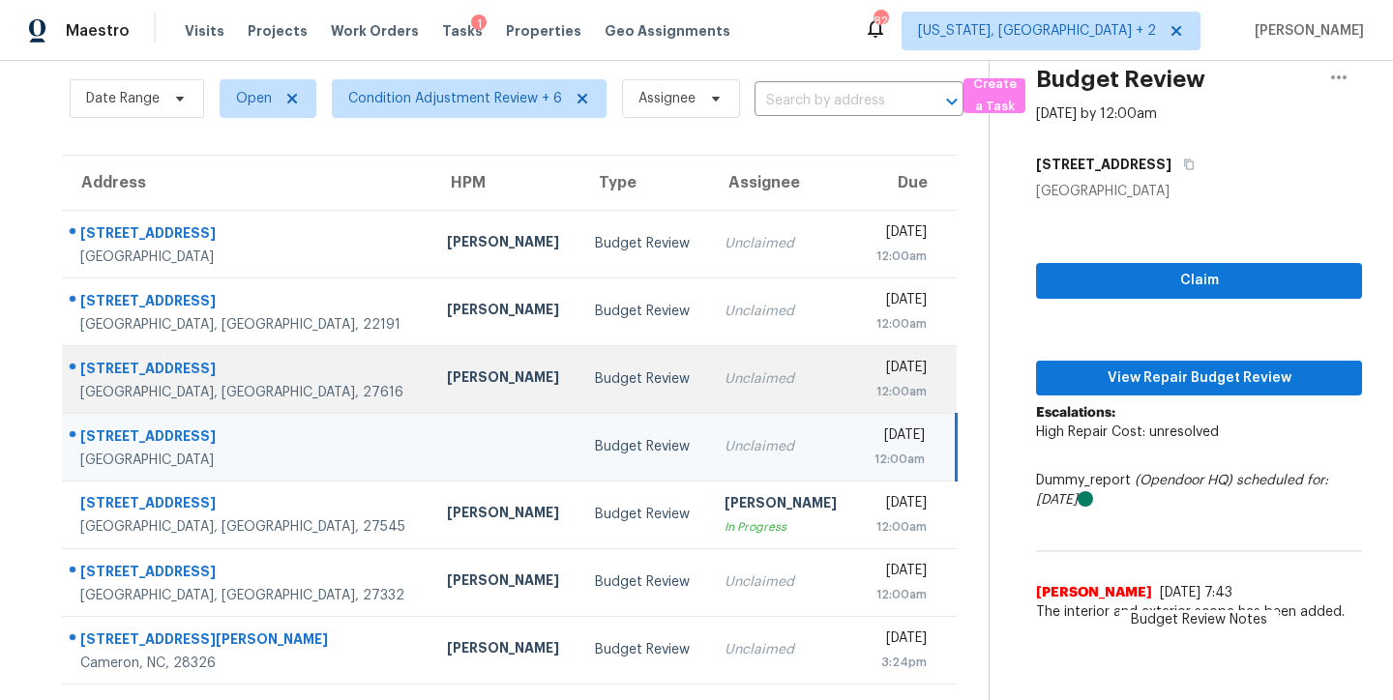
click at [579, 369] on td "Budget Review" at bounding box center [644, 379] width 130 height 68
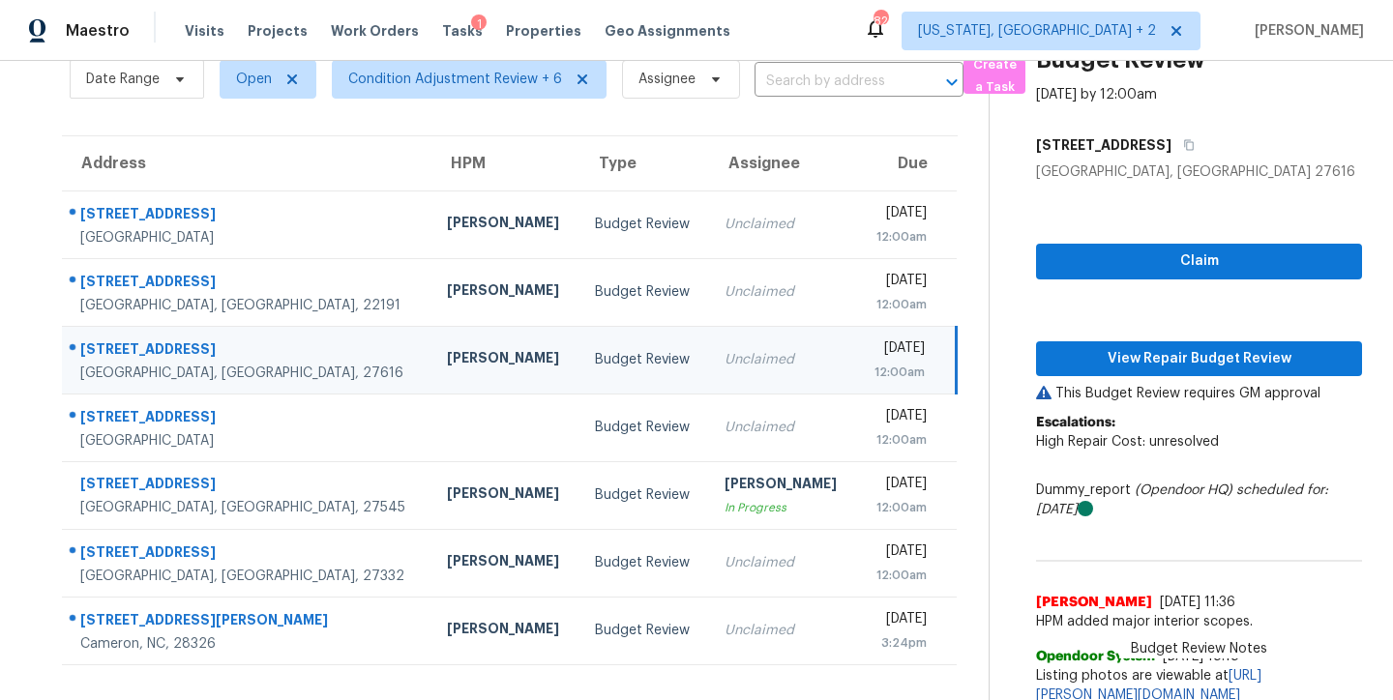
scroll to position [136, 0]
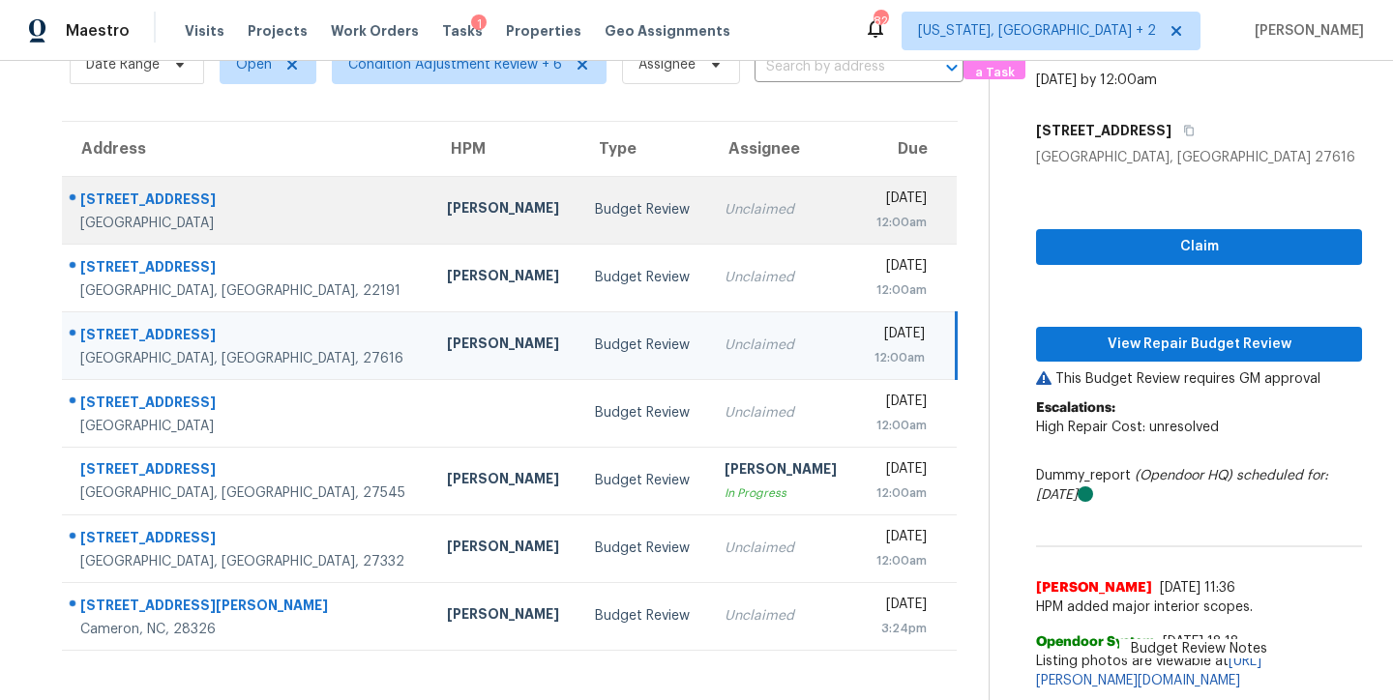
click at [595, 200] on div "Budget Review" at bounding box center [644, 209] width 99 height 19
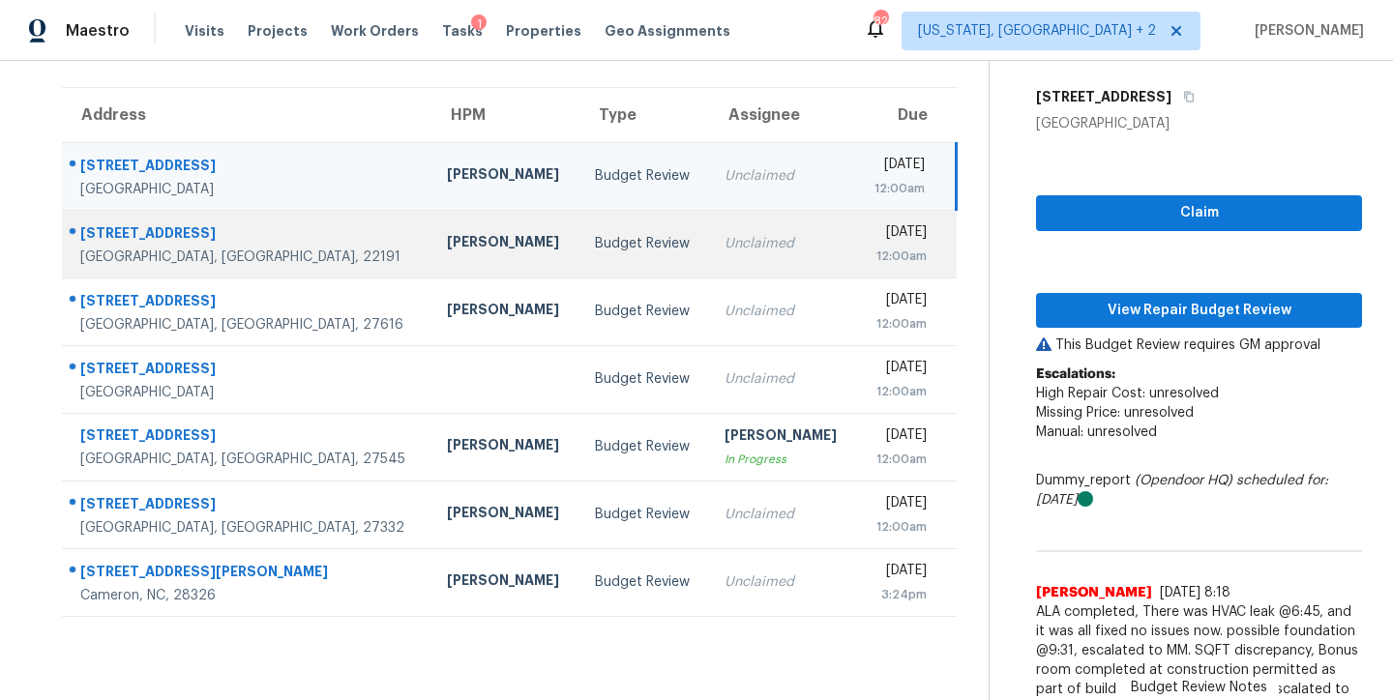
scroll to position [179, 0]
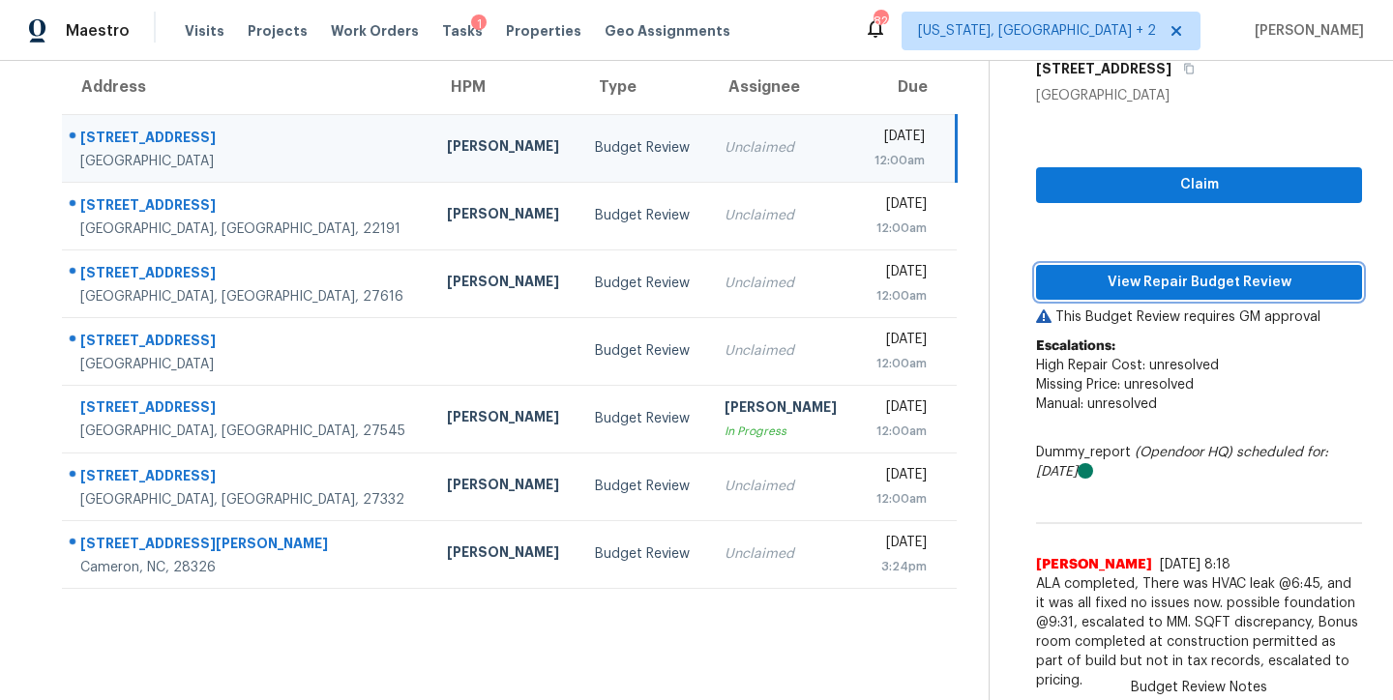
click at [1257, 271] on span "View Repair Budget Review" at bounding box center [1198, 283] width 295 height 24
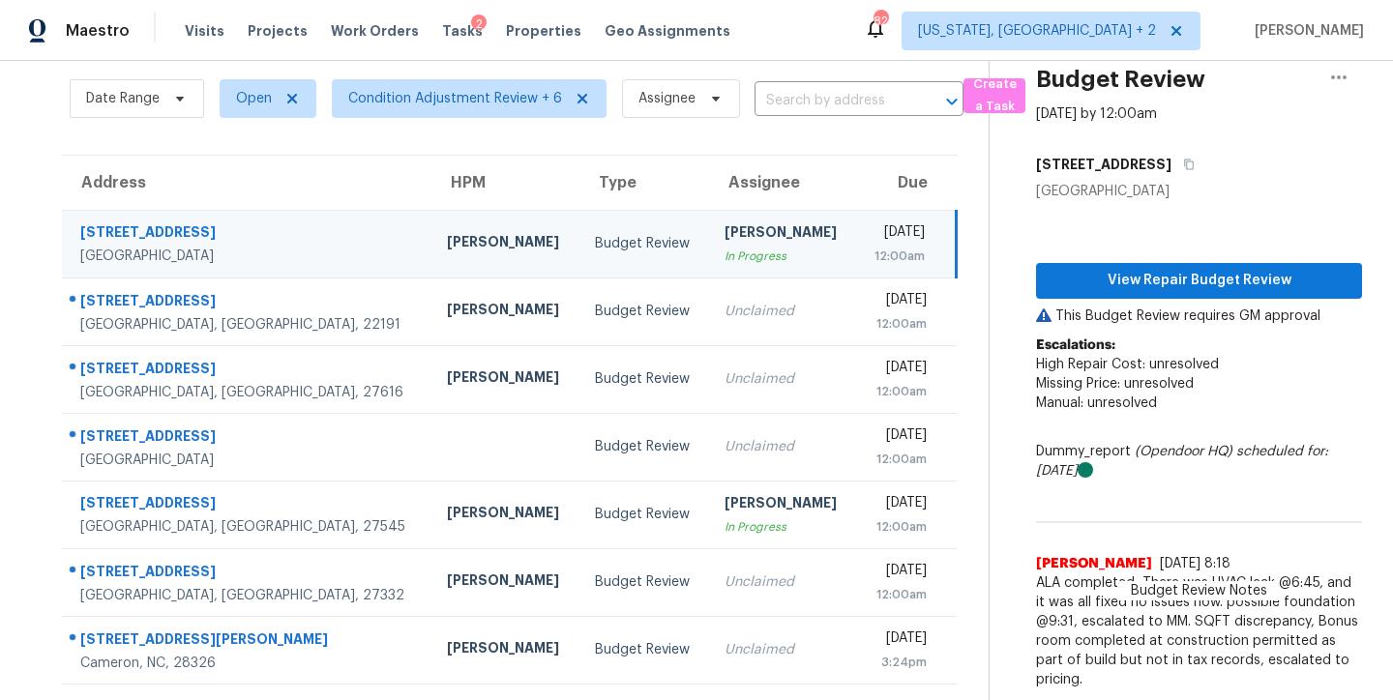
scroll to position [82, 0]
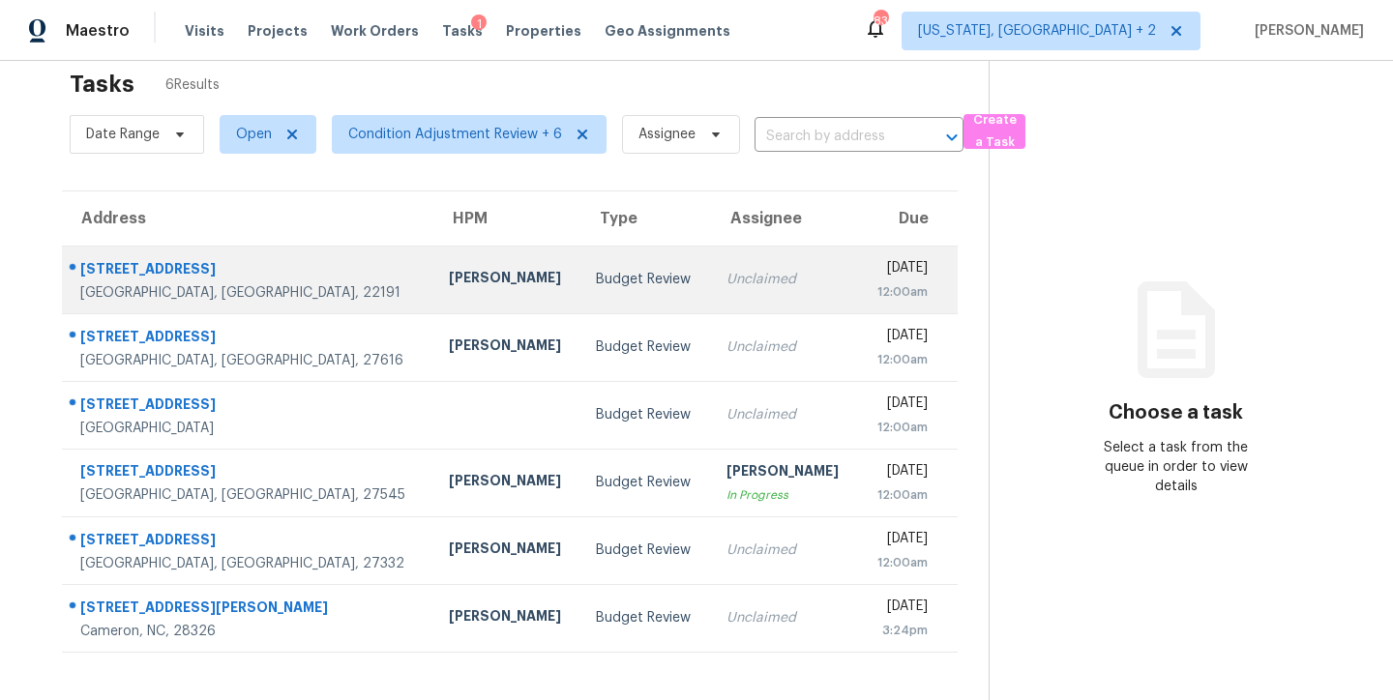
scroll to position [75, 0]
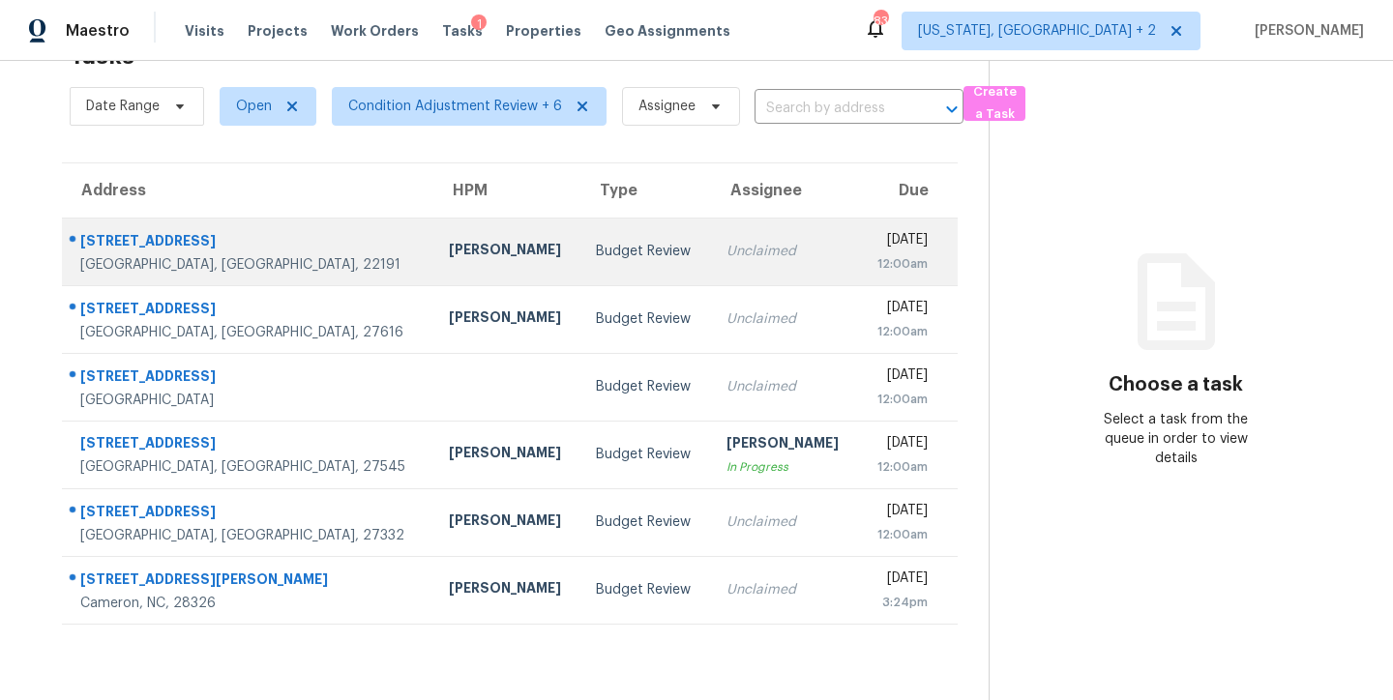
click at [449, 240] on div "[PERSON_NAME]" at bounding box center [507, 252] width 117 height 24
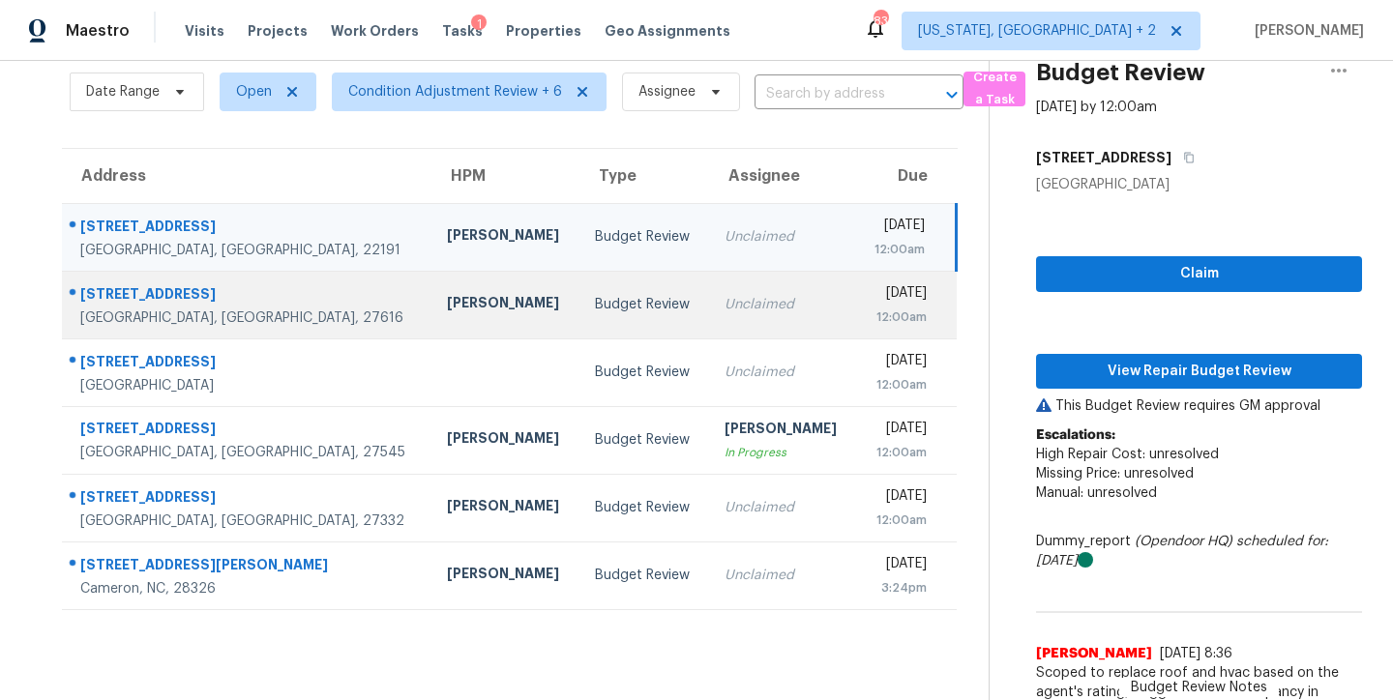
click at [725, 311] on div "Unclaimed" at bounding box center [783, 304] width 116 height 19
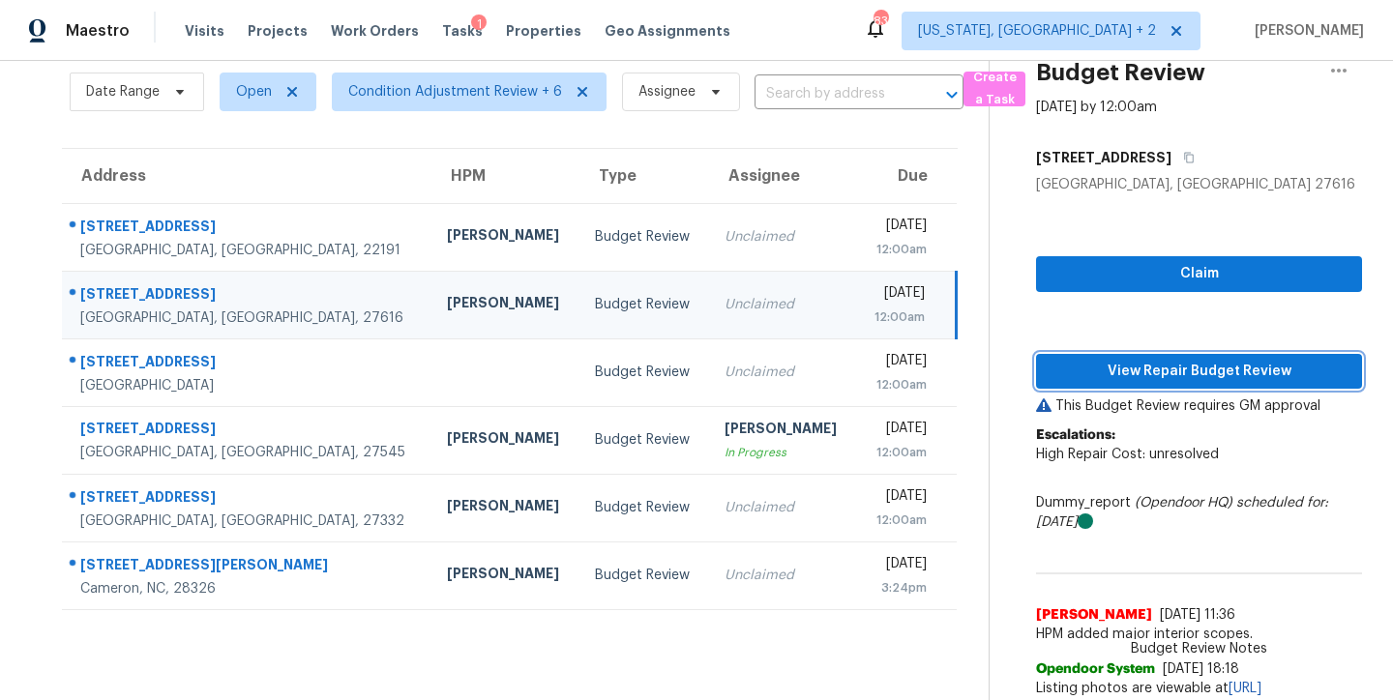
click at [1208, 369] on span "View Repair Budget Review" at bounding box center [1198, 372] width 295 height 24
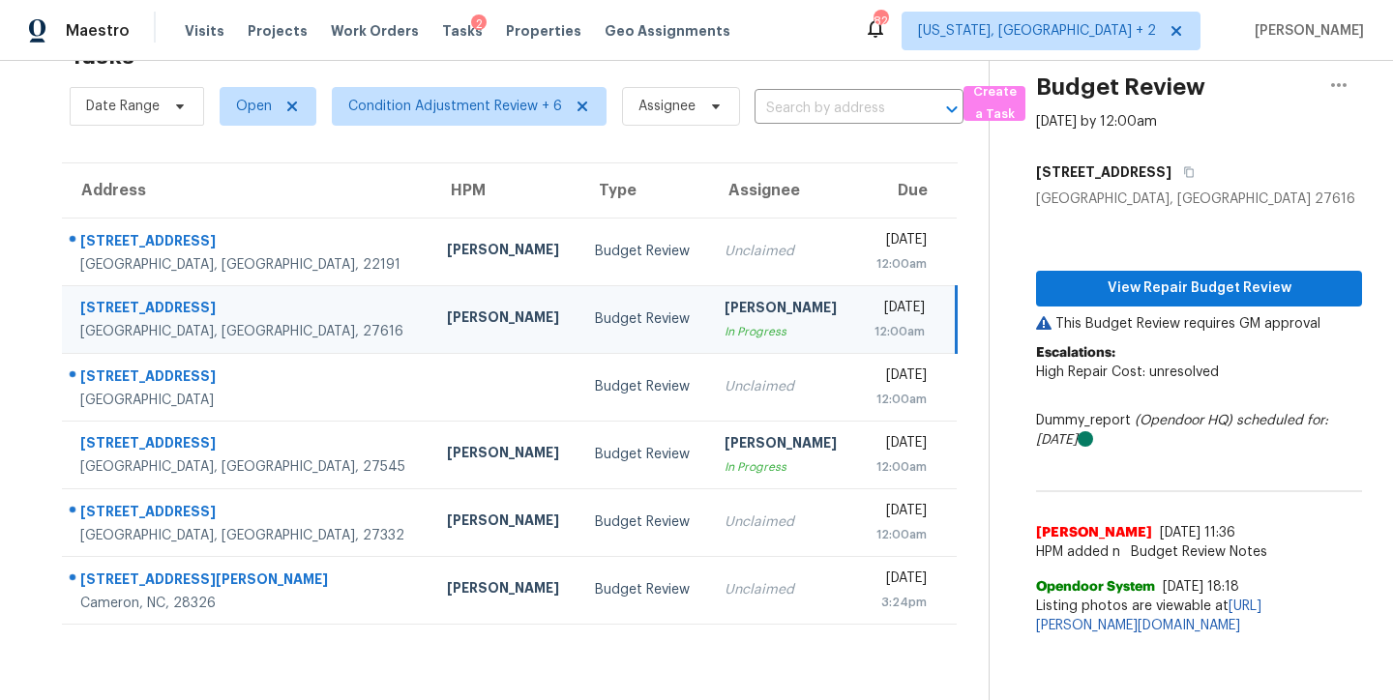
click at [788, 32] on div "Maestro Visits Projects Work Orders Tasks 2 Properties Geo Assignments 82 Washi…" at bounding box center [696, 30] width 1393 height 61
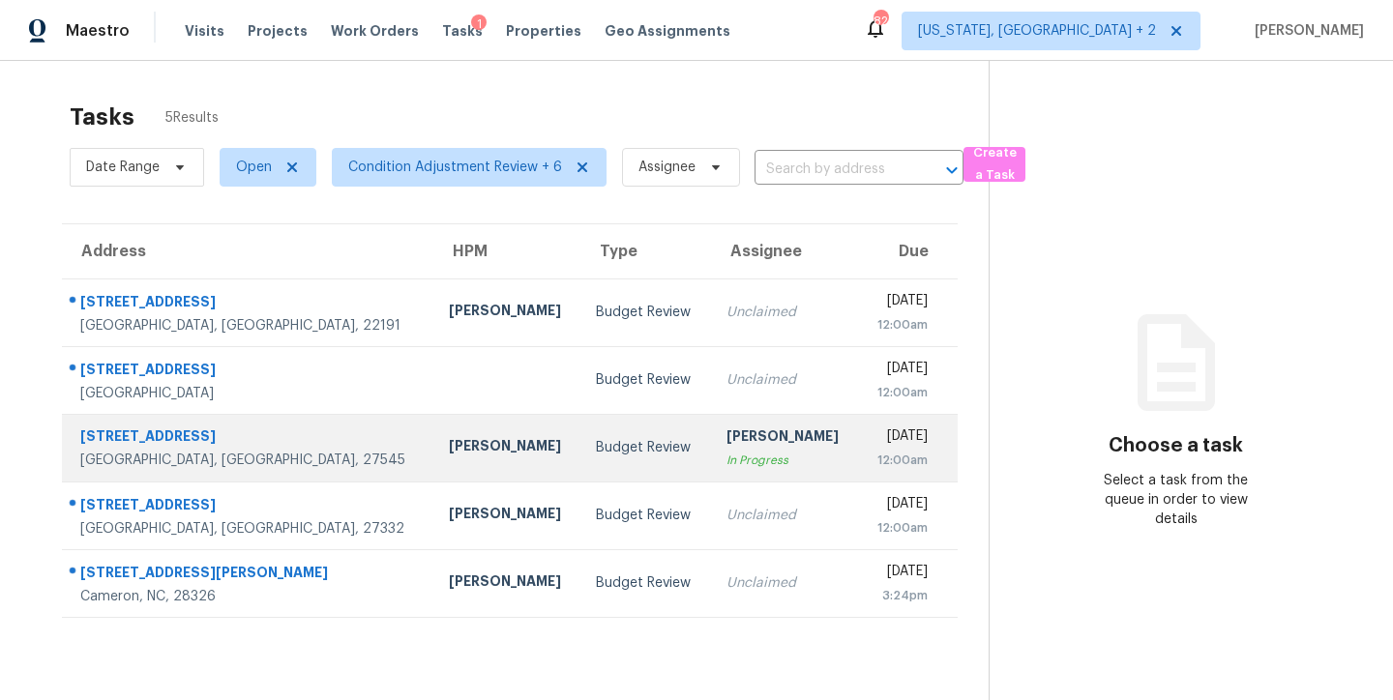
click at [580, 459] on td "Budget Review" at bounding box center [645, 448] width 130 height 68
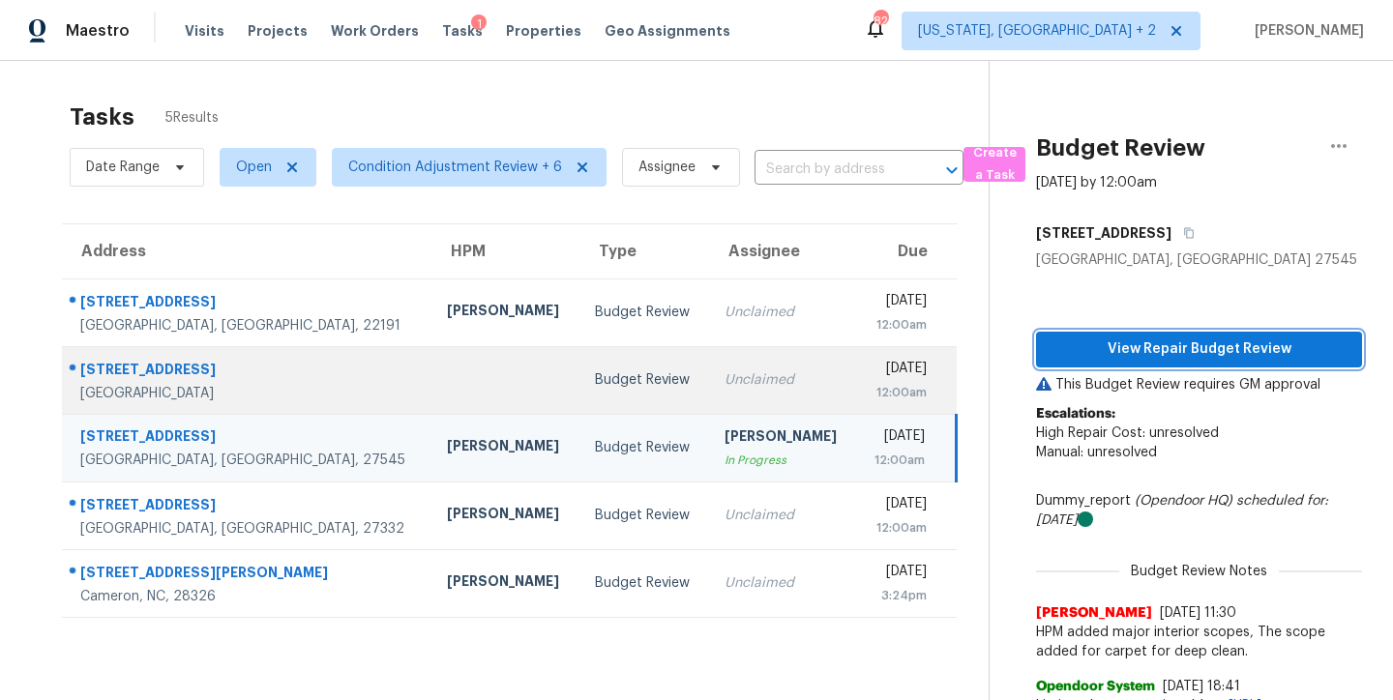
click at [1211, 341] on span "View Repair Budget Review" at bounding box center [1198, 350] width 295 height 24
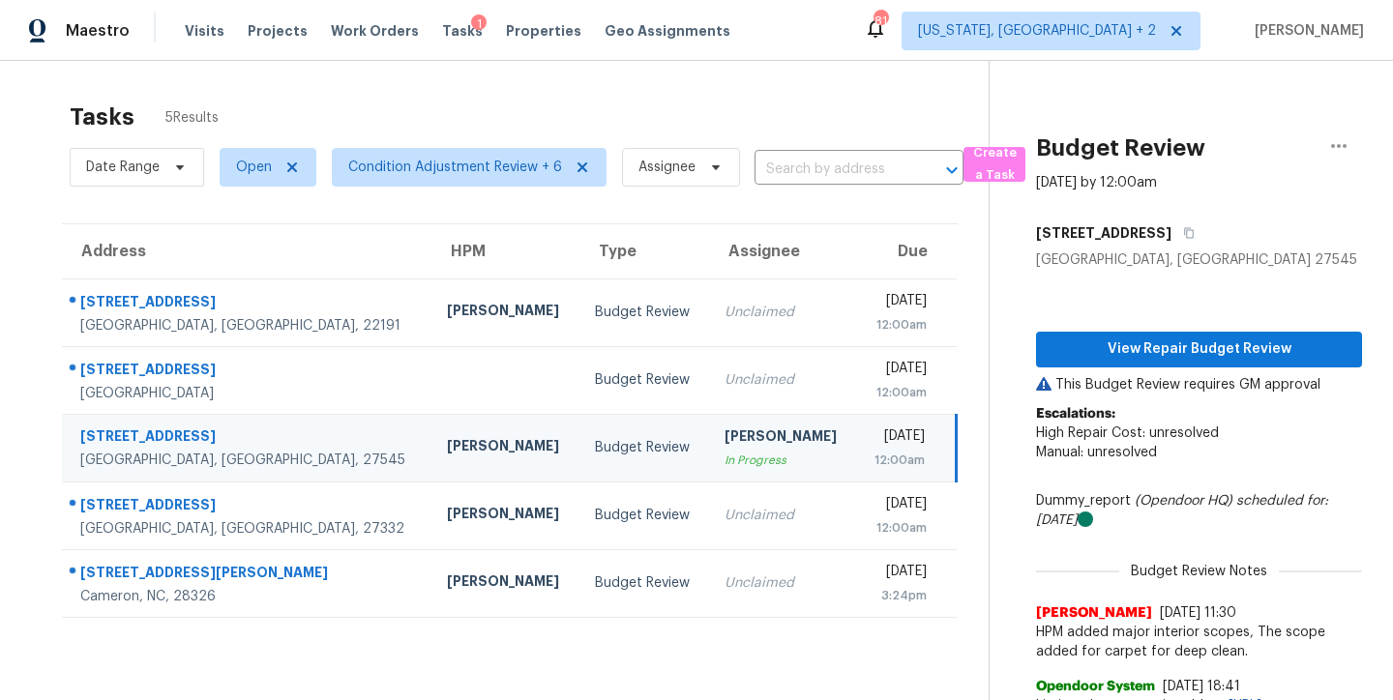
click at [823, 44] on div "Maestro Visits Projects Work Orders Tasks 1 Properties Geo Assignments 81 [US_S…" at bounding box center [696, 30] width 1393 height 61
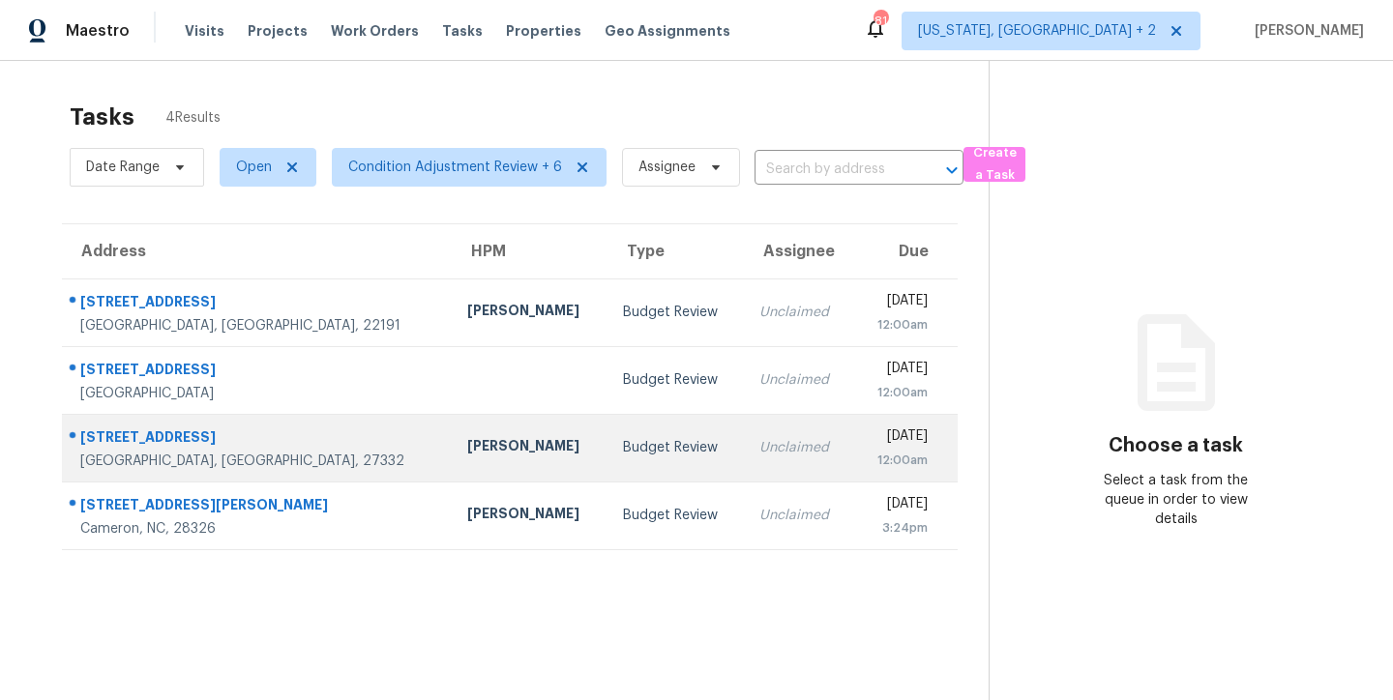
click at [452, 464] on td "[PERSON_NAME]" at bounding box center [530, 448] width 156 height 68
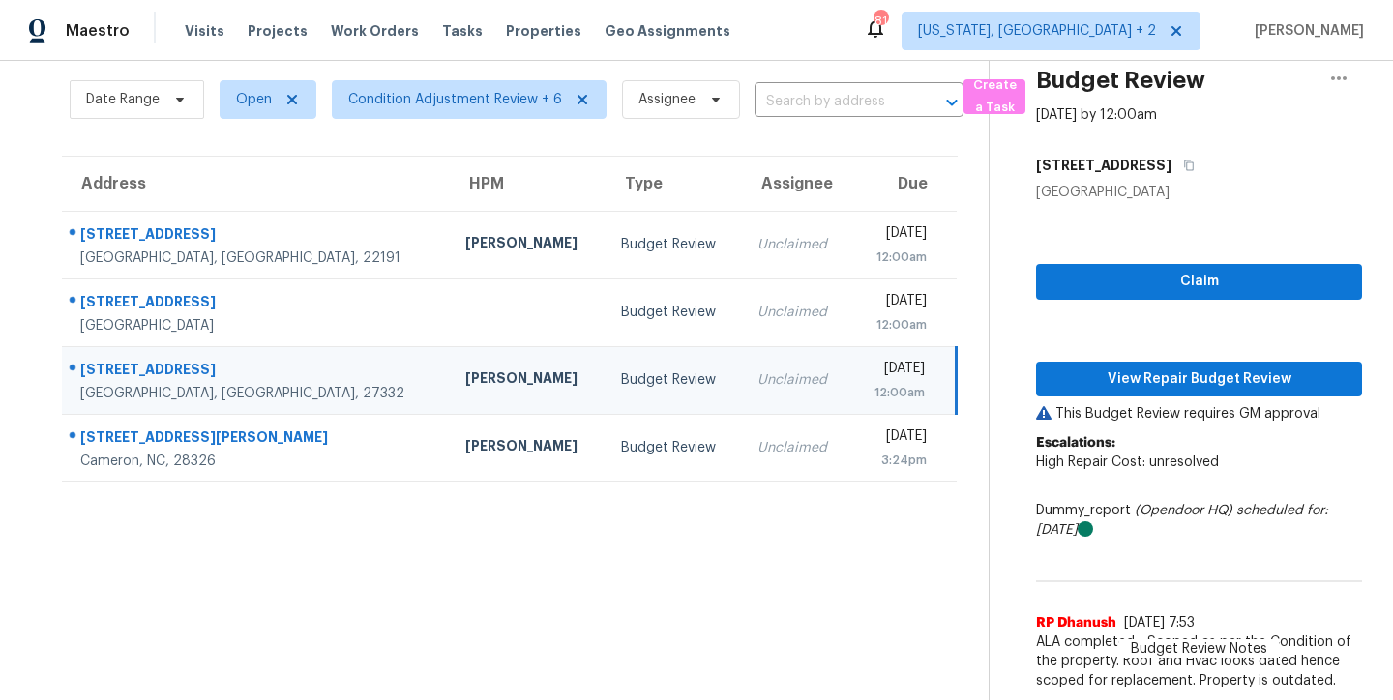
scroll to position [82, 0]
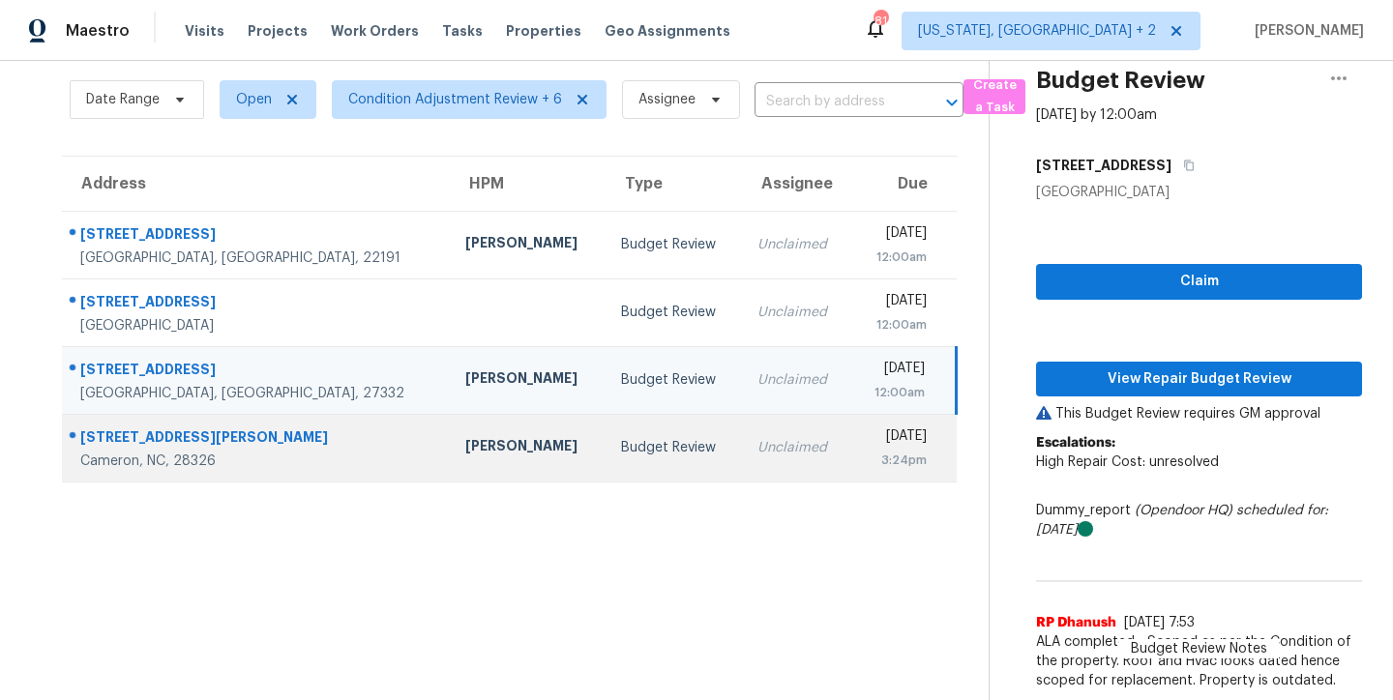
click at [742, 456] on td "Unclaimed" at bounding box center [796, 448] width 109 height 68
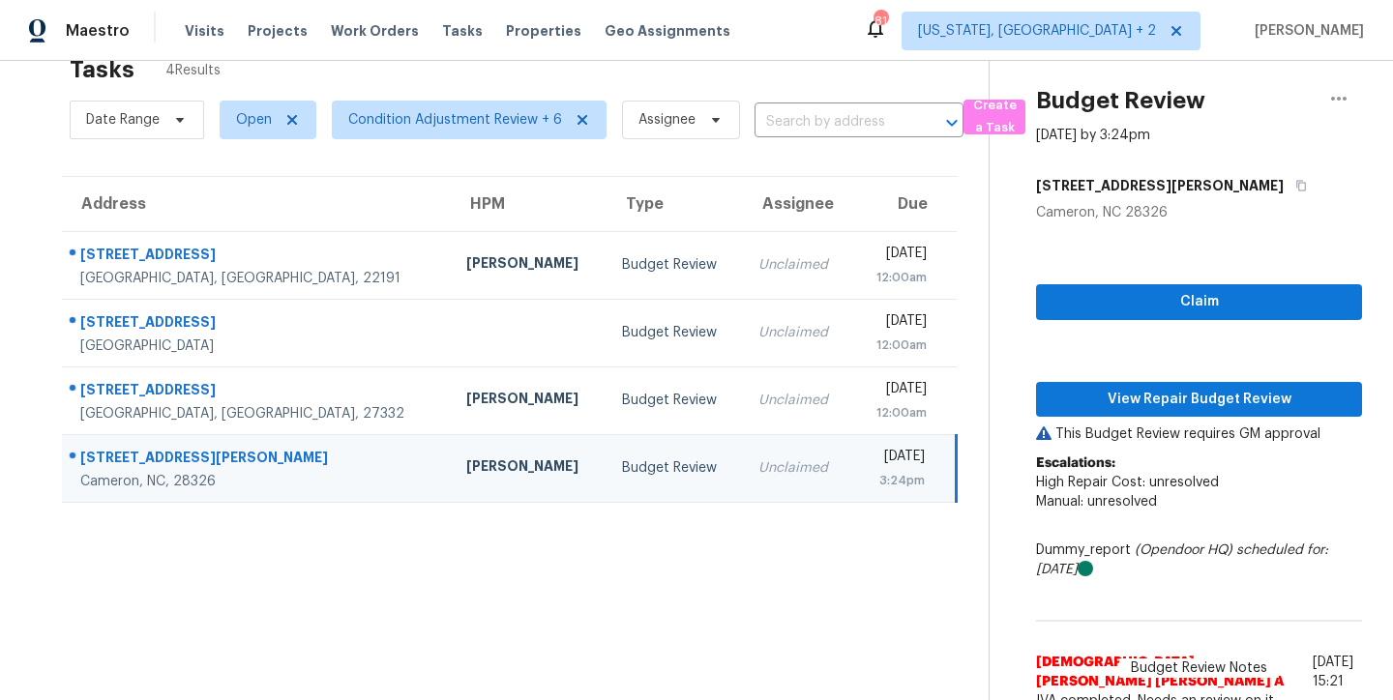
scroll to position [0, 0]
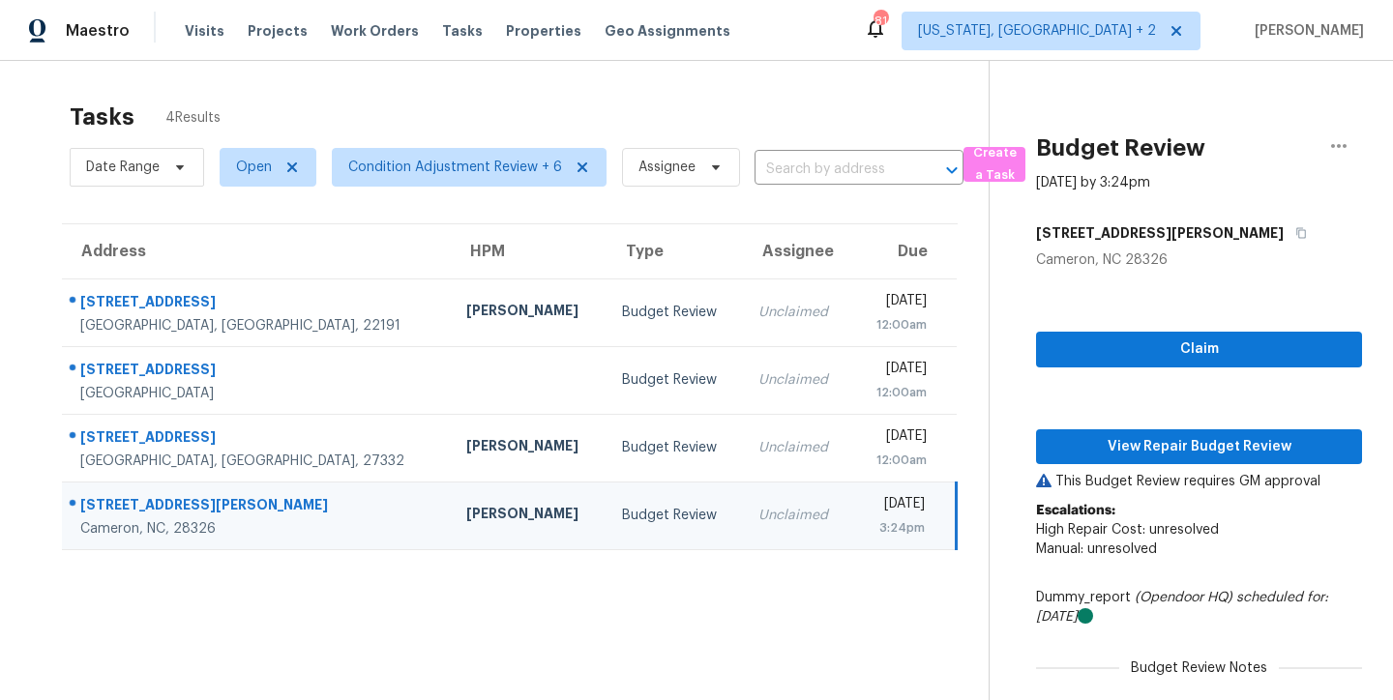
click at [759, 104] on div "Tasks 4 Results" at bounding box center [529, 117] width 919 height 50
click at [831, 44] on div "Maestro Visits Projects Work Orders Tasks Properties Geo Assignments 81 [US_STA…" at bounding box center [696, 30] width 1393 height 61
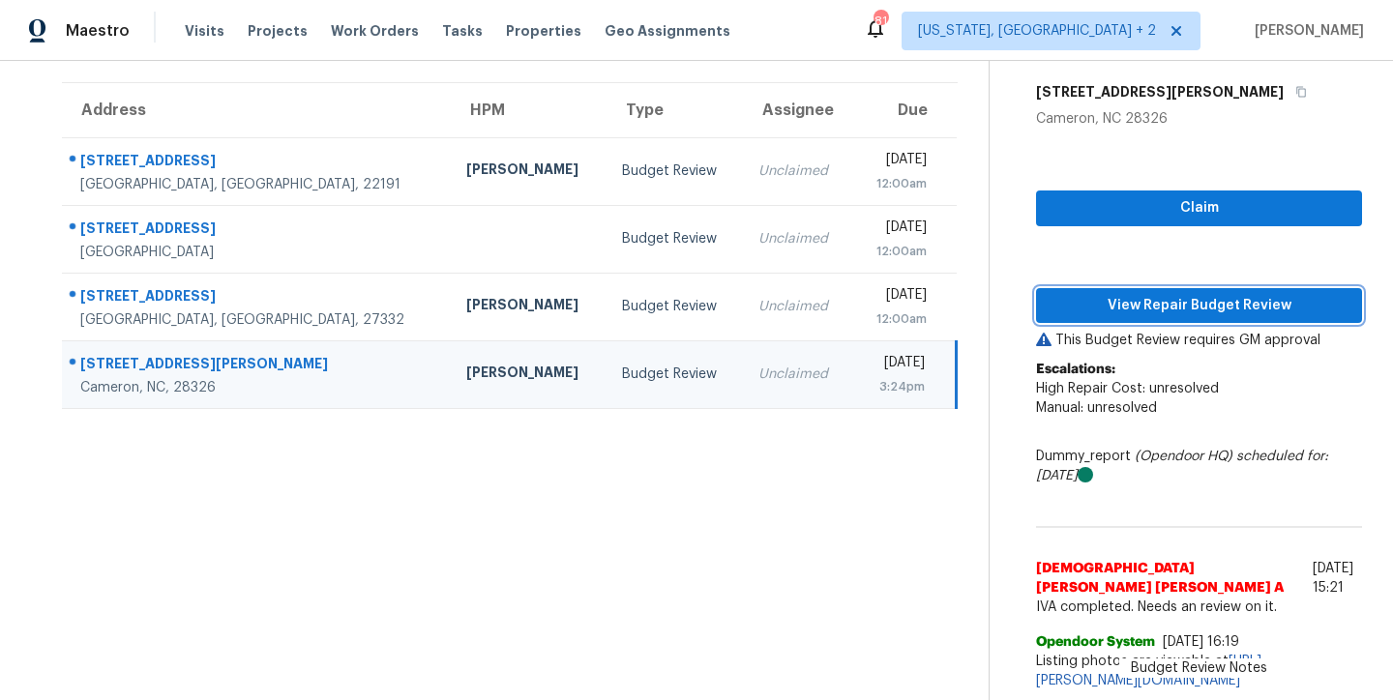
click at [1131, 296] on span "View Repair Budget Review" at bounding box center [1198, 306] width 295 height 24
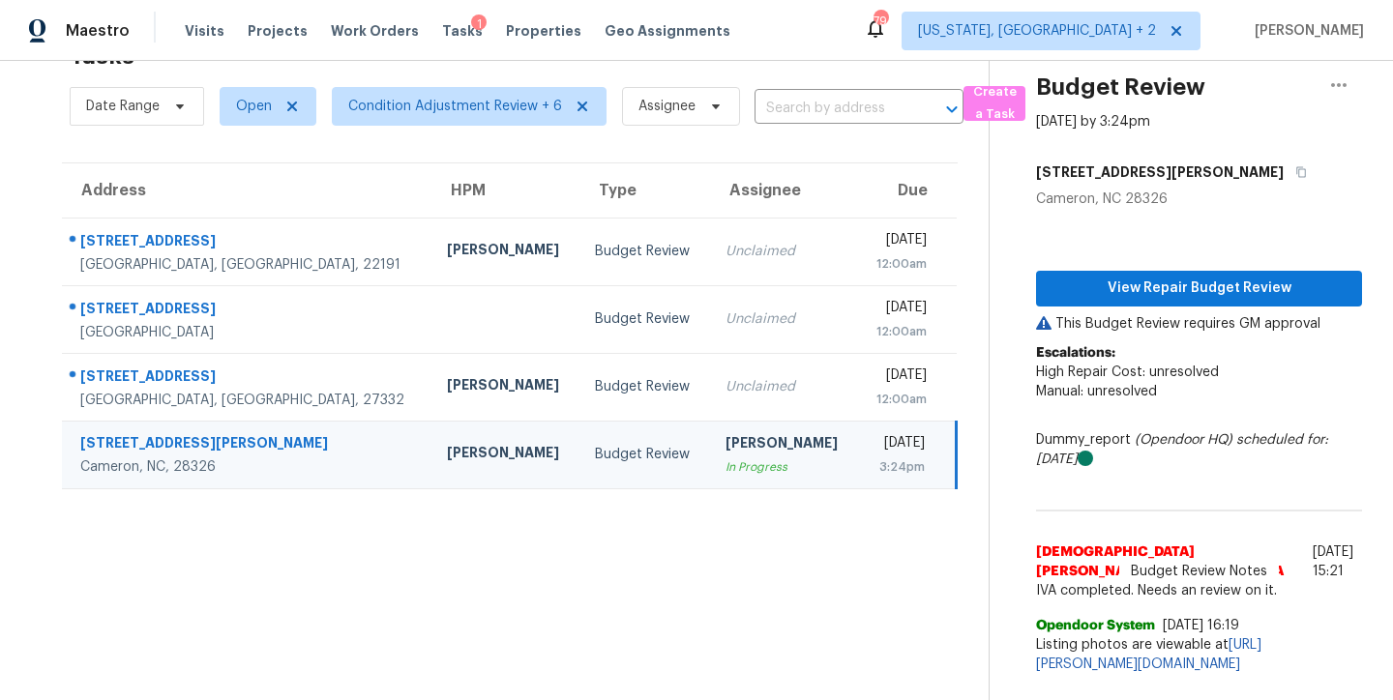
scroll to position [75, 0]
click at [778, 14] on div "Maestro Visits Projects Work Orders Tasks 1 Properties Geo Assignments 79 [US_S…" at bounding box center [696, 30] width 1393 height 61
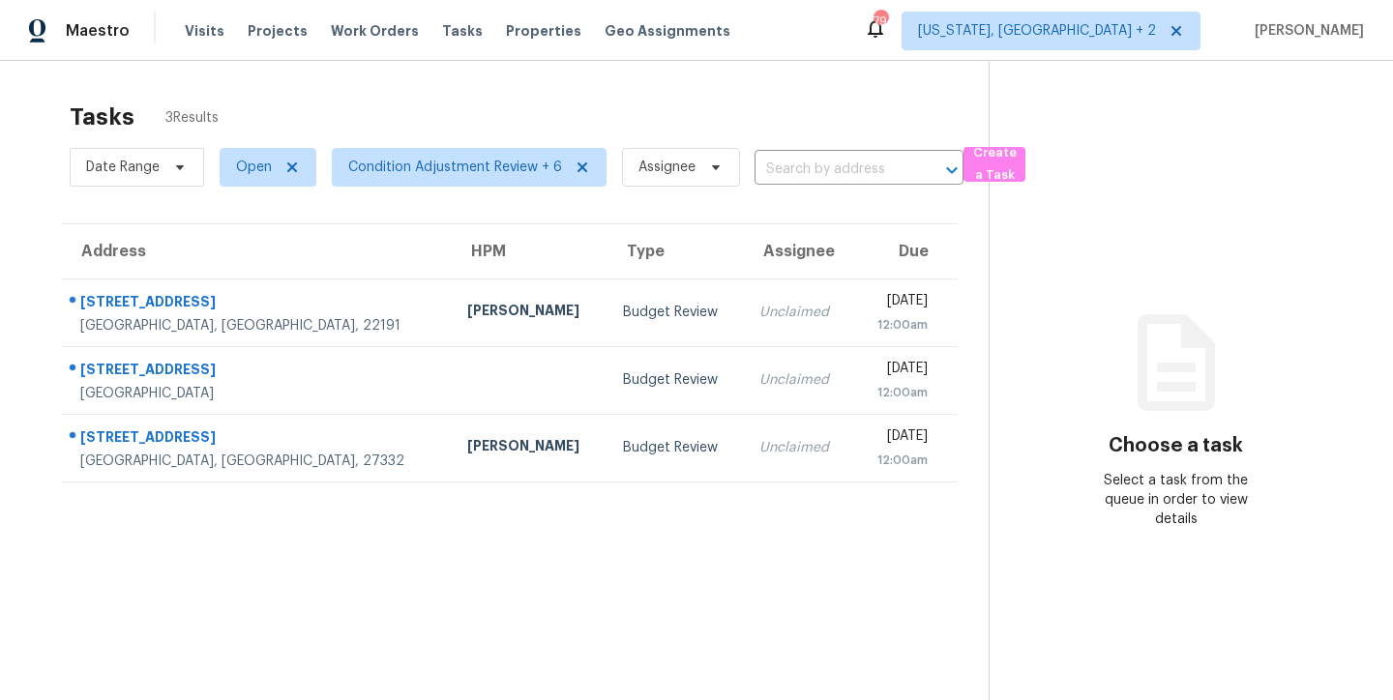
click at [819, 33] on div "Maestro Visits Projects Work Orders Tasks Properties Geo Assignments 79 [US_STA…" at bounding box center [696, 30] width 1393 height 61
